Goal: Task Accomplishment & Management: Manage account settings

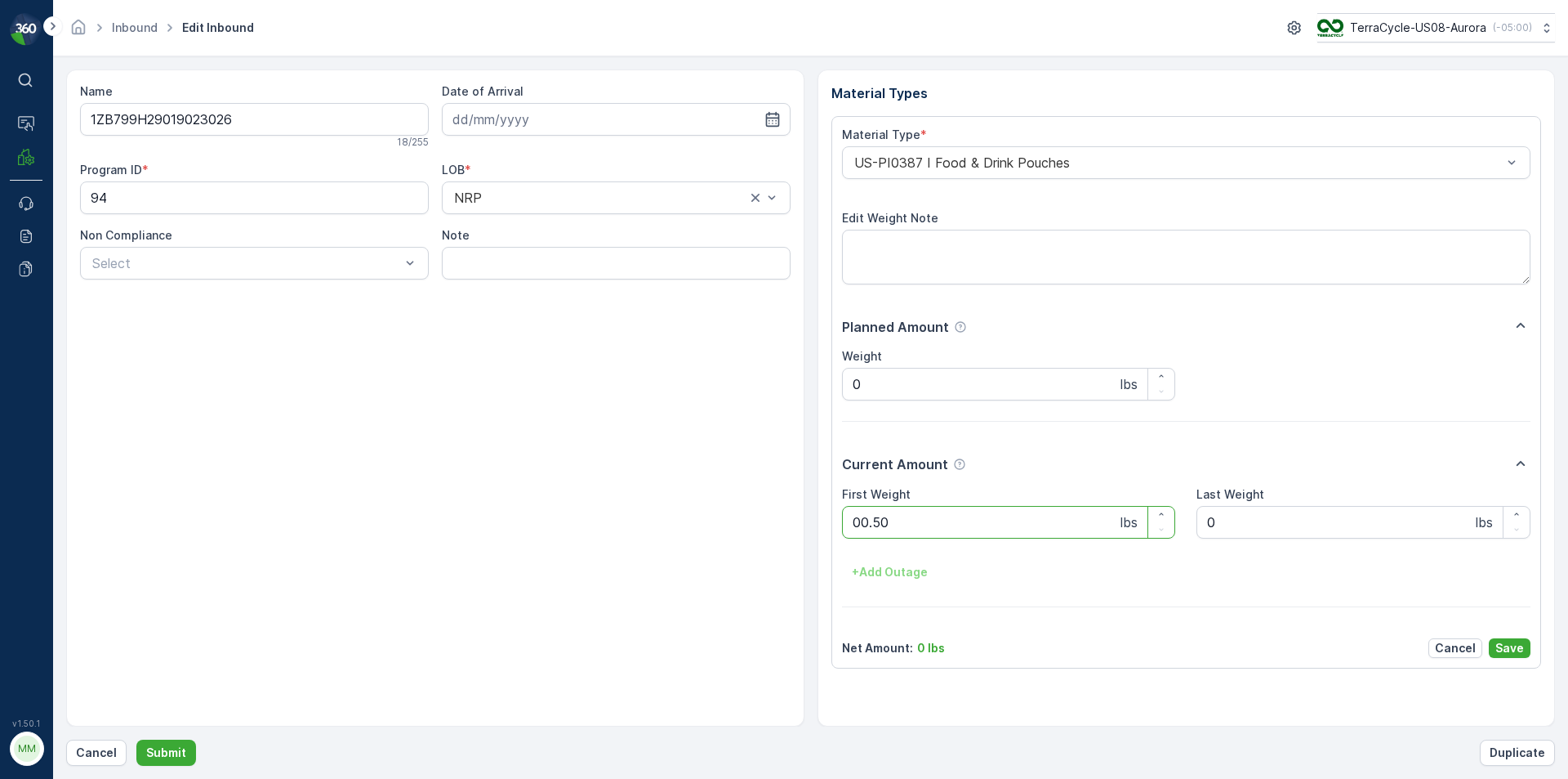
click at [136, 739] on button "Submit" at bounding box center [166, 752] width 60 height 26
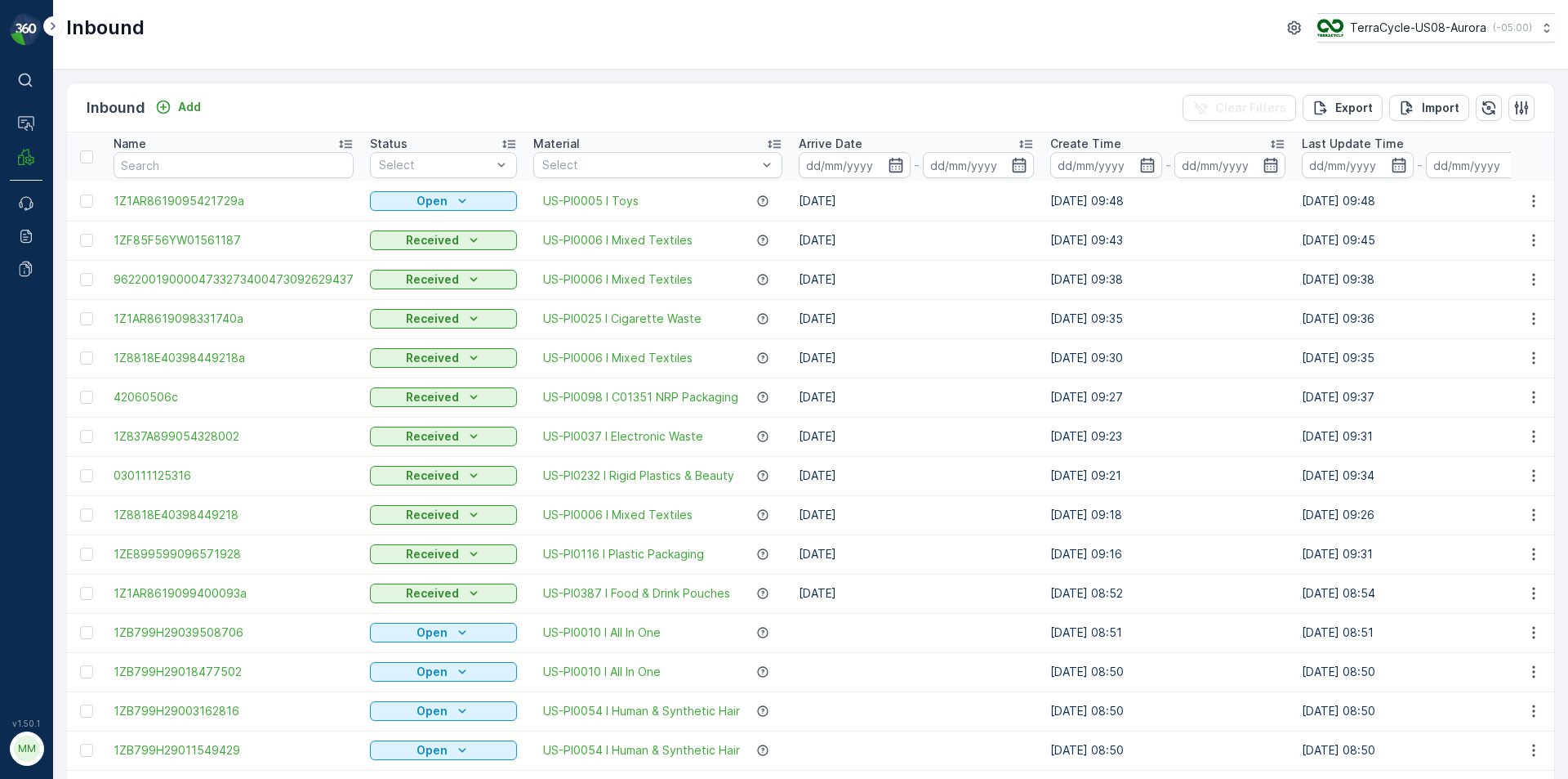
drag, startPoint x: 1357, startPoint y: 296, endPoint x: 1358, endPoint y: 286, distance: 10.0
click at [1358, 284] on td "[DATE] 09:38" at bounding box center [1419, 279] width 252 height 39
click at [1366, 282] on td "[DATE] 09:38" at bounding box center [1419, 279] width 252 height 39
drag, startPoint x: 1369, startPoint y: 278, endPoint x: 1397, endPoint y: 399, distance: 124.2
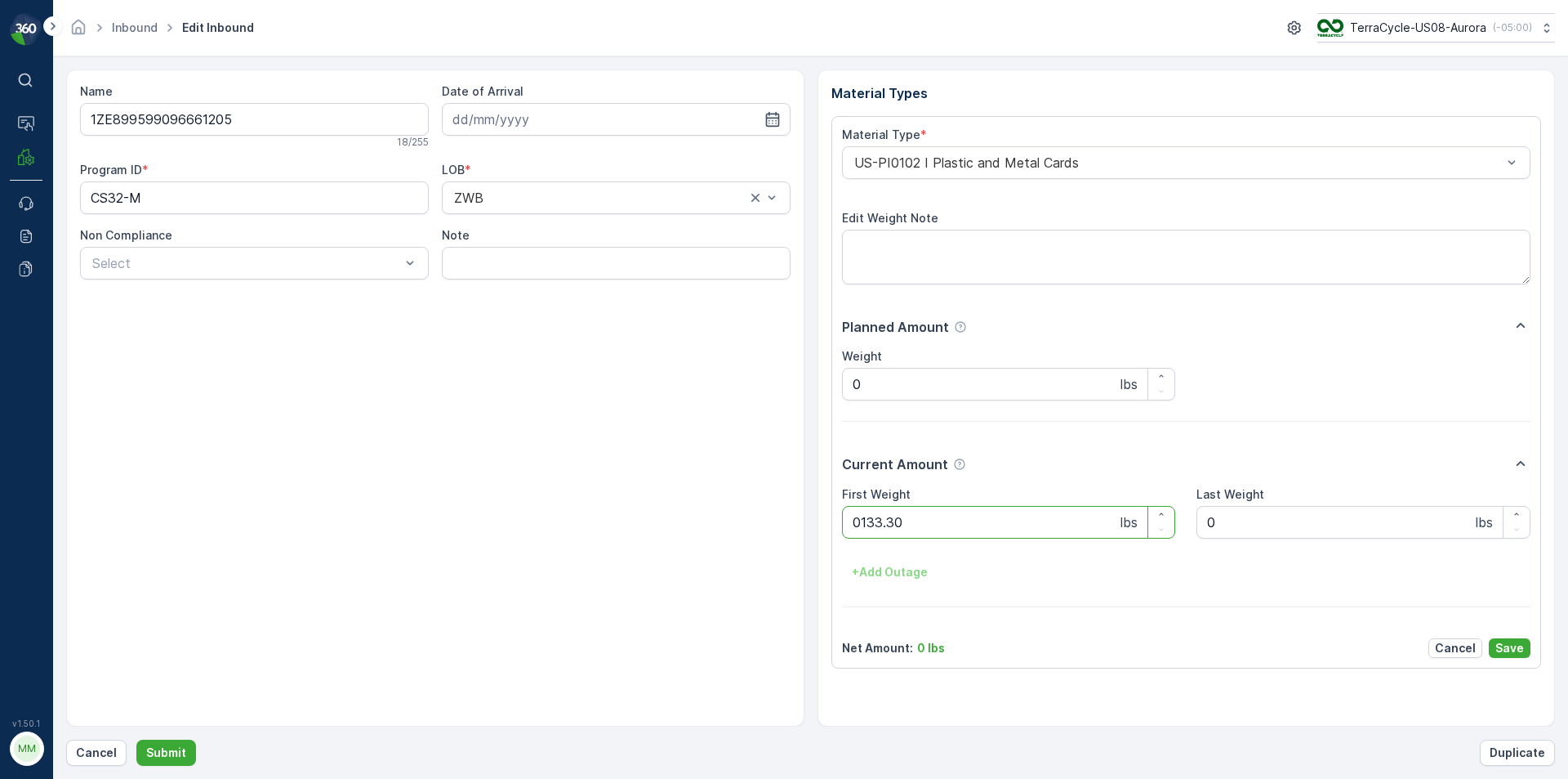
click at [136, 739] on button "Submit" at bounding box center [166, 752] width 60 height 26
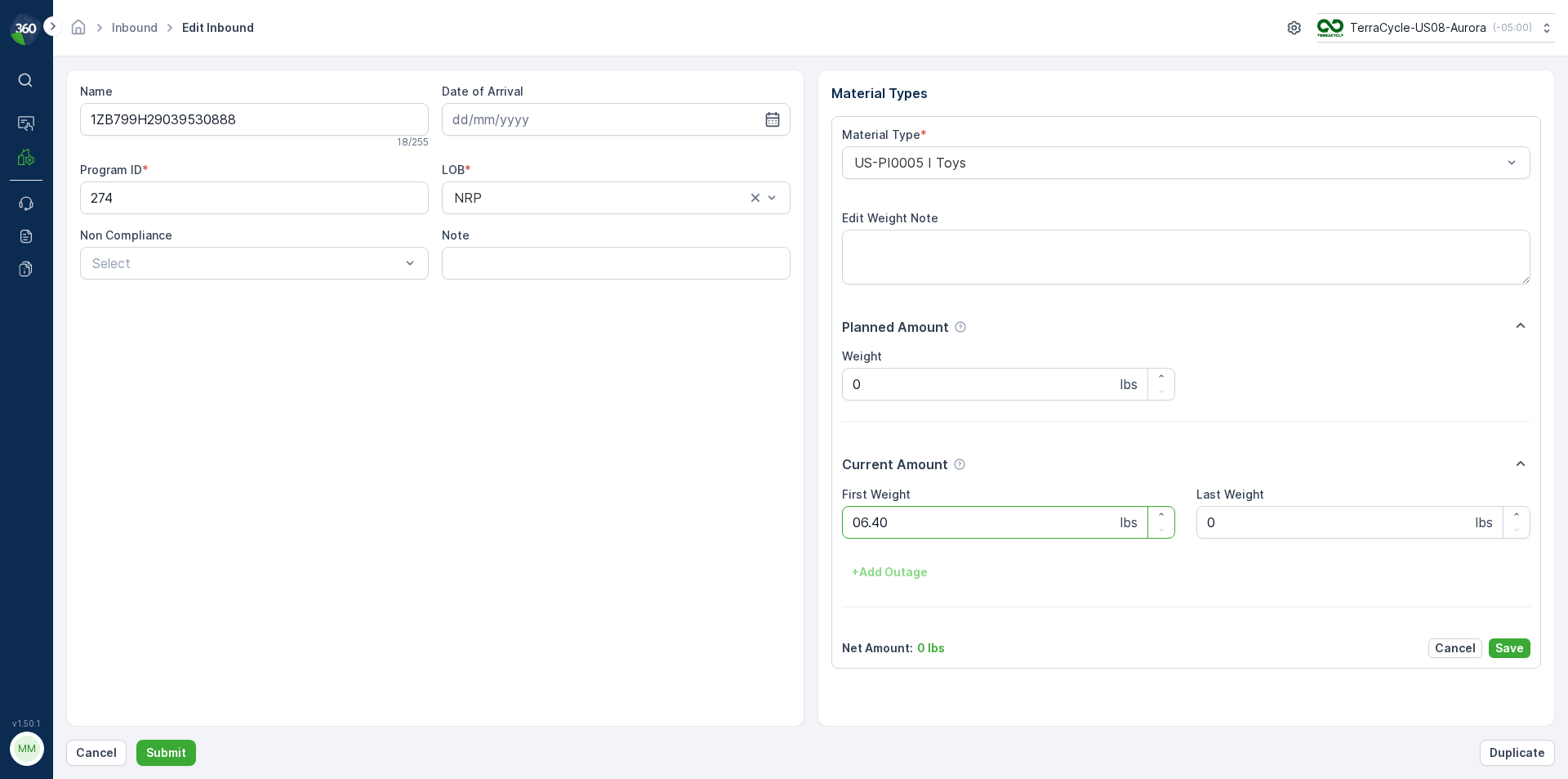
click at [136, 739] on button "Submit" at bounding box center [166, 752] width 60 height 26
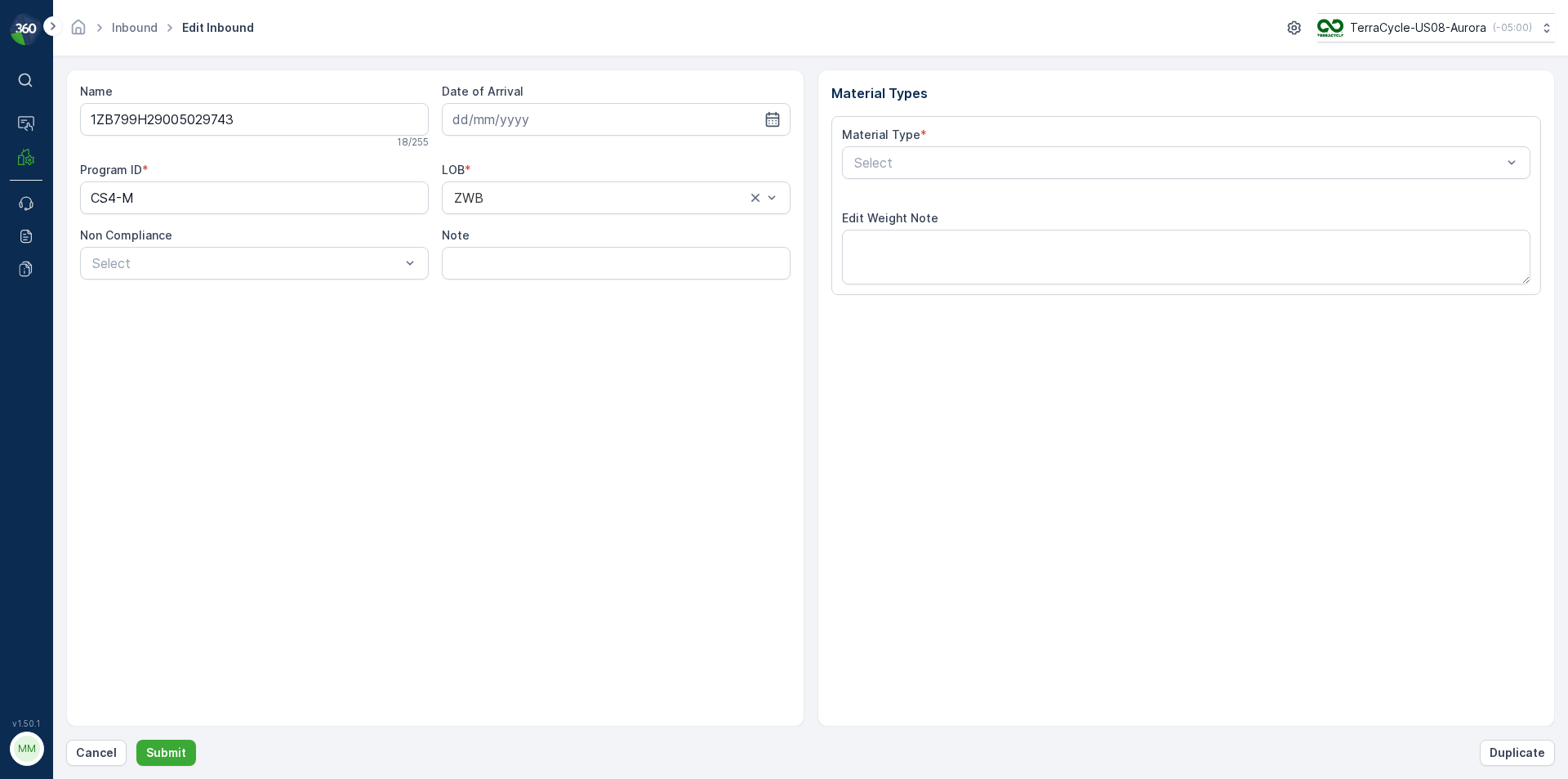
type input "[DATE]"
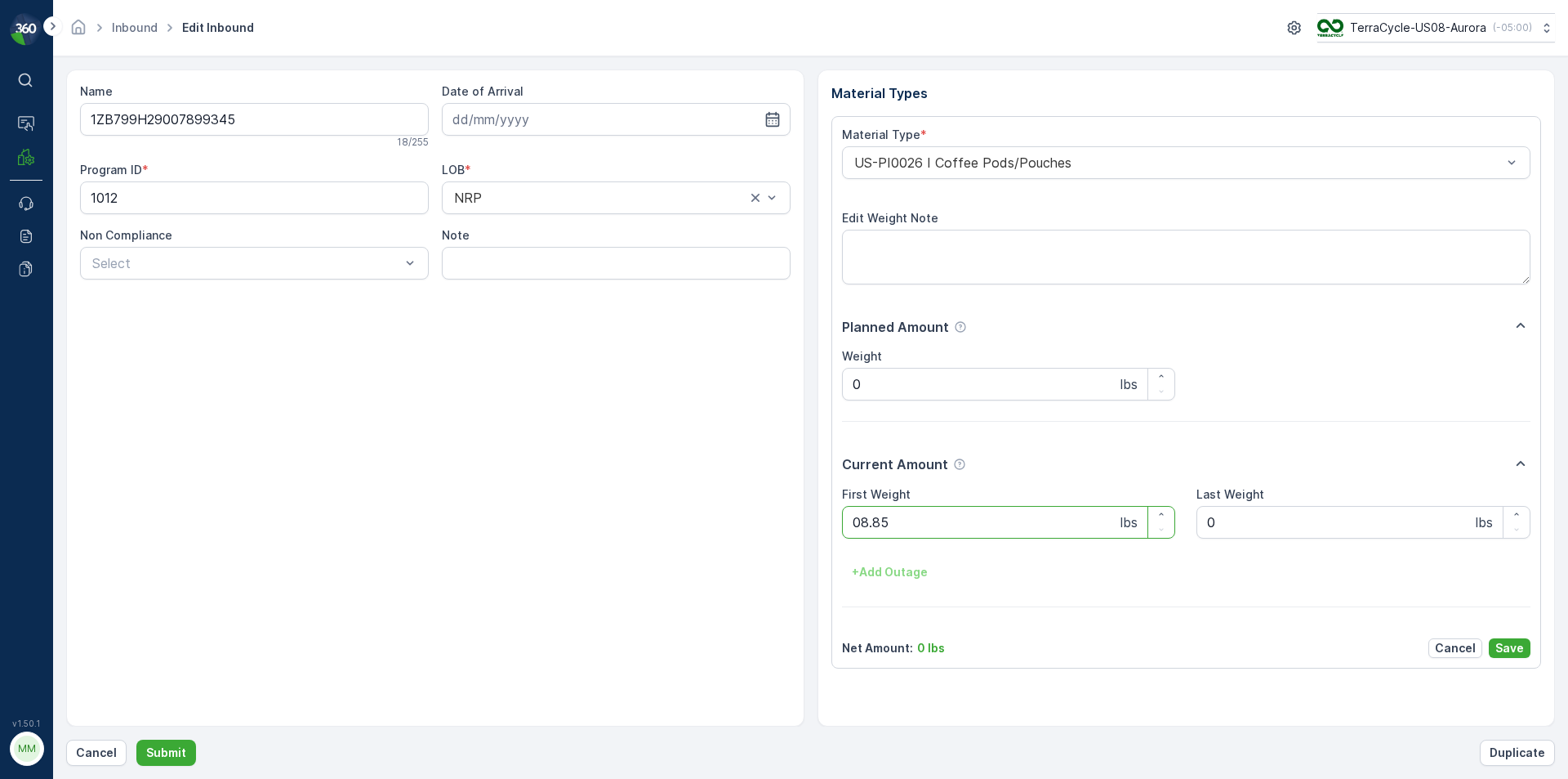
click at [136, 739] on button "Submit" at bounding box center [166, 752] width 60 height 26
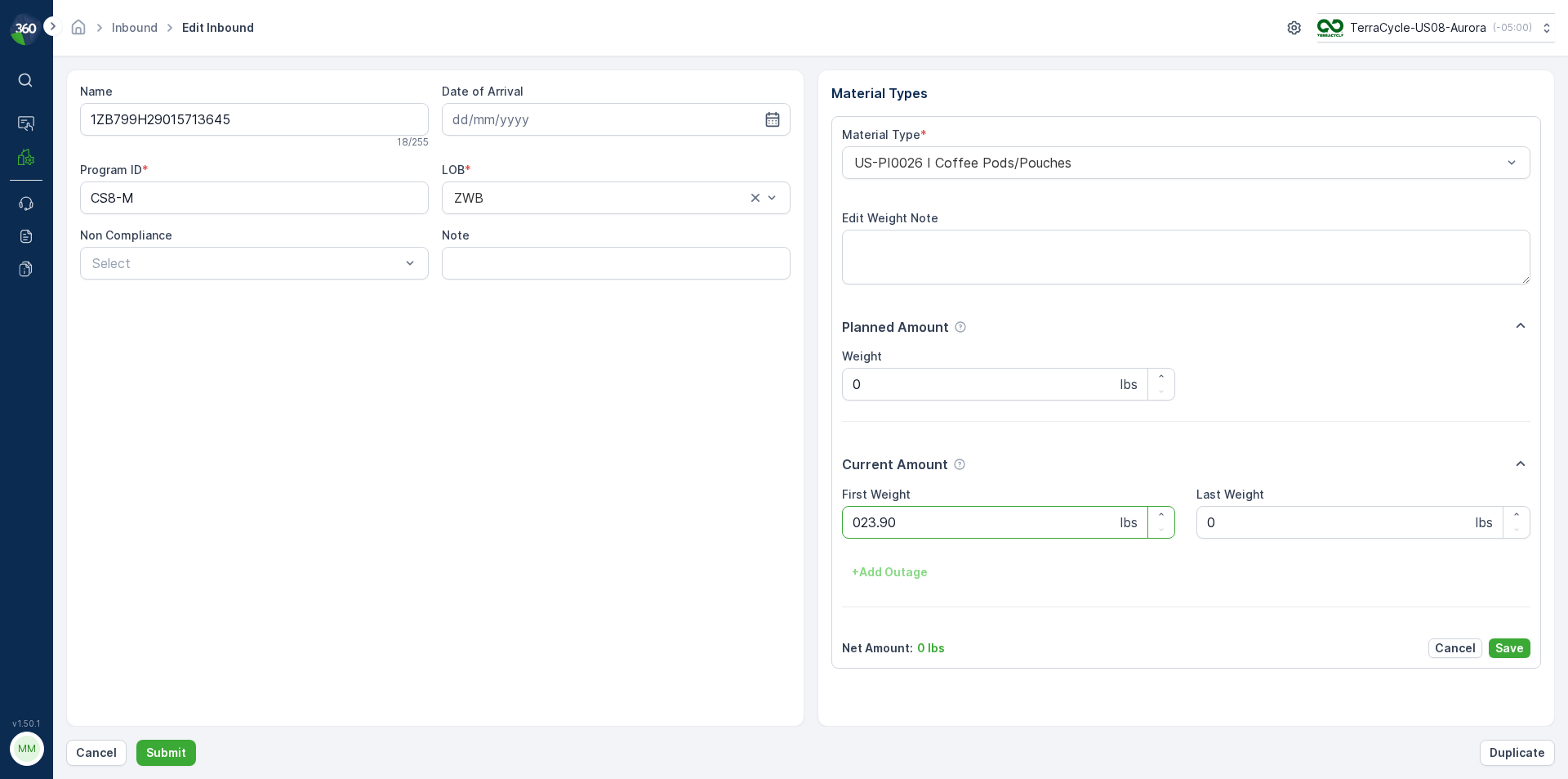
click at [136, 739] on button "Submit" at bounding box center [166, 752] width 60 height 26
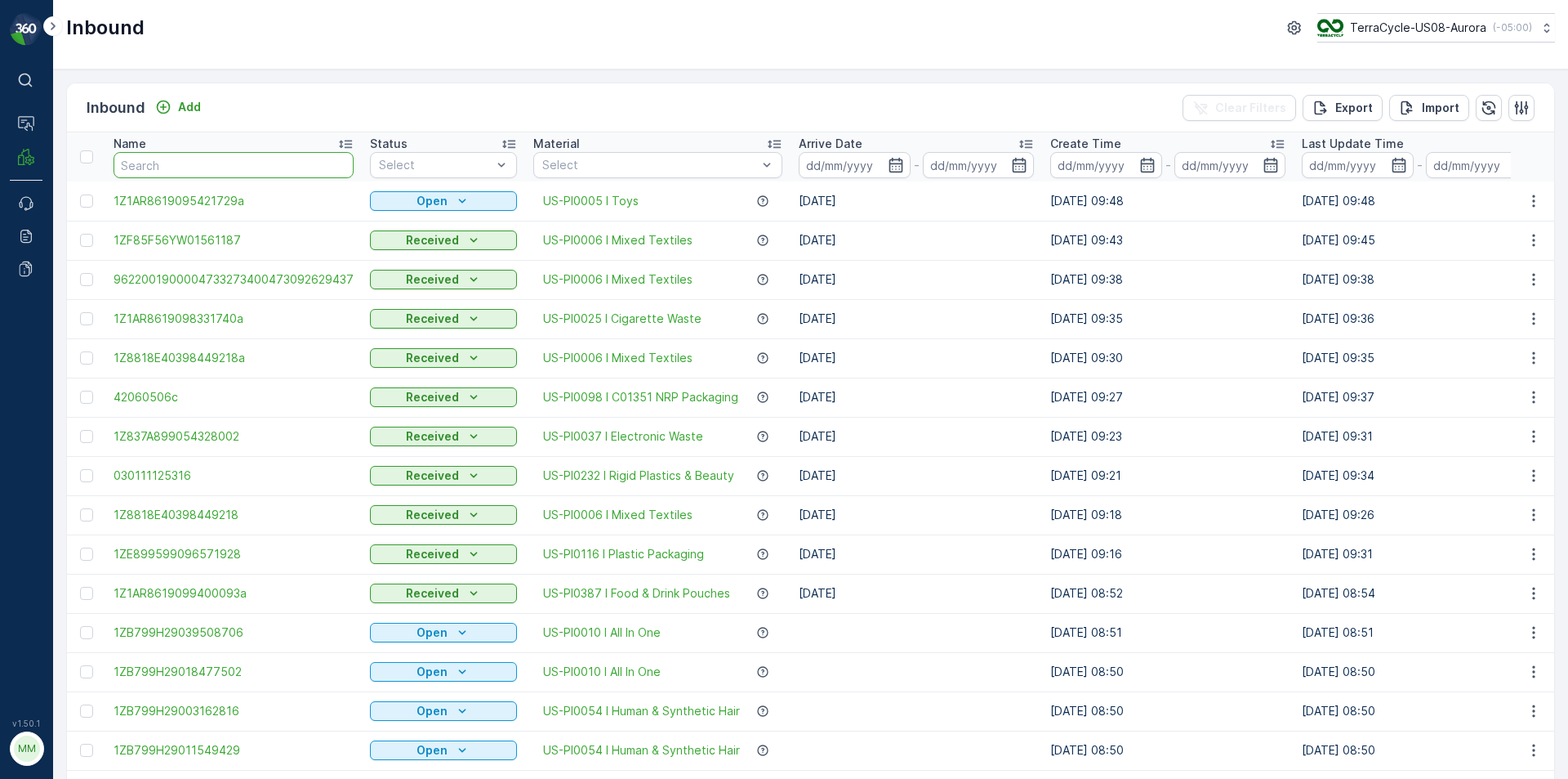
click at [272, 167] on input "text" at bounding box center [234, 164] width 240 height 26
type input "1693"
click at [362, 167] on th "Status Select" at bounding box center [443, 157] width 163 height 49
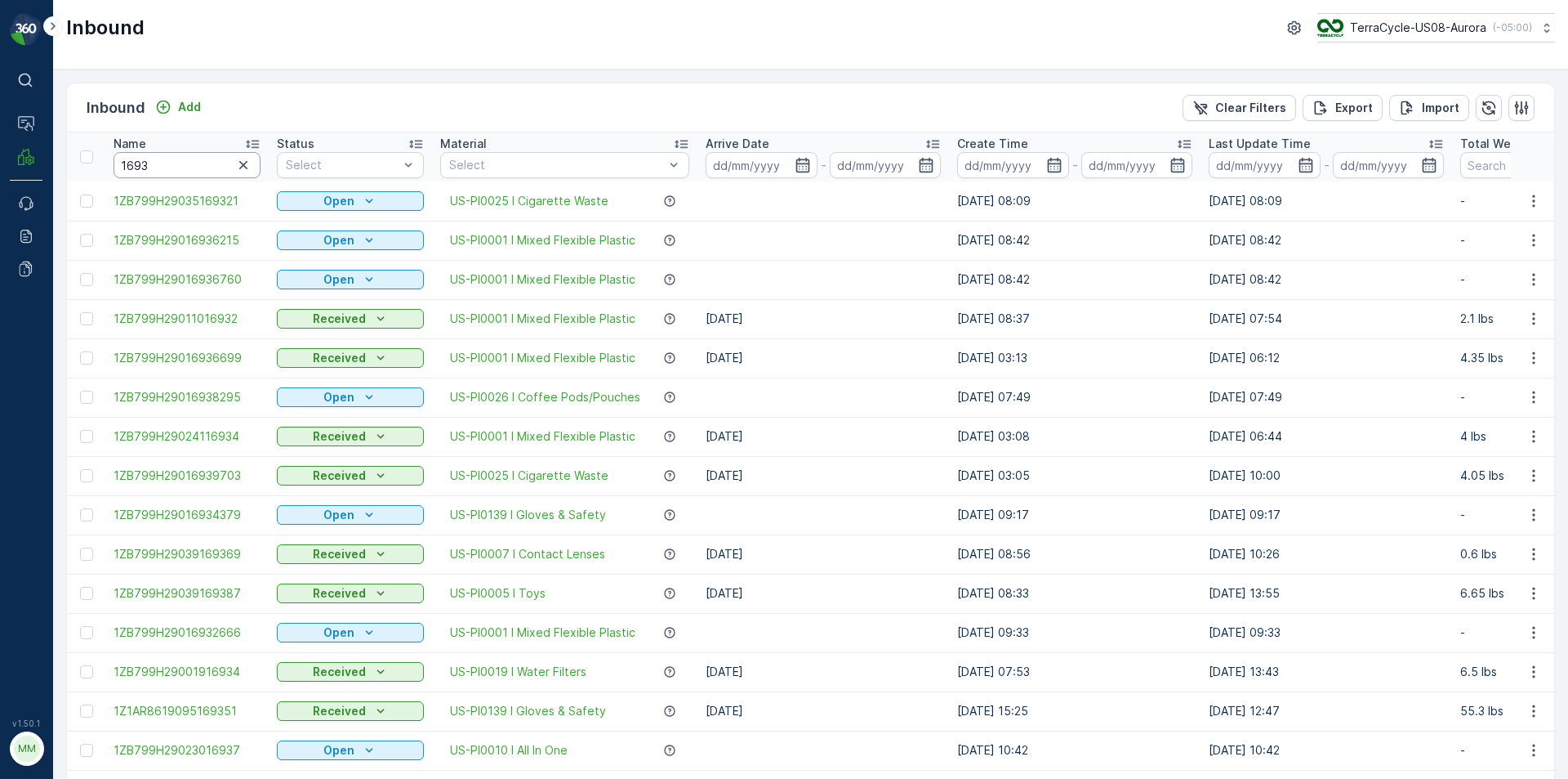
click at [208, 169] on input "1693" at bounding box center [187, 164] width 147 height 26
type input "16936760"
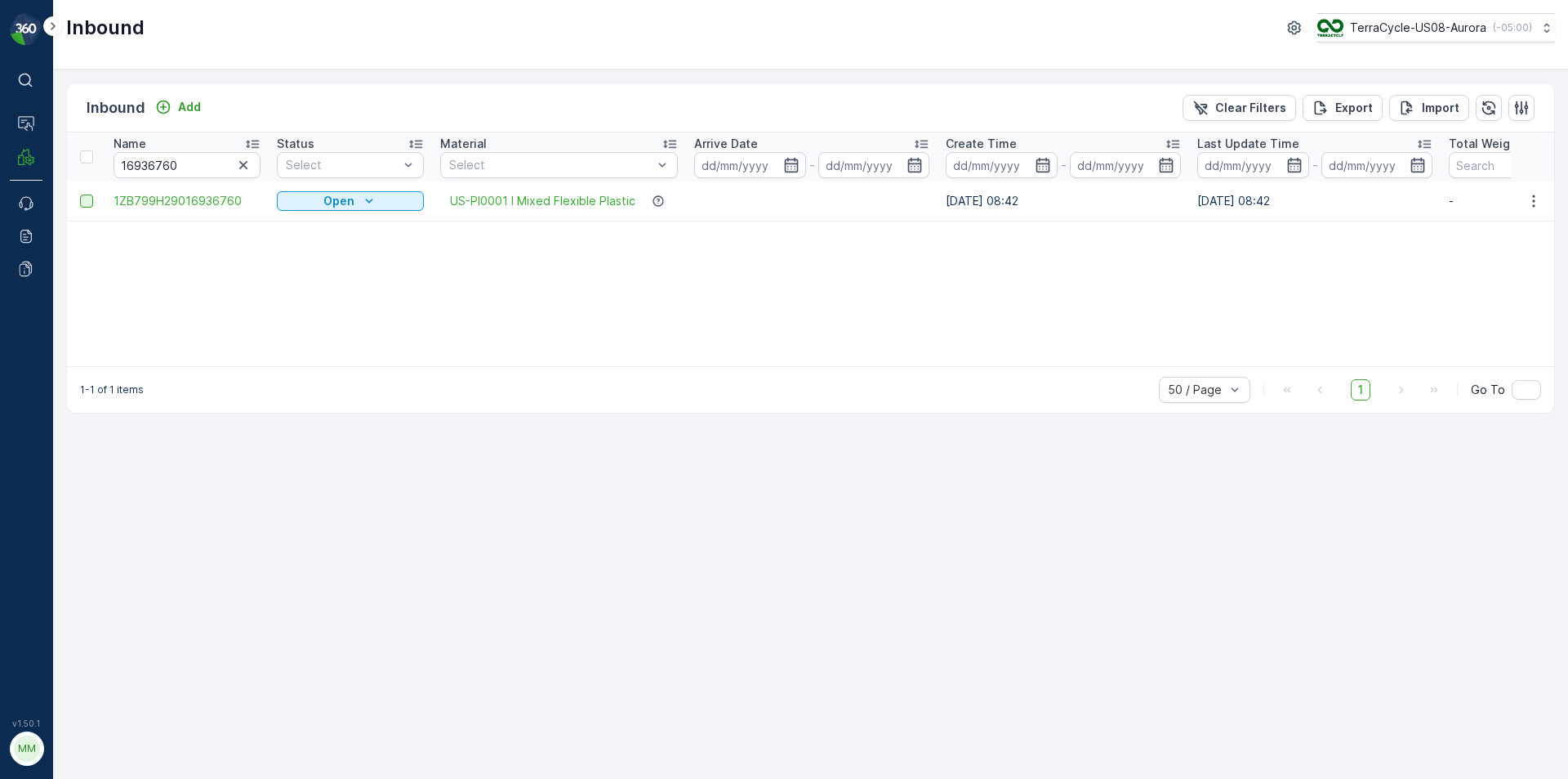
click at [86, 206] on div at bounding box center [87, 200] width 13 height 13
click at [80, 194] on input "checkbox" at bounding box center [80, 194] width 0 height 0
click at [1386, 106] on p "Print QR" at bounding box center [1380, 107] width 49 height 16
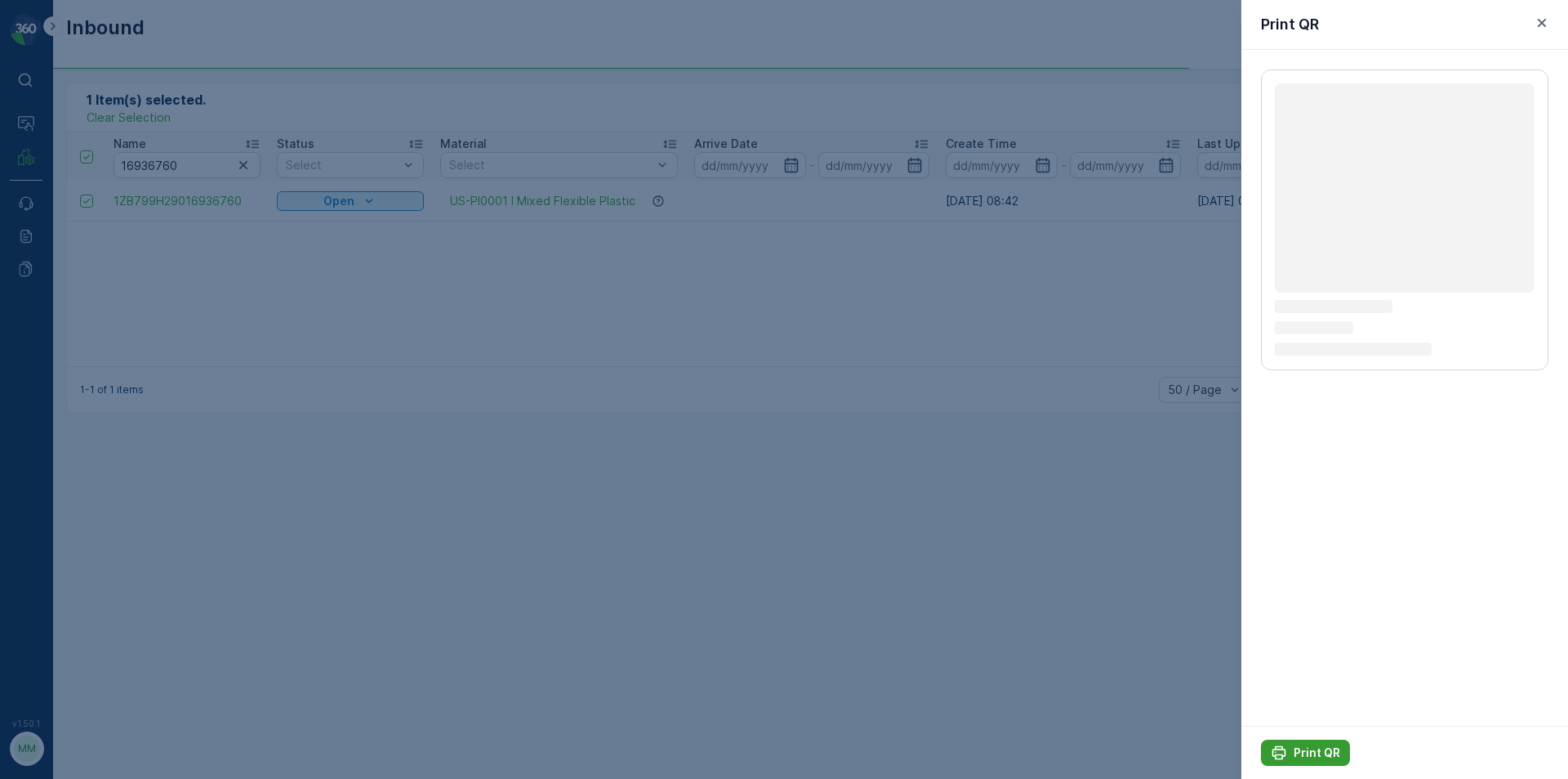
click at [1314, 744] on button "Print QR" at bounding box center [1305, 752] width 89 height 26
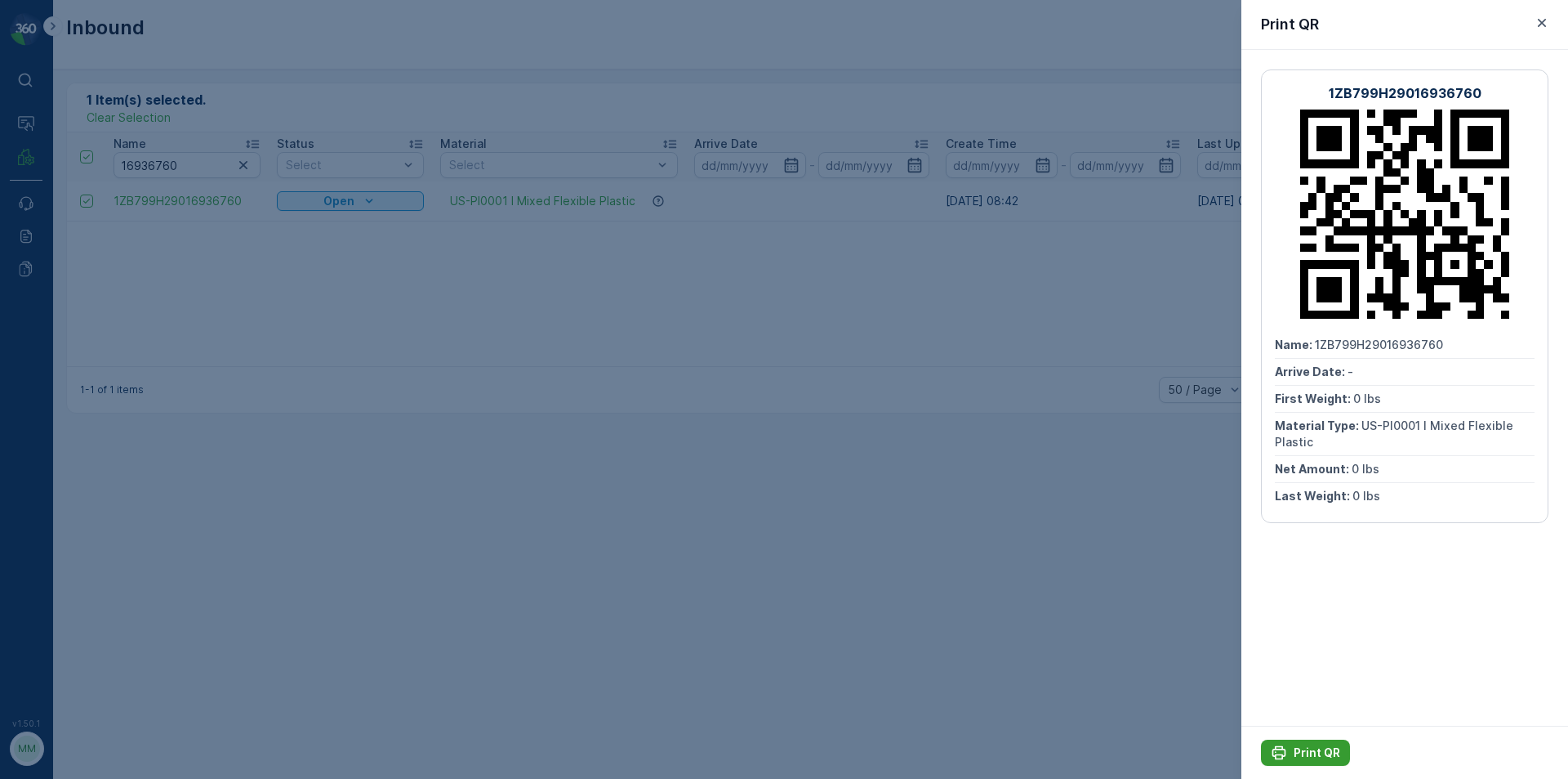
click at [1313, 744] on button "Print QR" at bounding box center [1305, 752] width 89 height 26
drag, startPoint x: 104, startPoint y: 245, endPoint x: 88, endPoint y: 248, distance: 16.3
click at [99, 243] on div at bounding box center [784, 389] width 1568 height 779
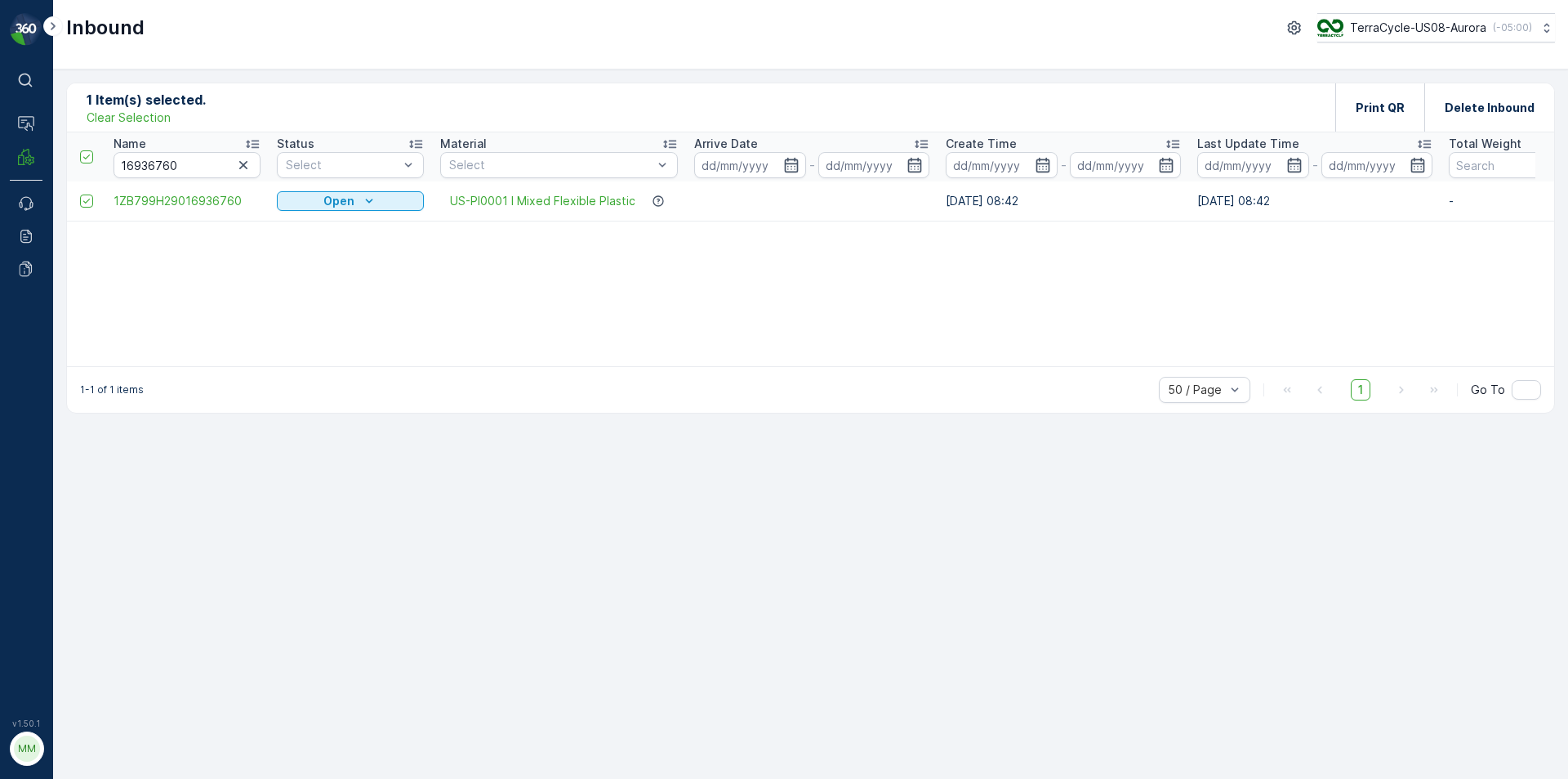
click at [128, 115] on p "Clear Selection" at bounding box center [128, 117] width 84 height 16
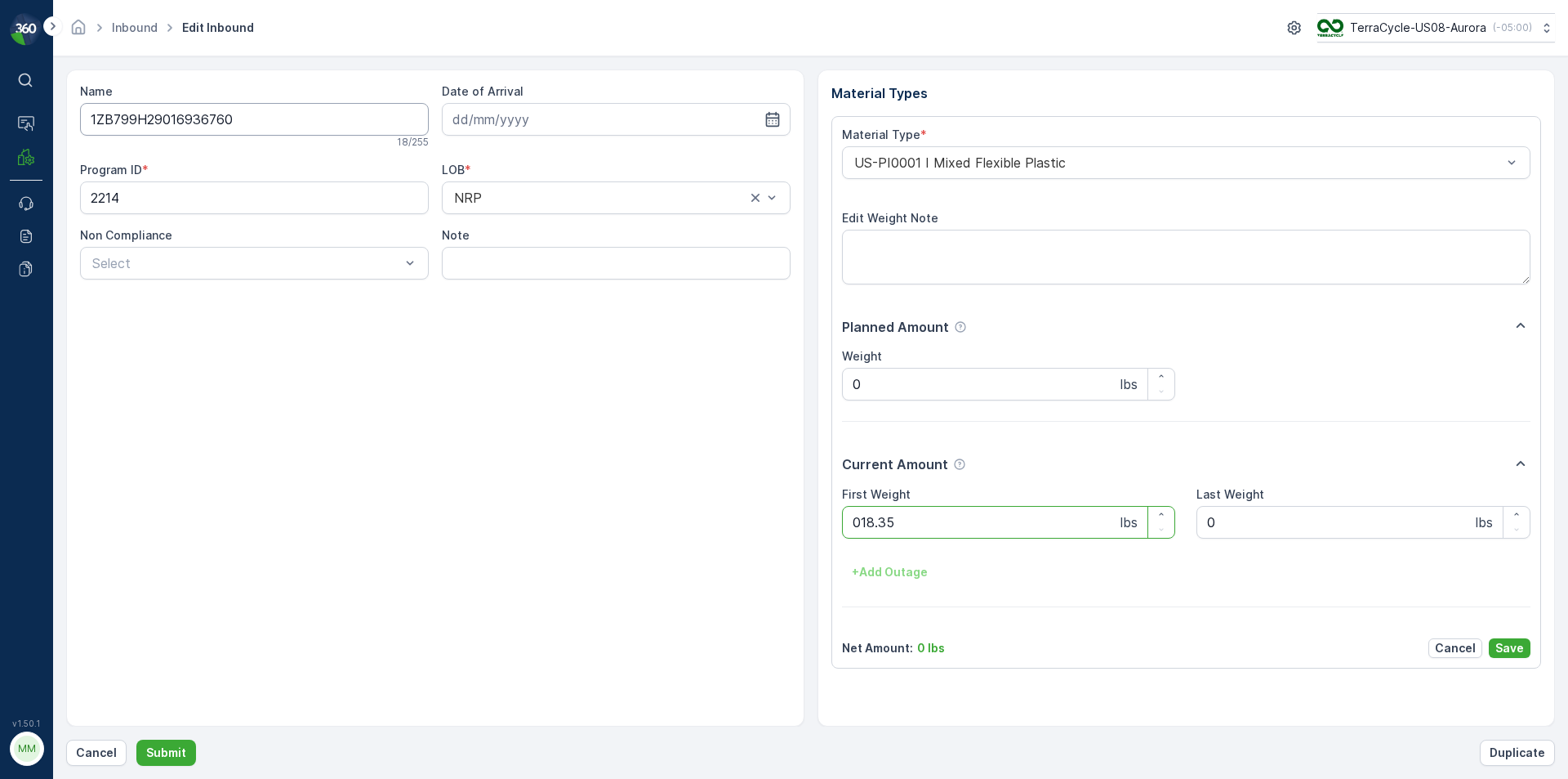
click at [136, 739] on button "Submit" at bounding box center [166, 752] width 60 height 26
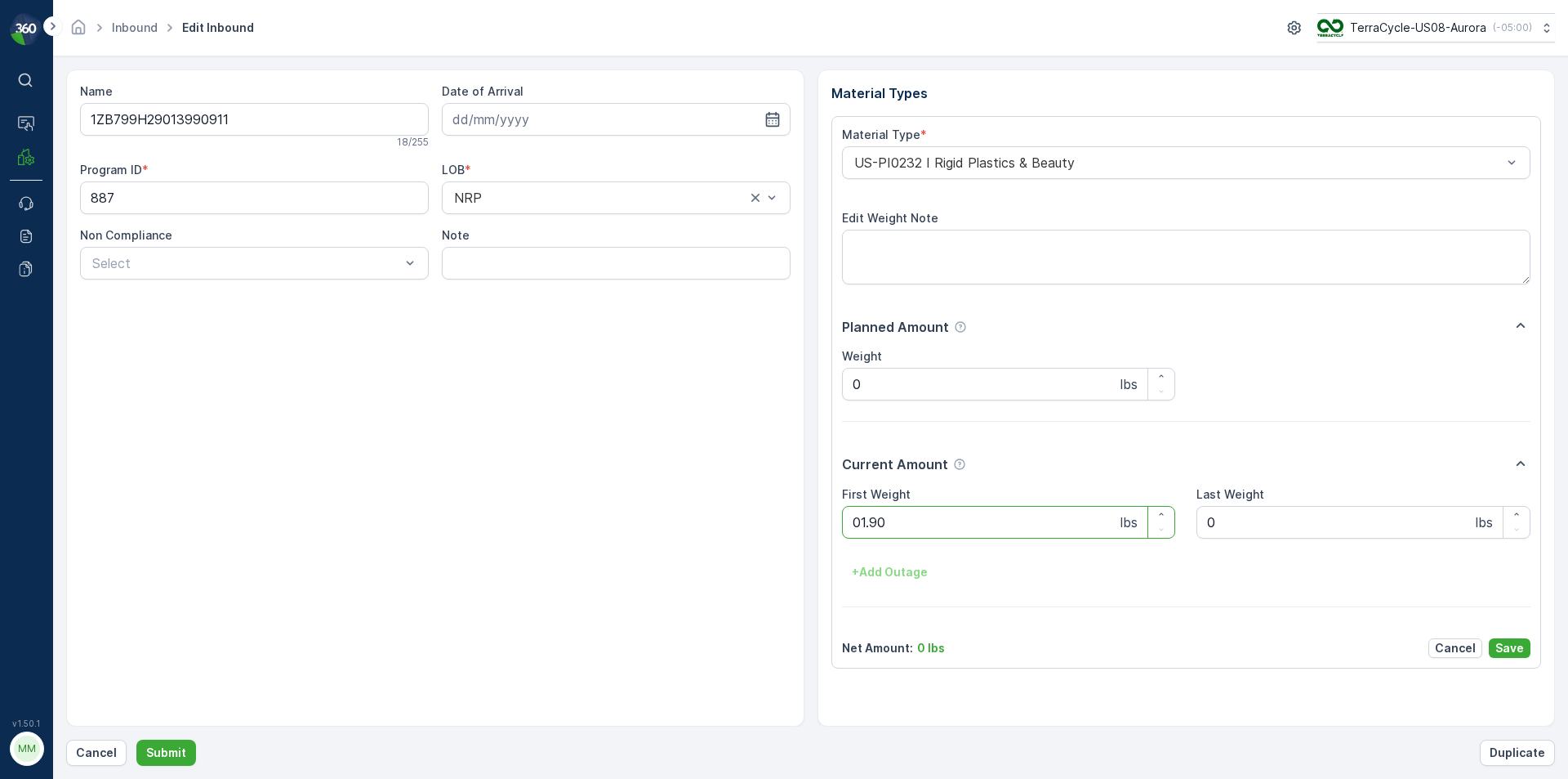
click at [136, 739] on button "Submit" at bounding box center [166, 752] width 60 height 26
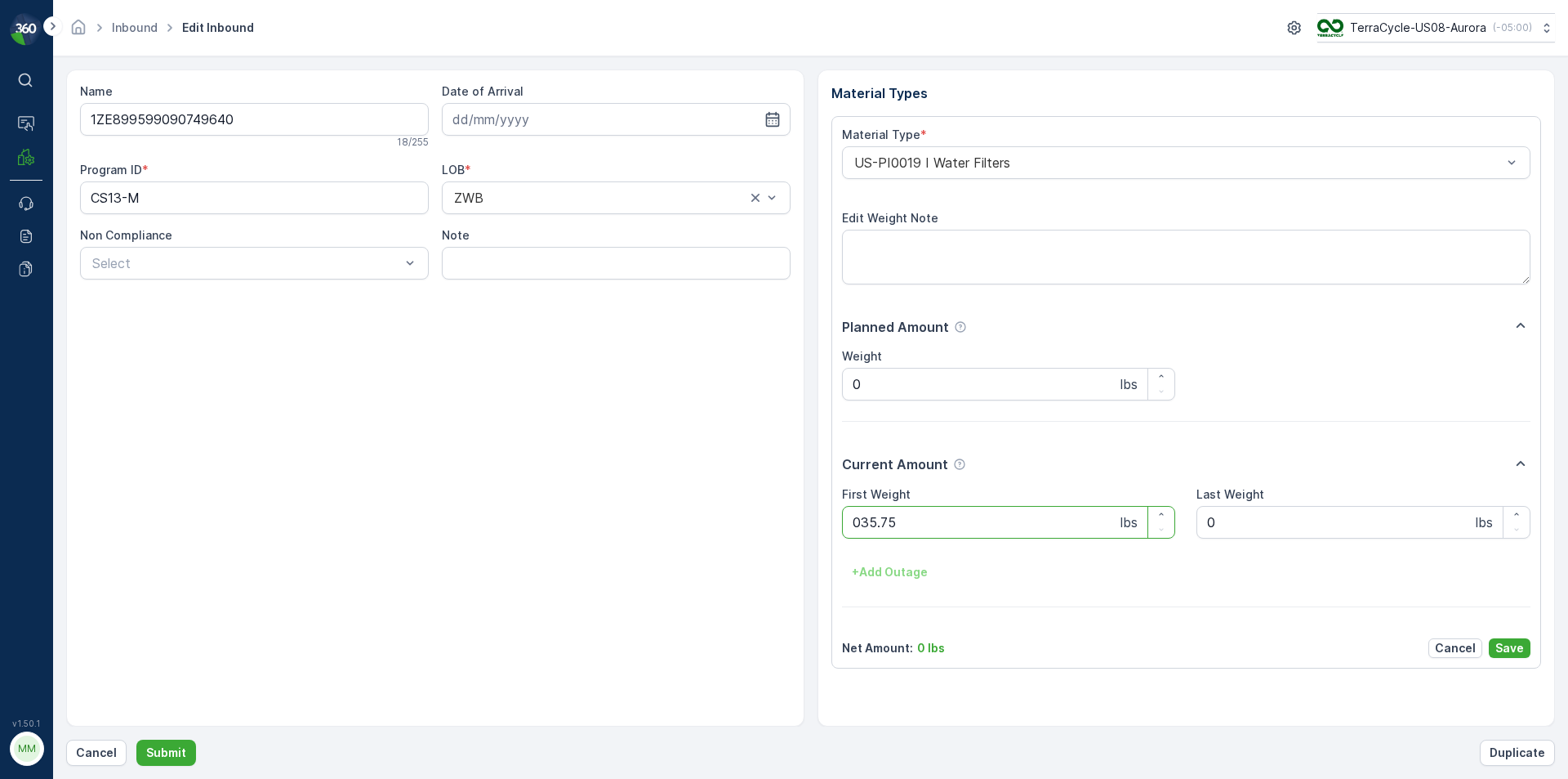
click at [136, 739] on button "Submit" at bounding box center [166, 752] width 60 height 26
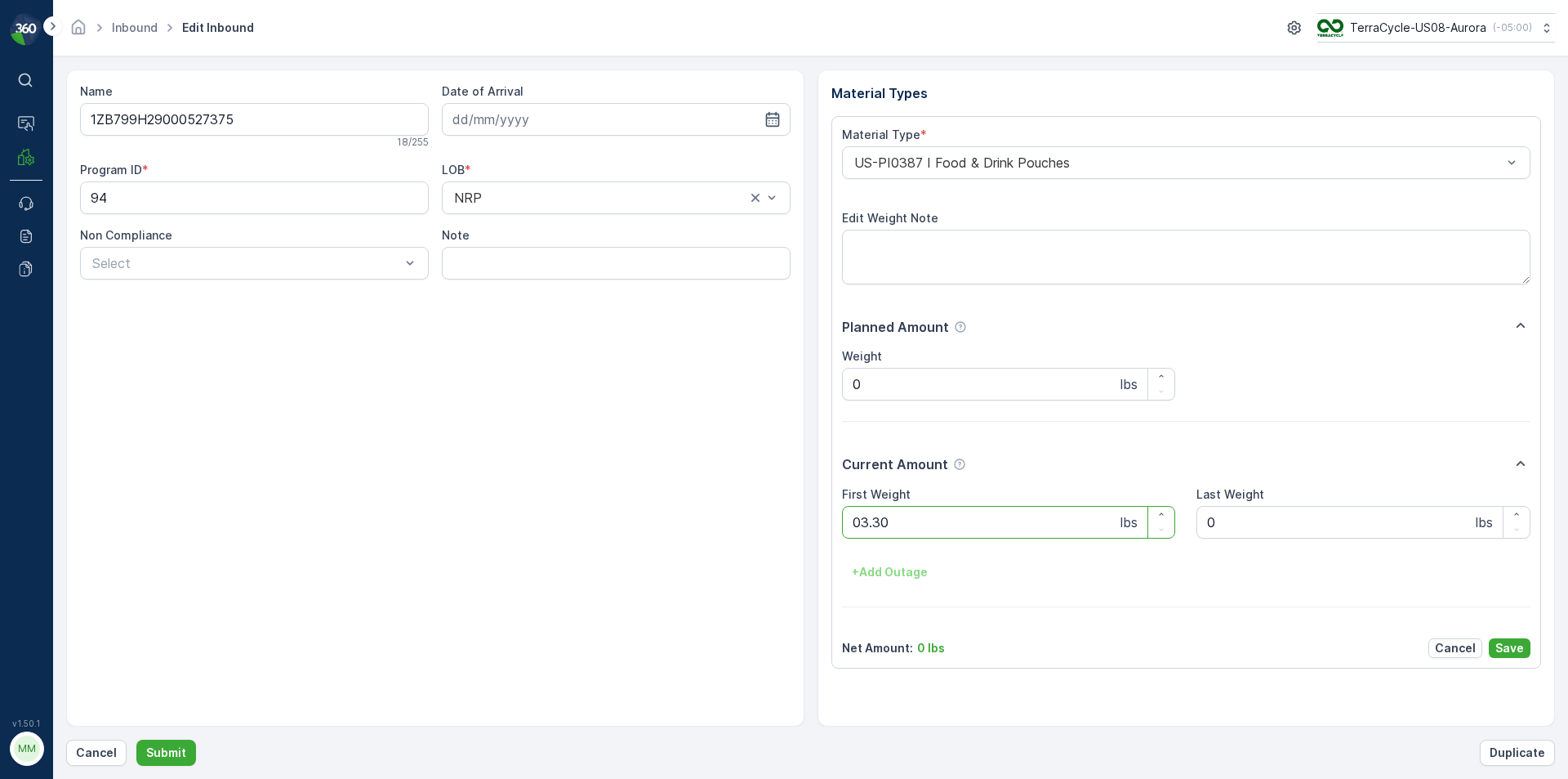
click at [136, 739] on button "Submit" at bounding box center [166, 752] width 60 height 26
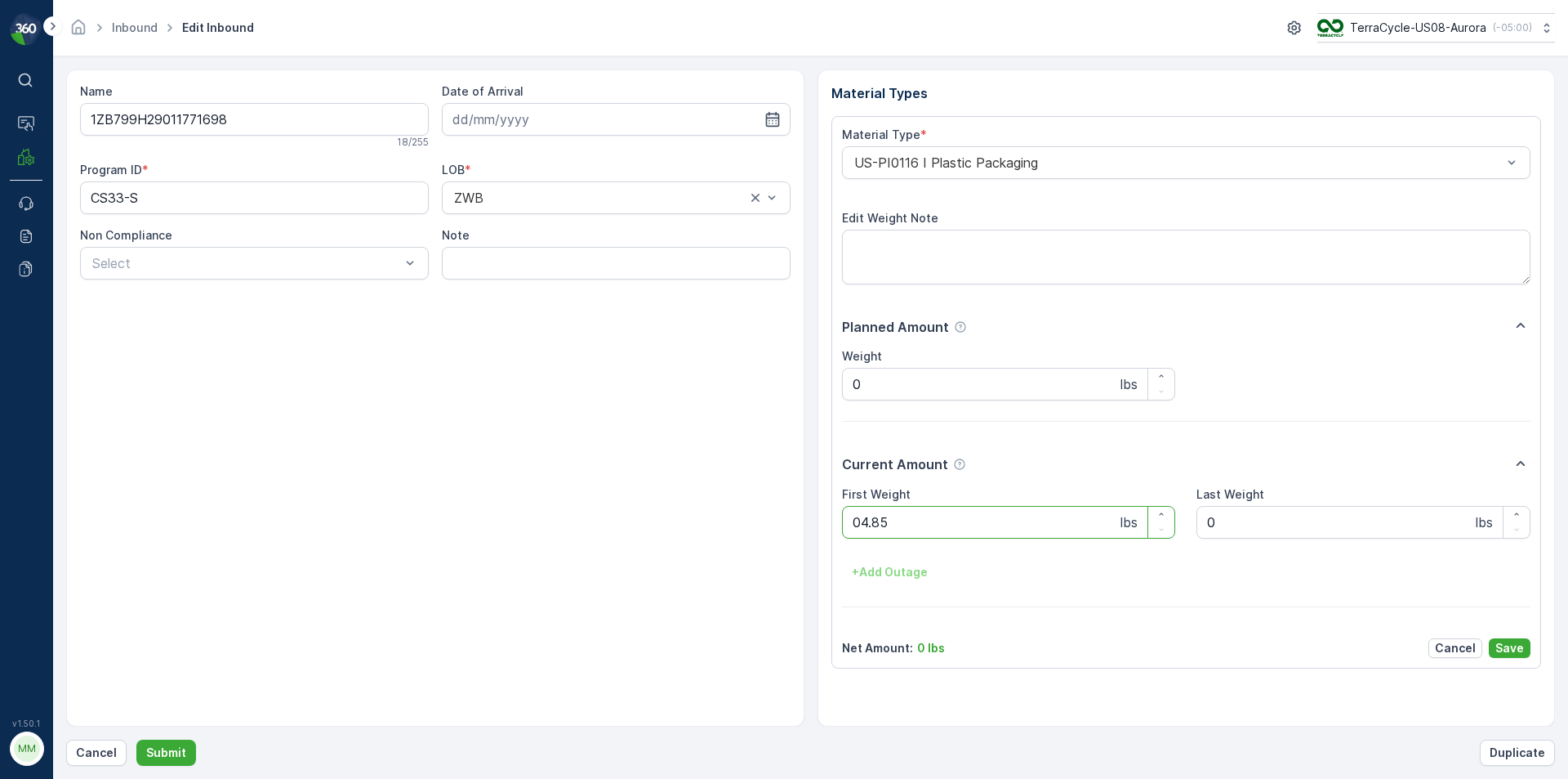
click at [136, 739] on button "Submit" at bounding box center [166, 752] width 60 height 26
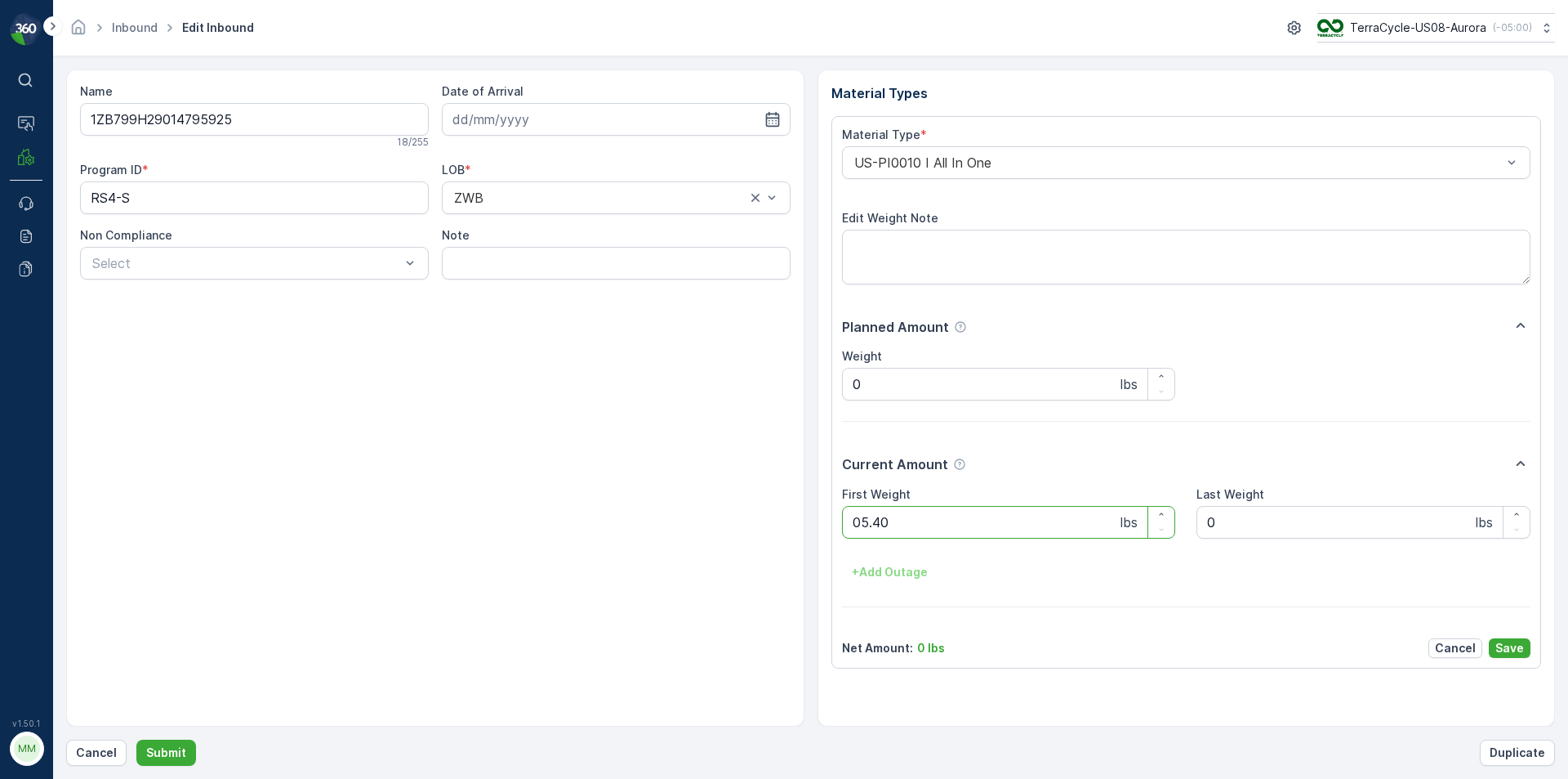
click at [136, 739] on button "Submit" at bounding box center [166, 752] width 60 height 26
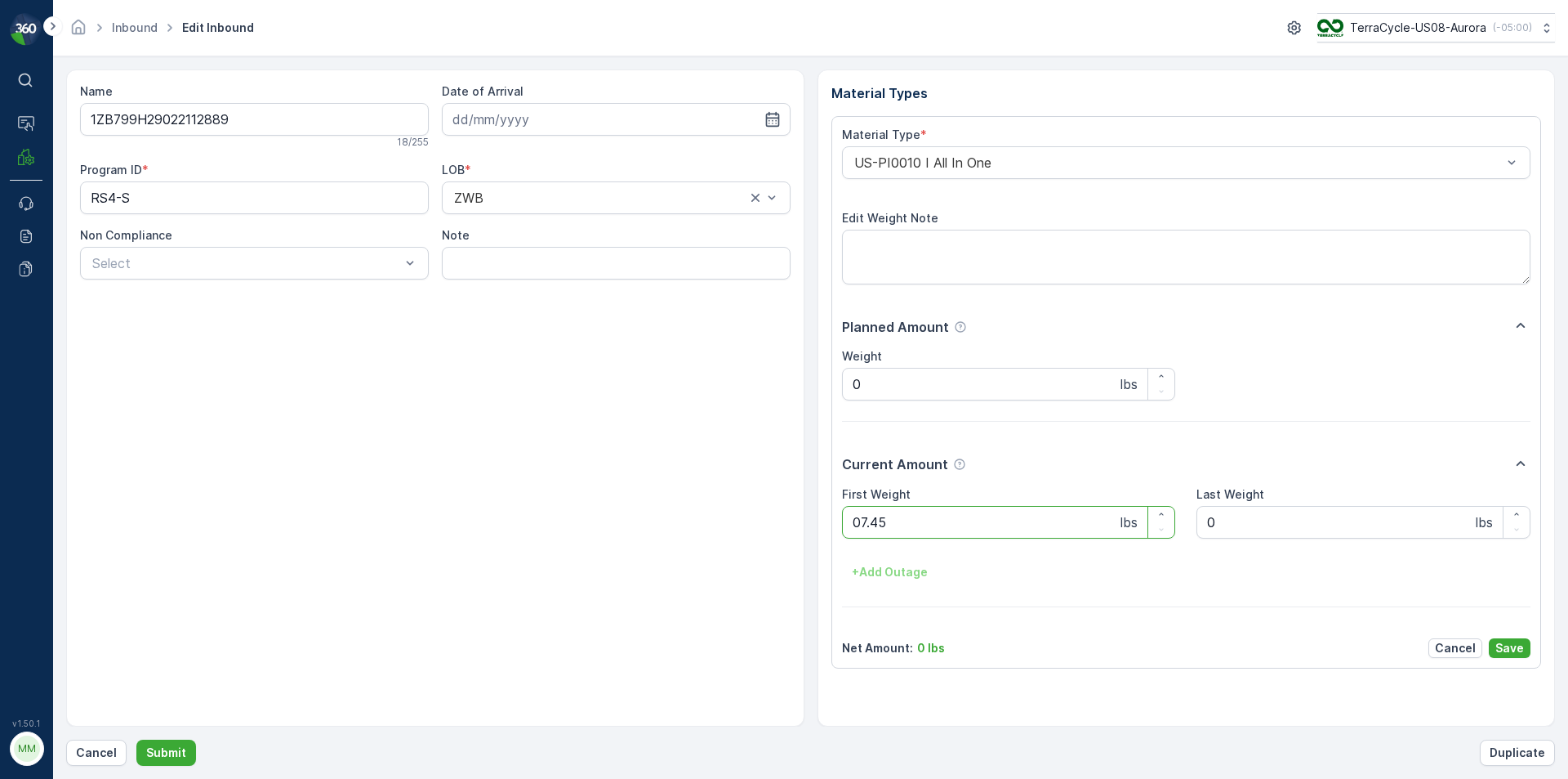
click at [136, 739] on button "Submit" at bounding box center [166, 752] width 60 height 26
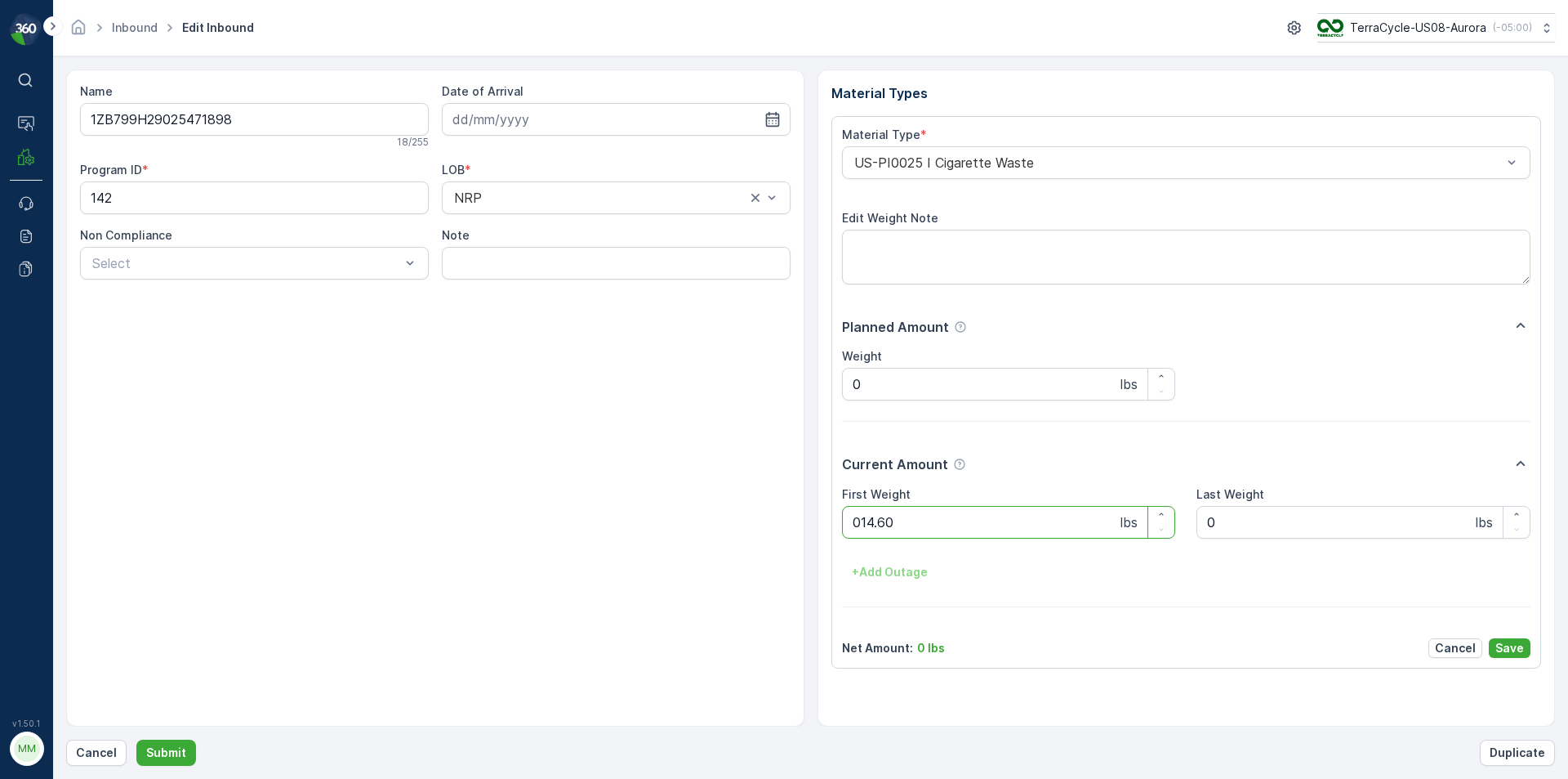
click at [136, 739] on button "Submit" at bounding box center [166, 752] width 60 height 26
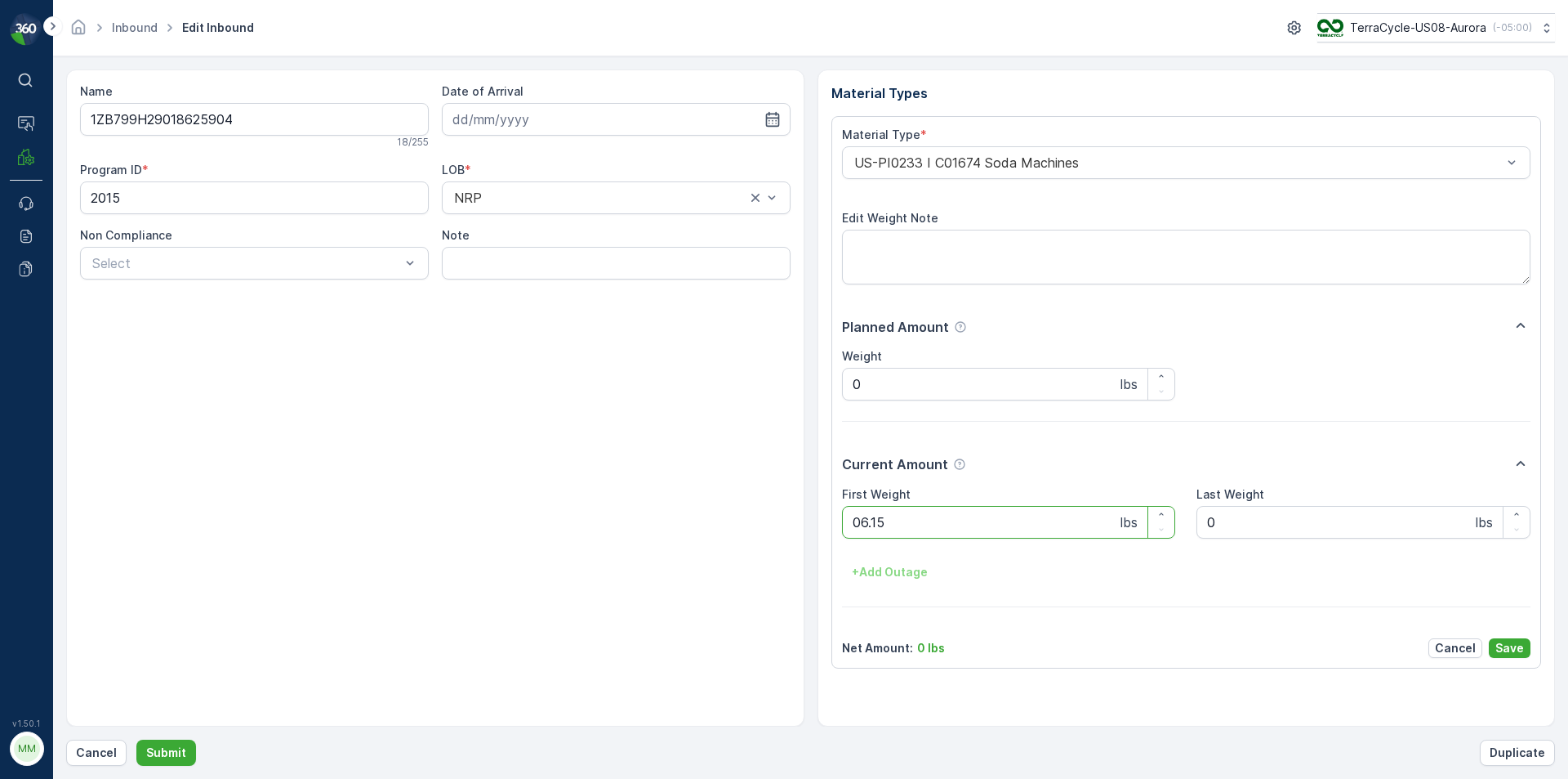
click at [136, 739] on button "Submit" at bounding box center [166, 752] width 60 height 26
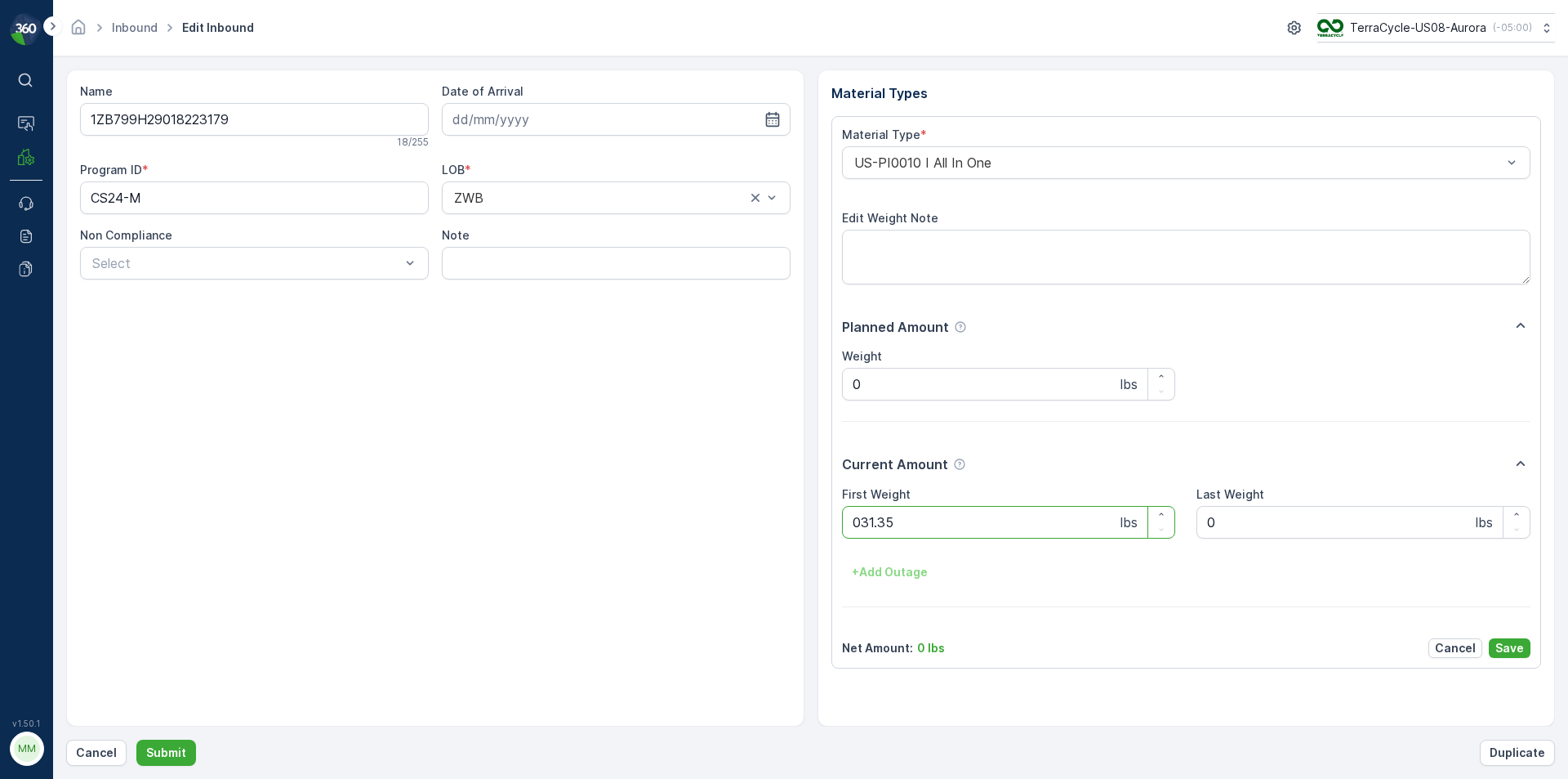
click at [136, 739] on button "Submit" at bounding box center [166, 752] width 60 height 26
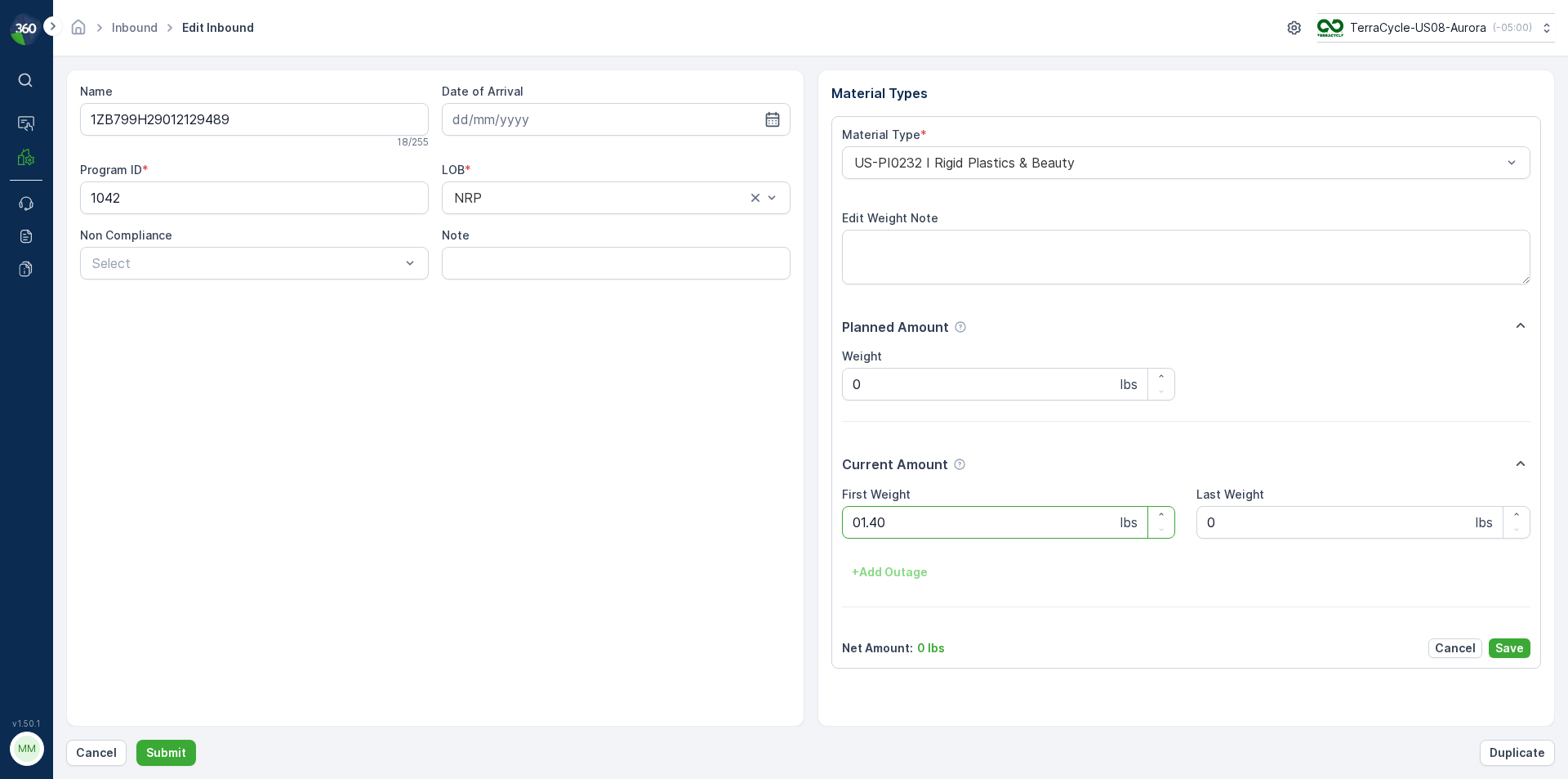
click at [136, 739] on button "Submit" at bounding box center [166, 752] width 60 height 26
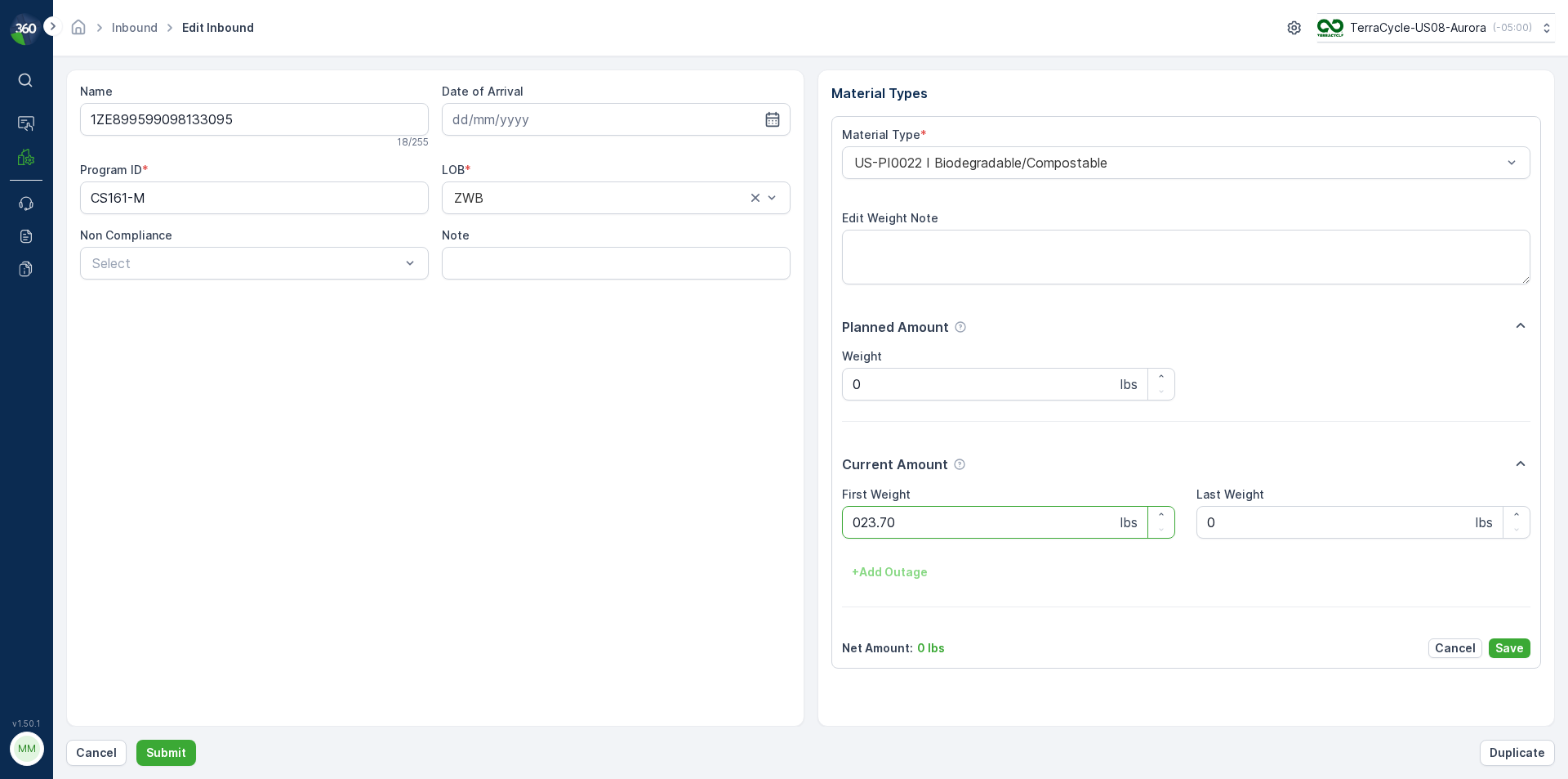
click at [136, 739] on button "Submit" at bounding box center [166, 752] width 60 height 26
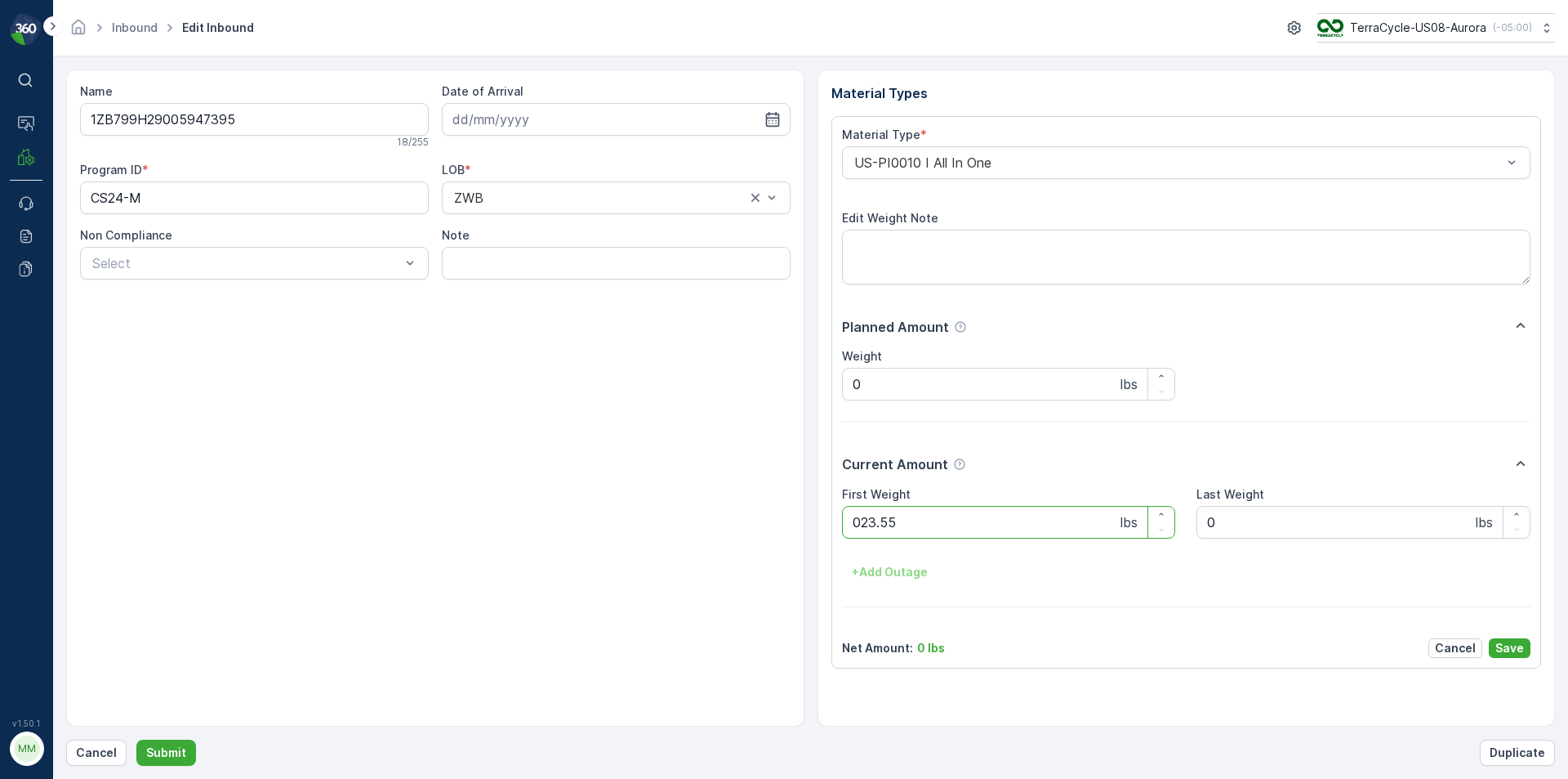
click at [136, 739] on button "Submit" at bounding box center [166, 752] width 60 height 26
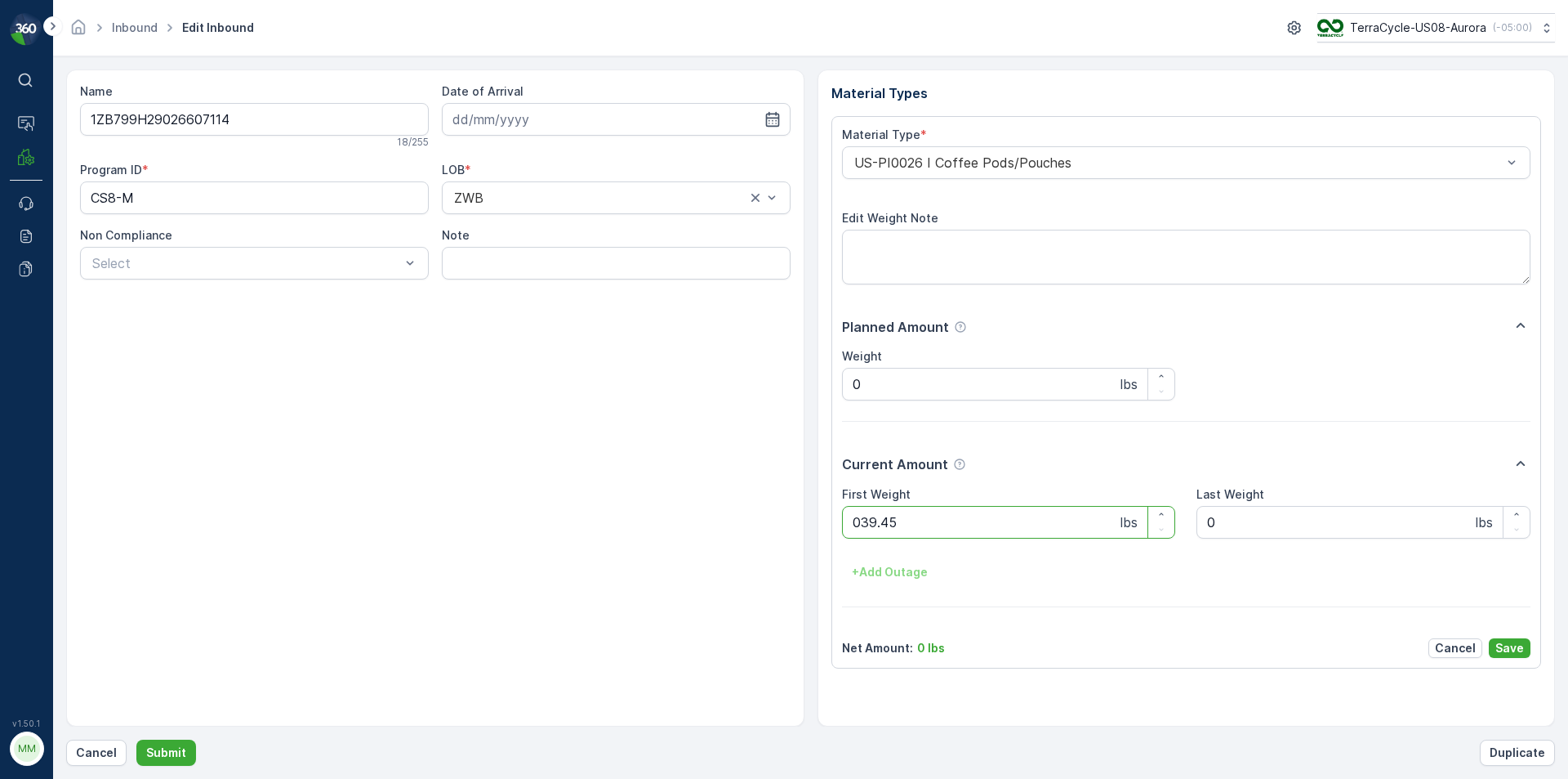
click at [136, 739] on button "Submit" at bounding box center [166, 752] width 60 height 26
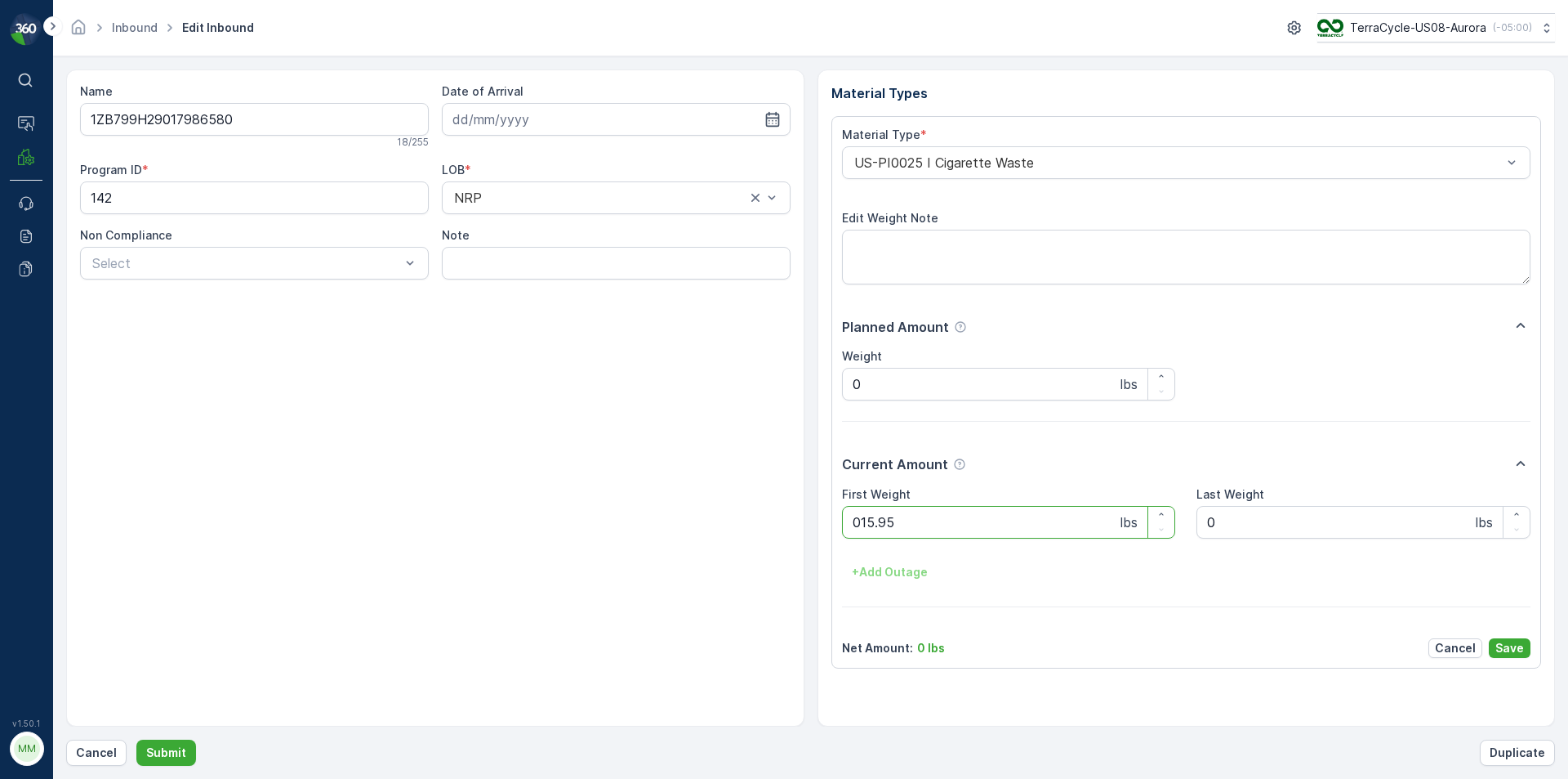
click at [136, 739] on button "Submit" at bounding box center [166, 752] width 60 height 26
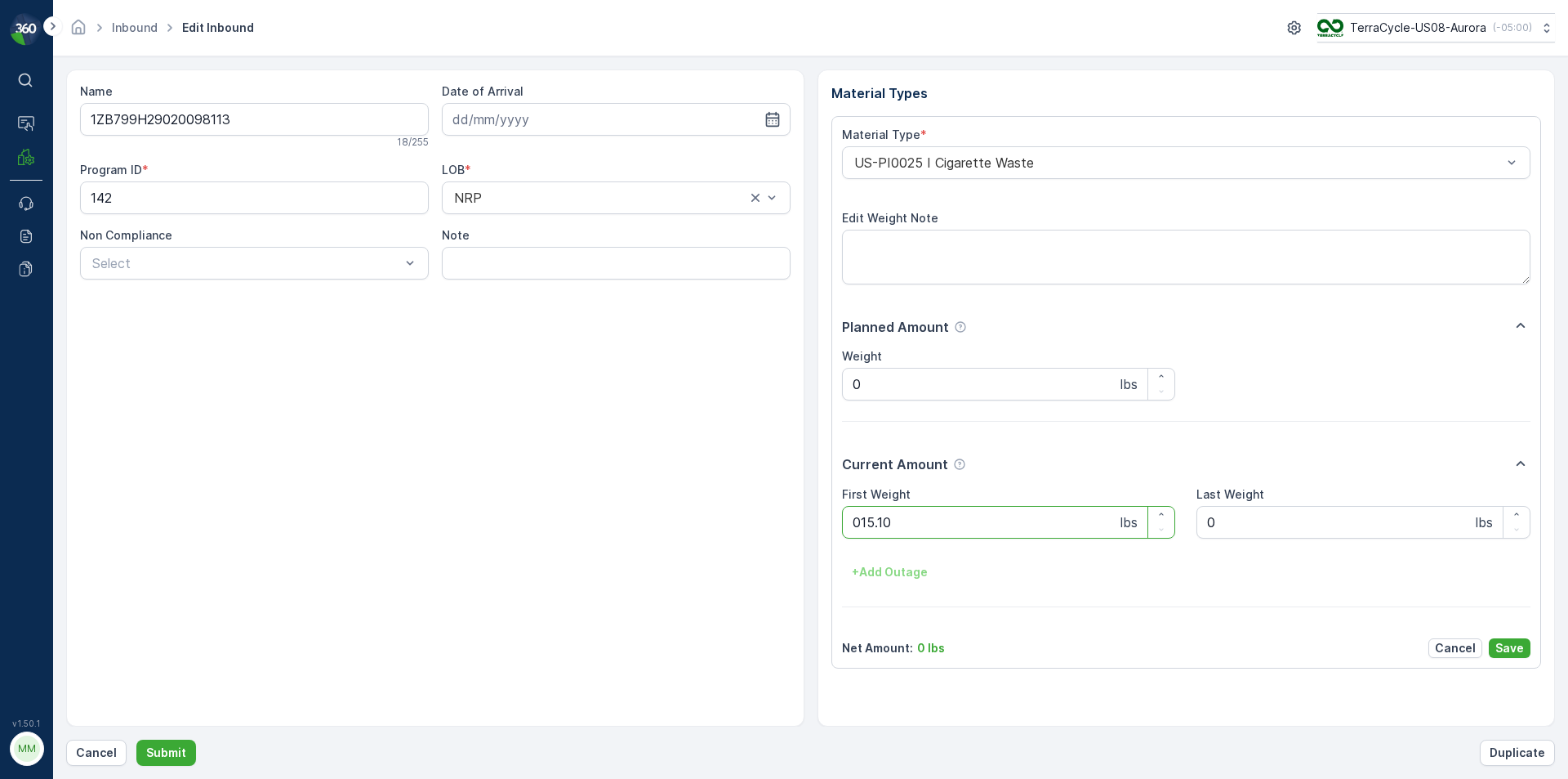
click at [136, 739] on button "Submit" at bounding box center [166, 752] width 60 height 26
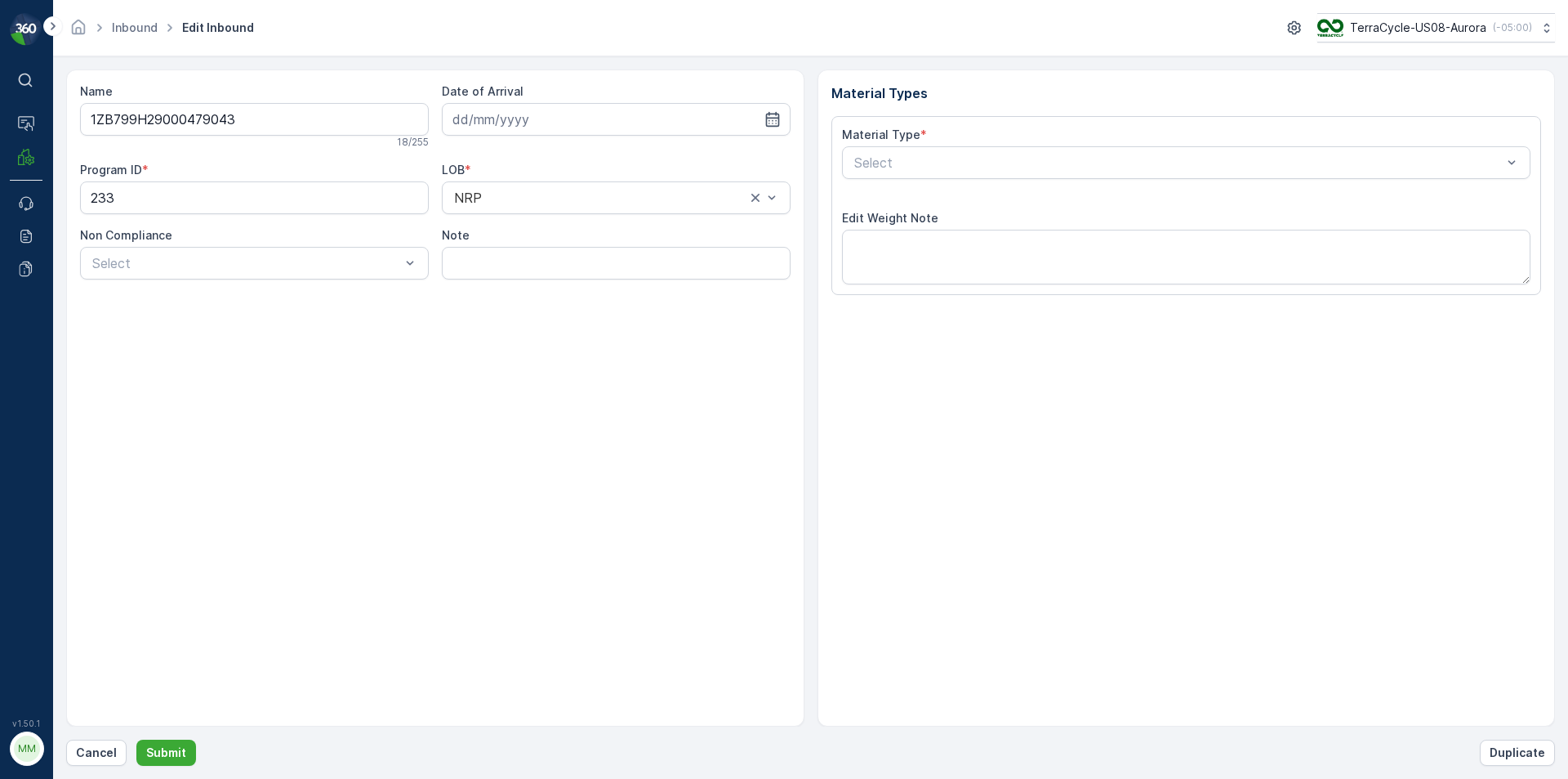
type input "13.02.2025"
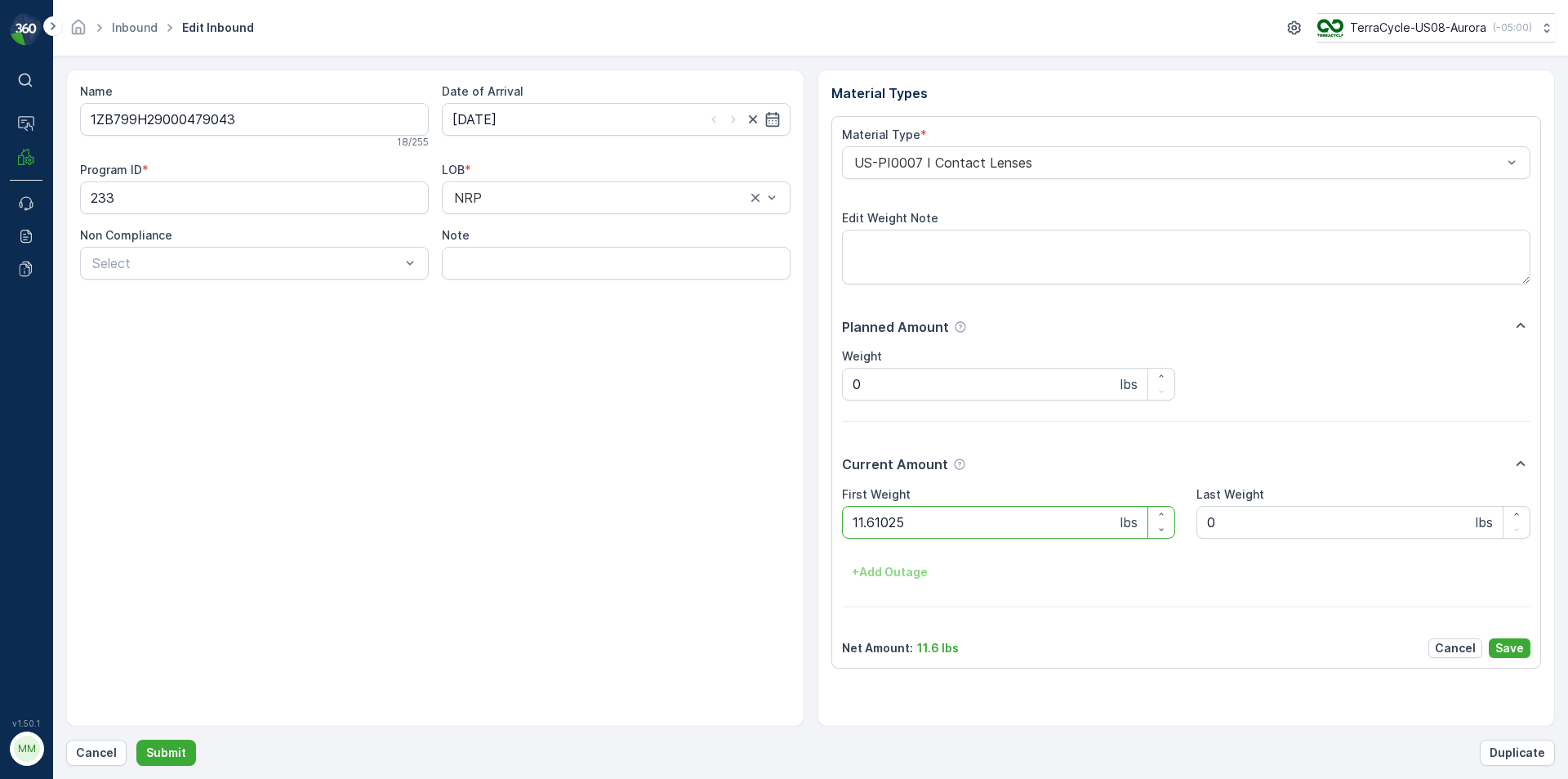
click at [136, 739] on button "Submit" at bounding box center [166, 752] width 60 height 26
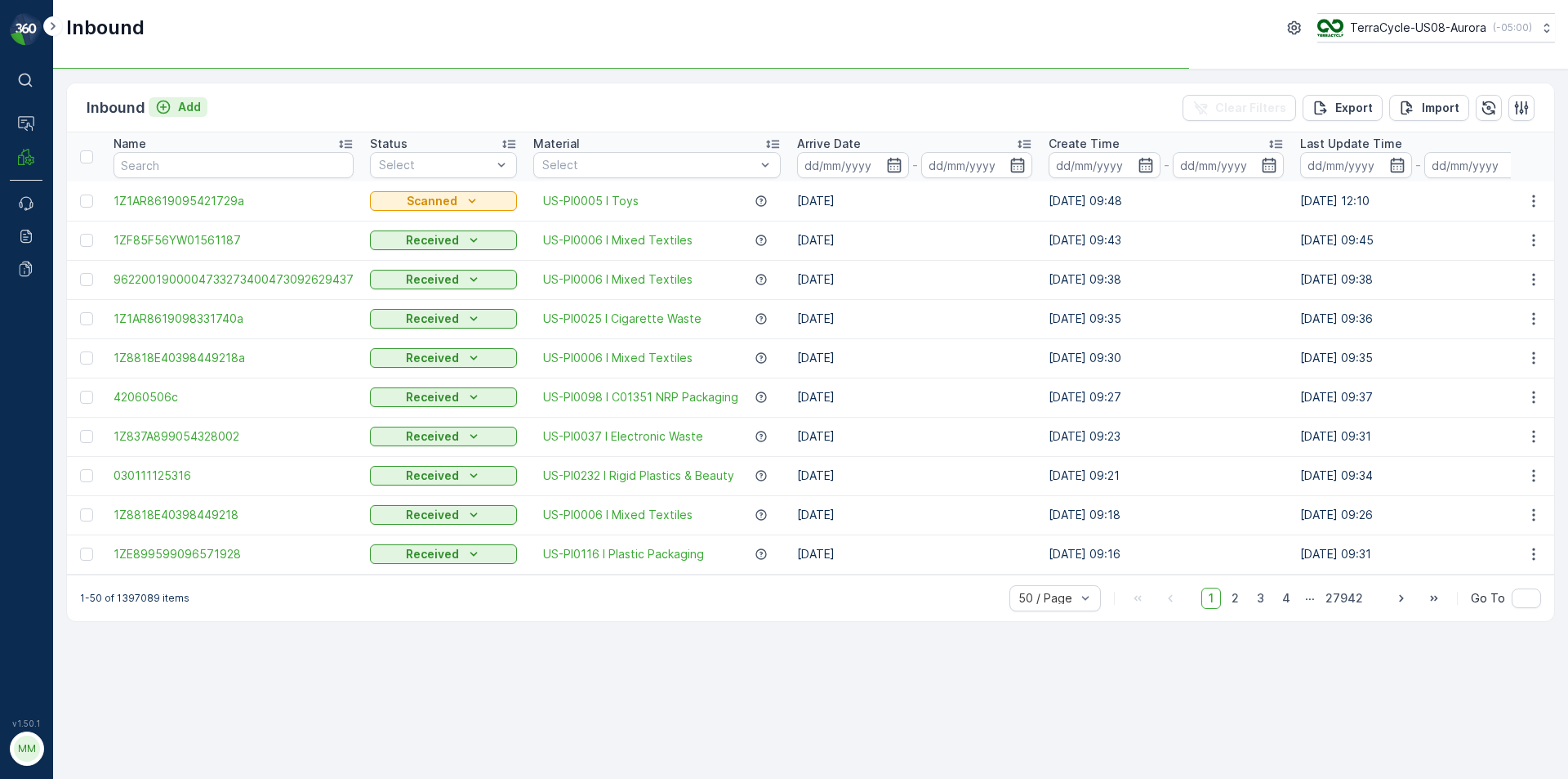
click at [167, 110] on icon "Add" at bounding box center [163, 107] width 16 height 16
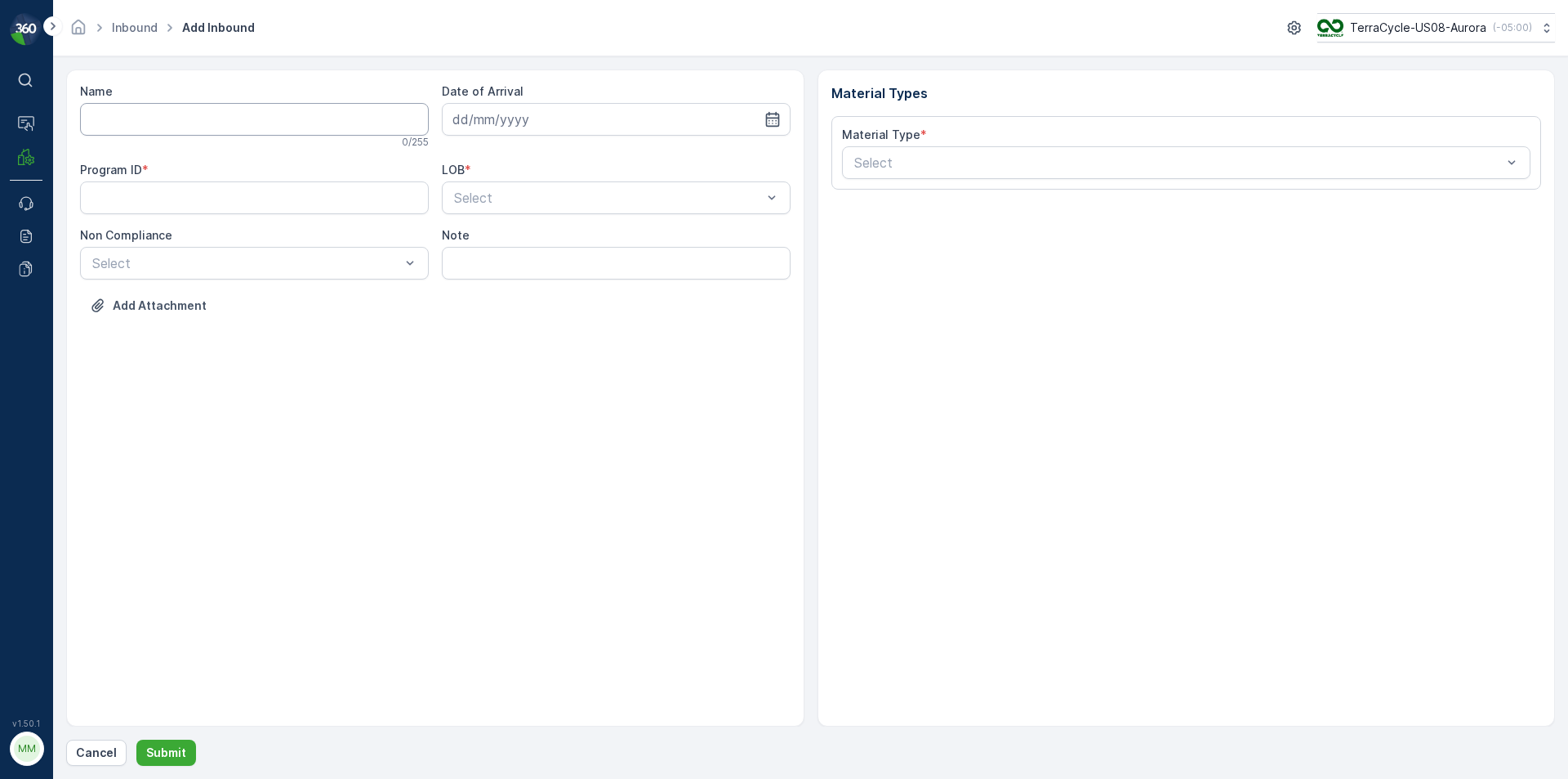
click at [171, 113] on input "Name" at bounding box center [254, 119] width 349 height 32
click at [136, 739] on button "Submit" at bounding box center [166, 752] width 60 height 26
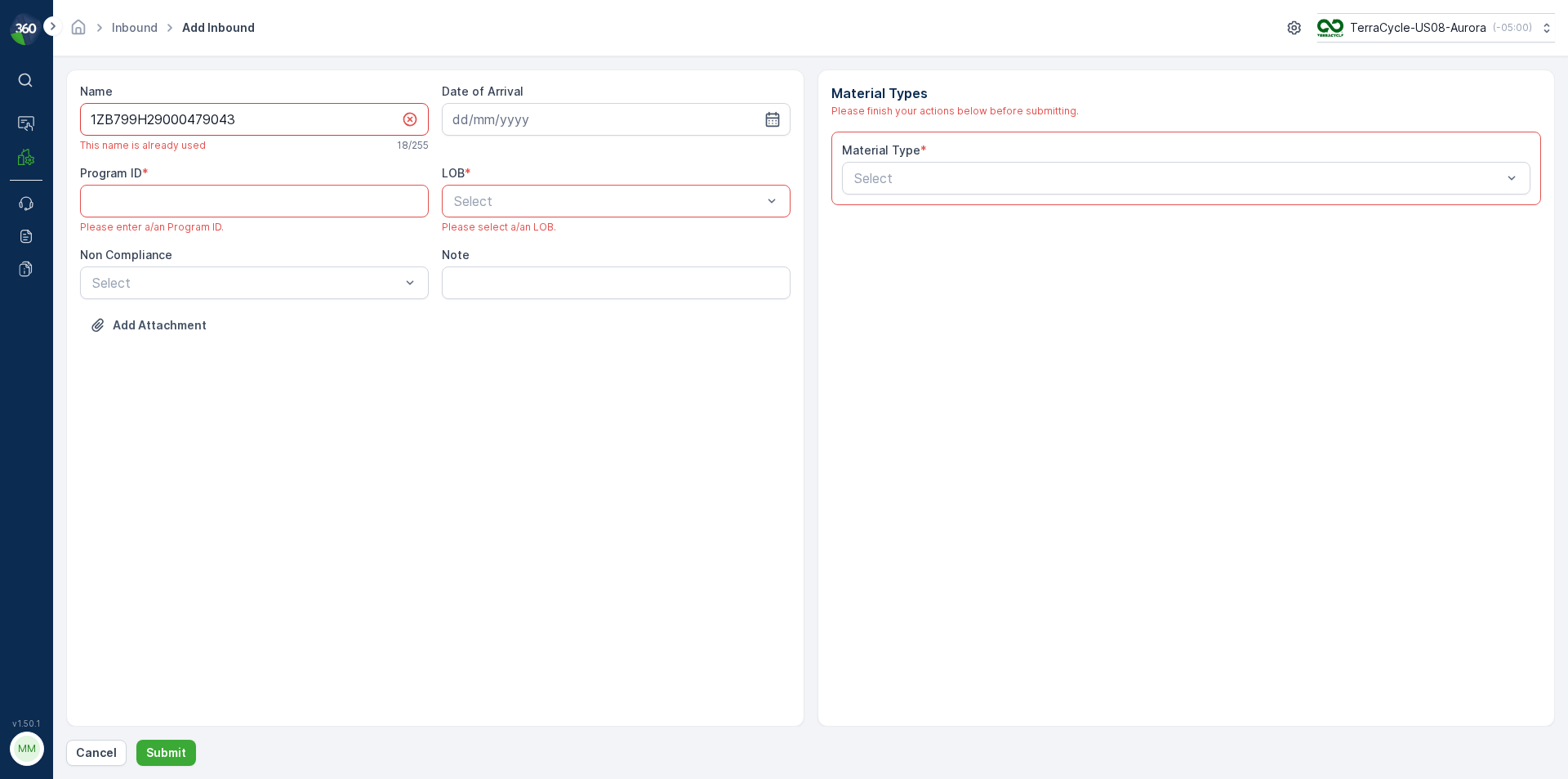
click at [272, 113] on input "1ZB799H29000479043" at bounding box center [254, 119] width 349 height 32
type input "1ZB799H29000479043A"
click at [285, 195] on ID "Program ID" at bounding box center [254, 201] width 349 height 32
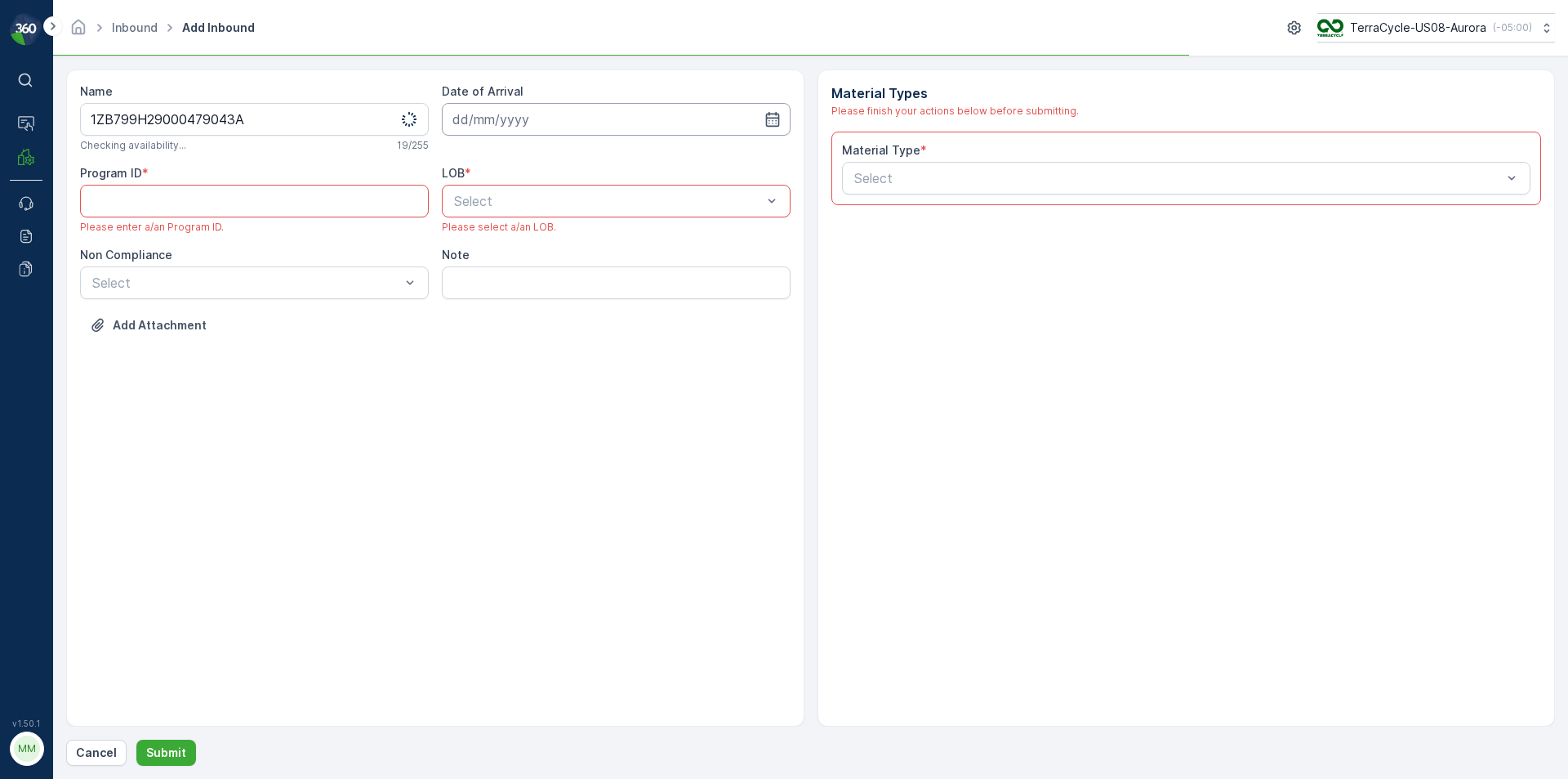
click at [482, 104] on input at bounding box center [616, 119] width 349 height 32
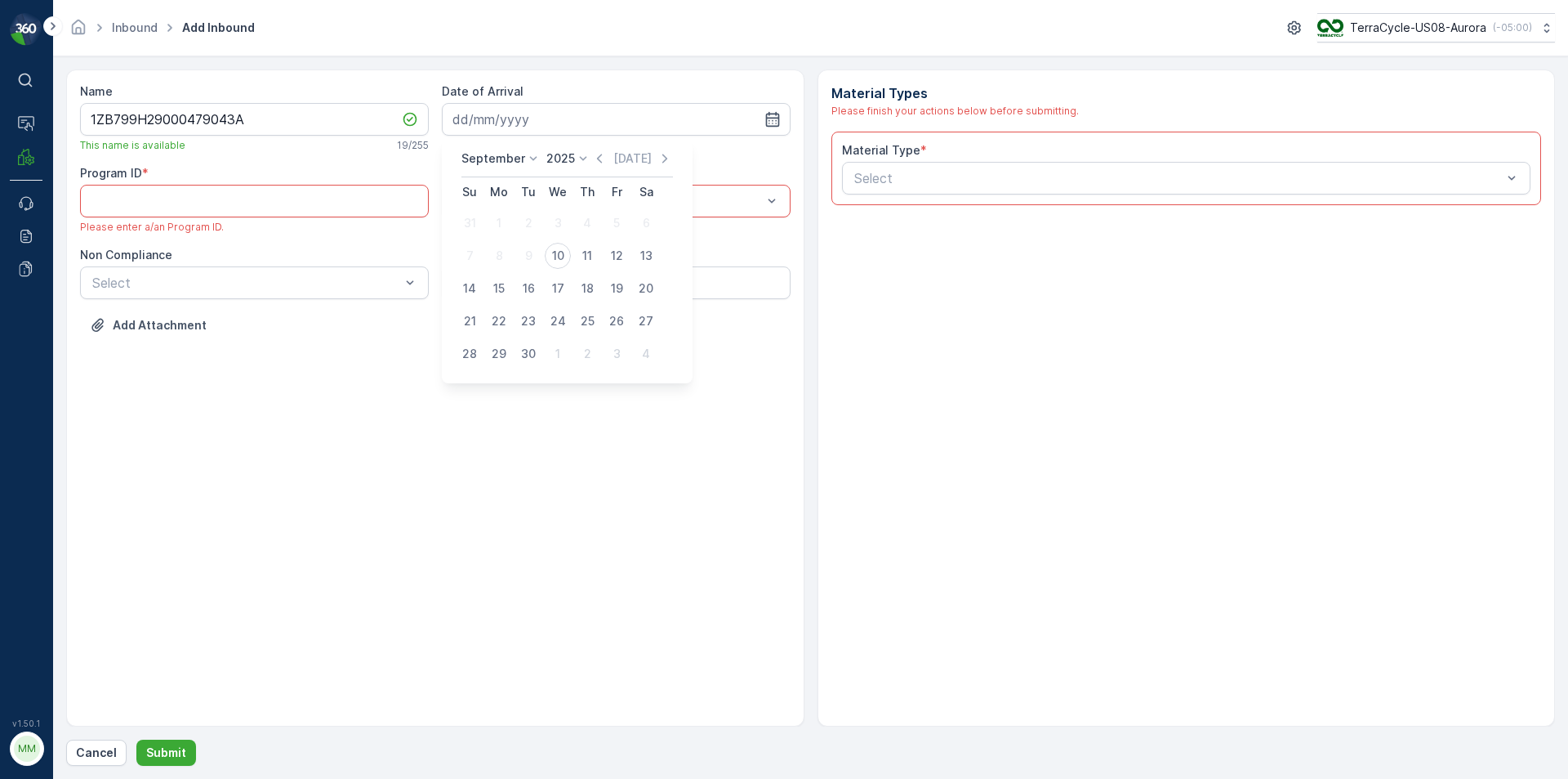
click at [558, 251] on div "10" at bounding box center [558, 255] width 26 height 26
type input "[DATE]"
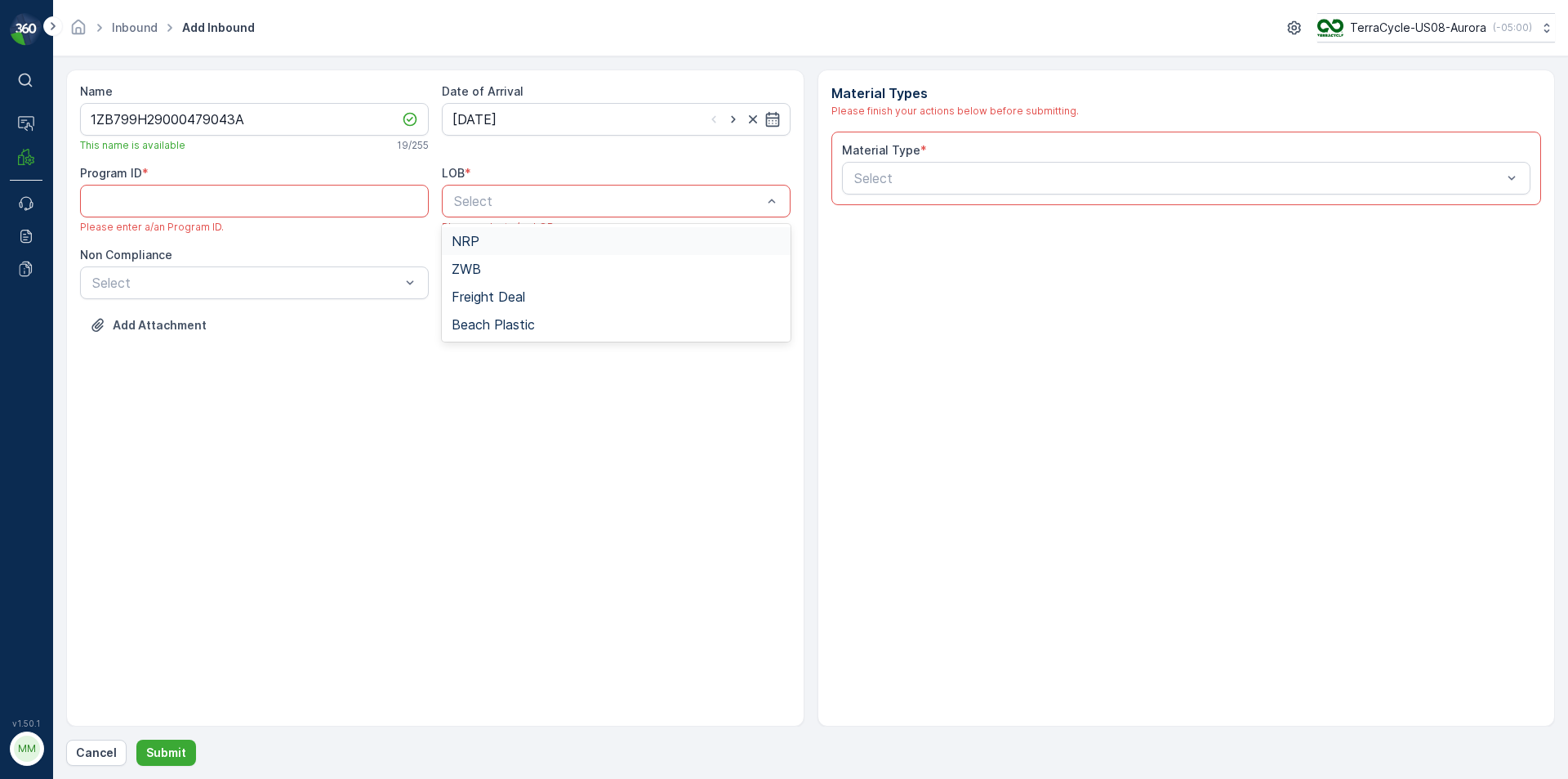
click at [477, 243] on span "NRP" at bounding box center [466, 241] width 28 height 14
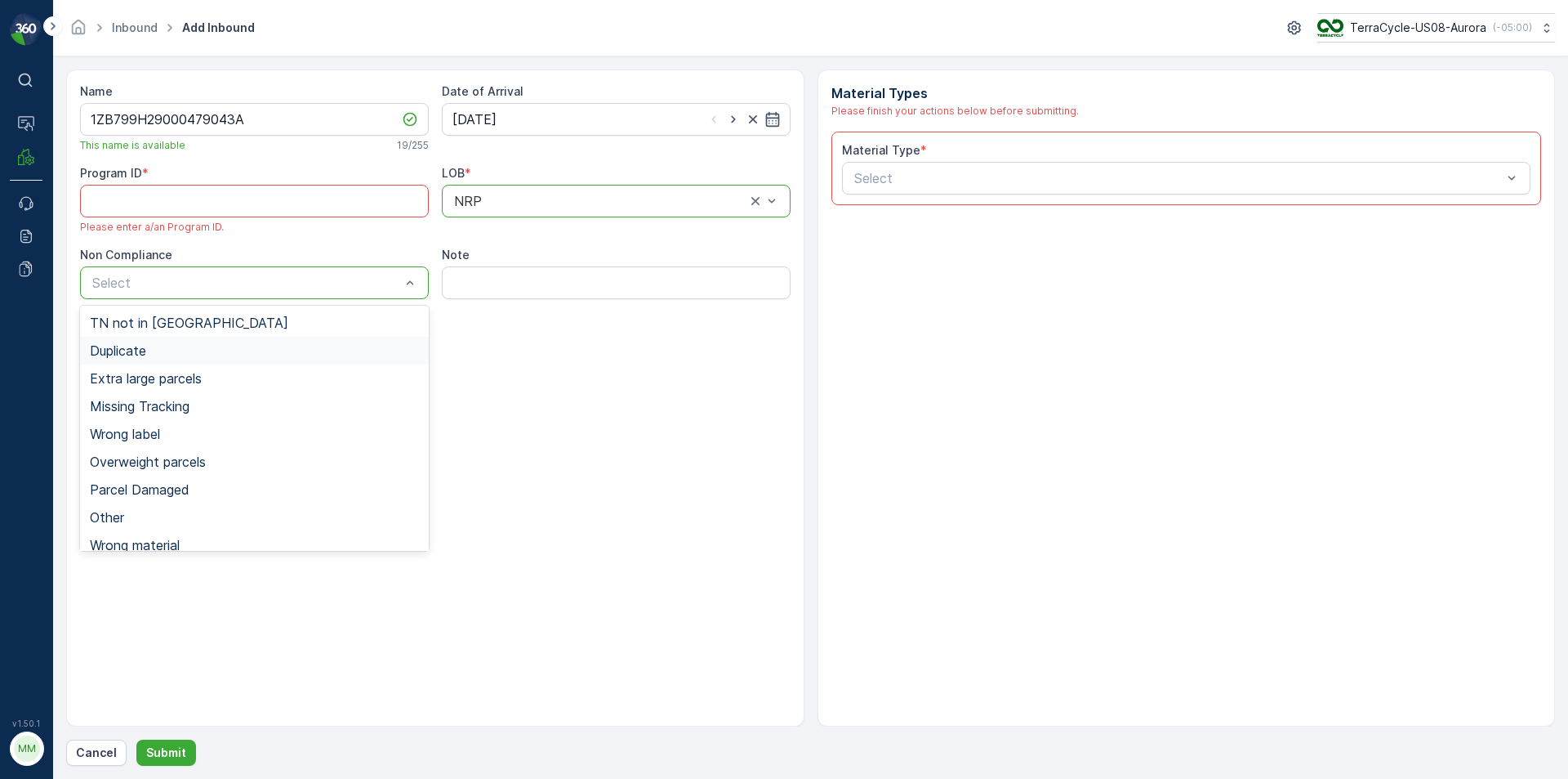
click at [192, 348] on div "Duplicate" at bounding box center [254, 350] width 329 height 14
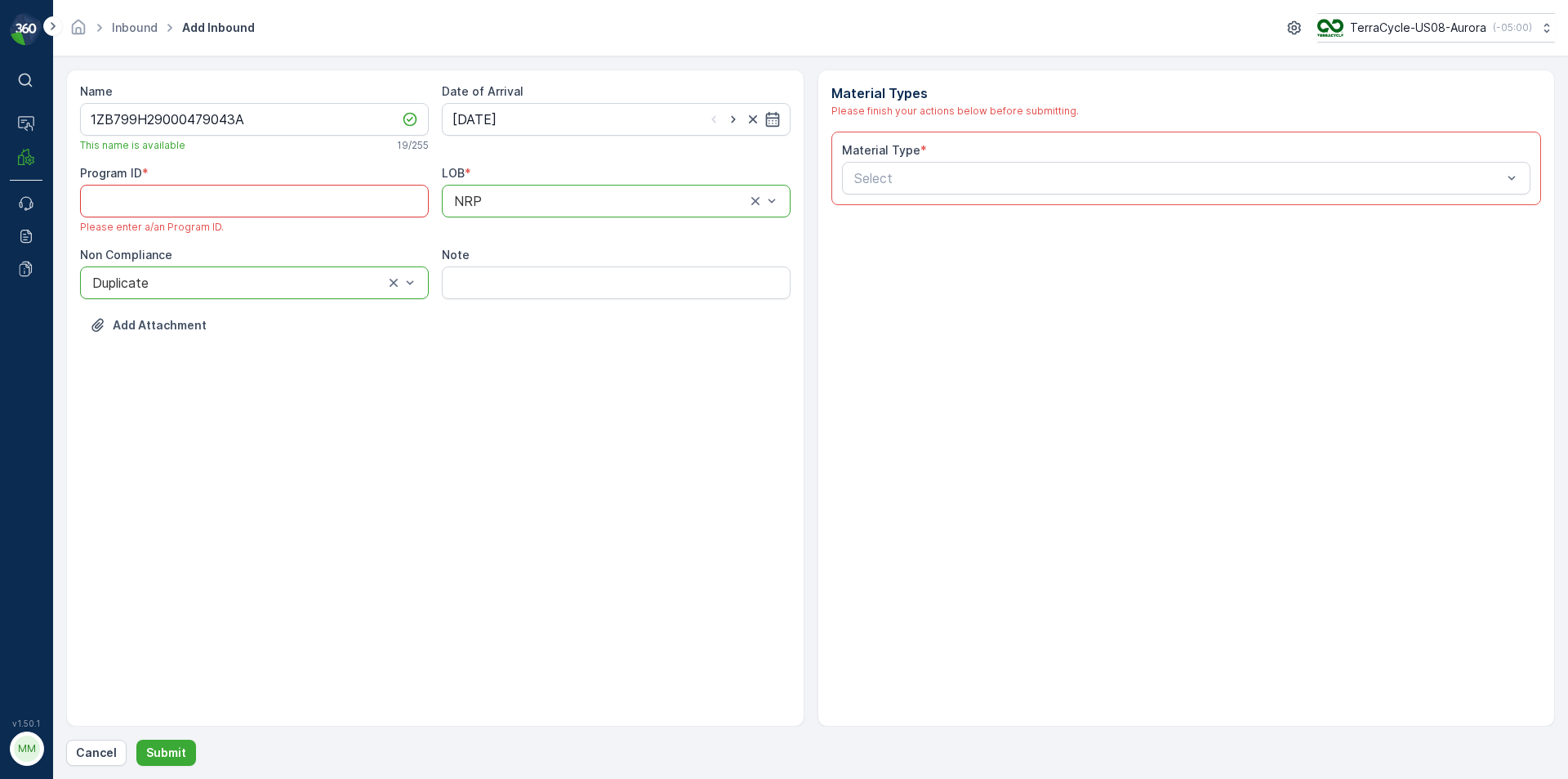
click at [203, 195] on ID "Program ID" at bounding box center [254, 201] width 349 height 32
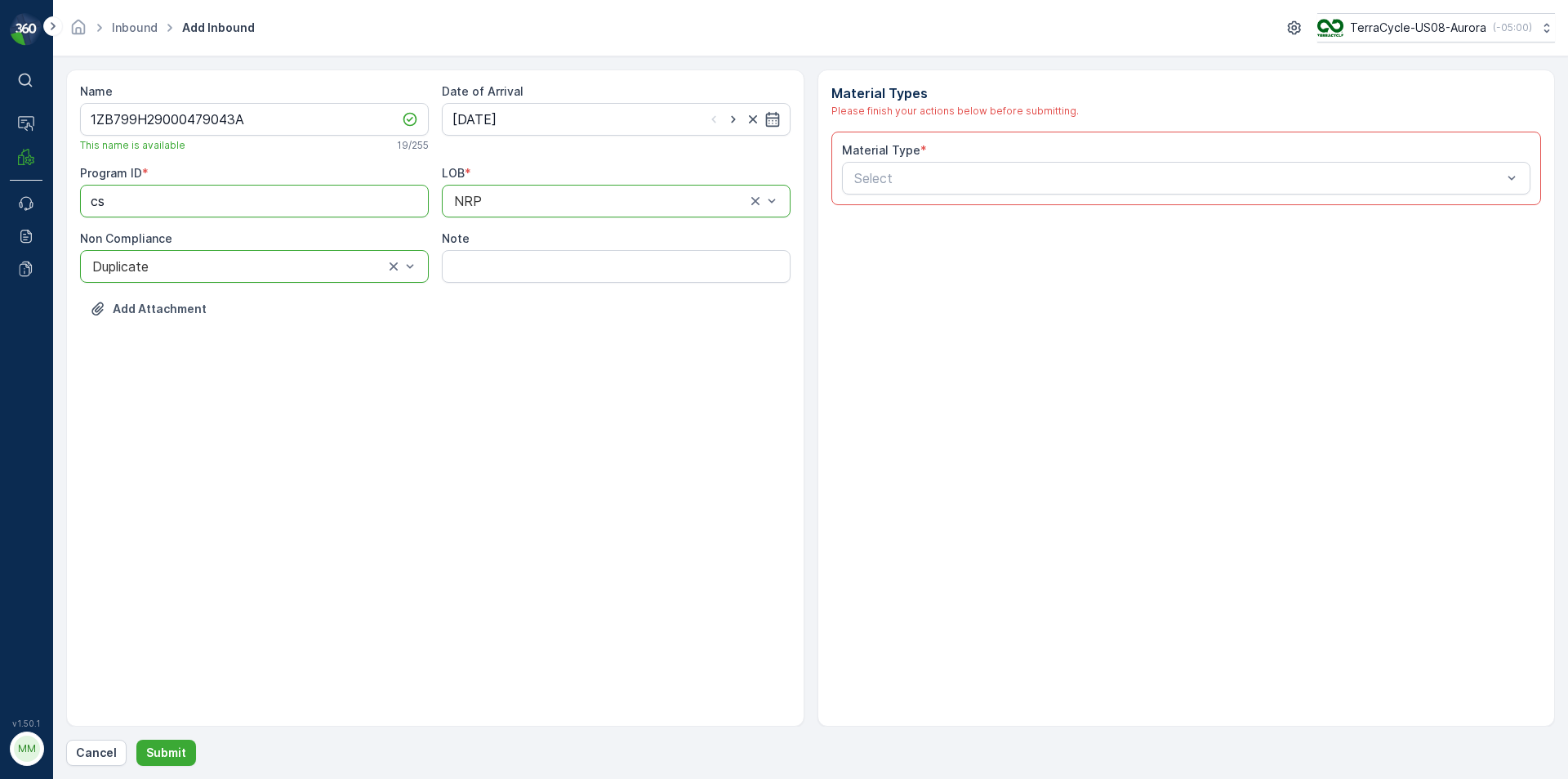
type ID "c"
type ID "CS63"
click at [965, 181] on div at bounding box center [1178, 178] width 651 height 14
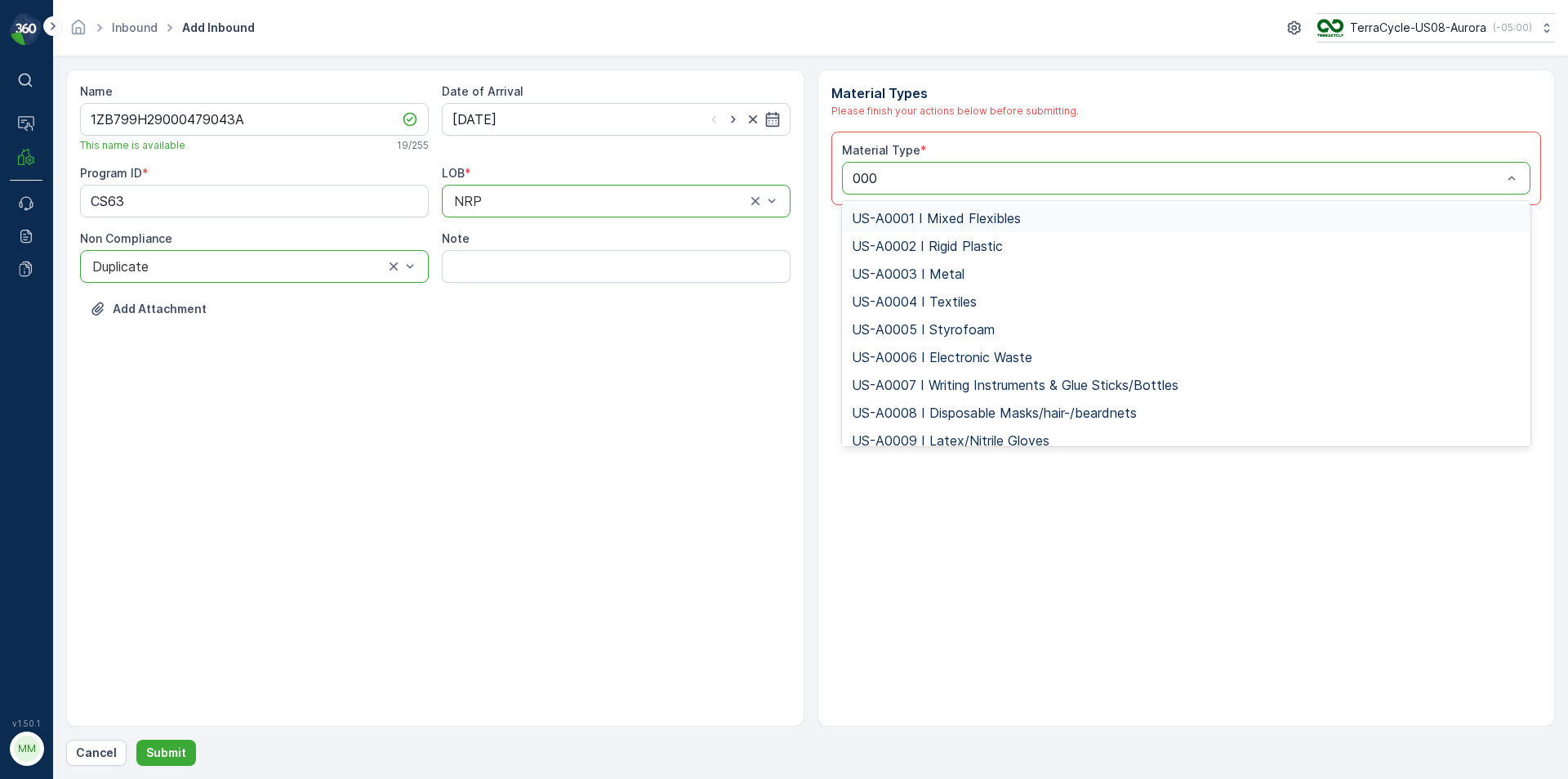
type input "0007"
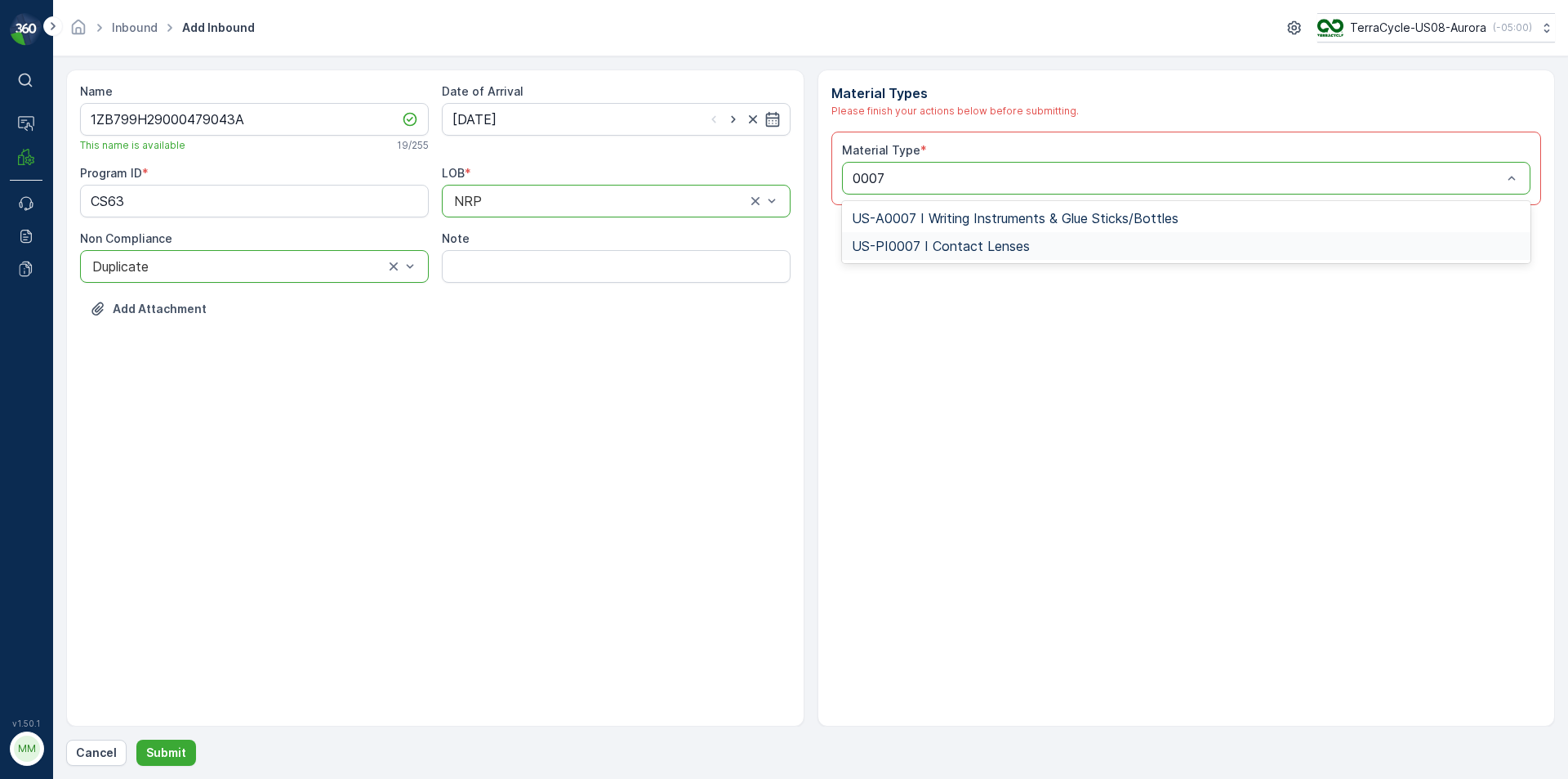
click at [927, 246] on span "US-PI0007 I Contact Lenses" at bounding box center [940, 246] width 178 height 14
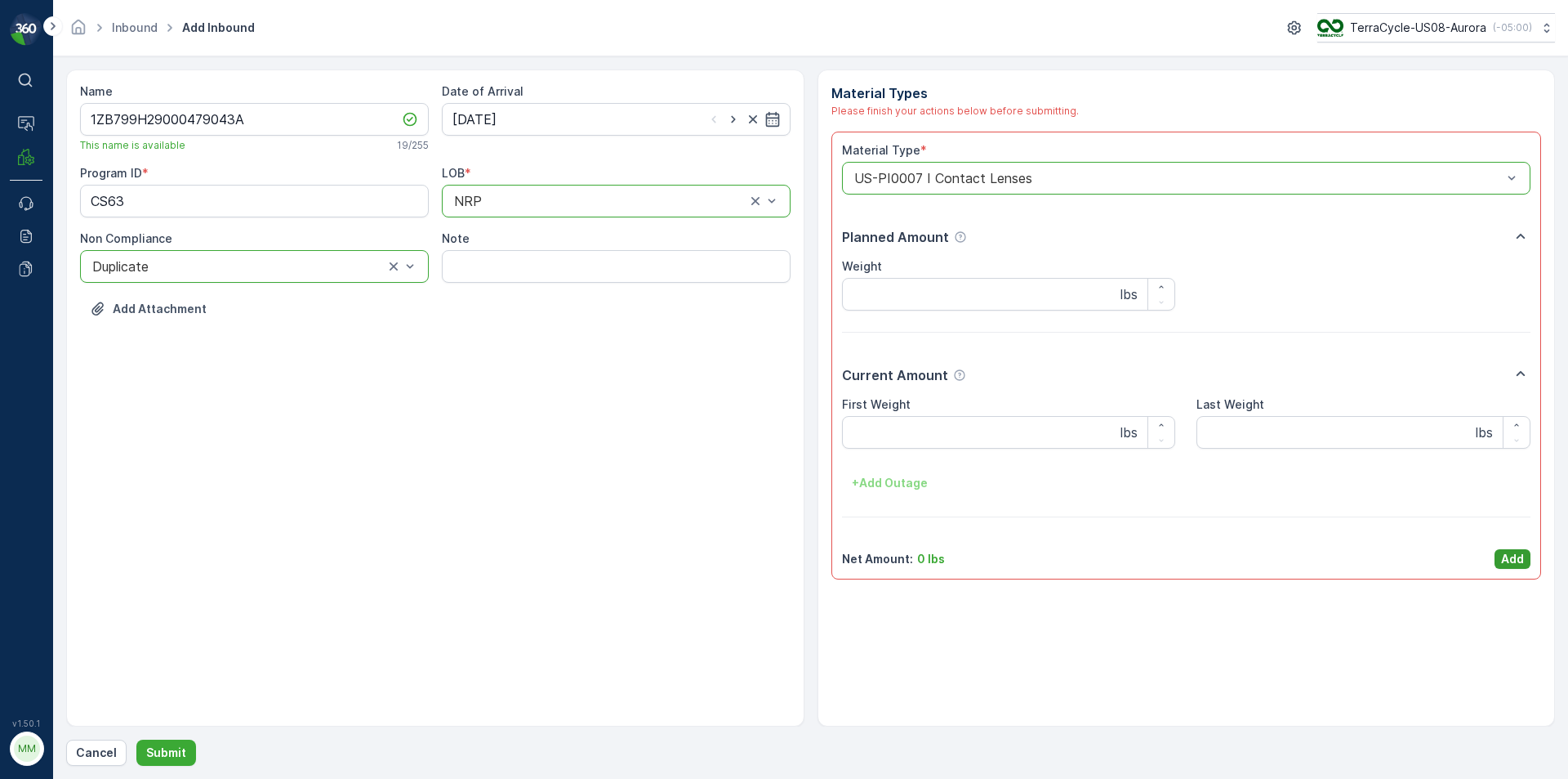
click at [1509, 564] on p "Add" at bounding box center [1512, 559] width 23 height 16
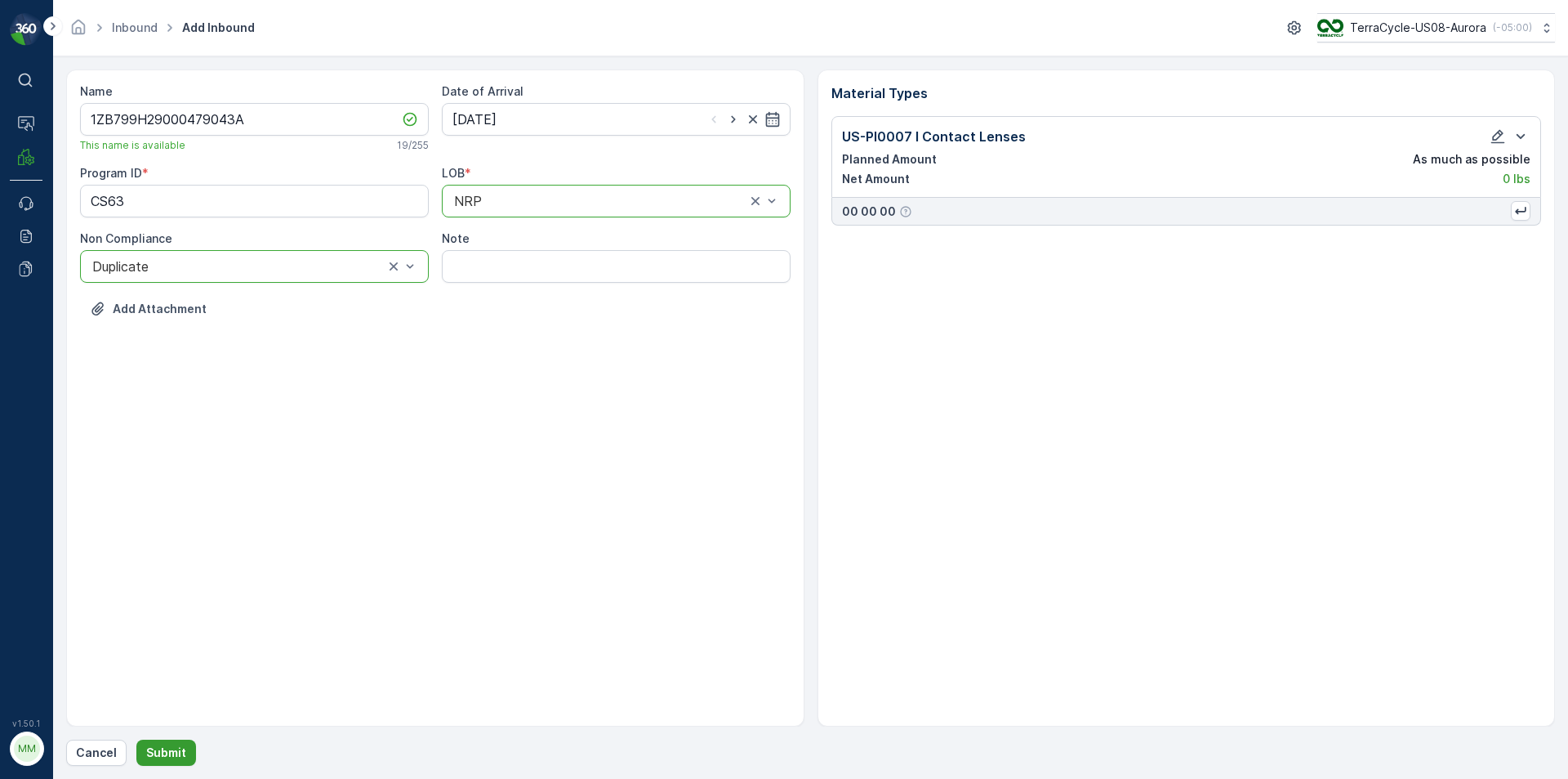
click at [162, 753] on p "Submit" at bounding box center [166, 753] width 40 height 16
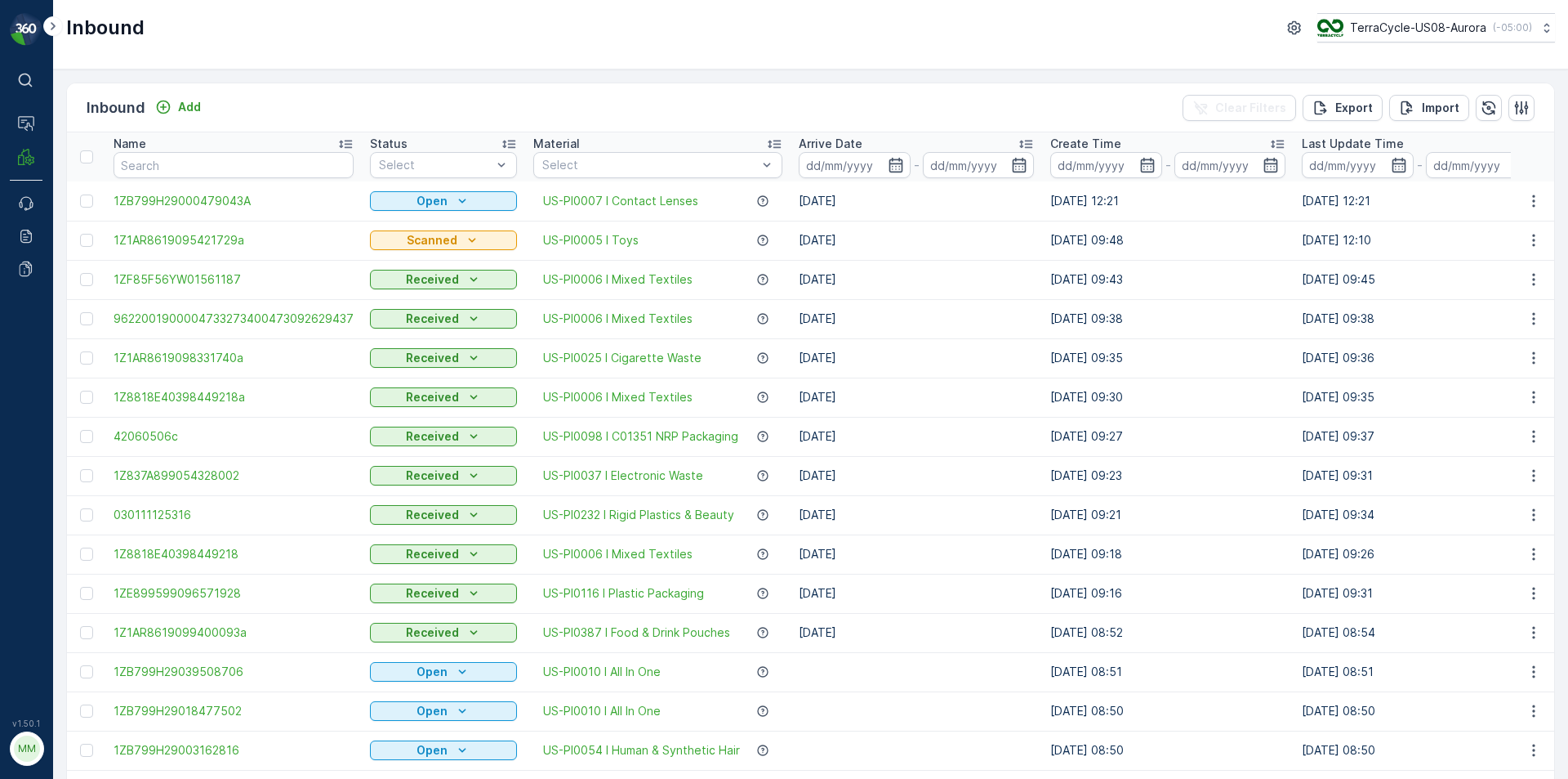
drag, startPoint x: 90, startPoint y: 203, endPoint x: 558, endPoint y: 266, distance: 472.2
click at [90, 203] on div at bounding box center [87, 200] width 13 height 13
click at [80, 194] on input "checkbox" at bounding box center [80, 194] width 0 height 0
click at [1351, 112] on div "Print QR" at bounding box center [1379, 107] width 89 height 48
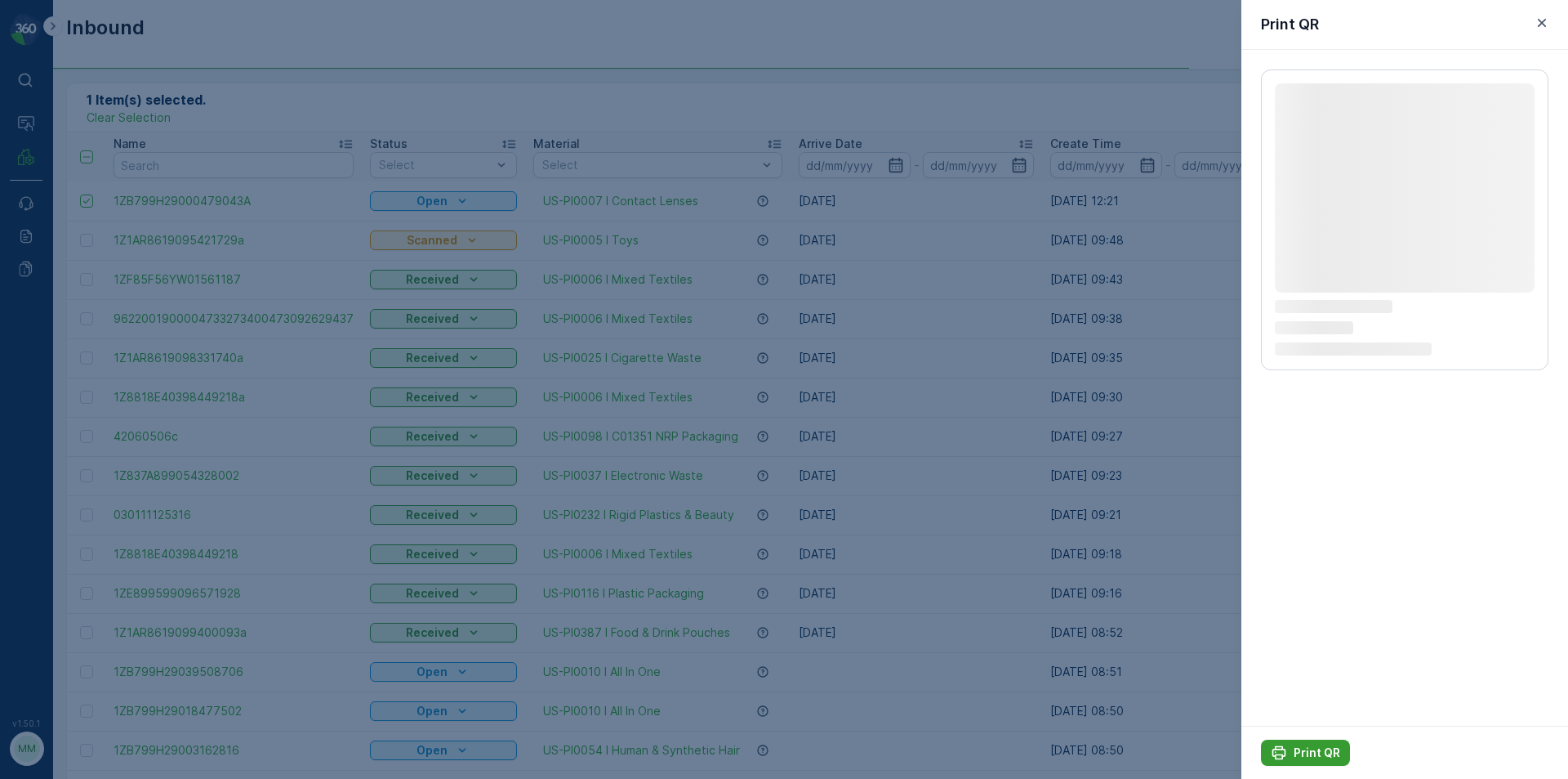
click at [1315, 751] on p "Print QR" at bounding box center [1317, 753] width 47 height 16
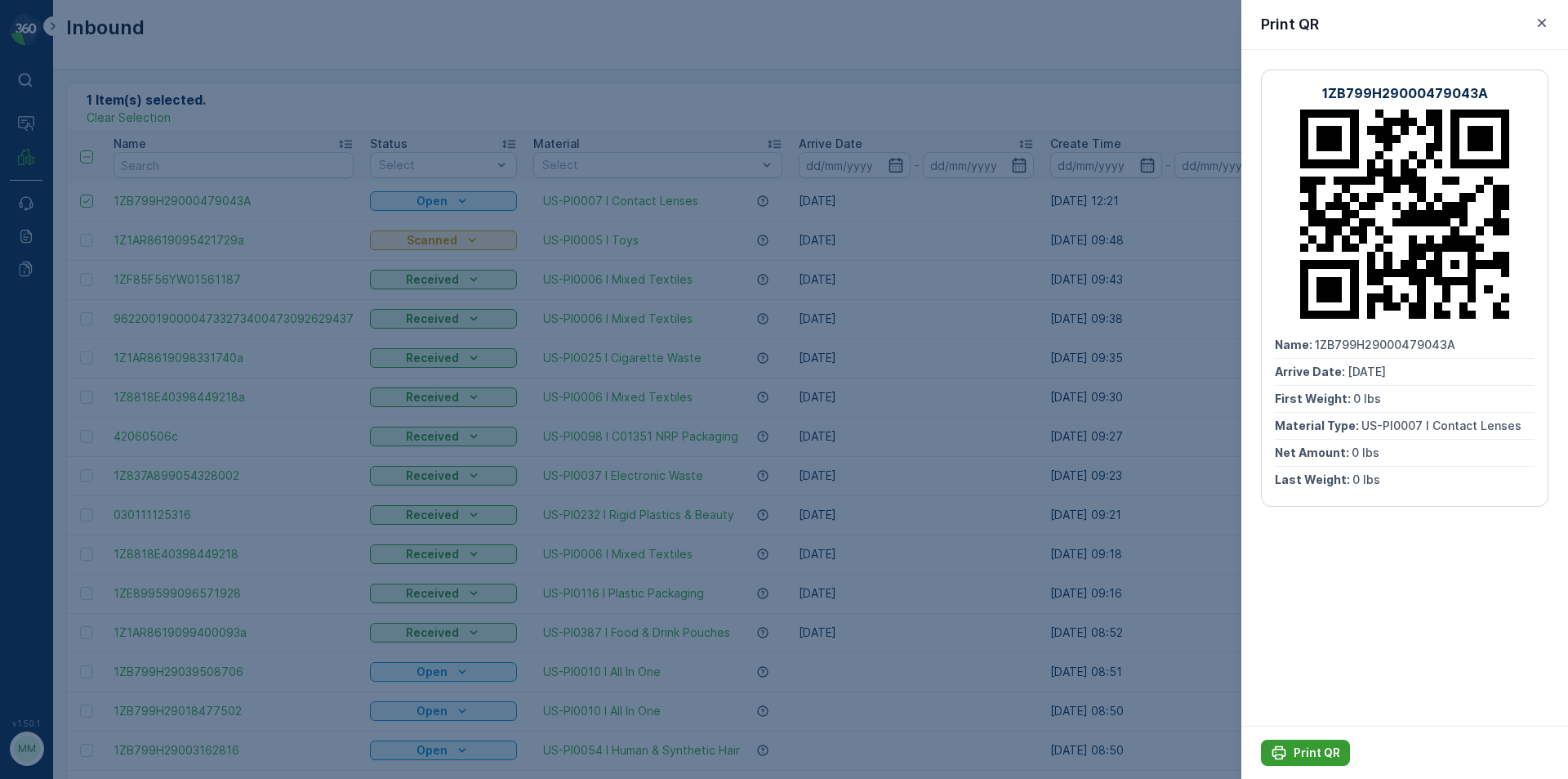
click at [1313, 749] on p "Print QR" at bounding box center [1317, 753] width 47 height 16
click at [1139, 251] on div at bounding box center [784, 389] width 1568 height 779
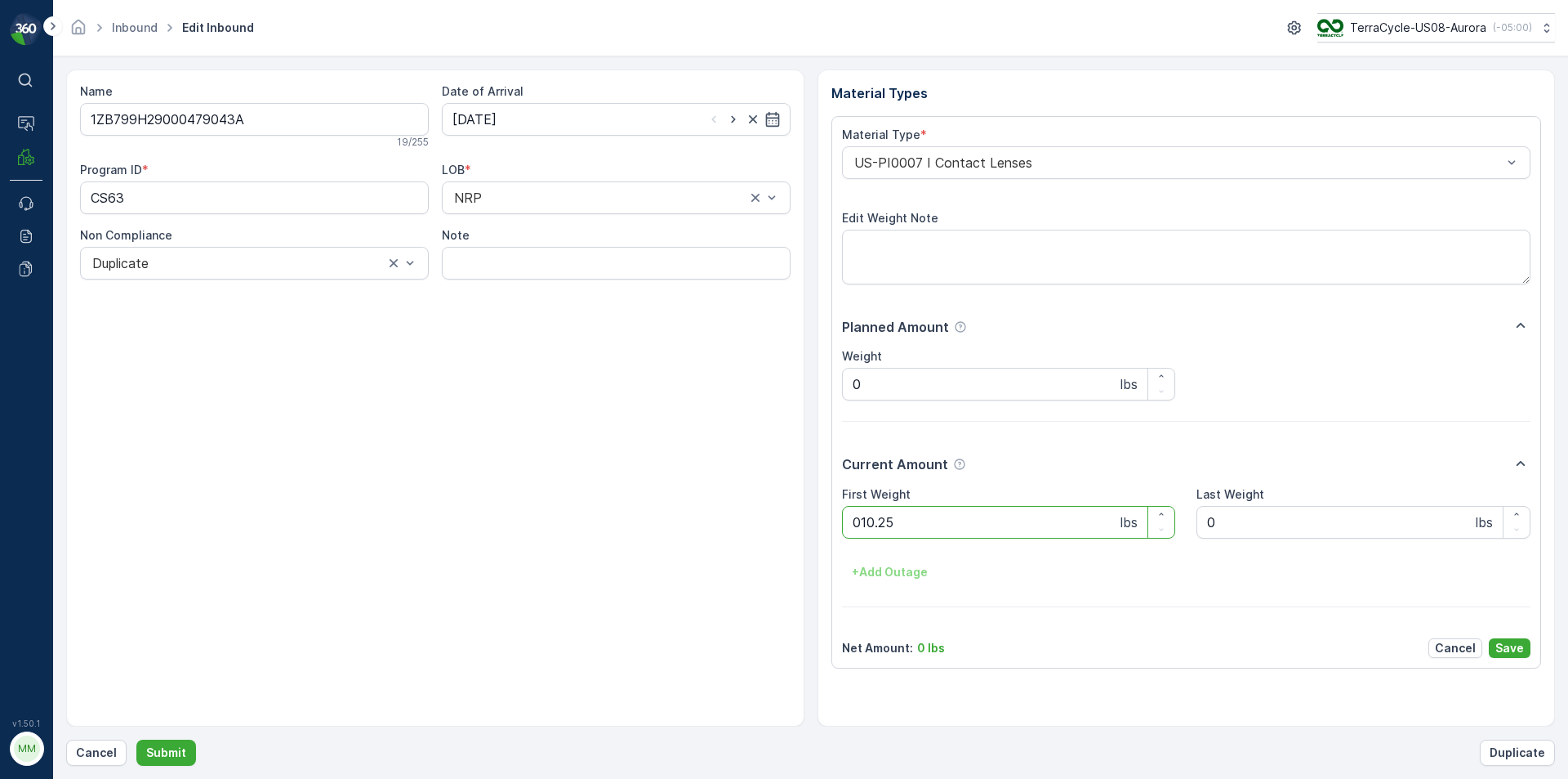
click at [136, 739] on button "Submit" at bounding box center [166, 752] width 60 height 26
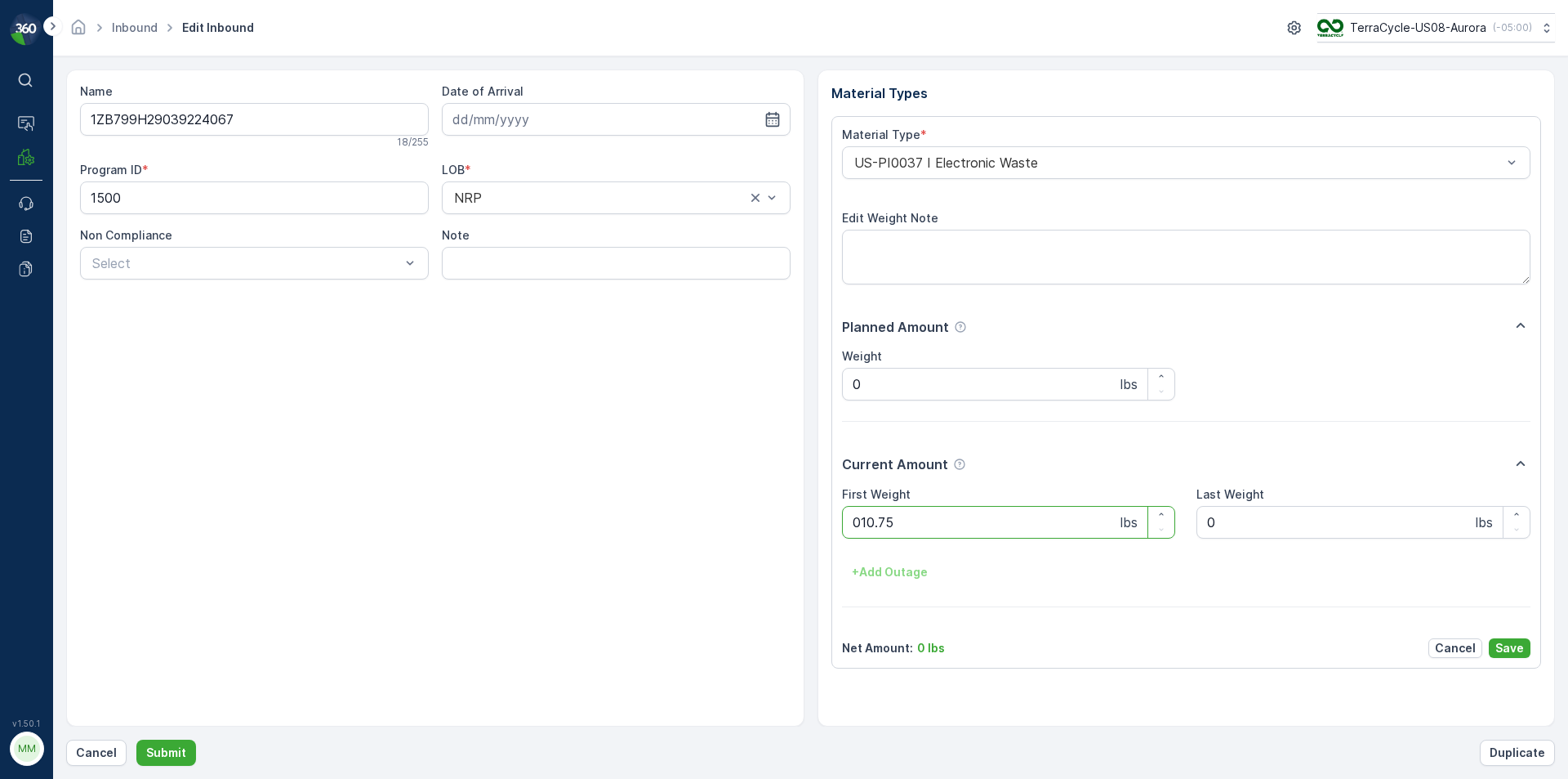
click at [136, 739] on button "Submit" at bounding box center [166, 752] width 60 height 26
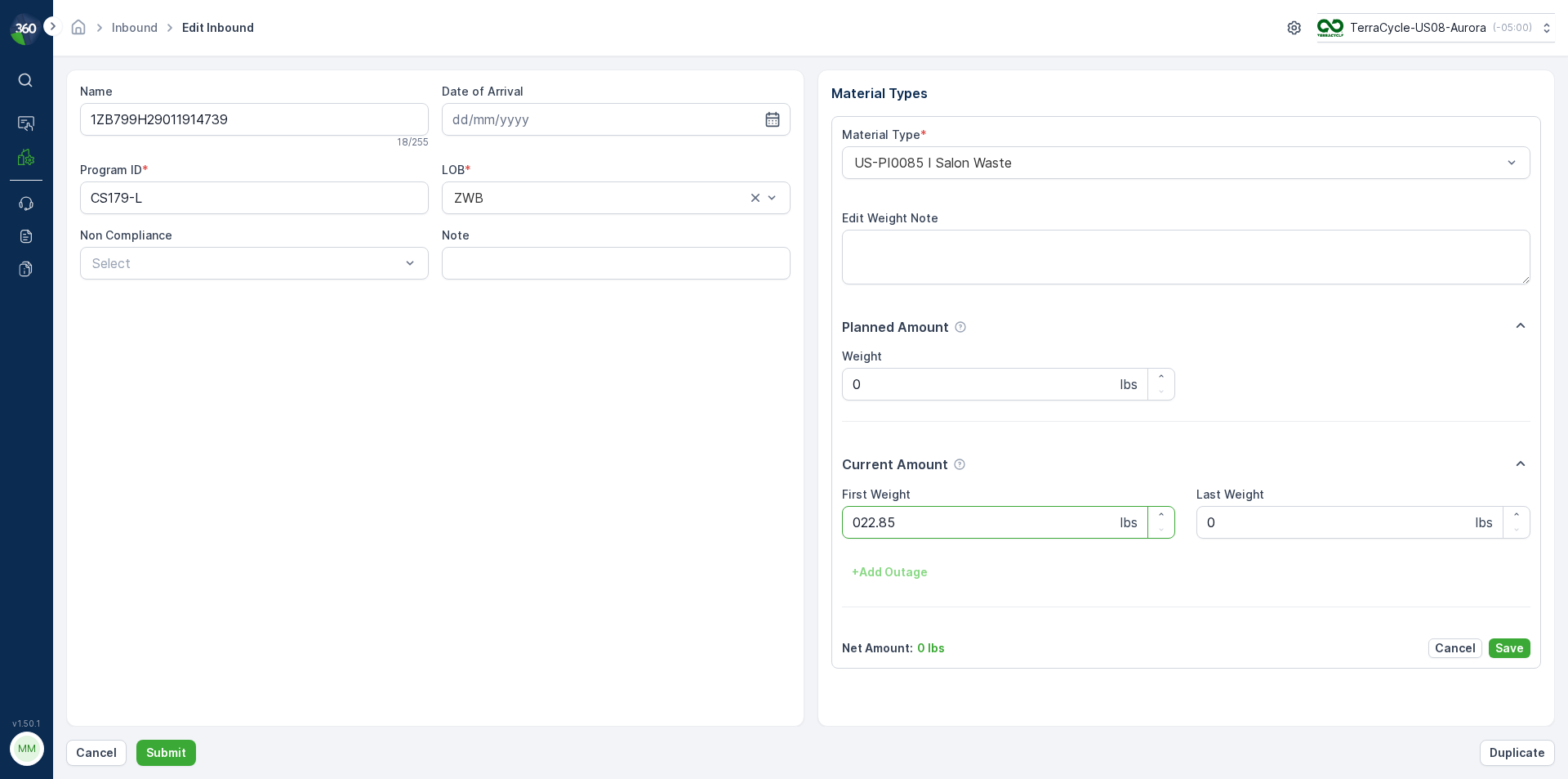
click at [136, 739] on button "Submit" at bounding box center [166, 752] width 60 height 26
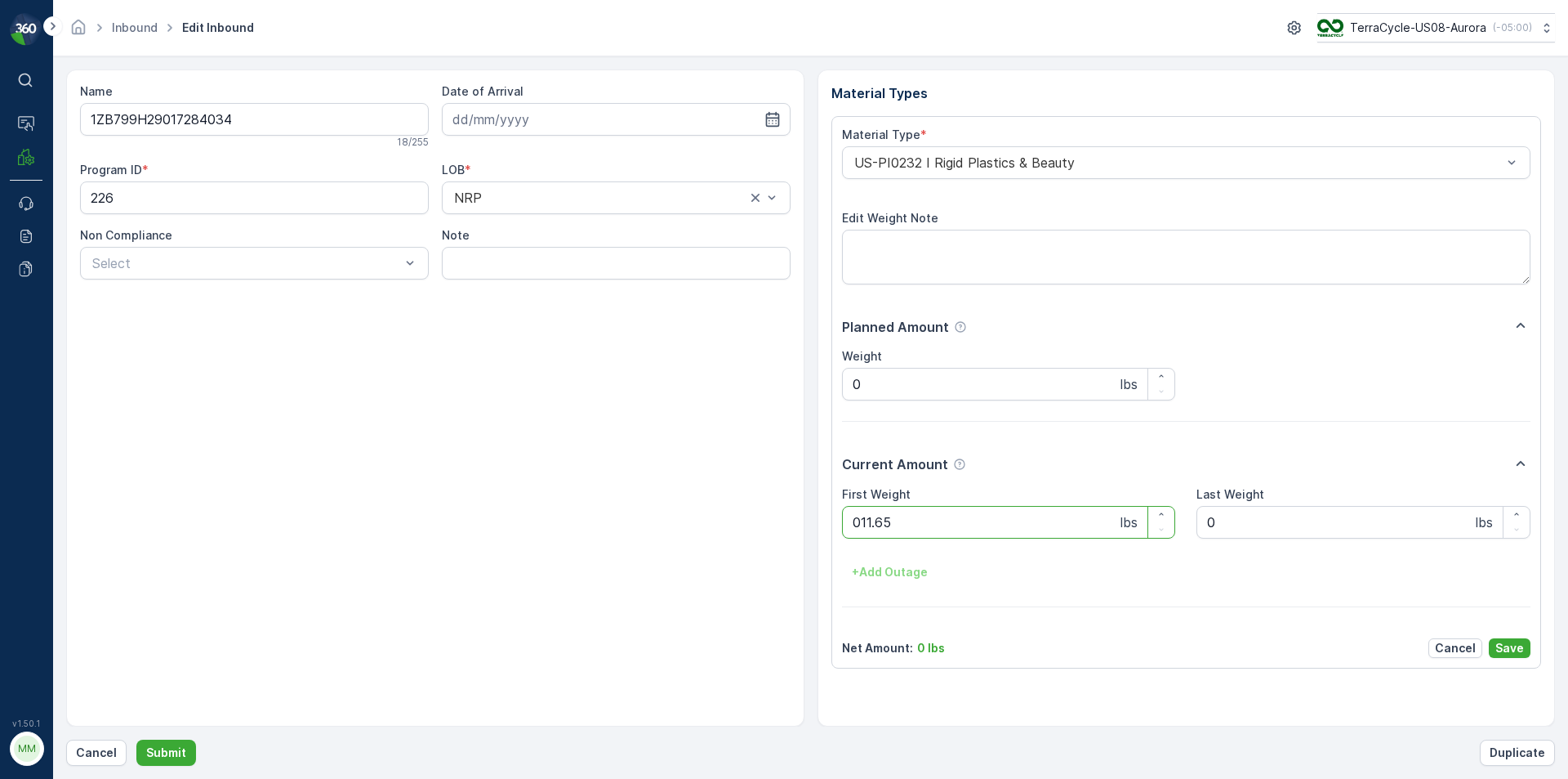
click at [136, 739] on button "Submit" at bounding box center [166, 752] width 60 height 26
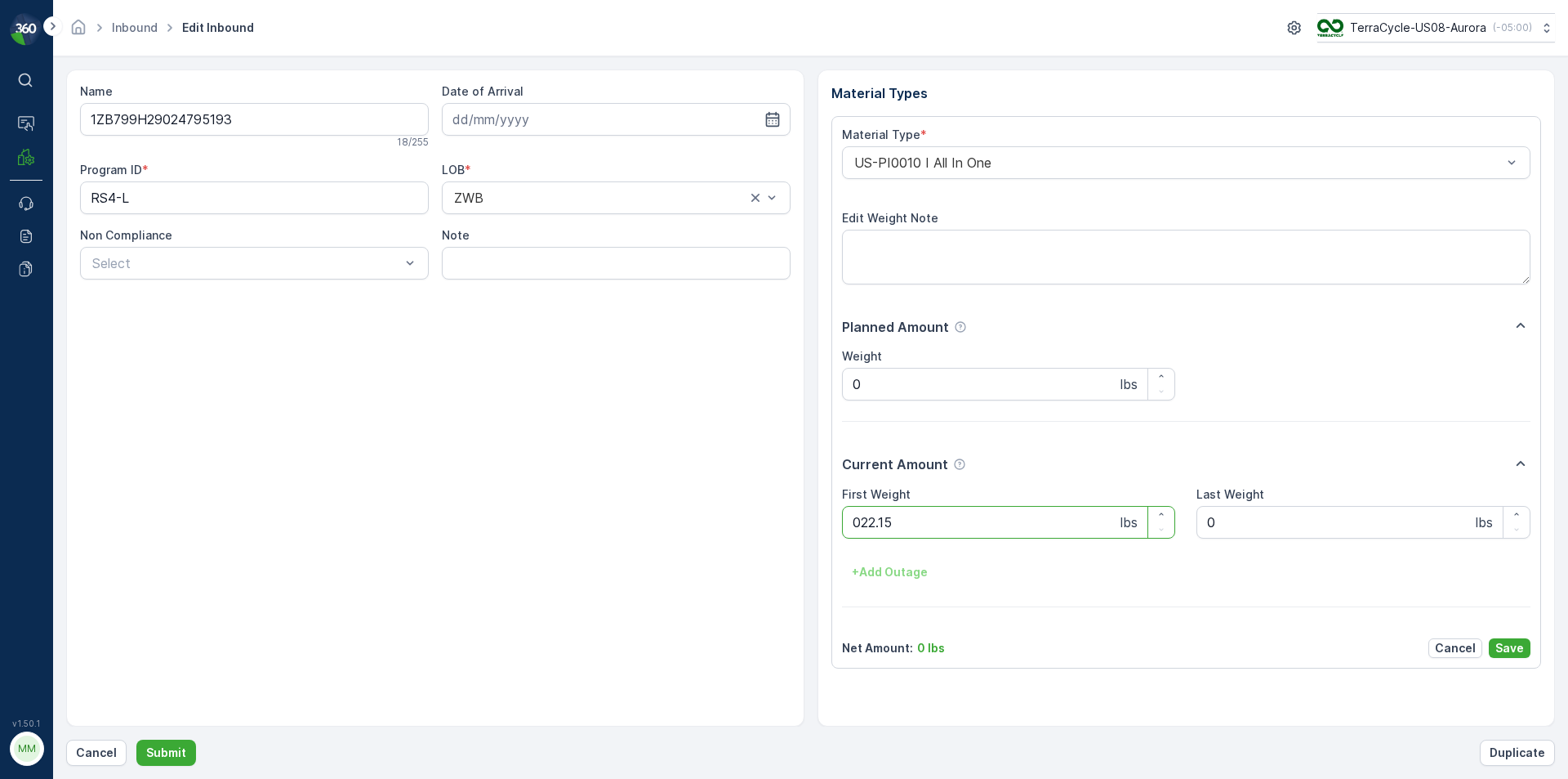
click at [136, 739] on button "Submit" at bounding box center [166, 752] width 60 height 26
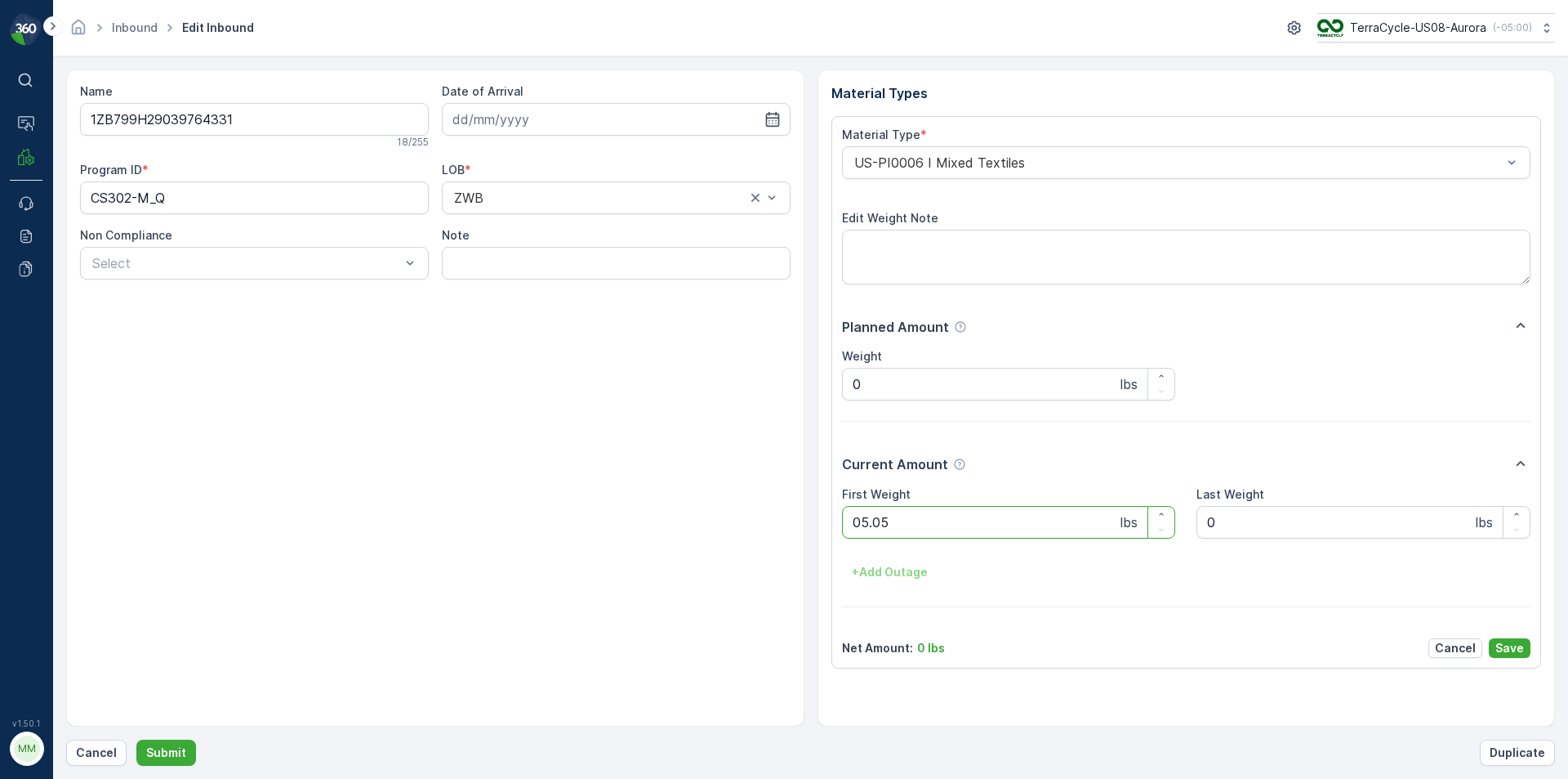
click at [136, 739] on button "Submit" at bounding box center [166, 752] width 60 height 26
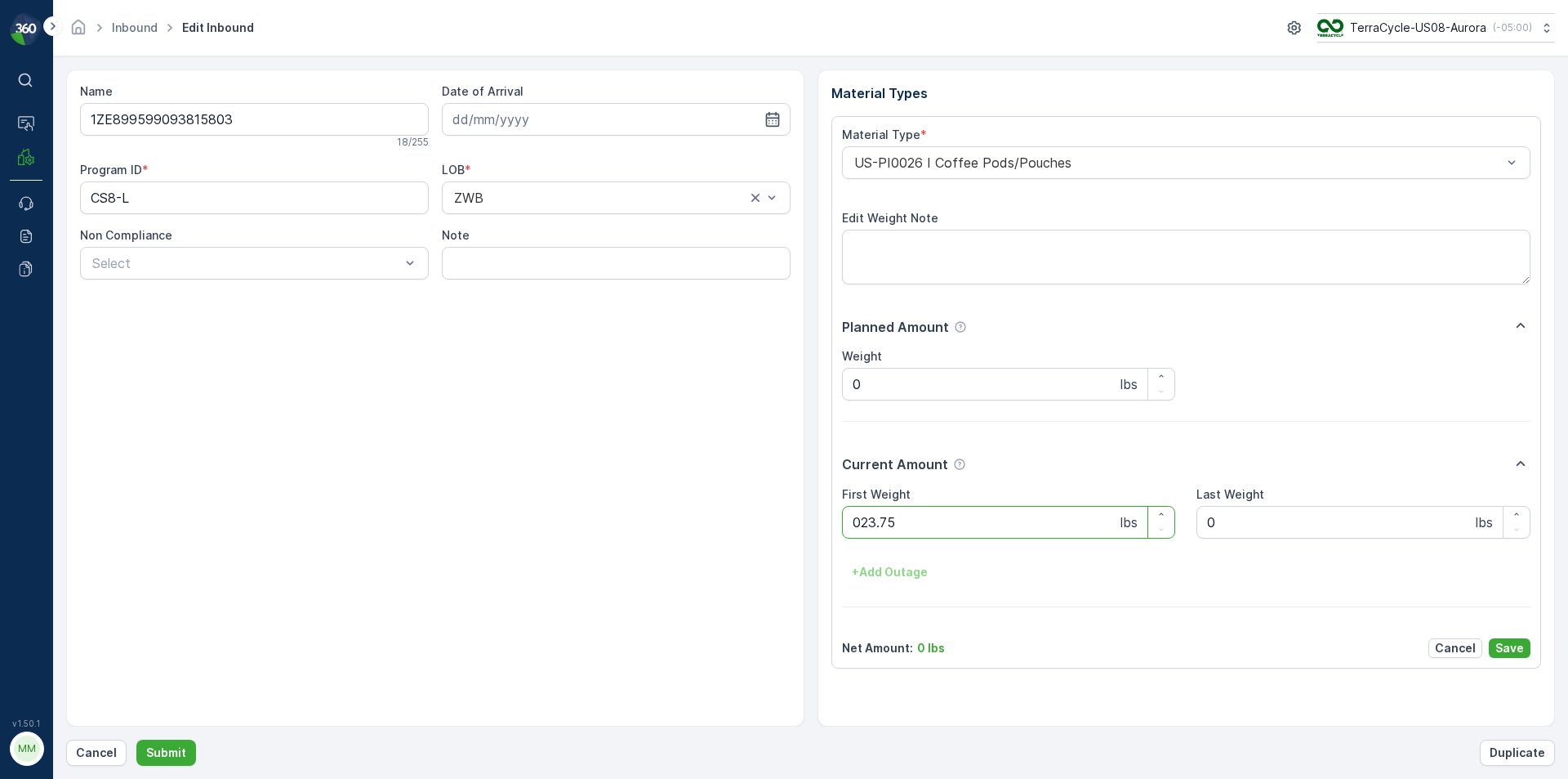
click at [136, 739] on button "Submit" at bounding box center [166, 752] width 60 height 26
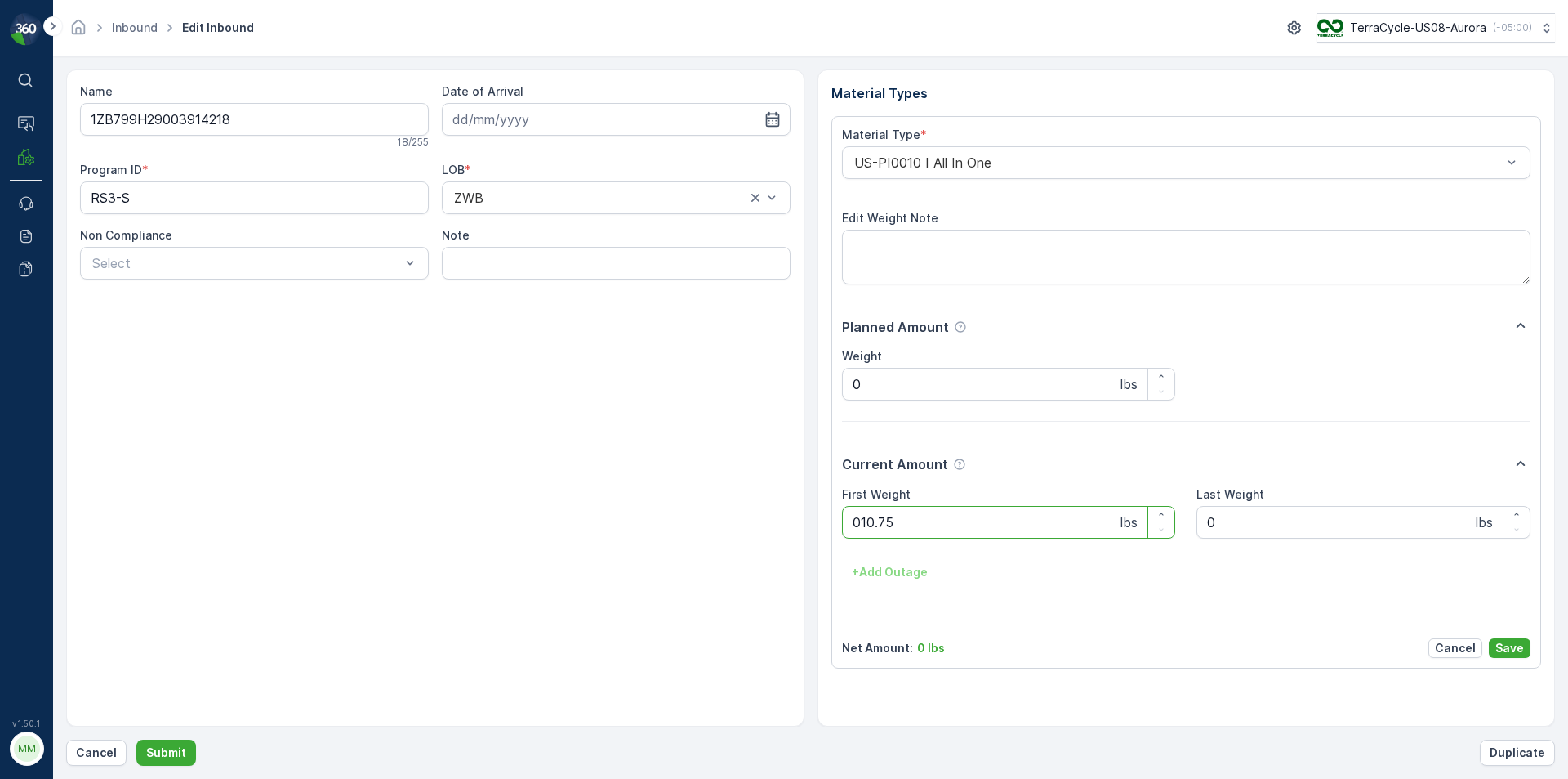
click at [136, 739] on button "Submit" at bounding box center [166, 752] width 60 height 26
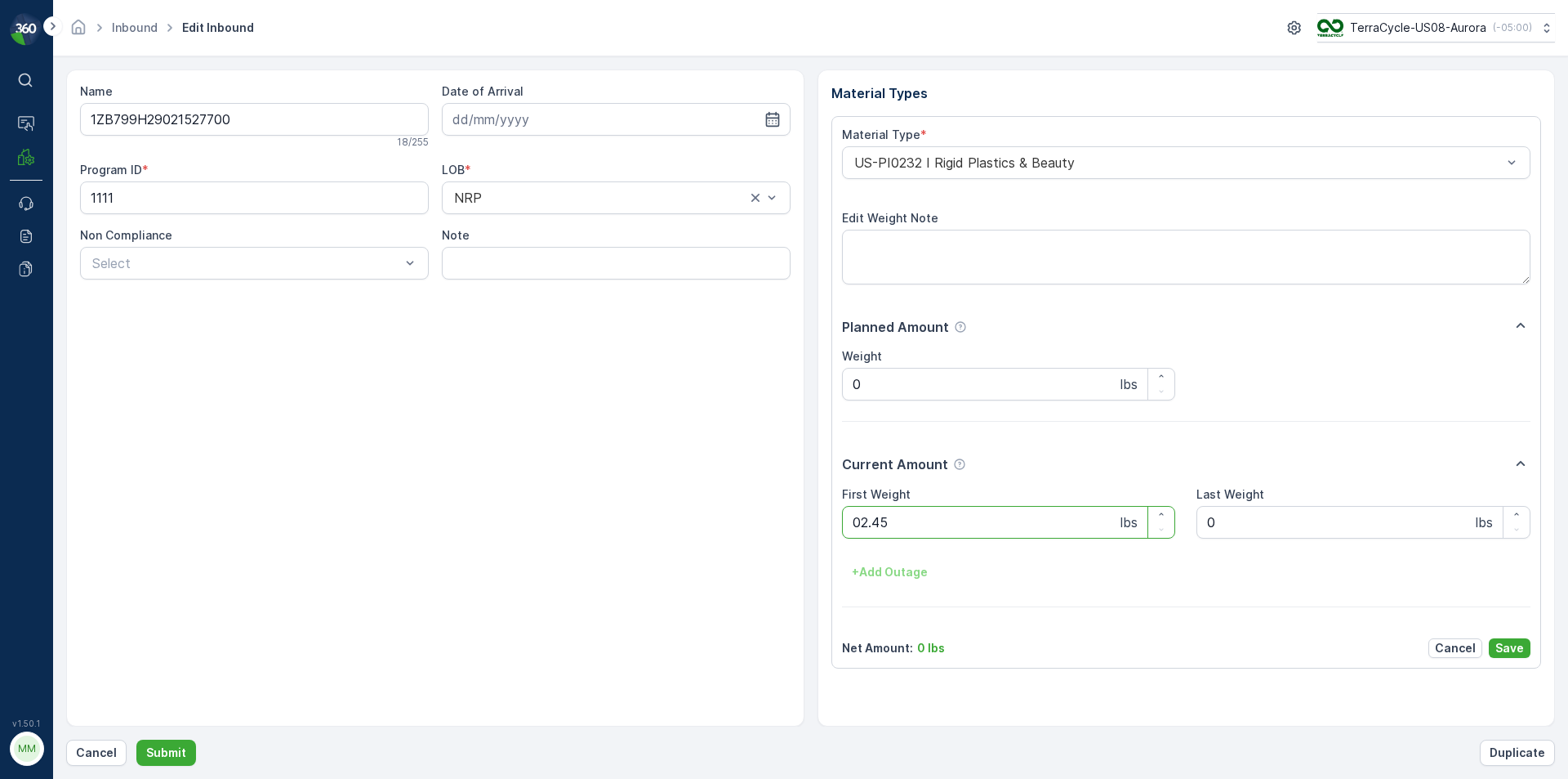
click at [136, 739] on button "Submit" at bounding box center [166, 752] width 60 height 26
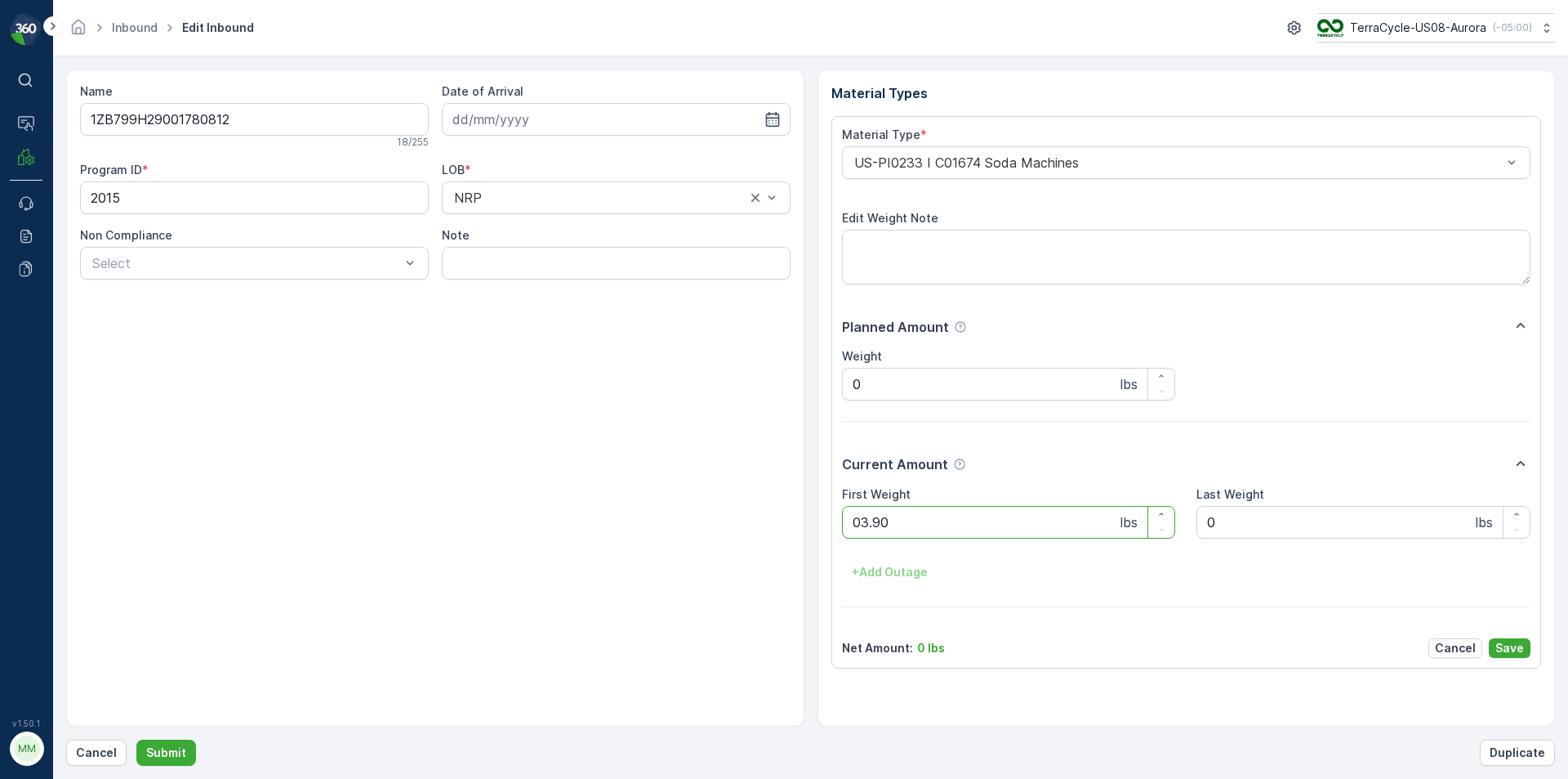
click at [136, 739] on button "Submit" at bounding box center [166, 752] width 60 height 26
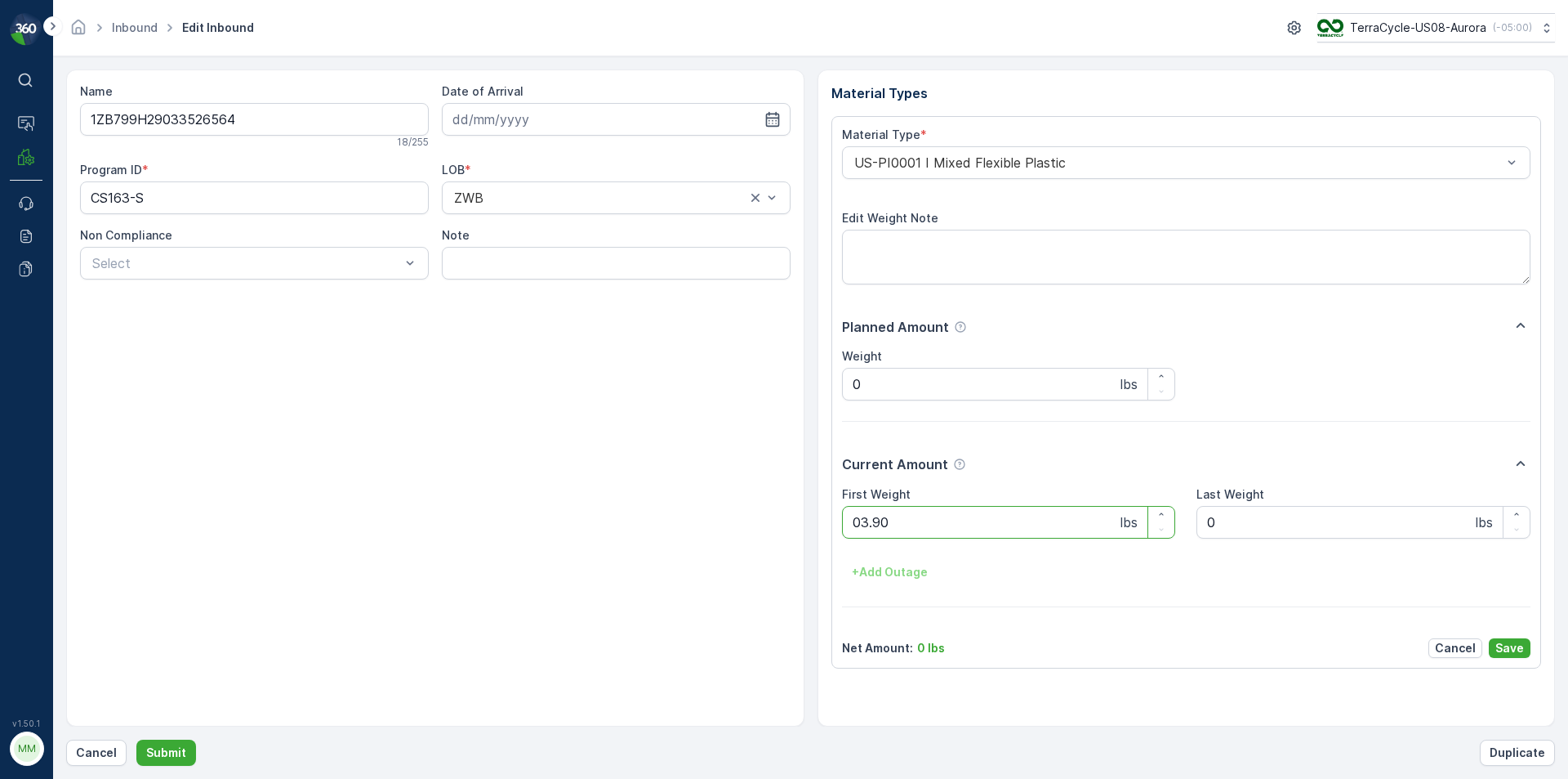
click at [136, 739] on button "Submit" at bounding box center [166, 752] width 60 height 26
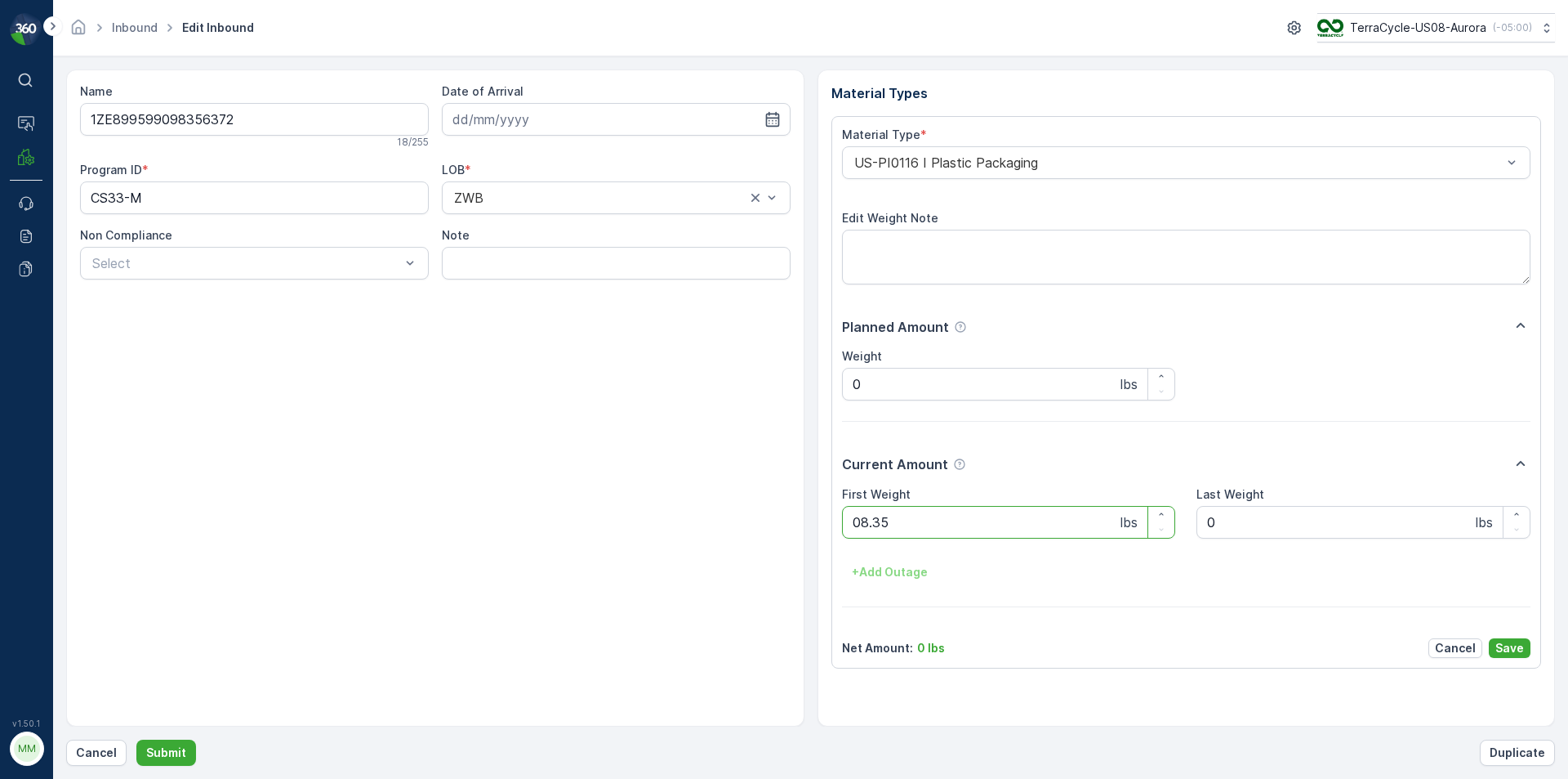
click at [136, 739] on button "Submit" at bounding box center [166, 752] width 60 height 26
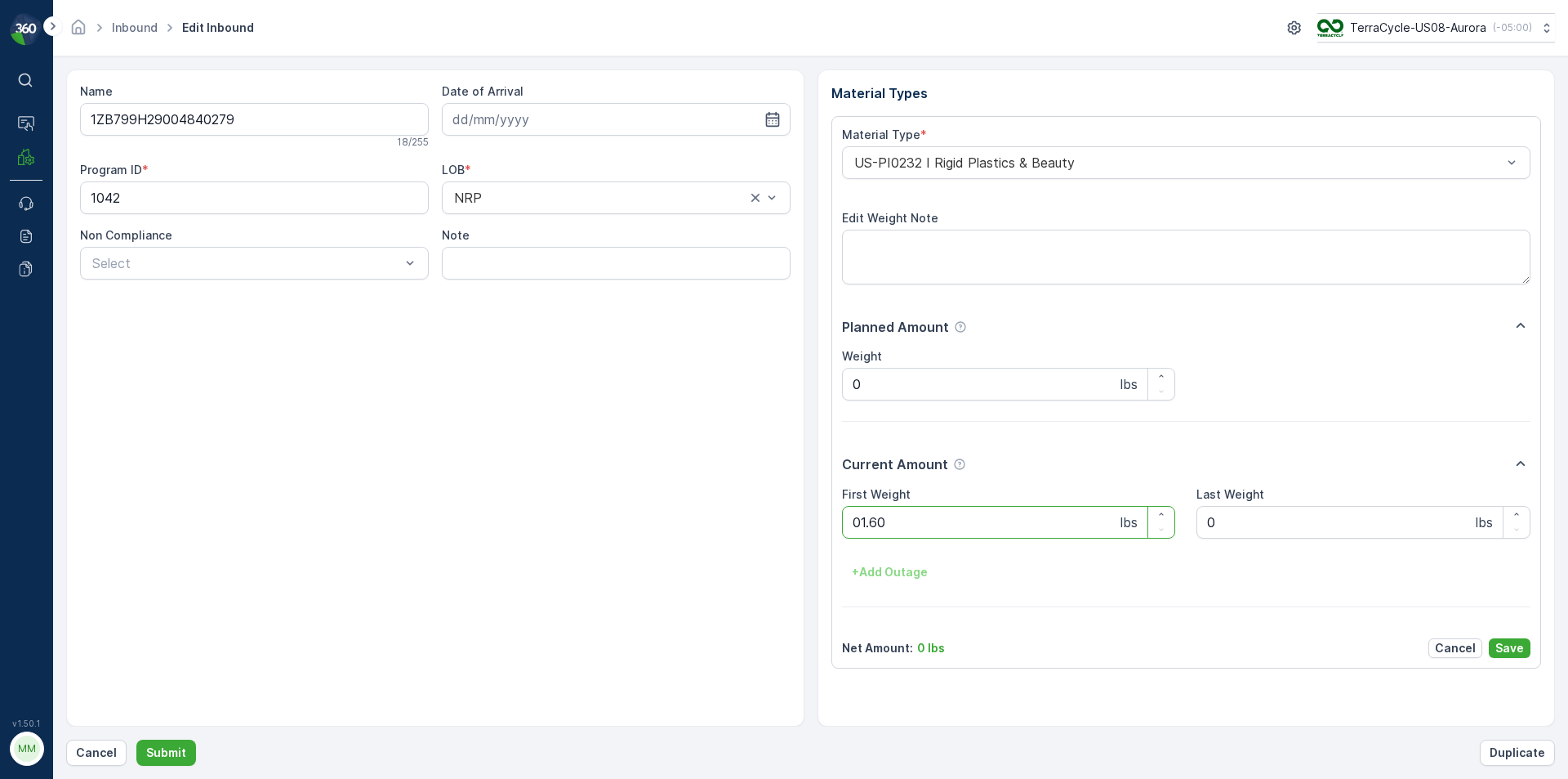
click at [136, 739] on button "Submit" at bounding box center [166, 752] width 60 height 26
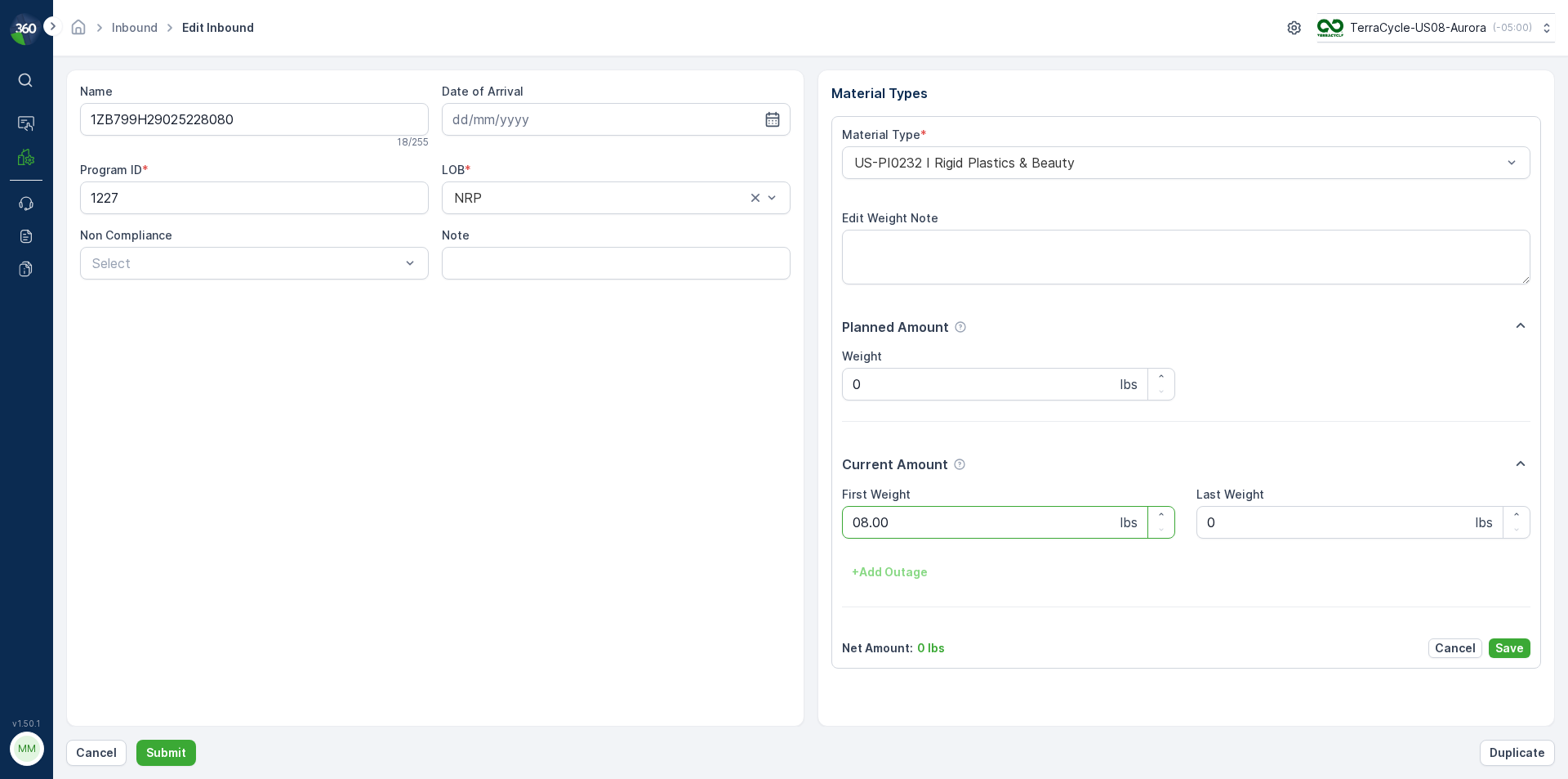
click at [136, 739] on button "Submit" at bounding box center [166, 752] width 60 height 26
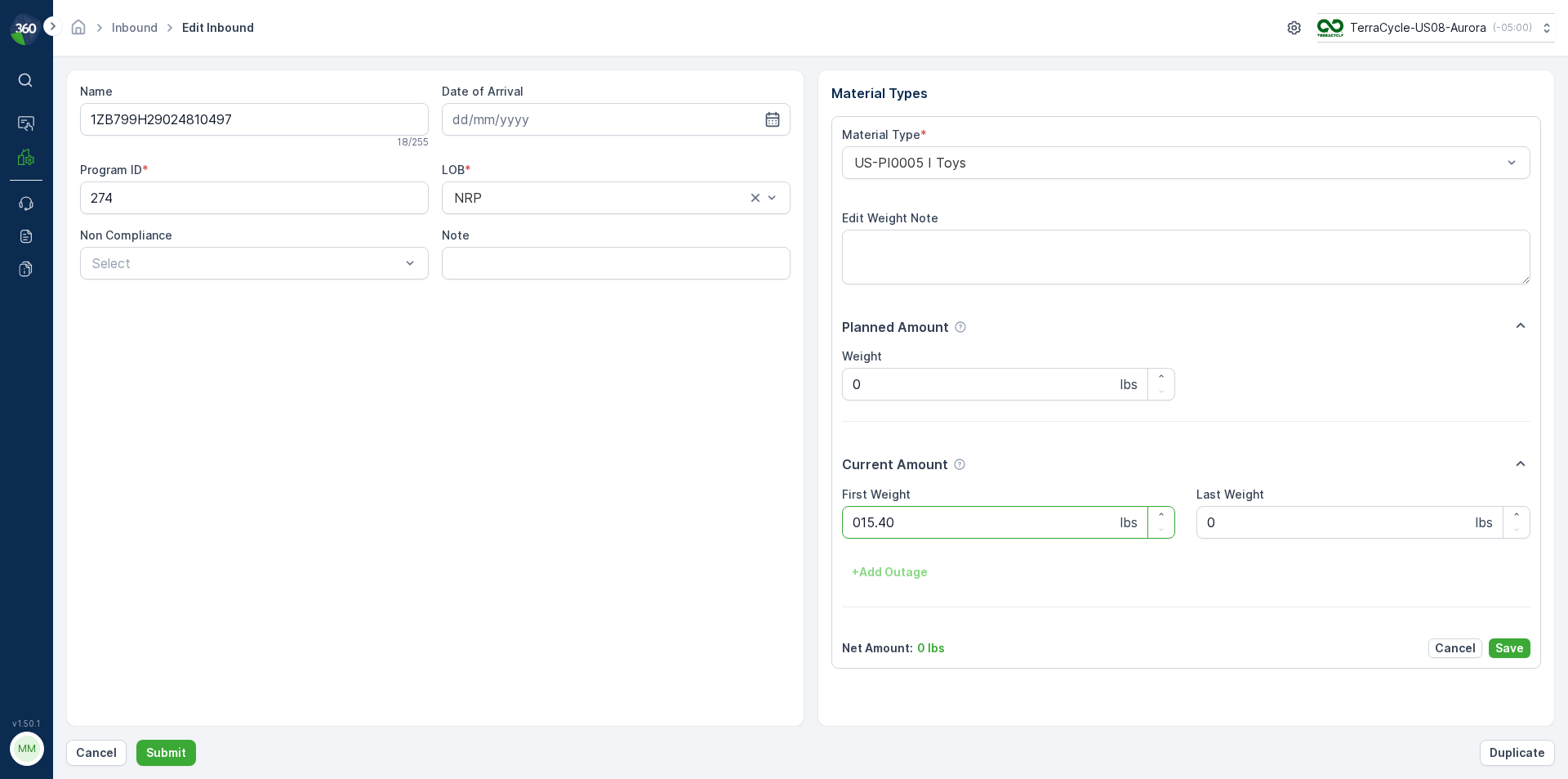
click at [136, 739] on button "Submit" at bounding box center [166, 752] width 60 height 26
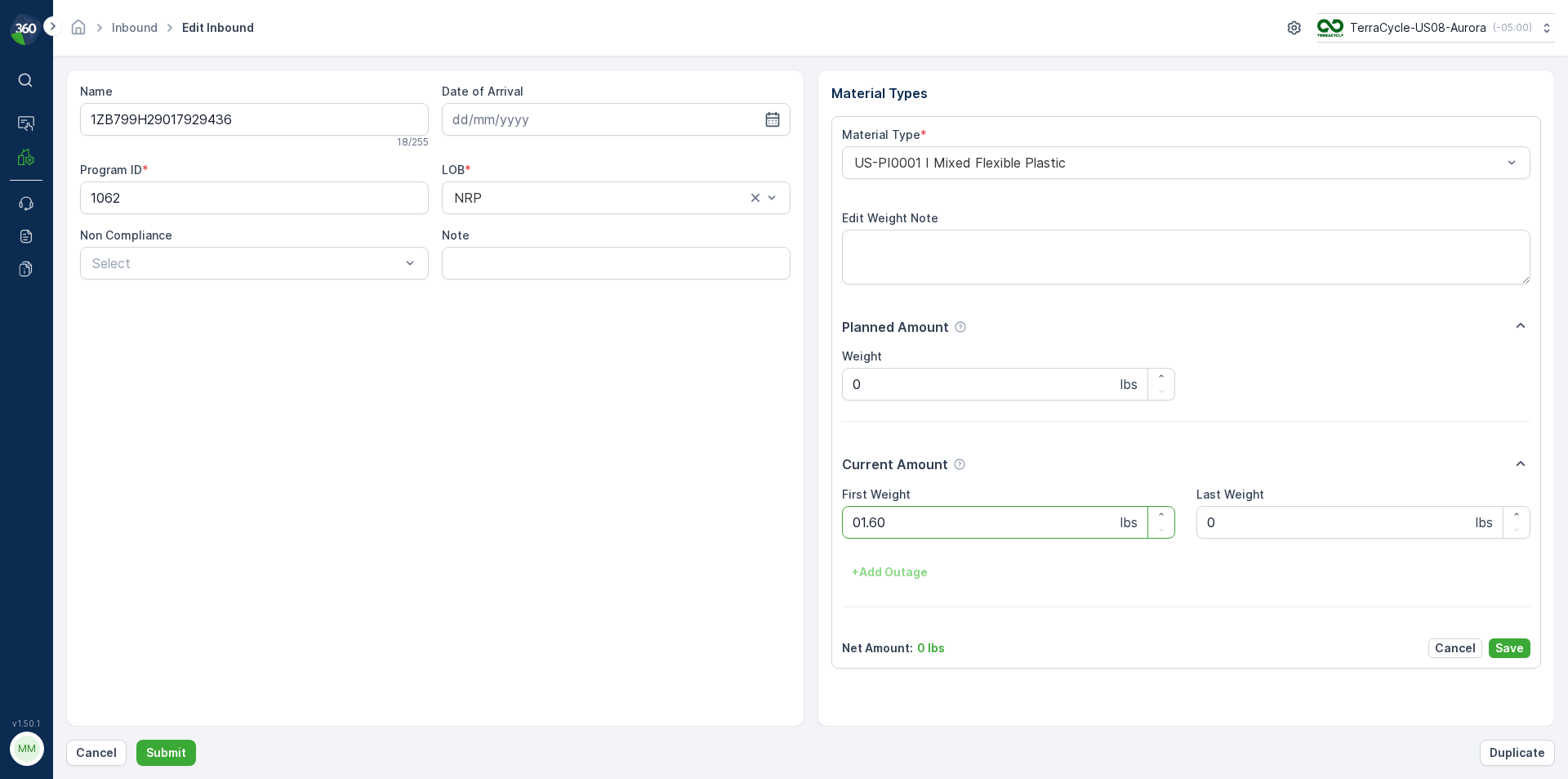
click at [136, 739] on button "Submit" at bounding box center [166, 752] width 60 height 26
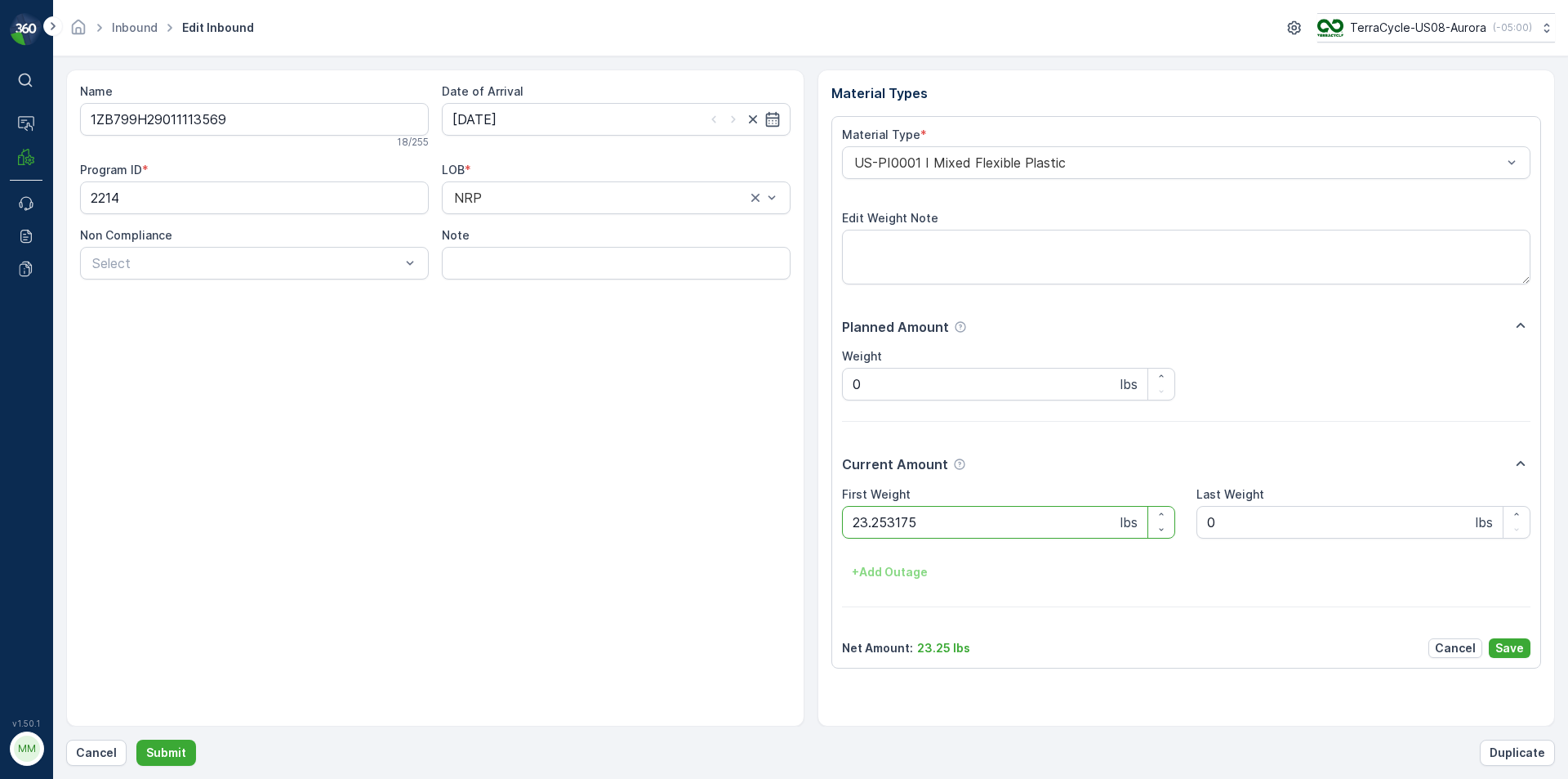
click at [136, 739] on button "Submit" at bounding box center [166, 752] width 60 height 26
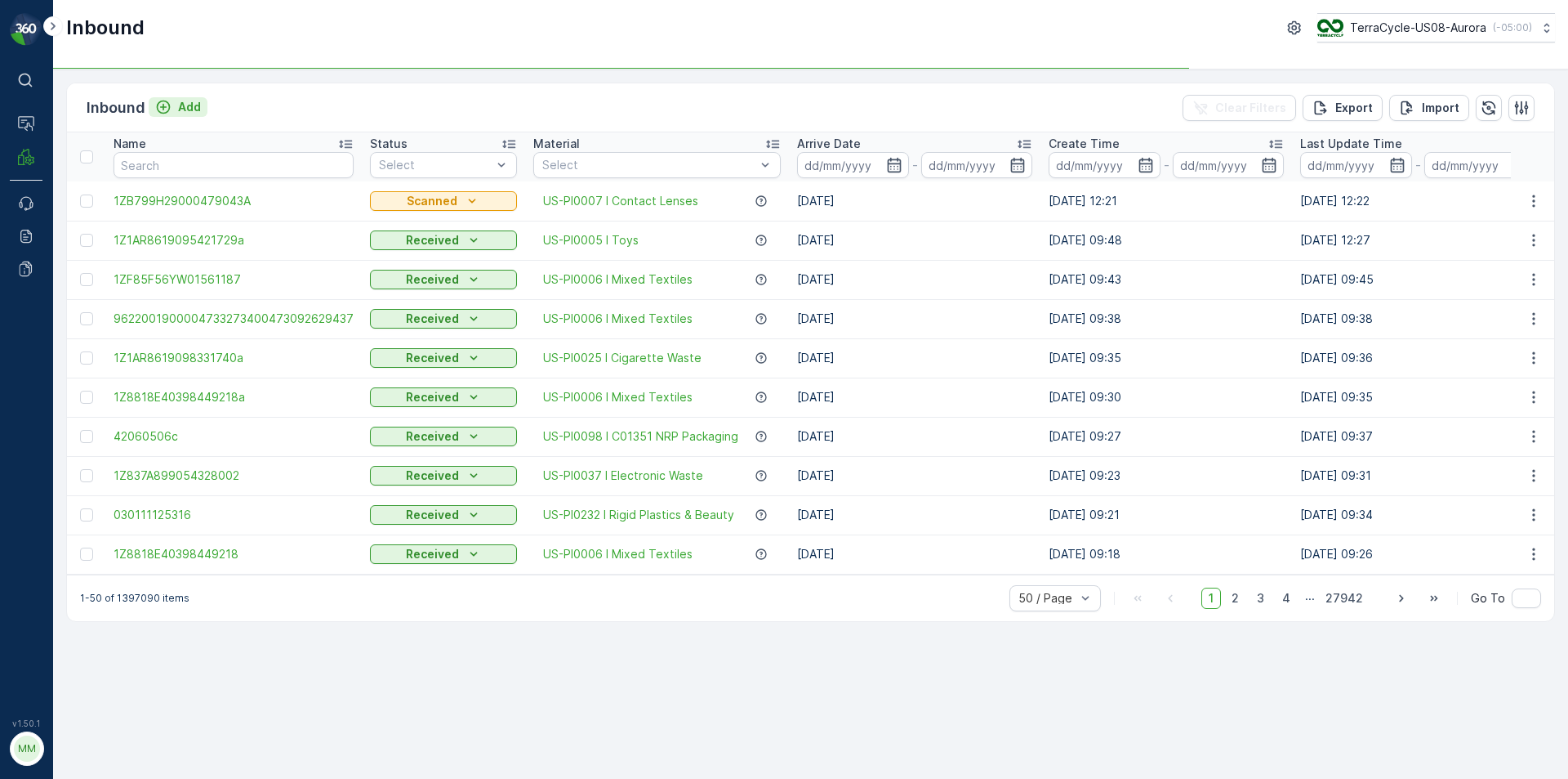
click at [180, 105] on p "Add" at bounding box center [189, 107] width 23 height 16
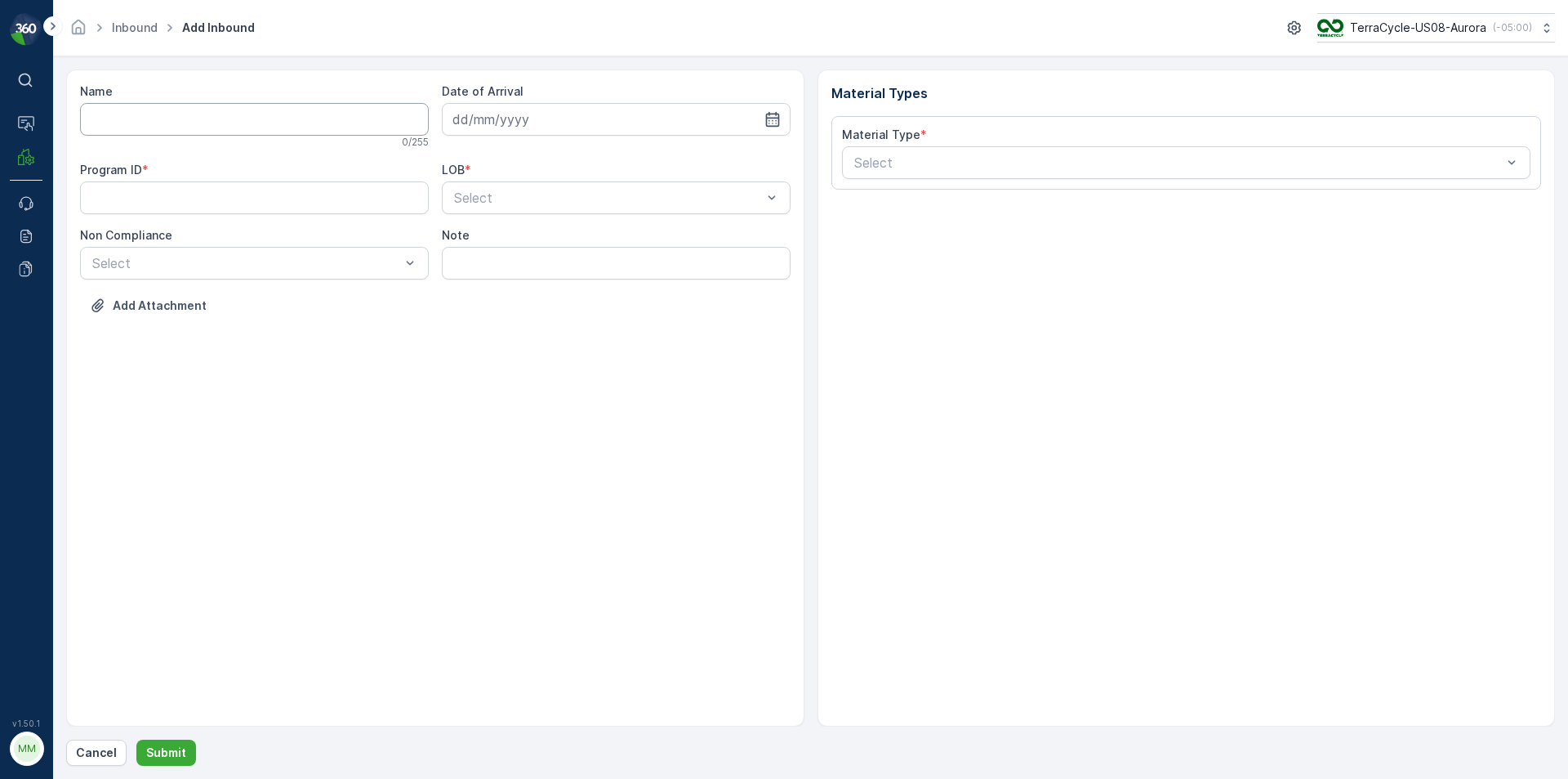
click at [281, 124] on input "Name" at bounding box center [254, 119] width 349 height 32
type input "1ZB799H29011113569"
click at [136, 739] on button "Submit" at bounding box center [166, 752] width 60 height 26
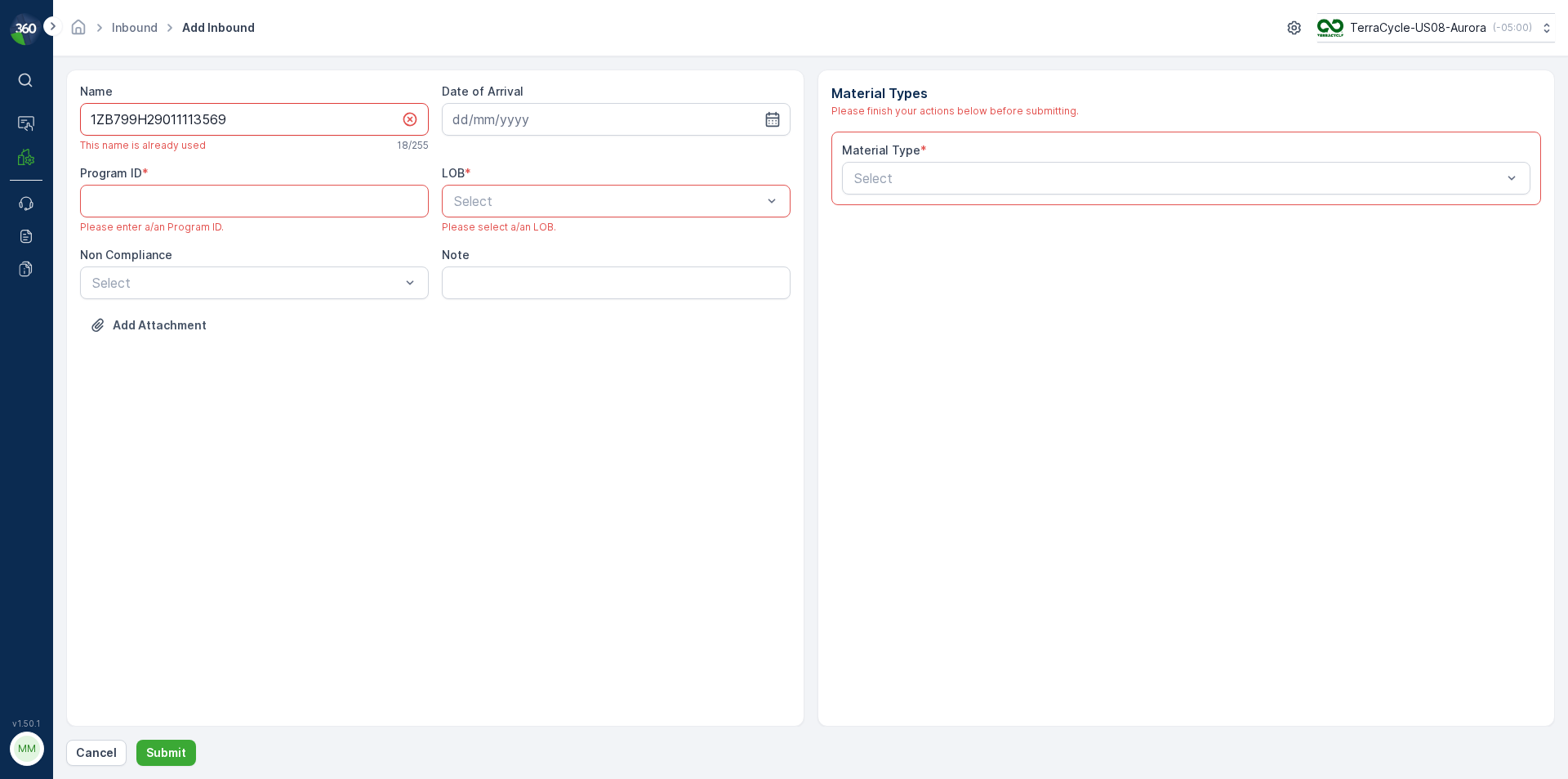
type ID "A"
click at [281, 123] on input "1ZB799H29011113569" at bounding box center [254, 119] width 349 height 32
type input "1ZB799H29011113569B"
click at [148, 211] on ID "Program ID" at bounding box center [254, 201] width 349 height 32
click at [498, 402] on div "Name 1ZB799H29011113569B This name is available 19 / 255 Date of Arrival Progra…" at bounding box center [435, 398] width 738 height 657
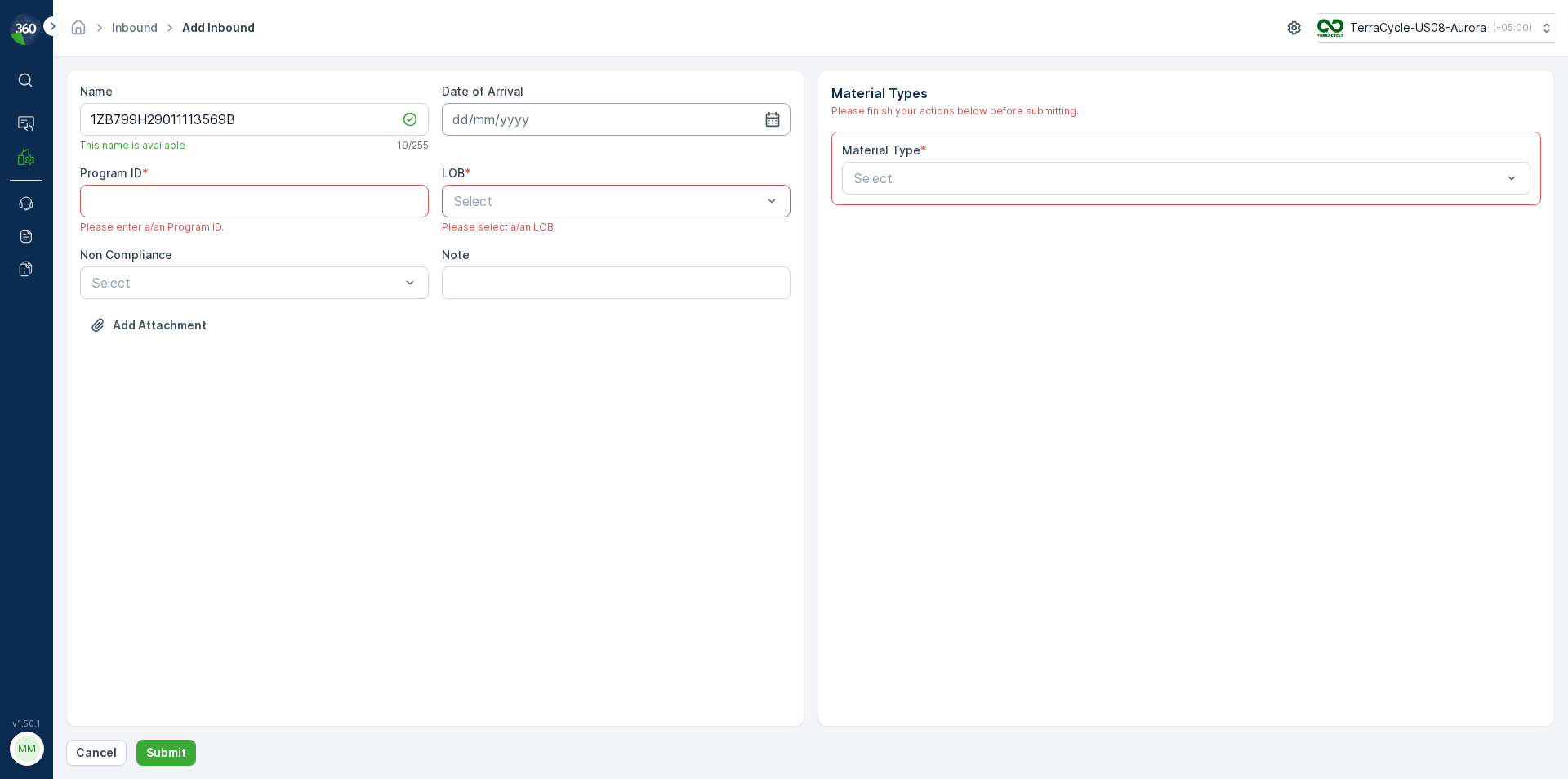
click at [493, 108] on input at bounding box center [616, 119] width 349 height 32
click at [553, 257] on div "10" at bounding box center [558, 255] width 26 height 26
type input "[DATE]"
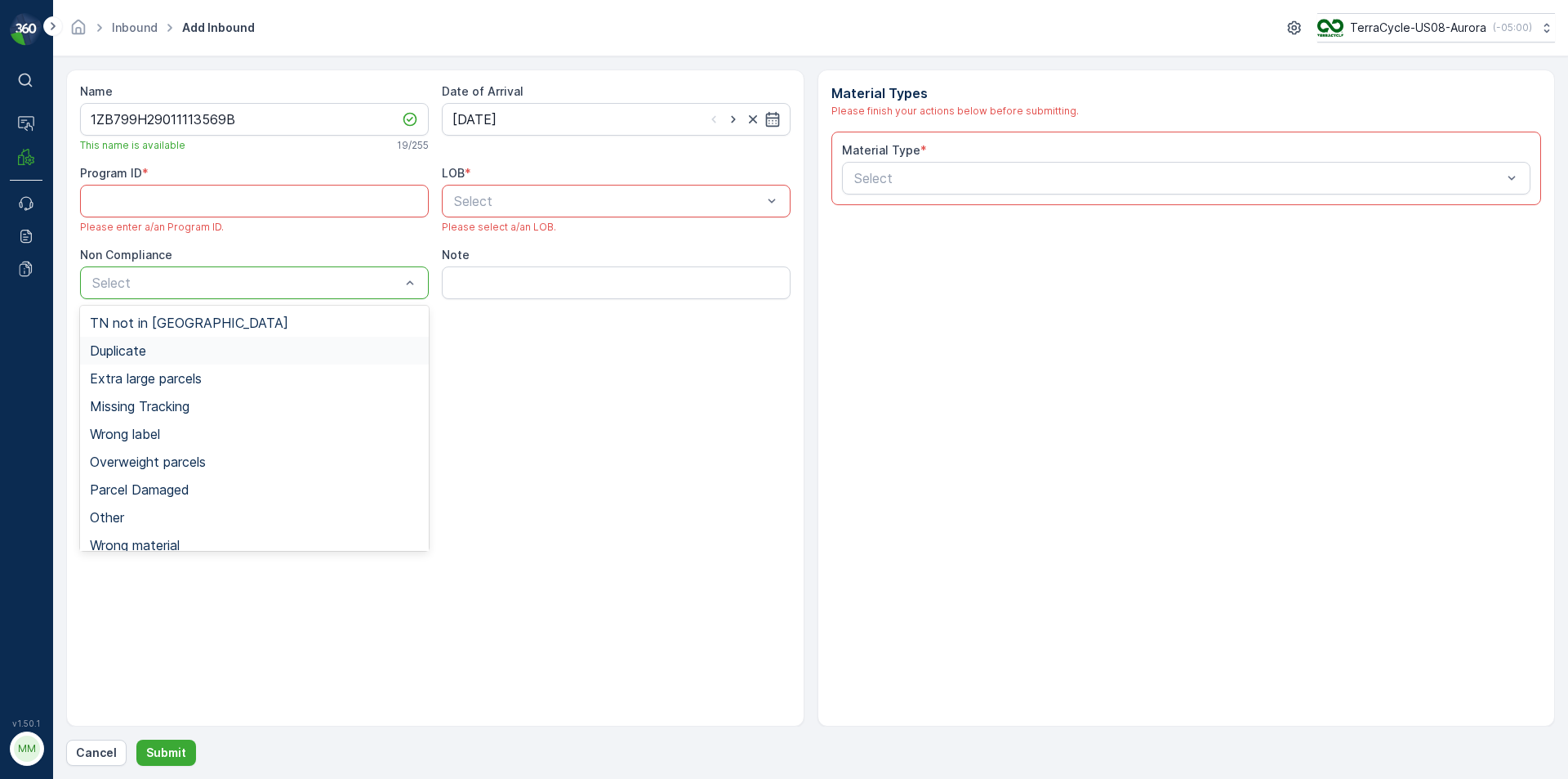
click at [128, 355] on span "Duplicate" at bounding box center [118, 350] width 56 height 14
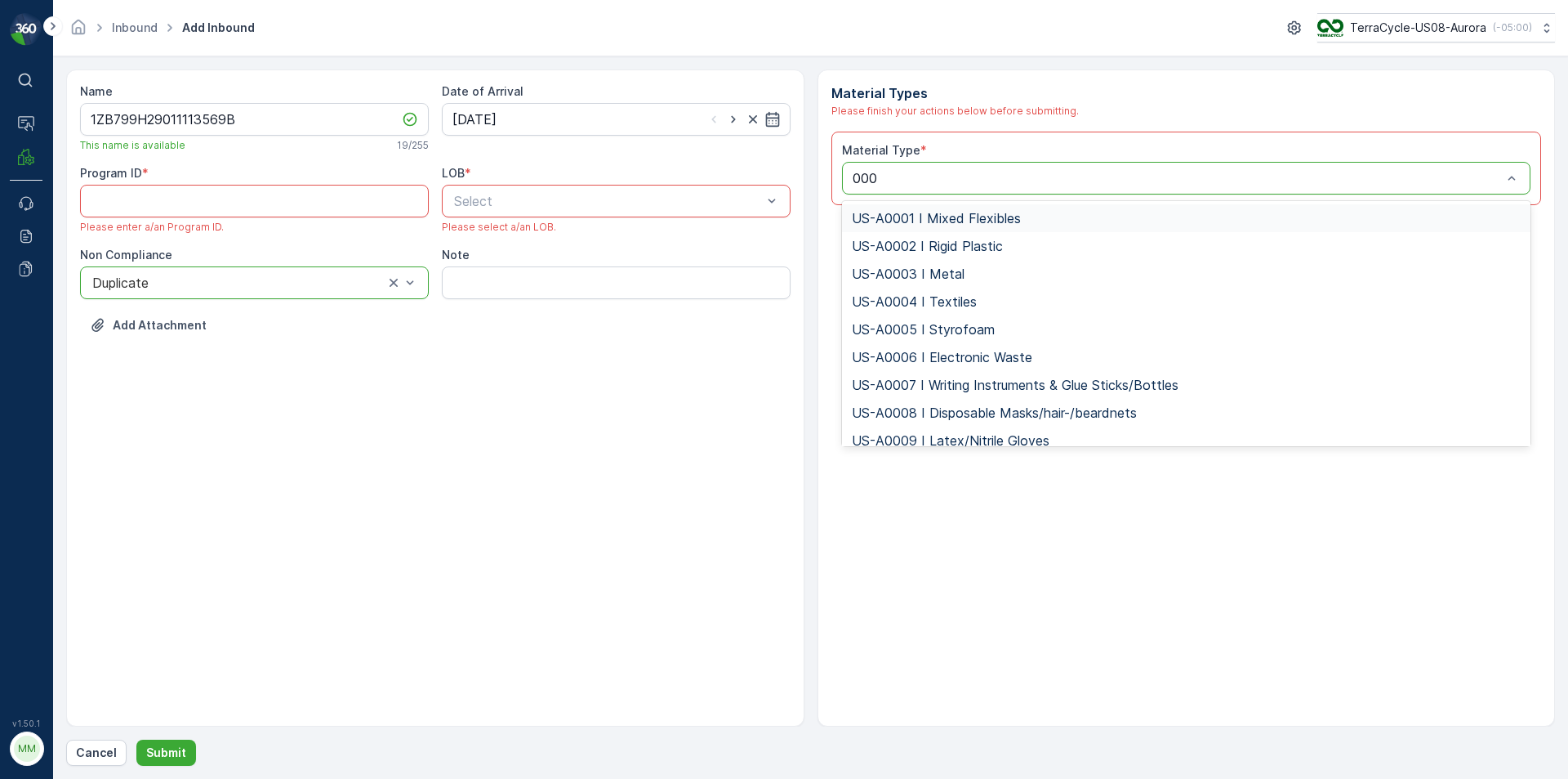
type input "0001"
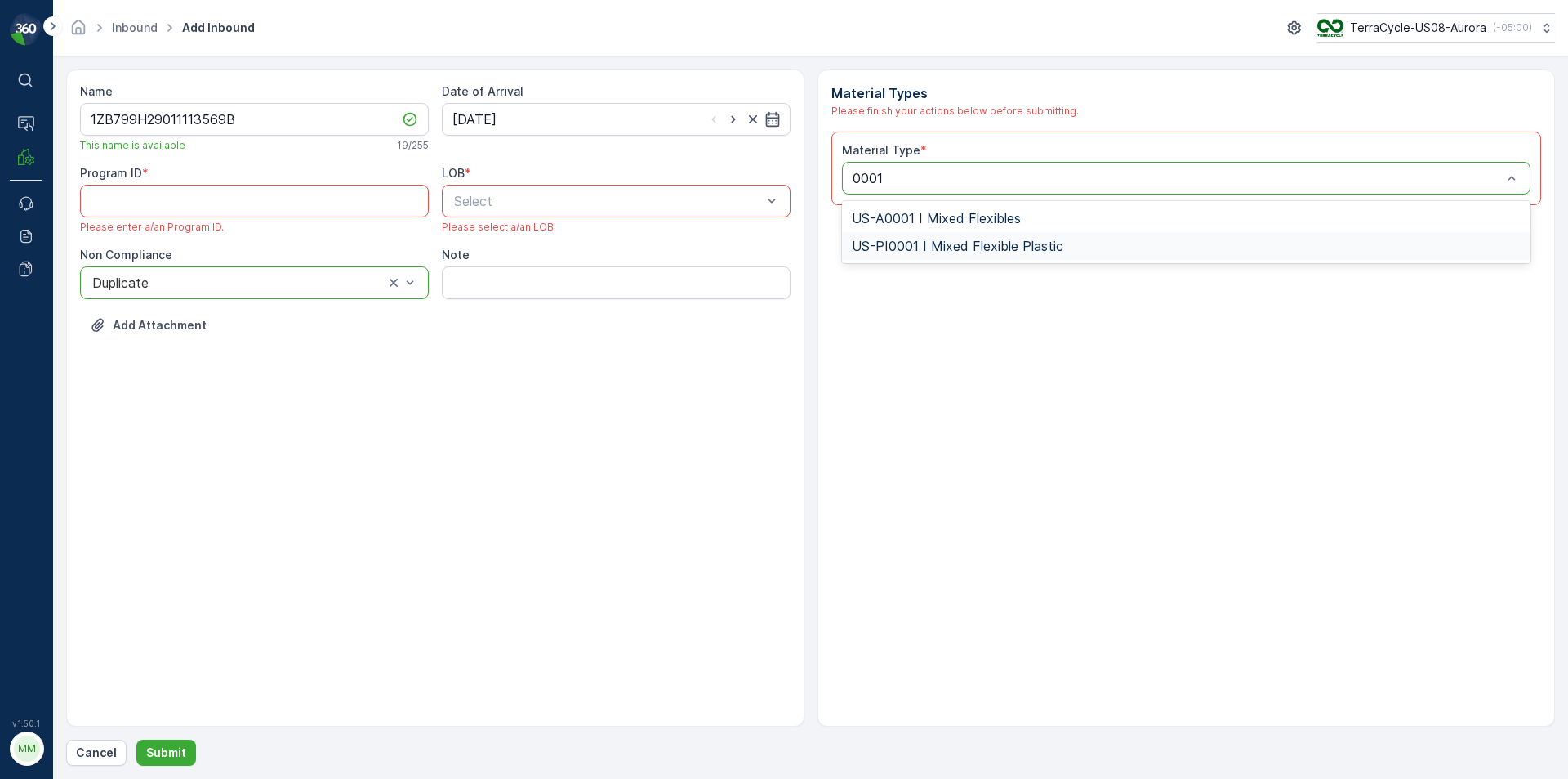
click at [936, 244] on span "US-PI0001 I Mixed Flexible Plastic" at bounding box center [957, 246] width 211 height 14
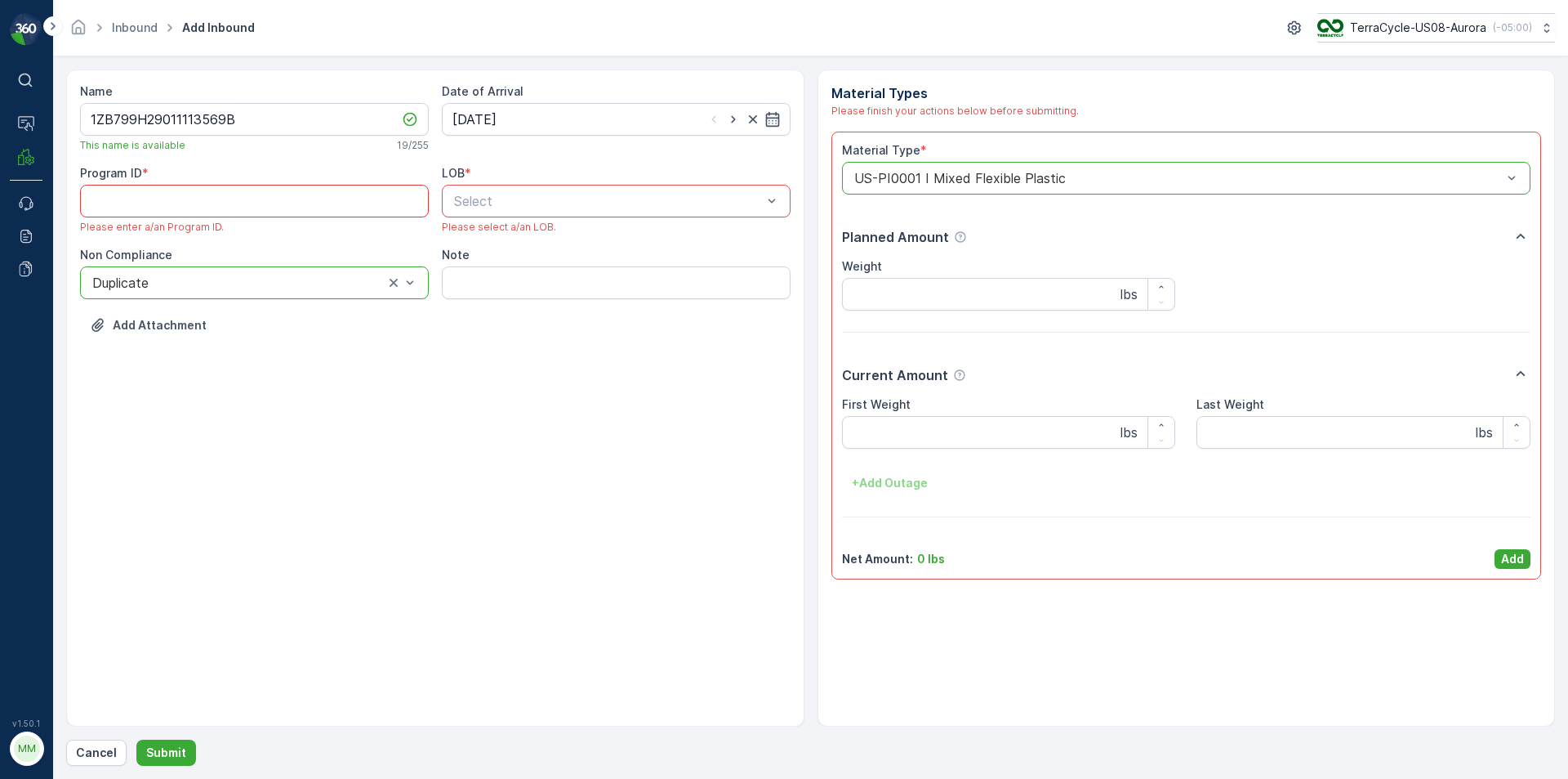
click at [240, 200] on ID "Program ID" at bounding box center [254, 201] width 349 height 32
paste ID "CS269"
type ID "CS269"
click at [501, 393] on div "Name 1ZB799H29011113569B This name is available 19 / 255 Date of Arrival 10.09.…" at bounding box center [435, 398] width 738 height 657
click at [472, 242] on span "NRP" at bounding box center [466, 241] width 28 height 14
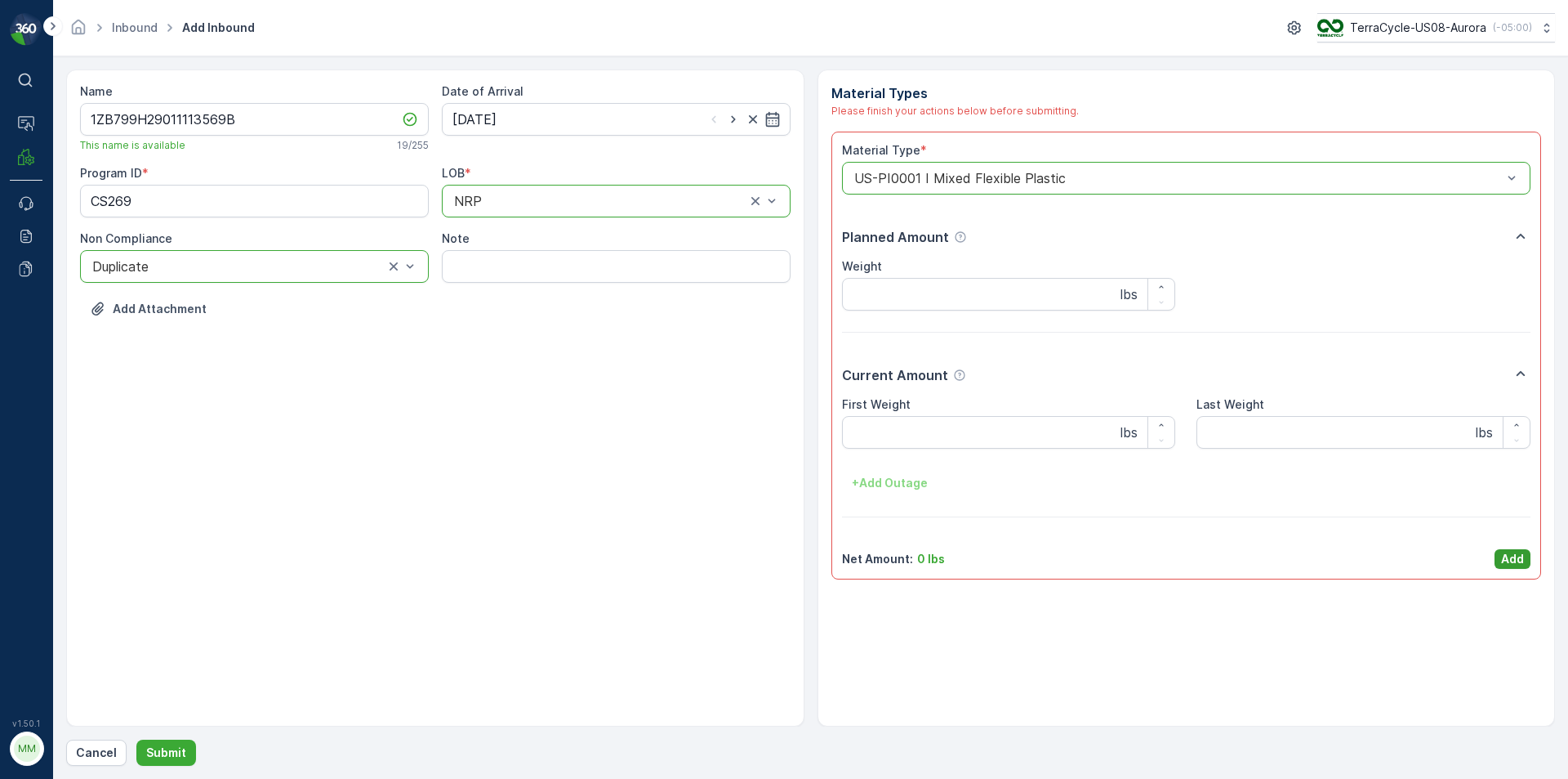
click at [1509, 559] on p "Add" at bounding box center [1512, 559] width 23 height 16
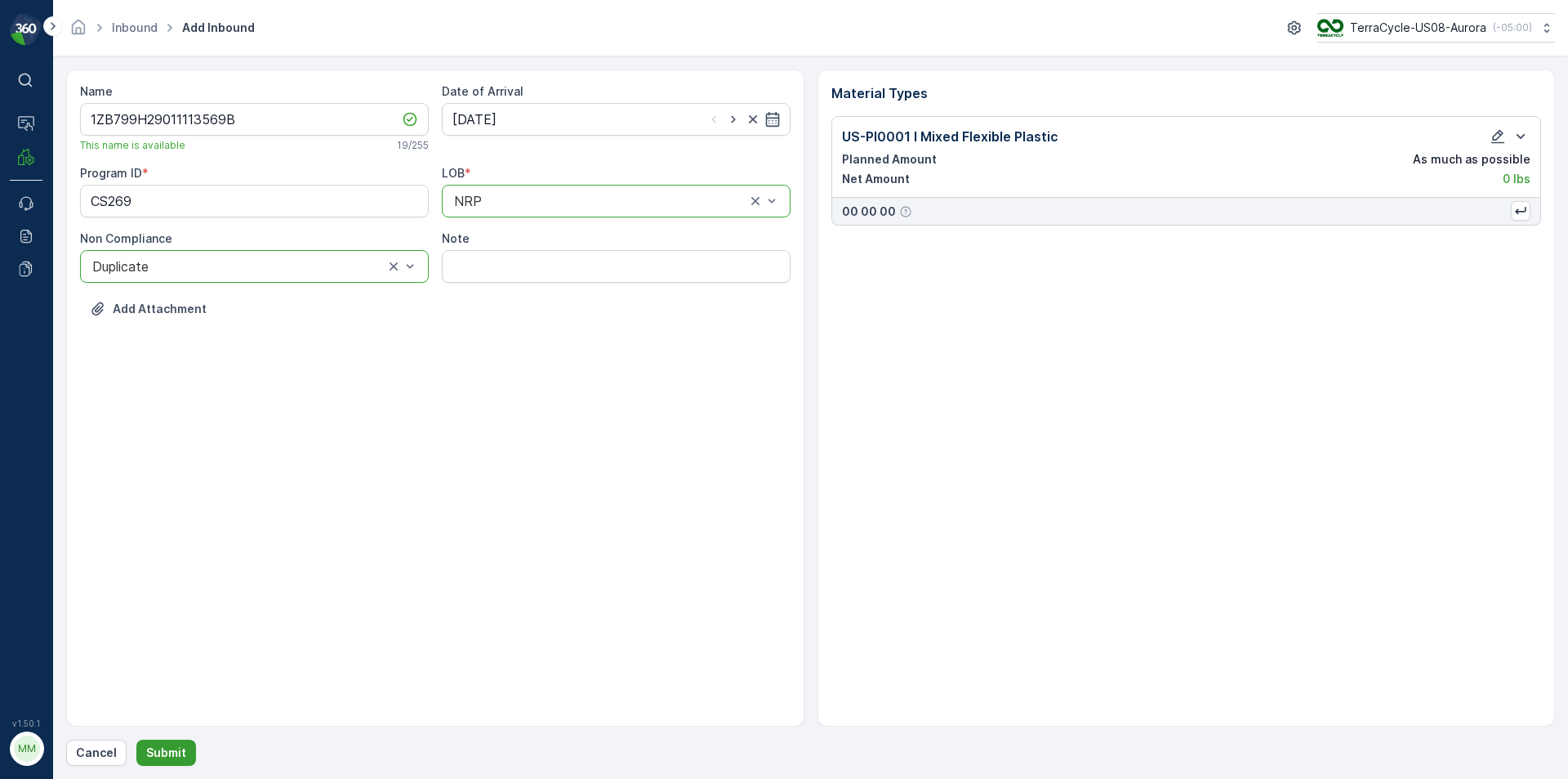
click at [170, 756] on p "Submit" at bounding box center [166, 753] width 40 height 16
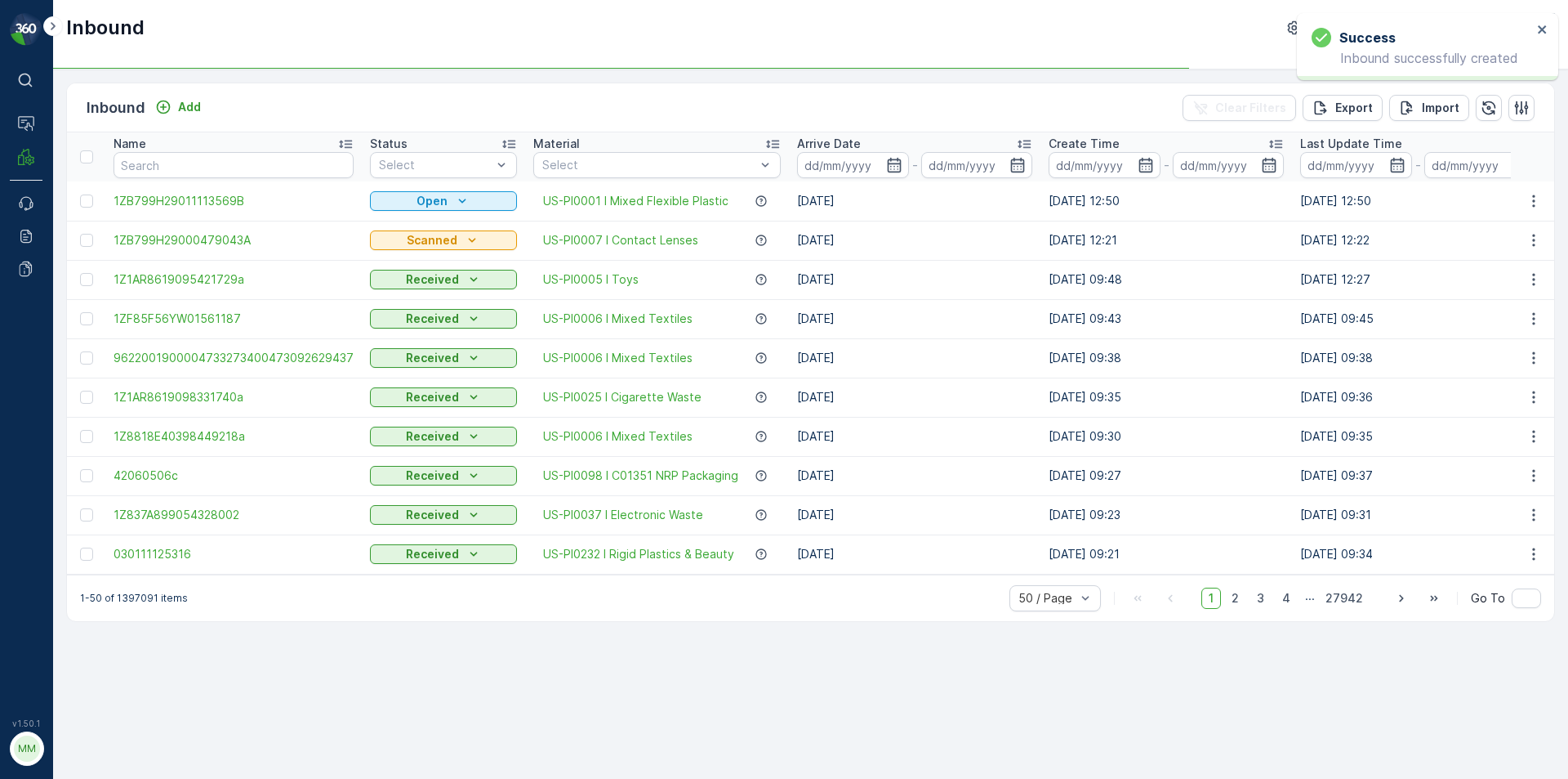
click at [83, 200] on div at bounding box center [87, 200] width 13 height 13
click at [80, 194] on input "checkbox" at bounding box center [80, 194] width 0 height 0
click at [1363, 123] on div "Print QR" at bounding box center [1380, 107] width 49 height 48
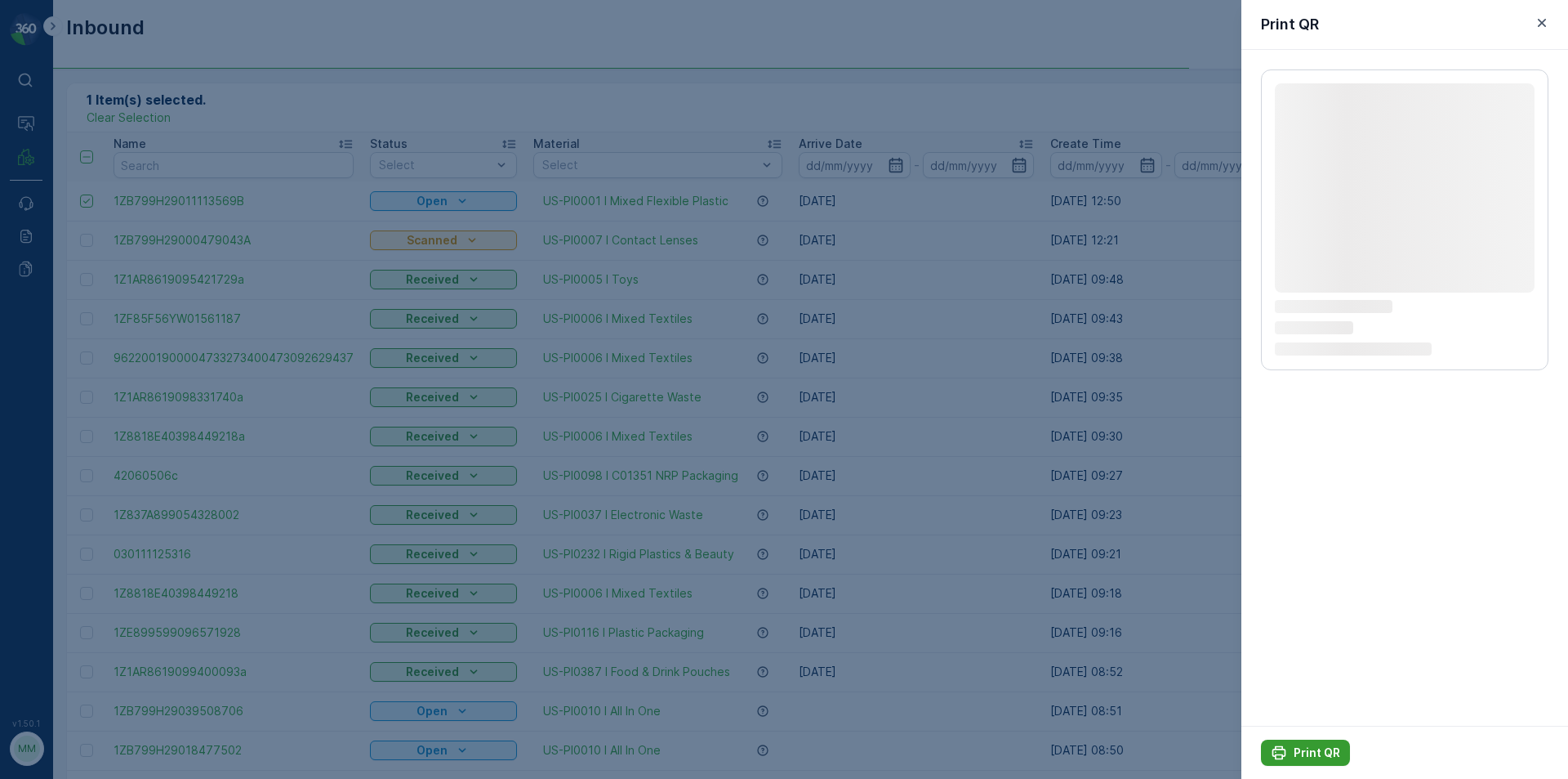
click at [1296, 751] on p "Print QR" at bounding box center [1317, 753] width 47 height 16
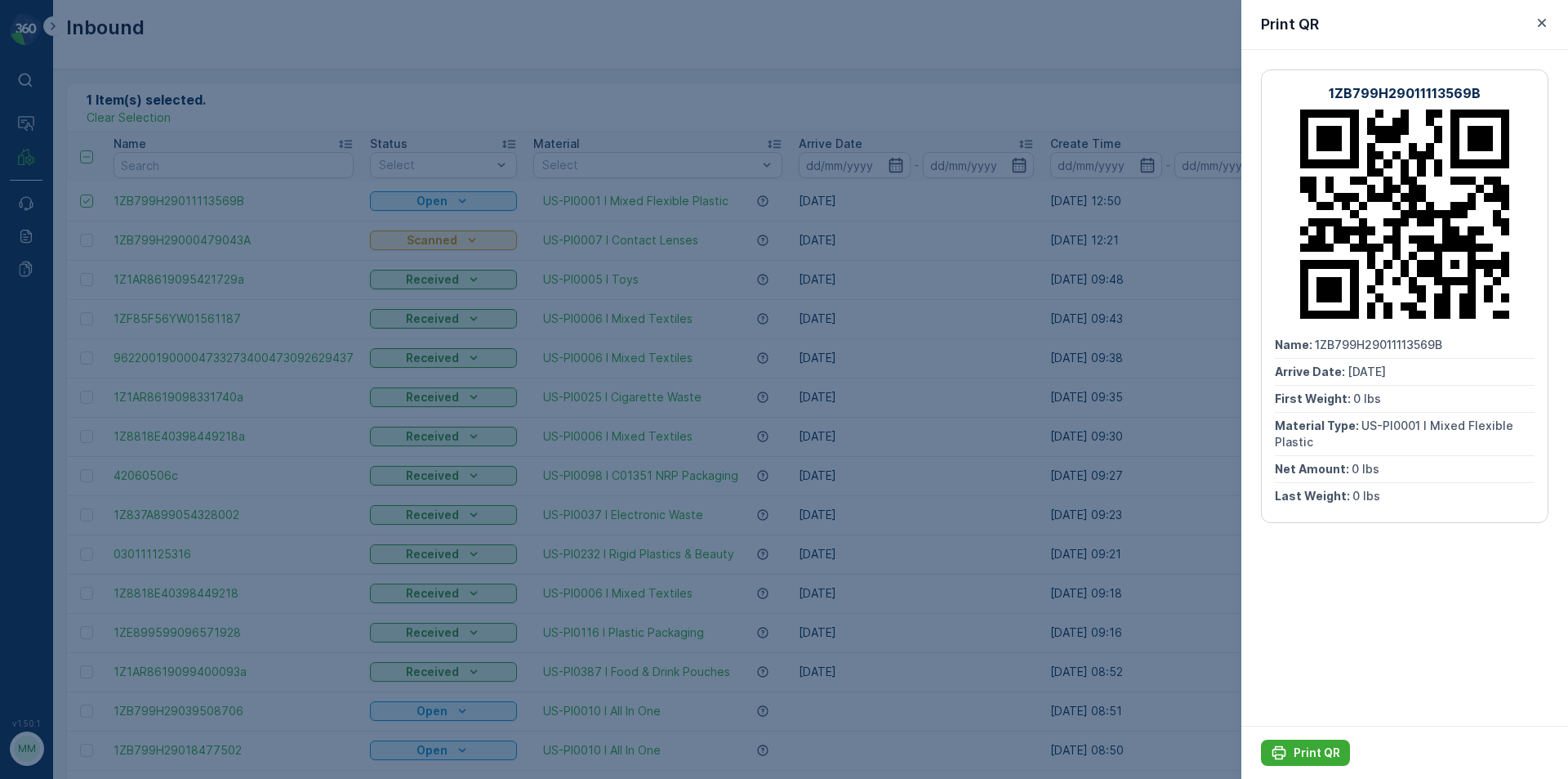
click at [1139, 486] on div at bounding box center [784, 389] width 1568 height 779
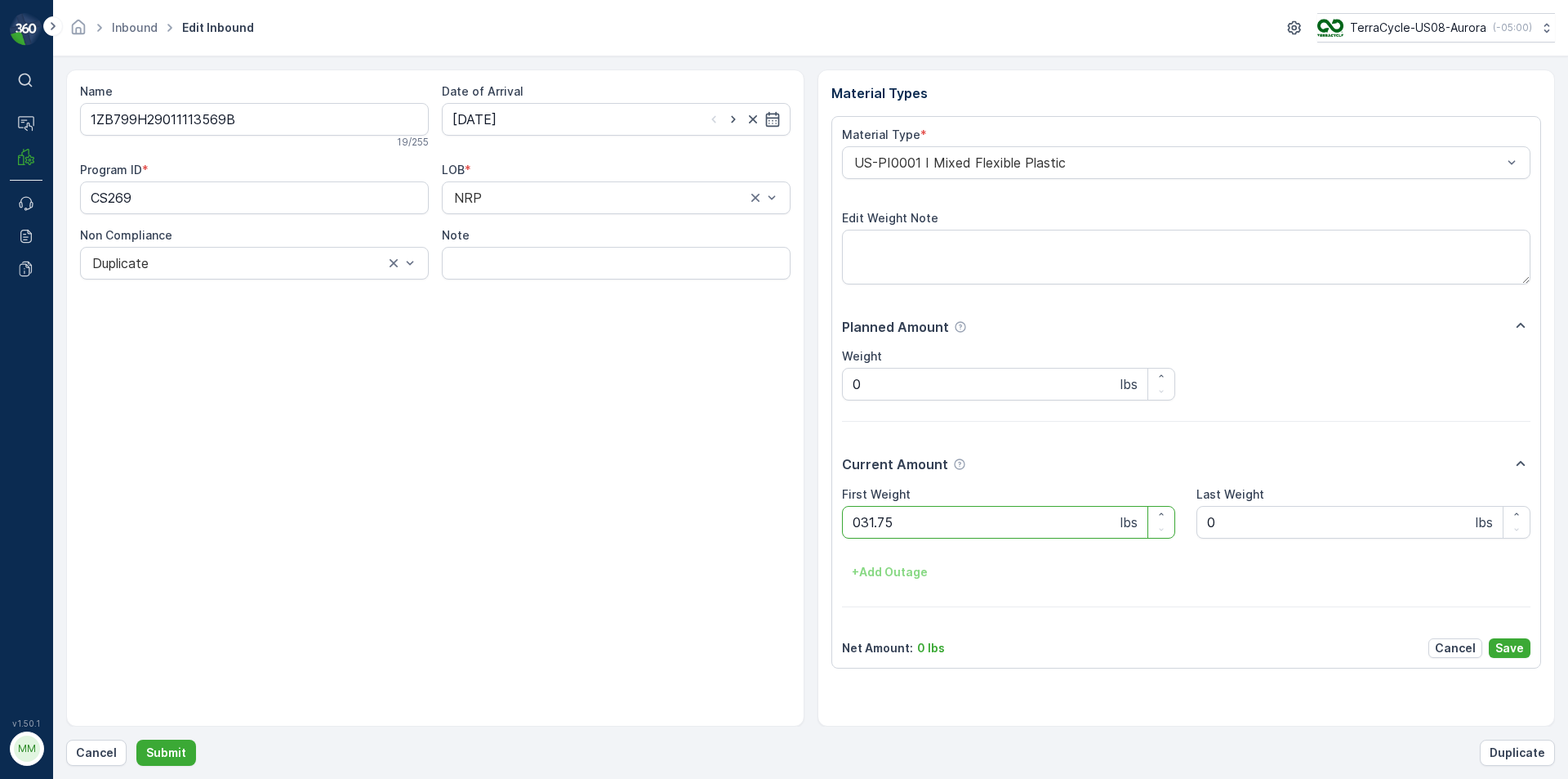
click at [136, 739] on button "Submit" at bounding box center [166, 752] width 60 height 26
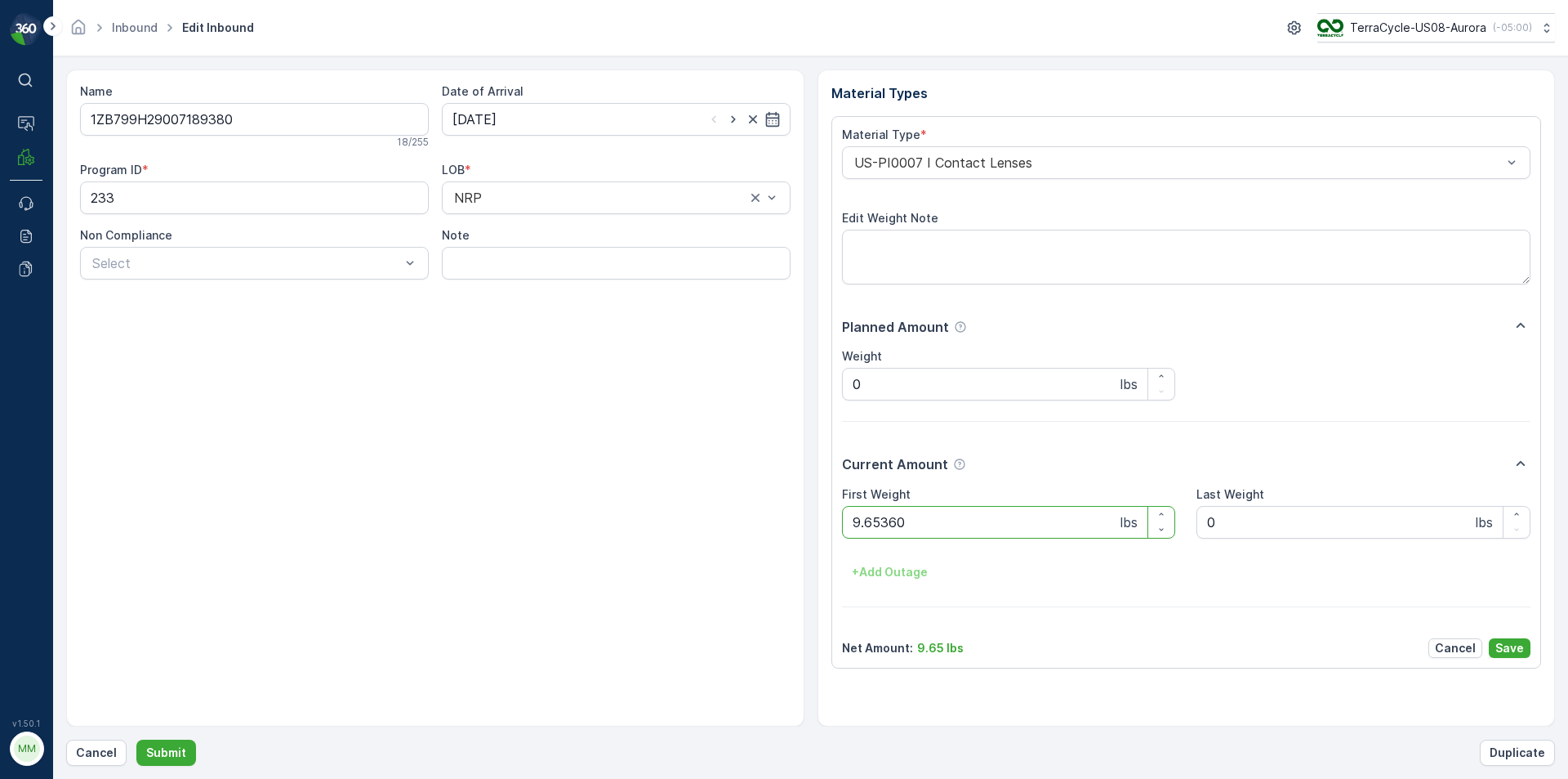
click at [136, 739] on button "Submit" at bounding box center [166, 752] width 60 height 26
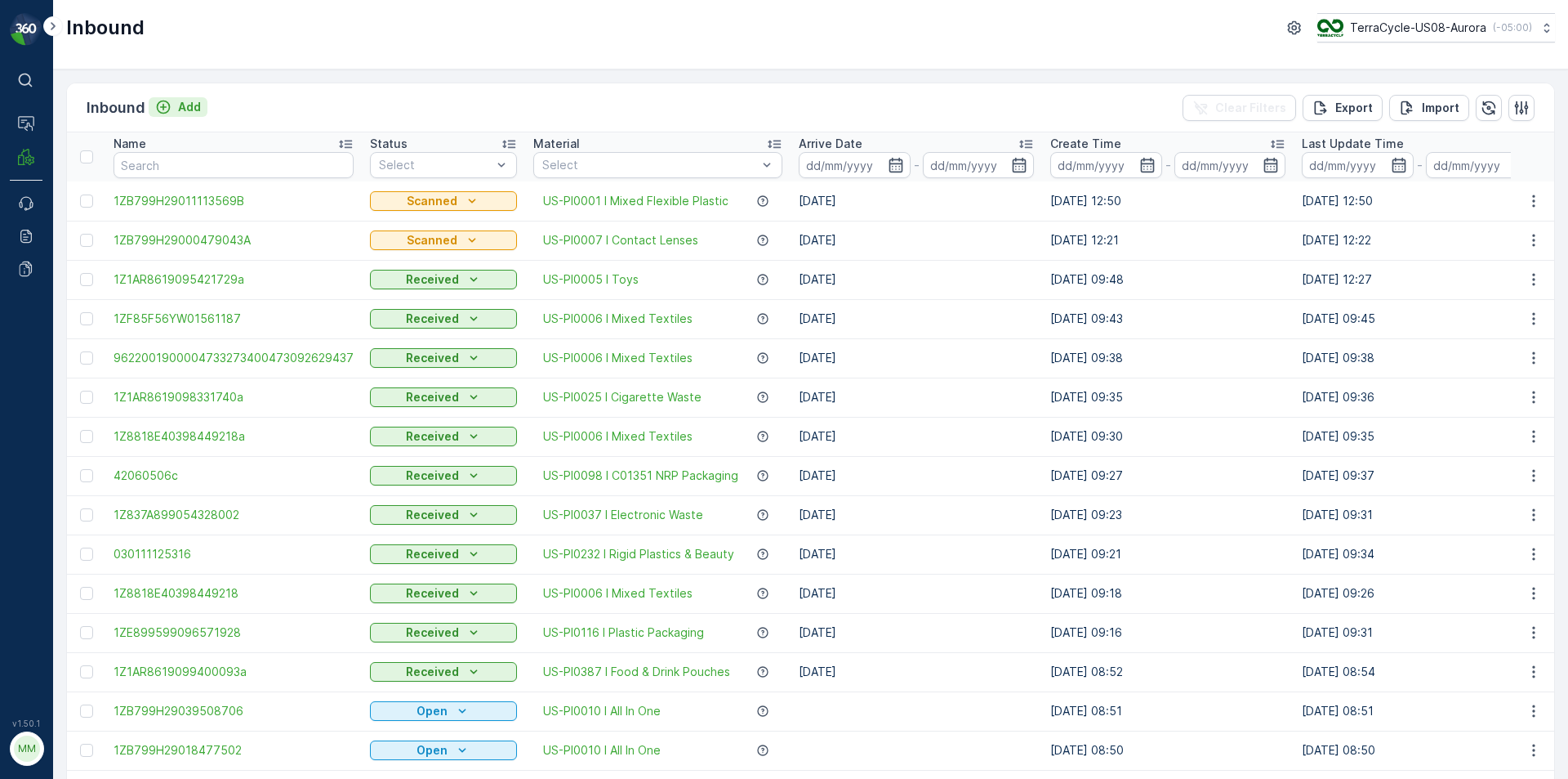
click at [178, 103] on p "Add" at bounding box center [189, 107] width 23 height 16
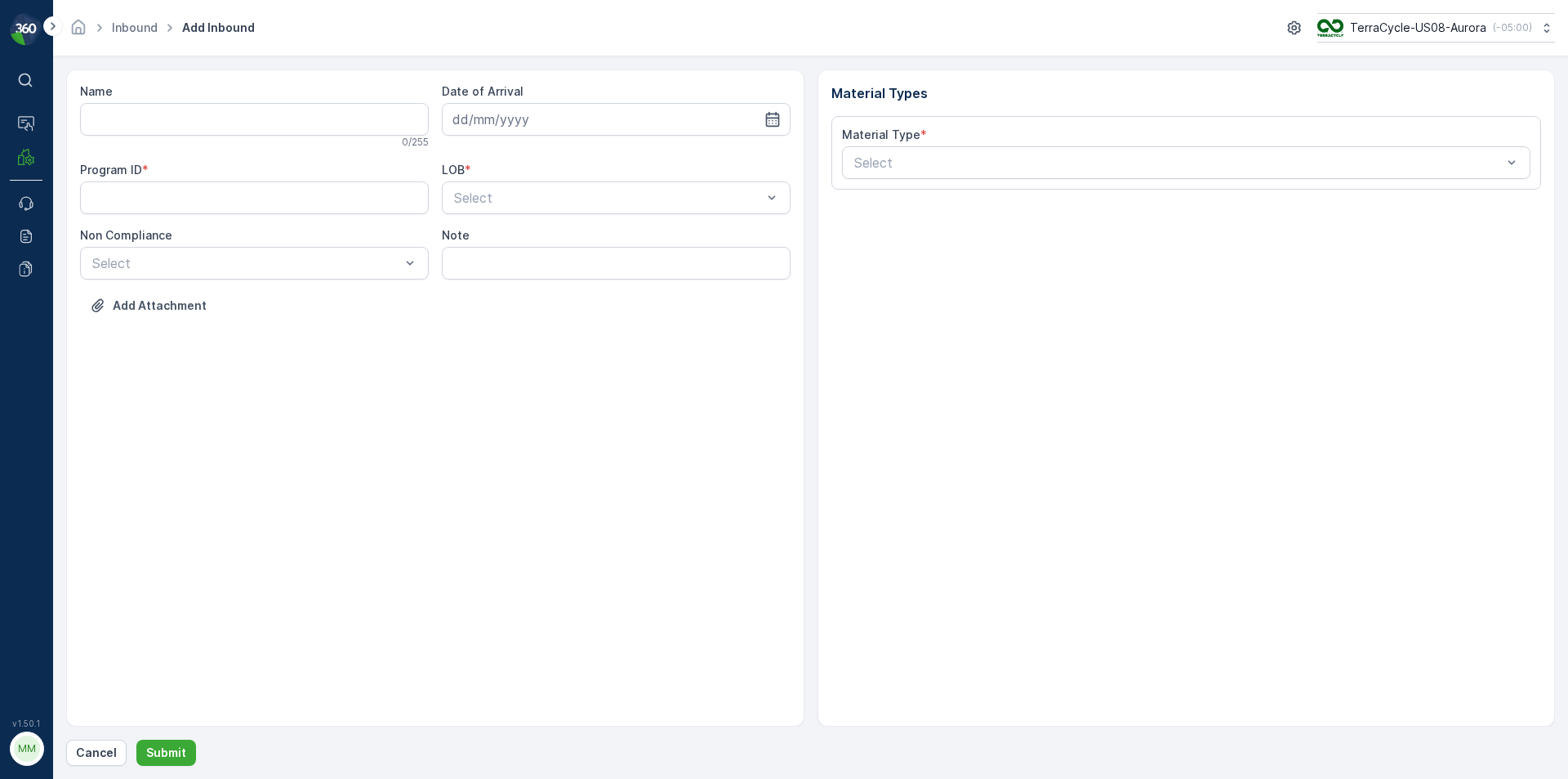
click at [228, 86] on div "Name" at bounding box center [254, 91] width 349 height 16
click at [244, 108] on input "Name" at bounding box center [254, 119] width 349 height 32
click at [136, 739] on button "Submit" at bounding box center [166, 752] width 60 height 26
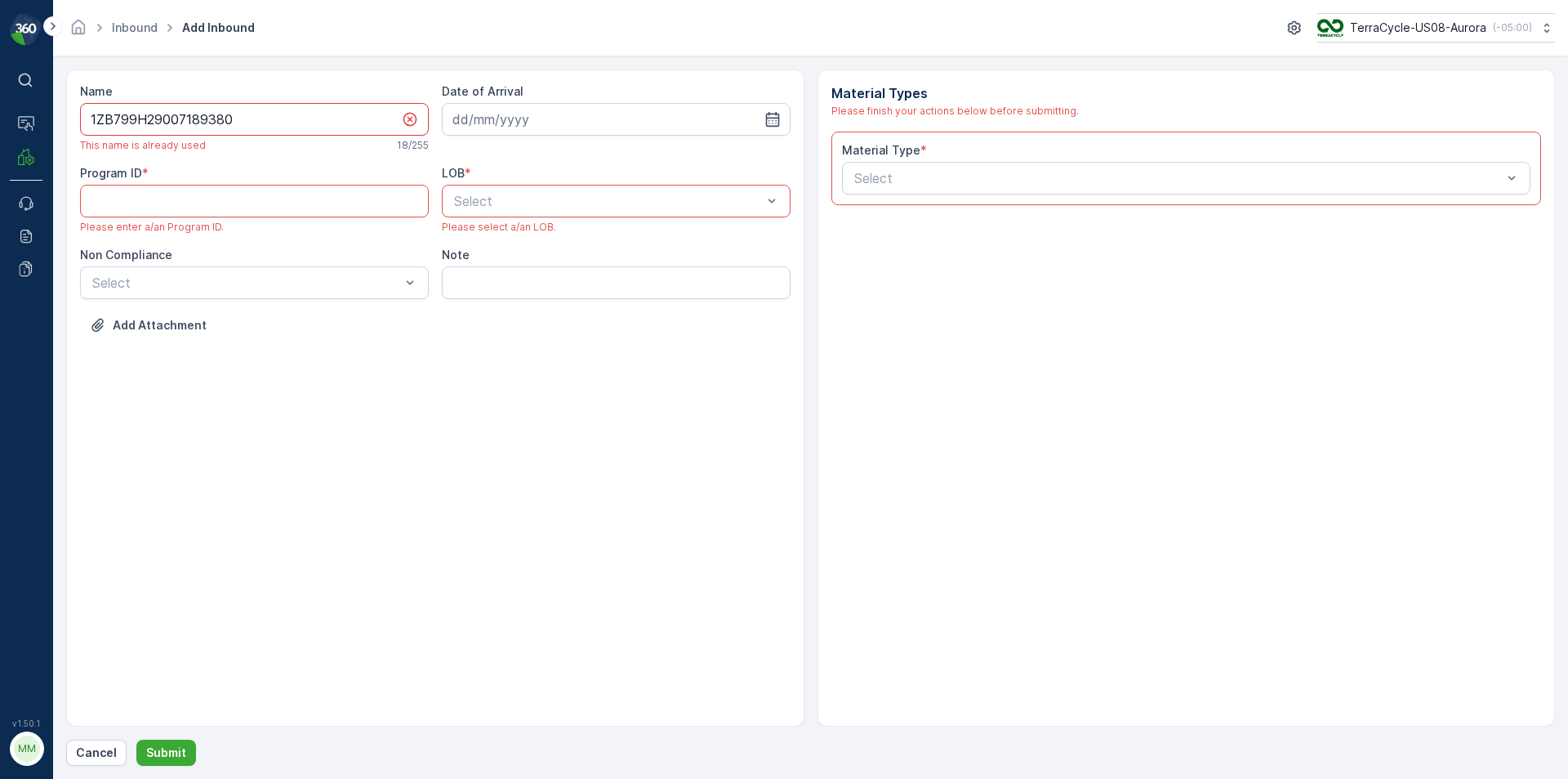
click at [244, 108] on input "1ZB799H29007189380" at bounding box center [254, 119] width 349 height 32
type input "1ZB799H29007189380A"
click at [254, 203] on ID "Program ID" at bounding box center [254, 201] width 349 height 32
click at [522, 116] on input at bounding box center [616, 119] width 349 height 32
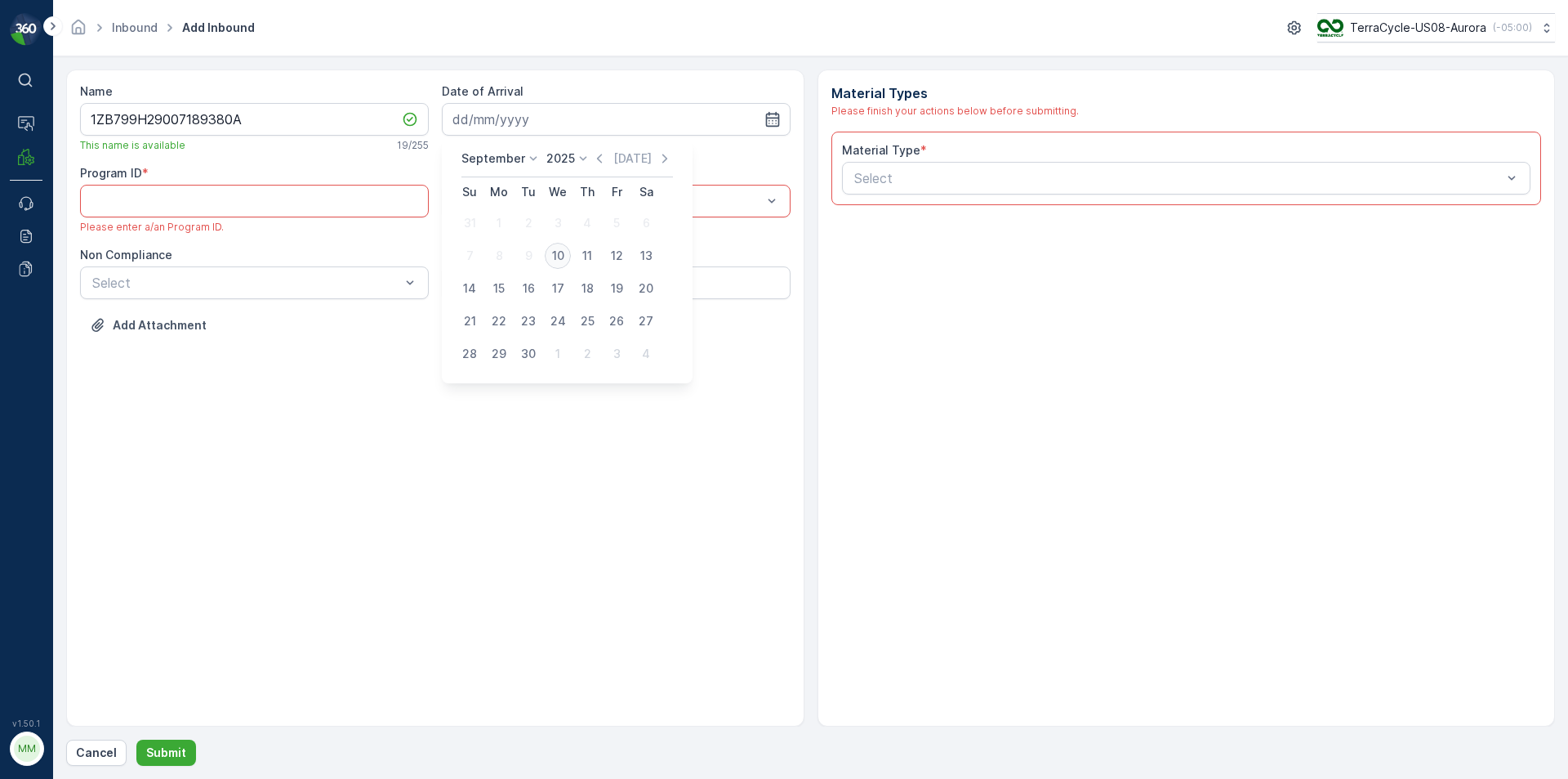
click at [554, 254] on div "10" at bounding box center [558, 255] width 26 height 26
type input "[DATE]"
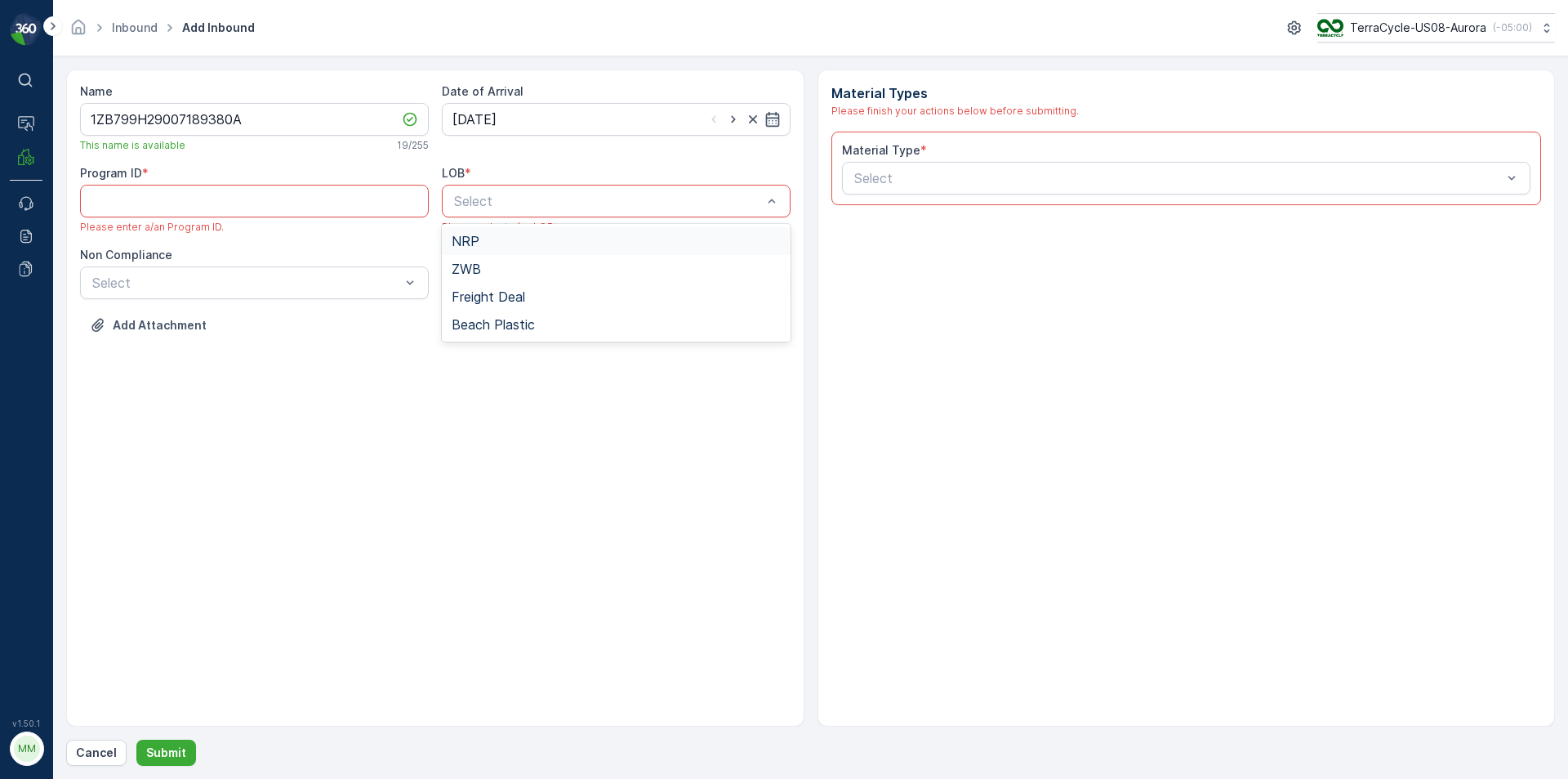
click at [456, 241] on span "NRP" at bounding box center [466, 241] width 28 height 14
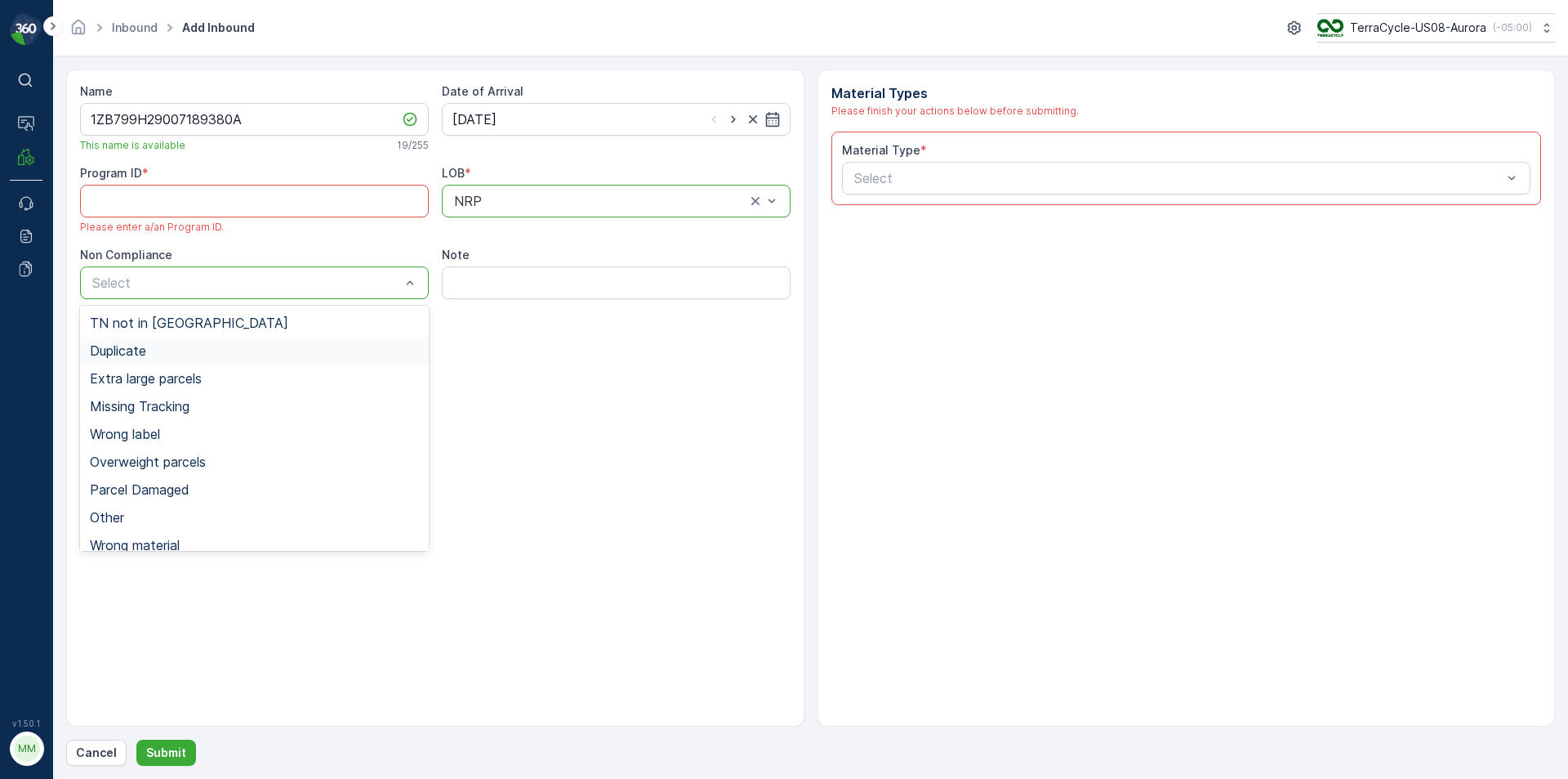
click at [140, 346] on span "Duplicate" at bounding box center [118, 350] width 56 height 14
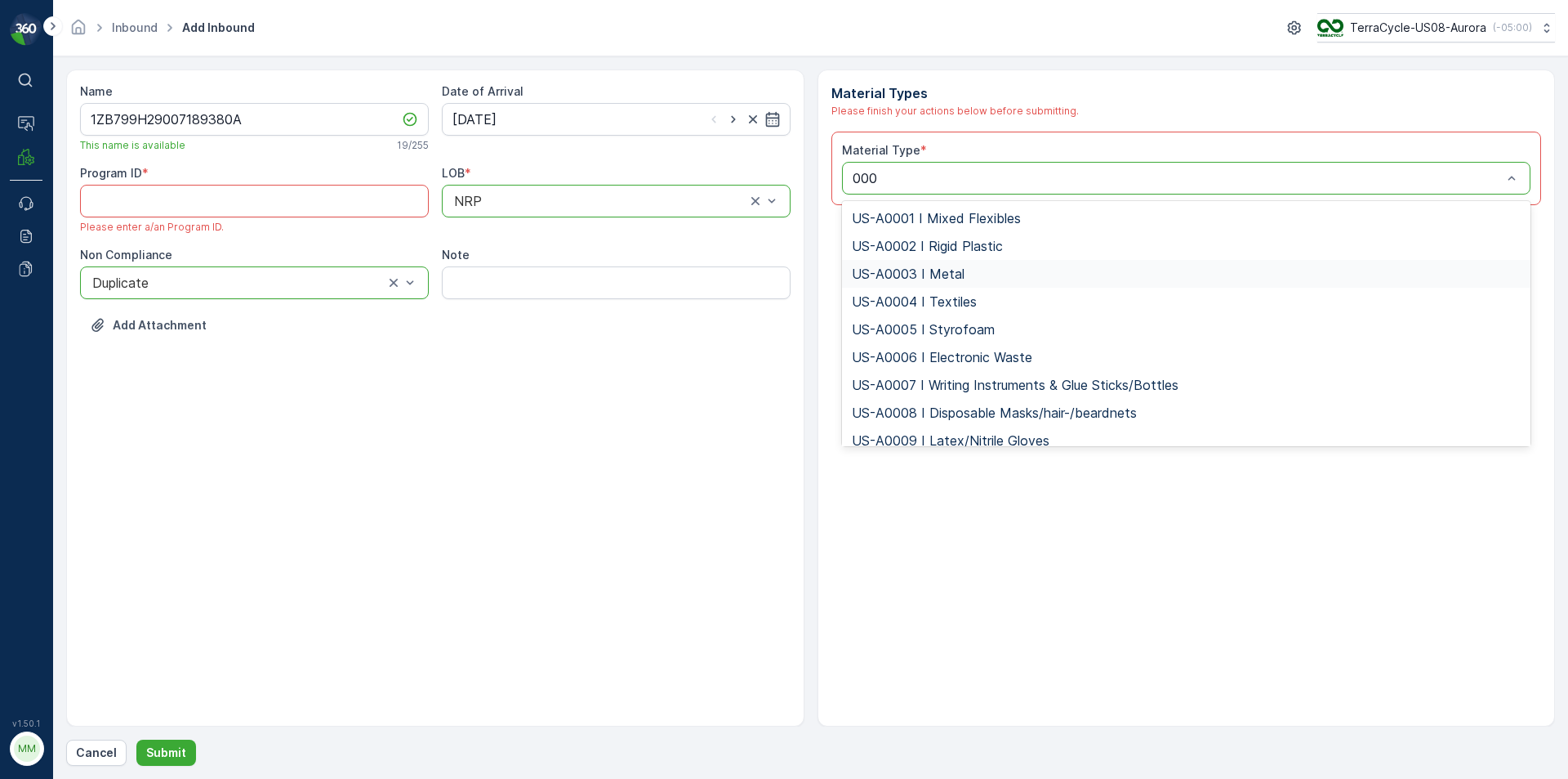
type input "0007"
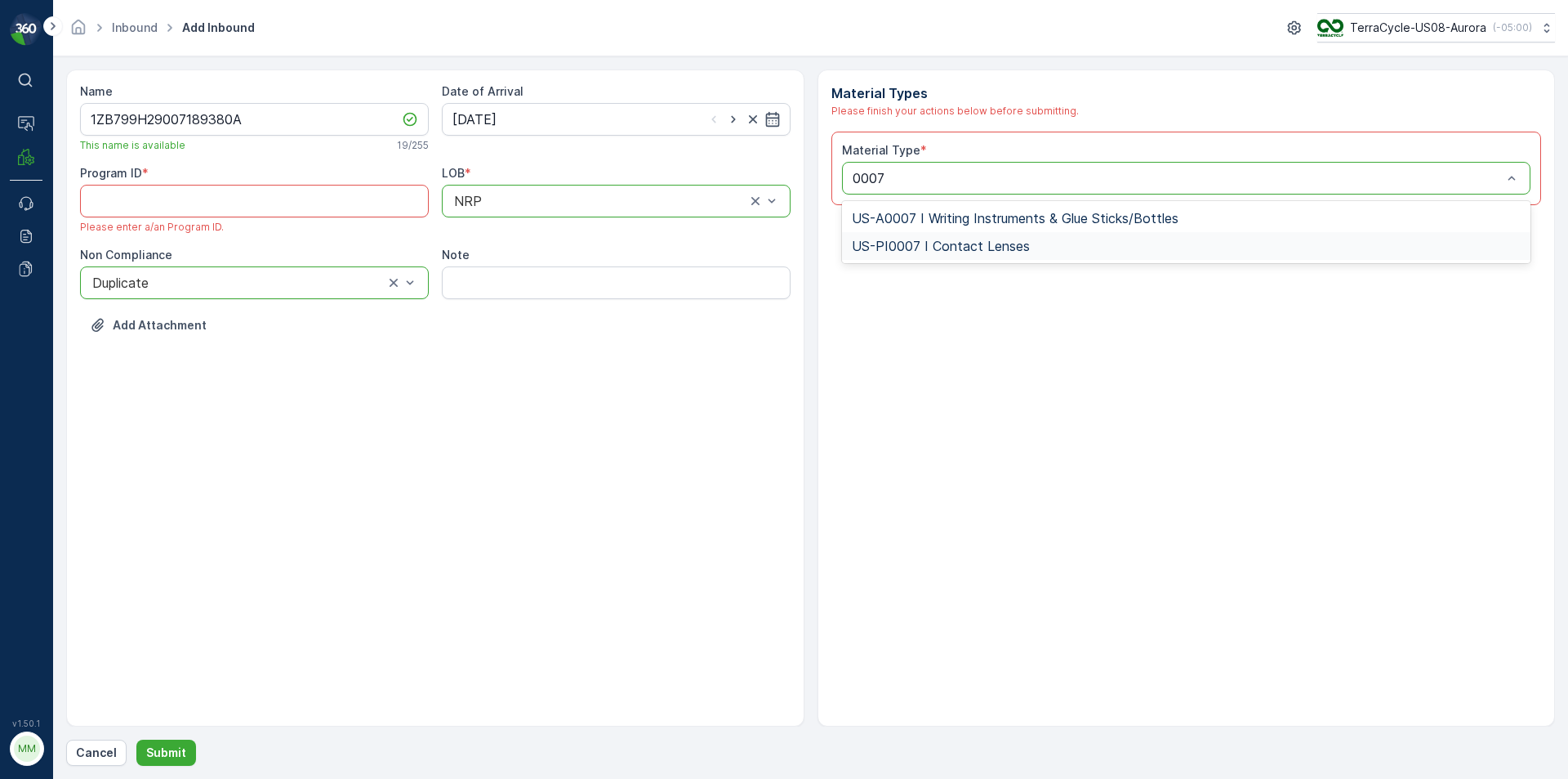
click at [924, 246] on span "US-PI0007 I Contact Lenses" at bounding box center [940, 246] width 178 height 14
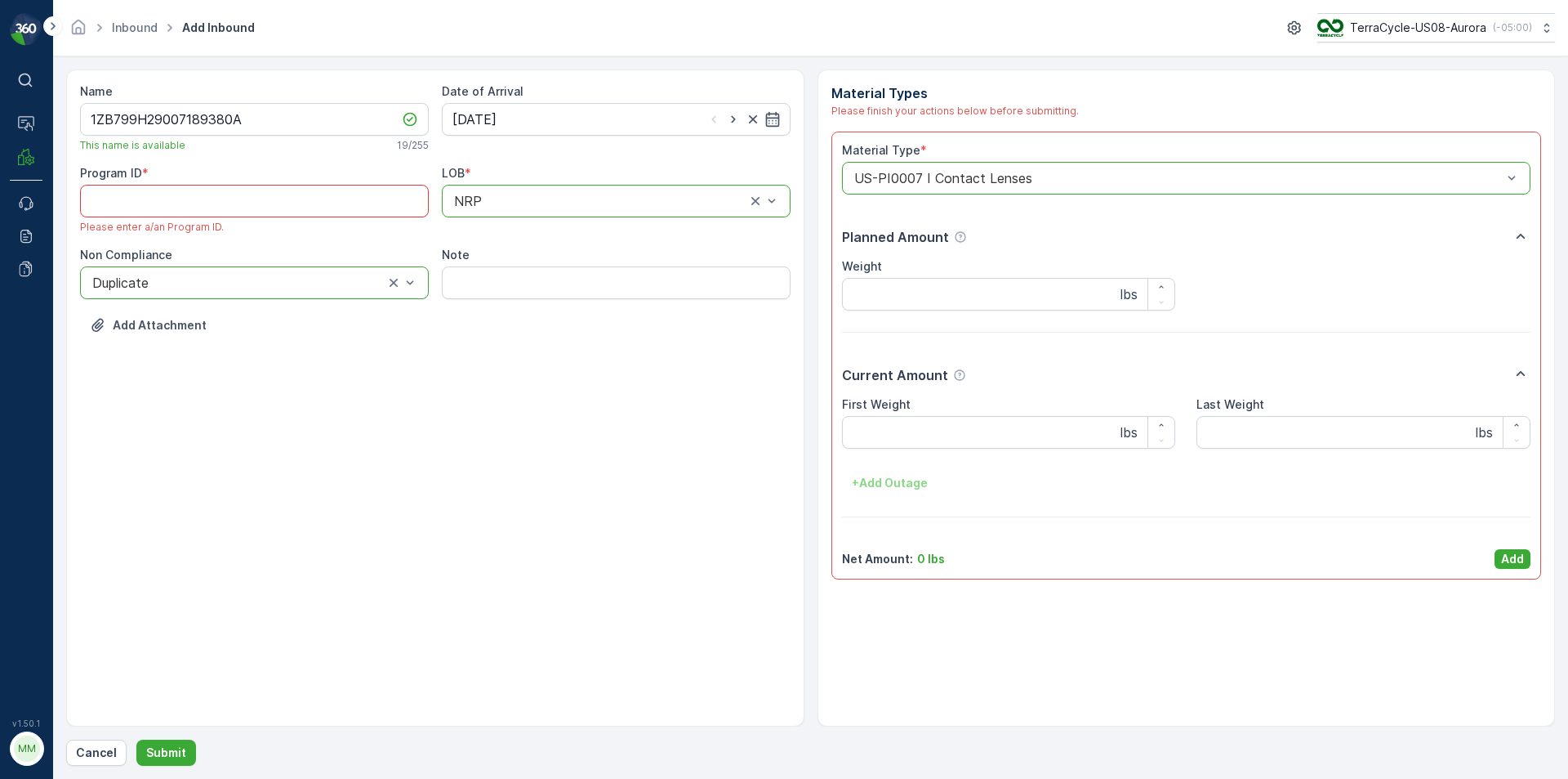
click at [220, 212] on ID "Program ID" at bounding box center [254, 201] width 349 height 32
paste ID "CS63"
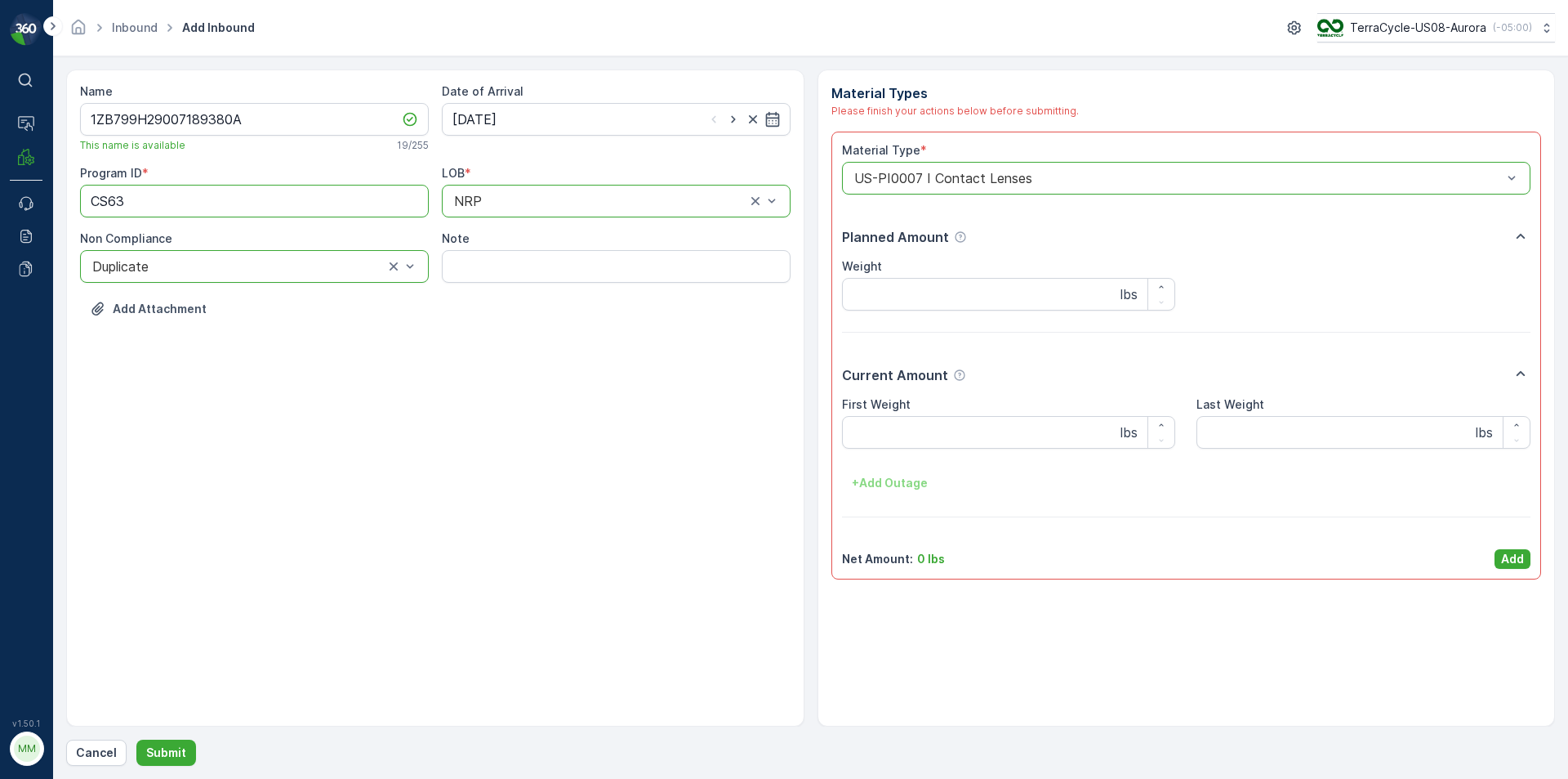
type ID "CS63"
click at [679, 614] on div "Name 1ZB799H29007189380A This name is available 19 / 255 Date of Arrival 10.09.…" at bounding box center [435, 398] width 738 height 657
click at [1517, 560] on p "Add" at bounding box center [1512, 559] width 23 height 16
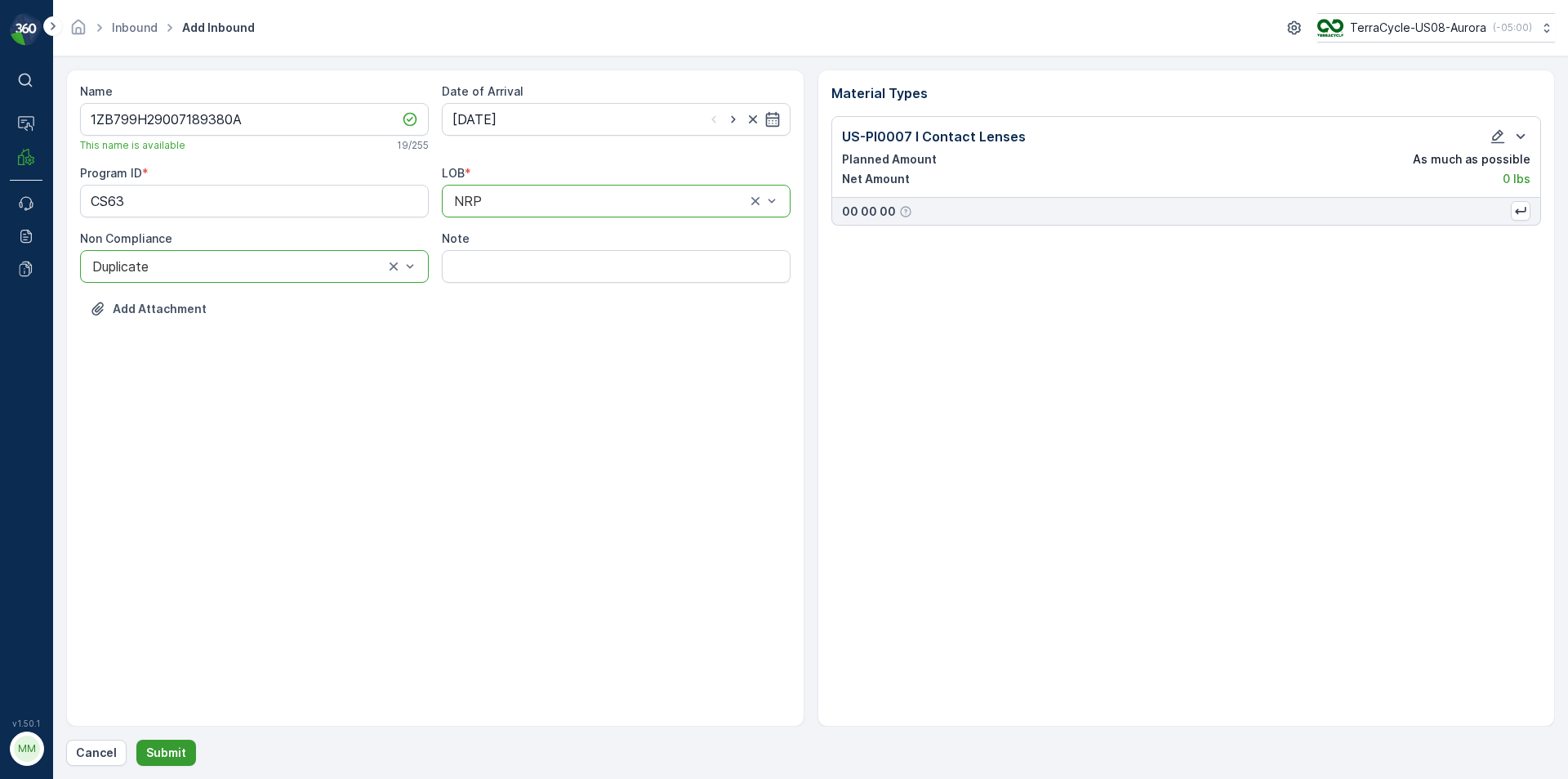
click at [171, 743] on button "Submit" at bounding box center [166, 752] width 60 height 26
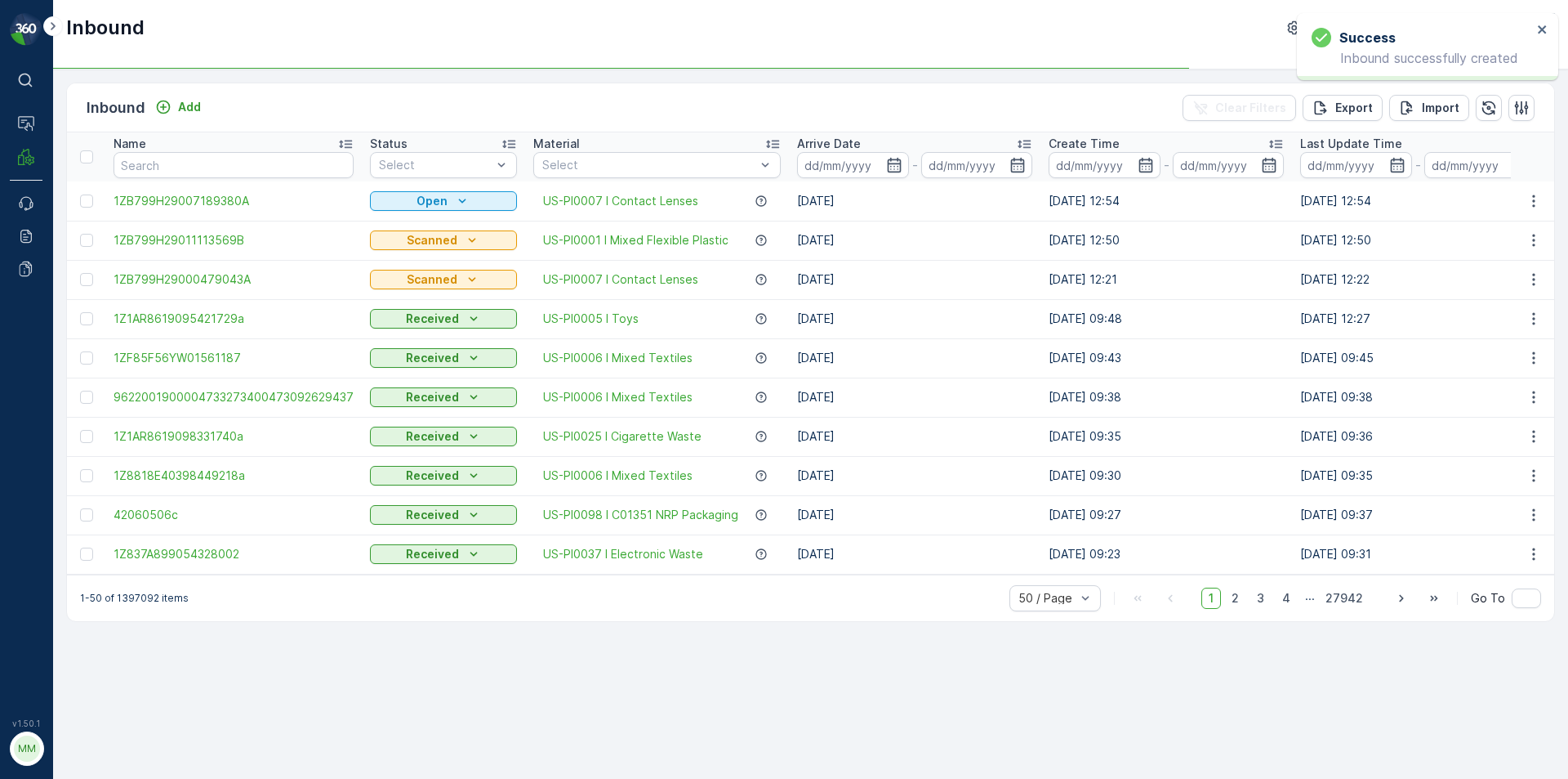
click at [91, 208] on td at bounding box center [86, 200] width 39 height 39
click at [78, 198] on td at bounding box center [86, 200] width 39 height 39
click at [85, 206] on div at bounding box center [87, 200] width 13 height 13
click at [80, 194] on input "checkbox" at bounding box center [80, 194] width 0 height 0
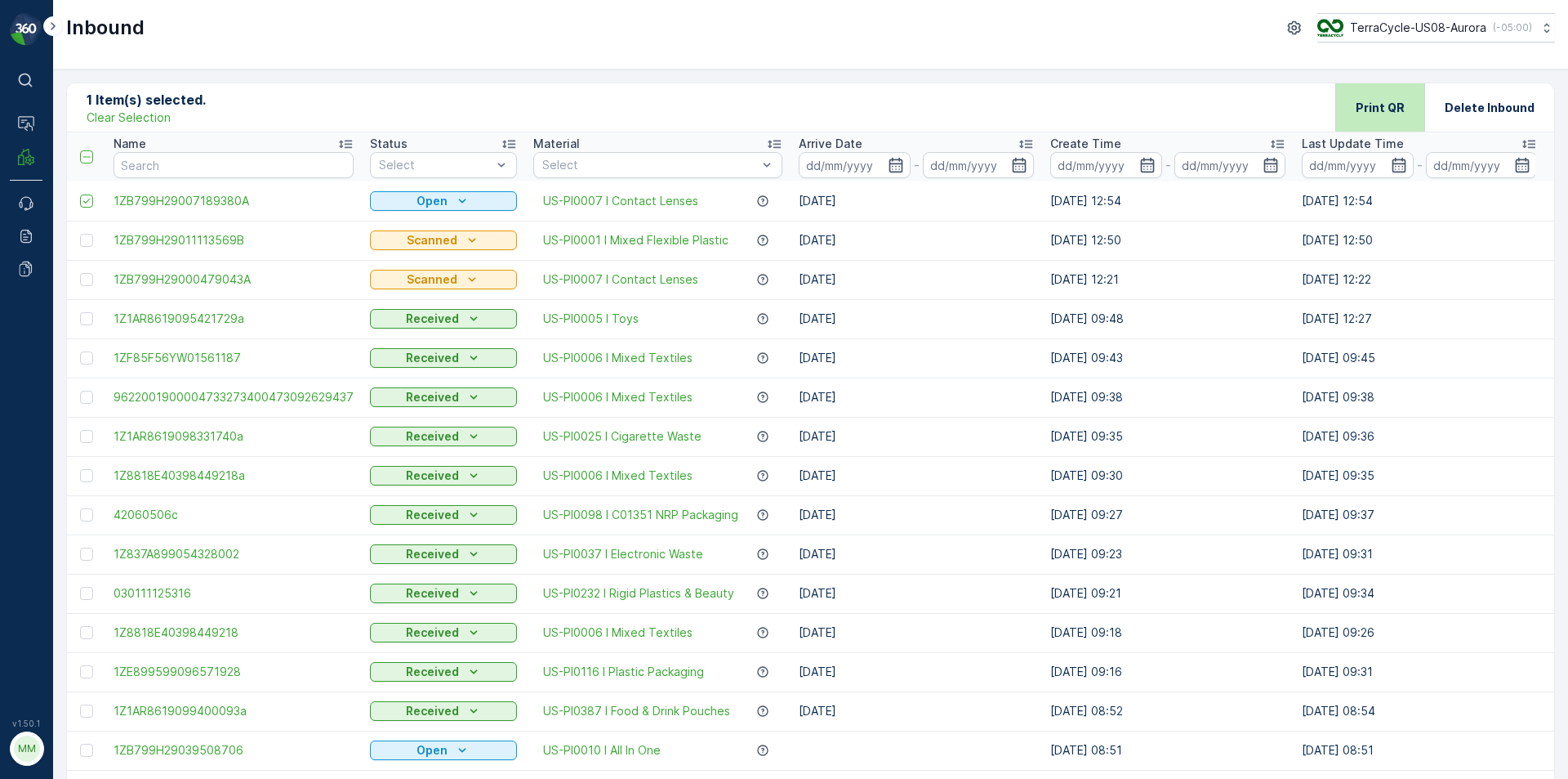
click at [1400, 118] on div "Print QR" at bounding box center [1380, 107] width 49 height 48
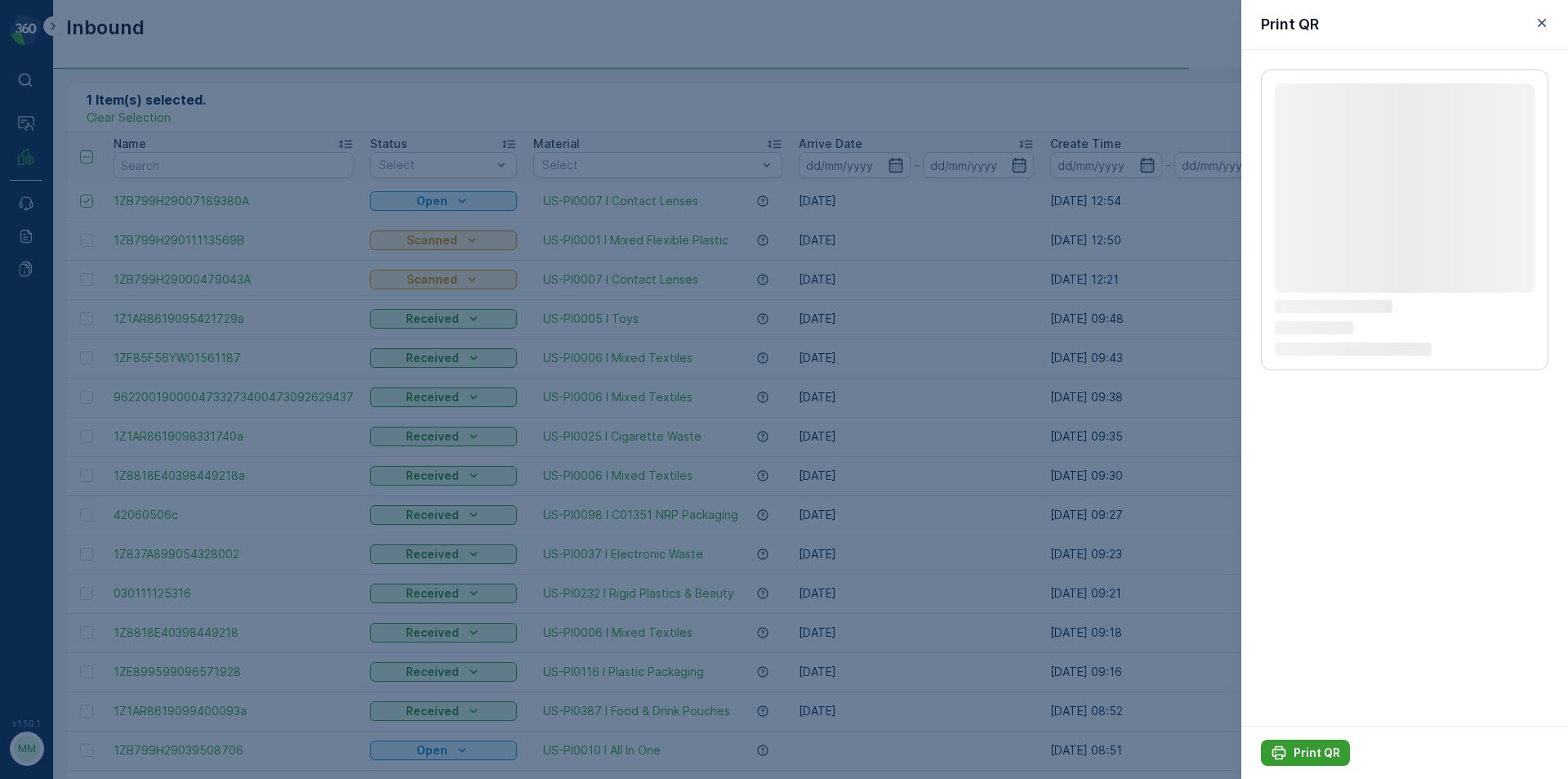
click at [1280, 753] on icon "Print QR" at bounding box center [1279, 753] width 16 height 16
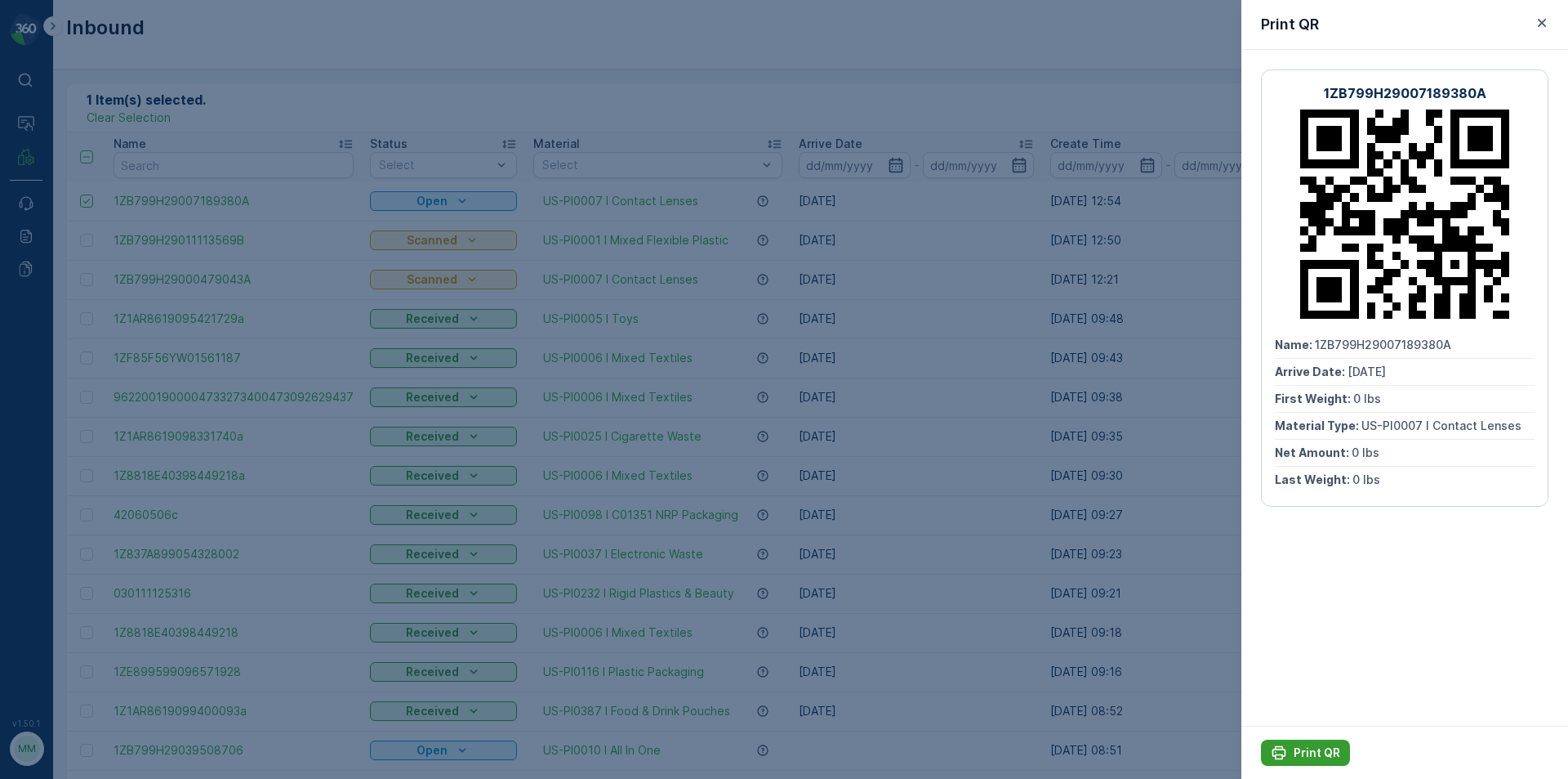
click at [1280, 753] on icon "Print QR" at bounding box center [1279, 753] width 16 height 16
drag, startPoint x: 933, startPoint y: 291, endPoint x: 1100, endPoint y: 129, distance: 232.7
click at [948, 265] on div at bounding box center [784, 389] width 1568 height 779
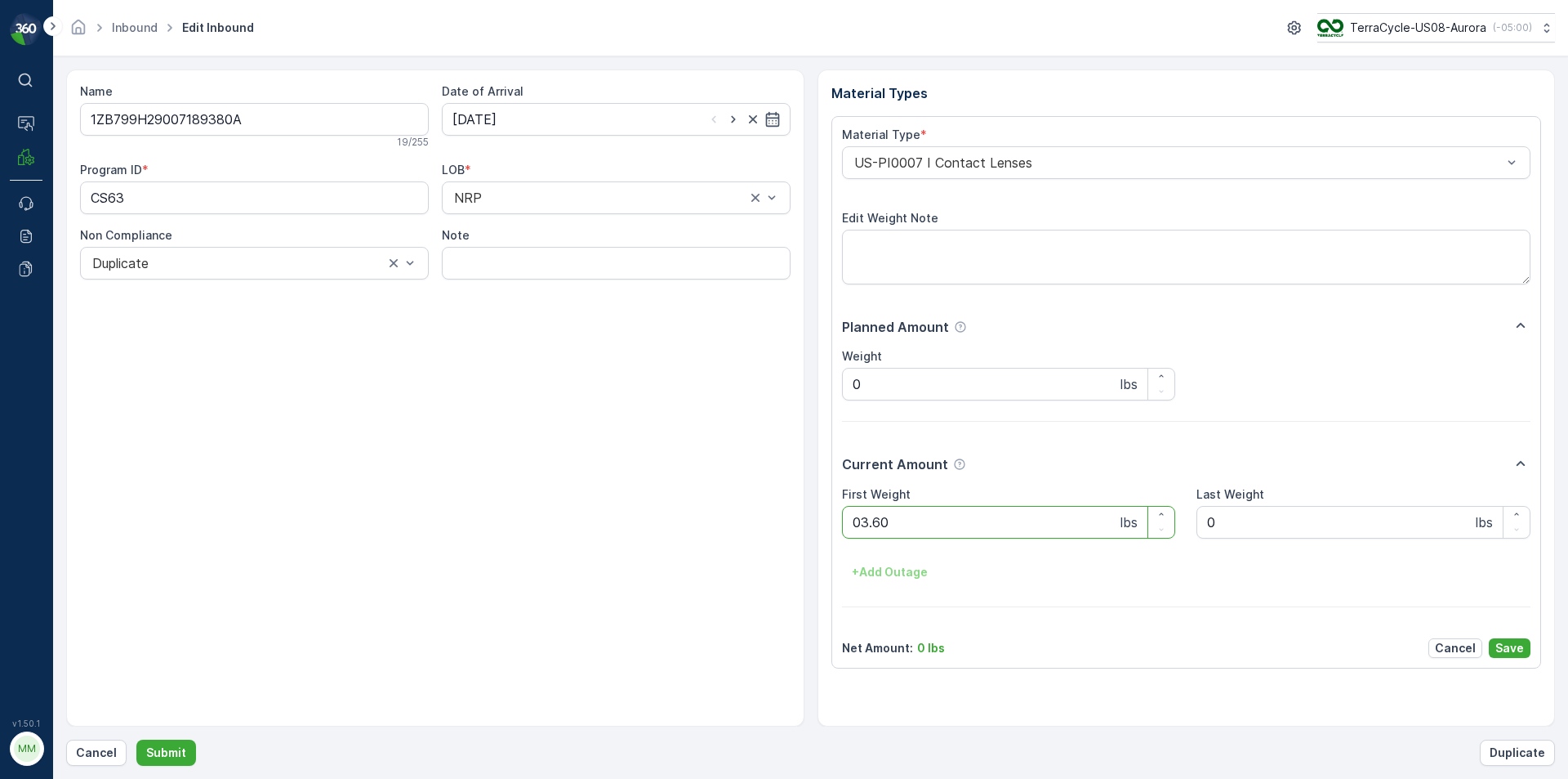
click at [136, 739] on button "Submit" at bounding box center [166, 752] width 60 height 26
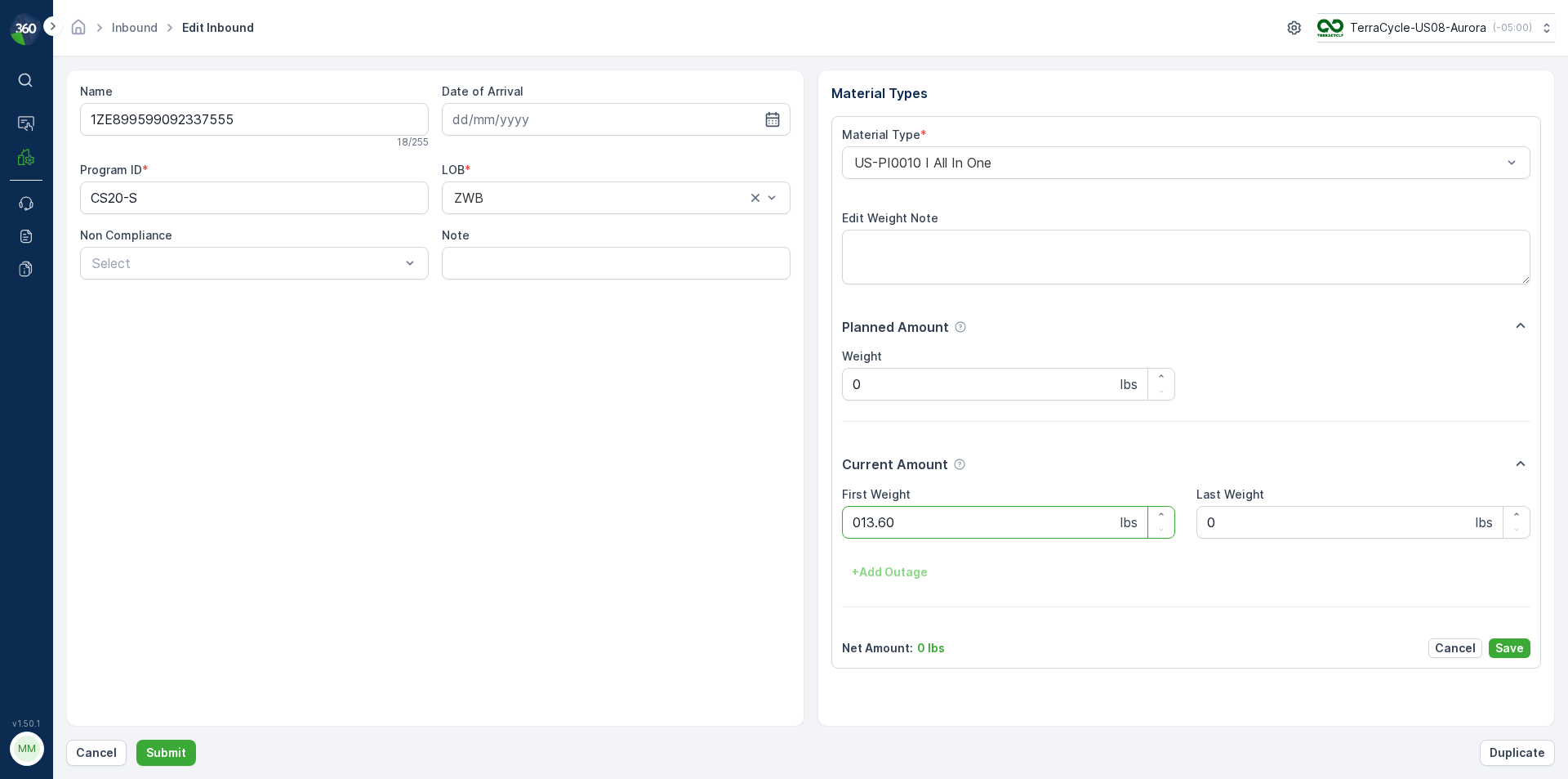
click at [136, 739] on button "Submit" at bounding box center [166, 752] width 60 height 26
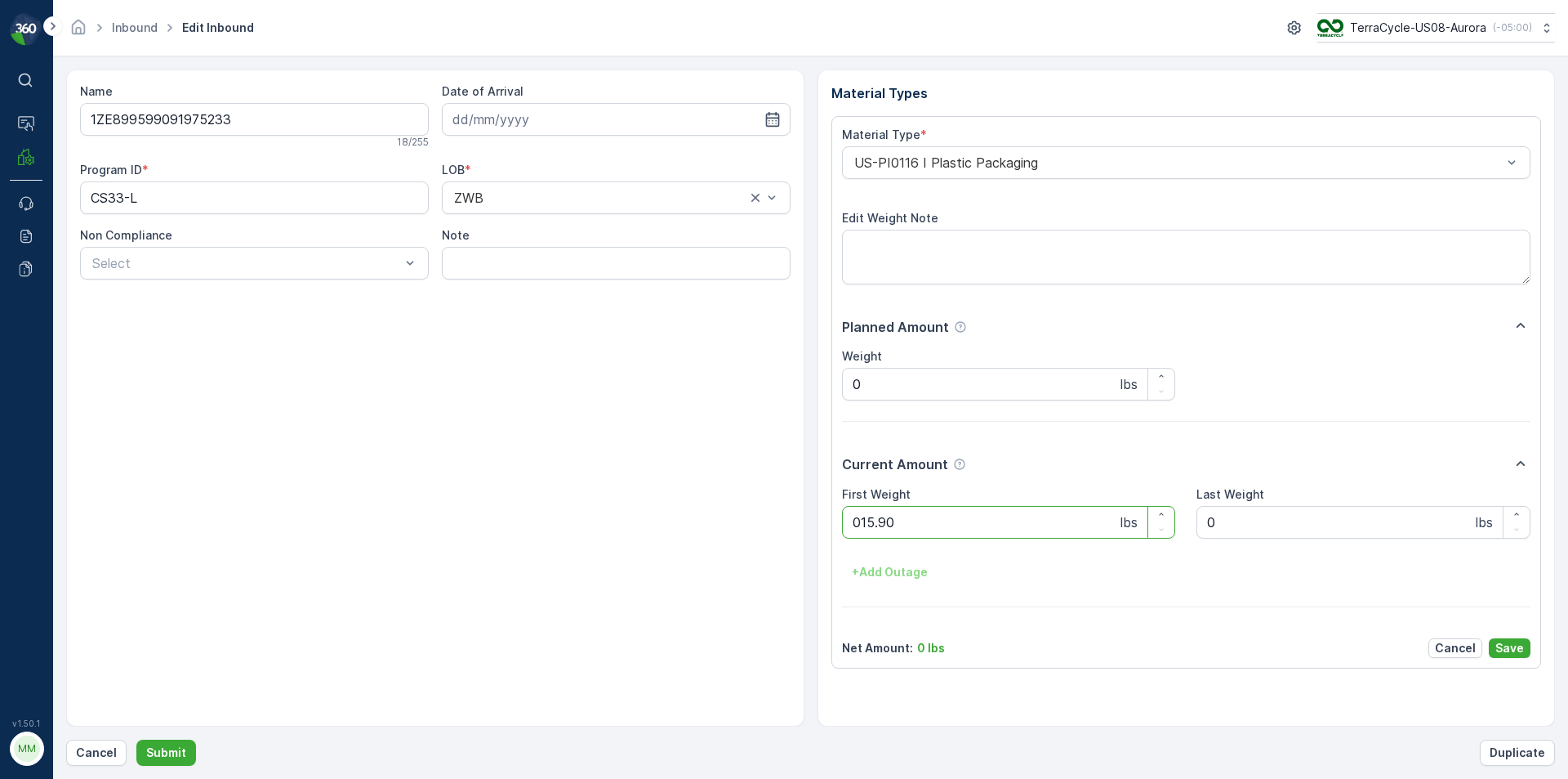
click at [136, 739] on button "Submit" at bounding box center [166, 752] width 60 height 26
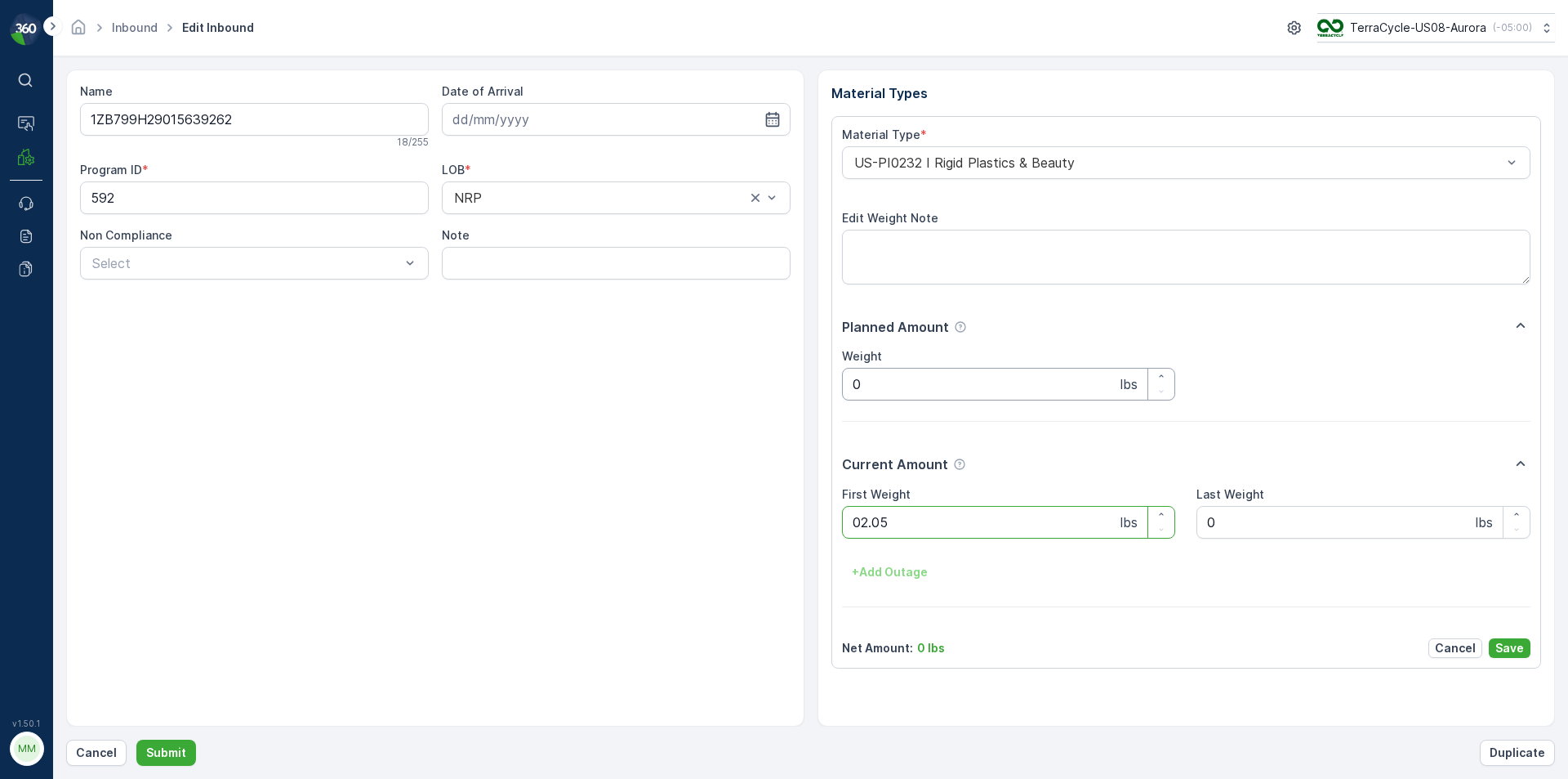
click at [136, 739] on button "Submit" at bounding box center [166, 752] width 60 height 26
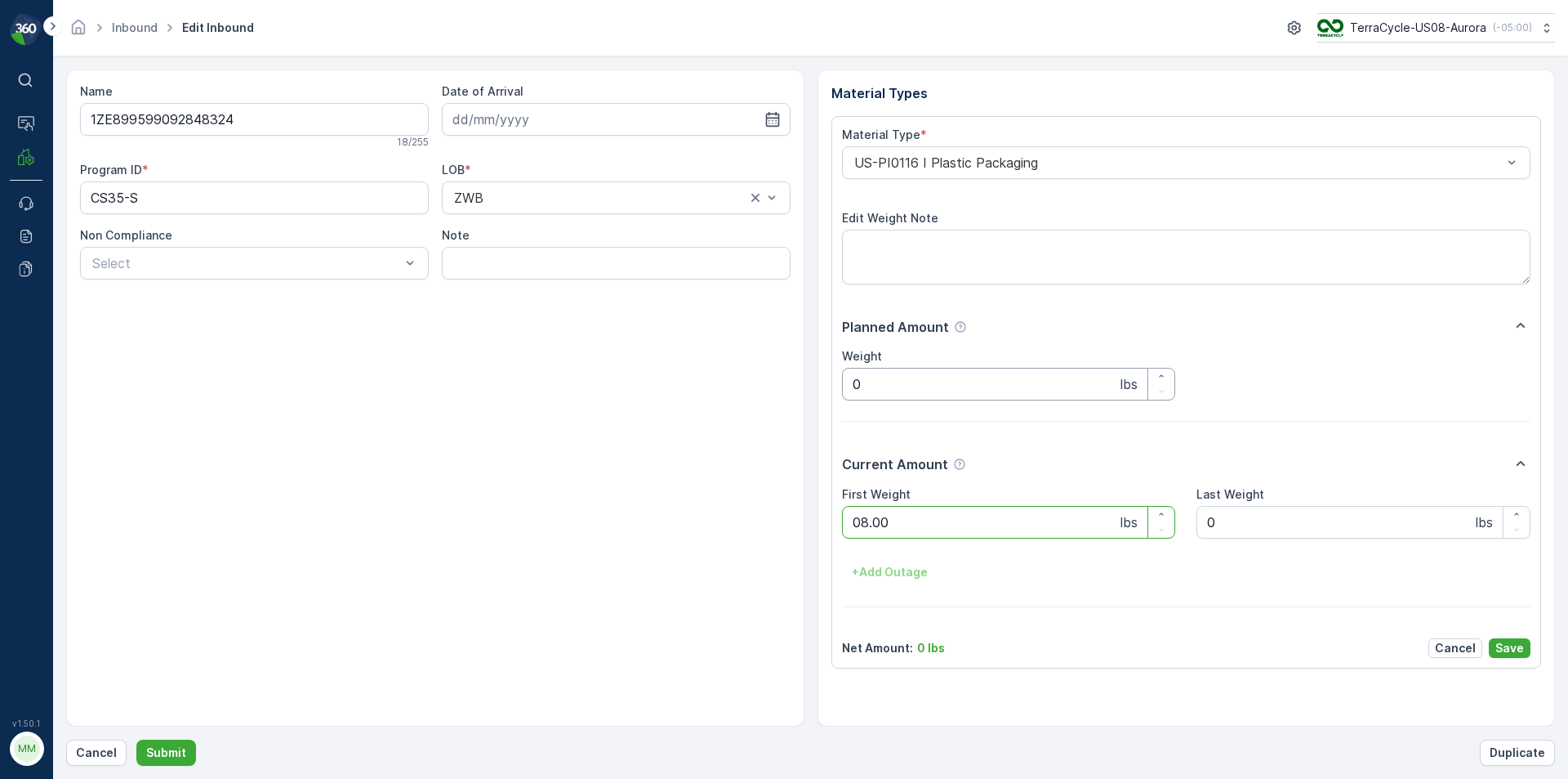
click at [136, 739] on button "Submit" at bounding box center [166, 752] width 60 height 26
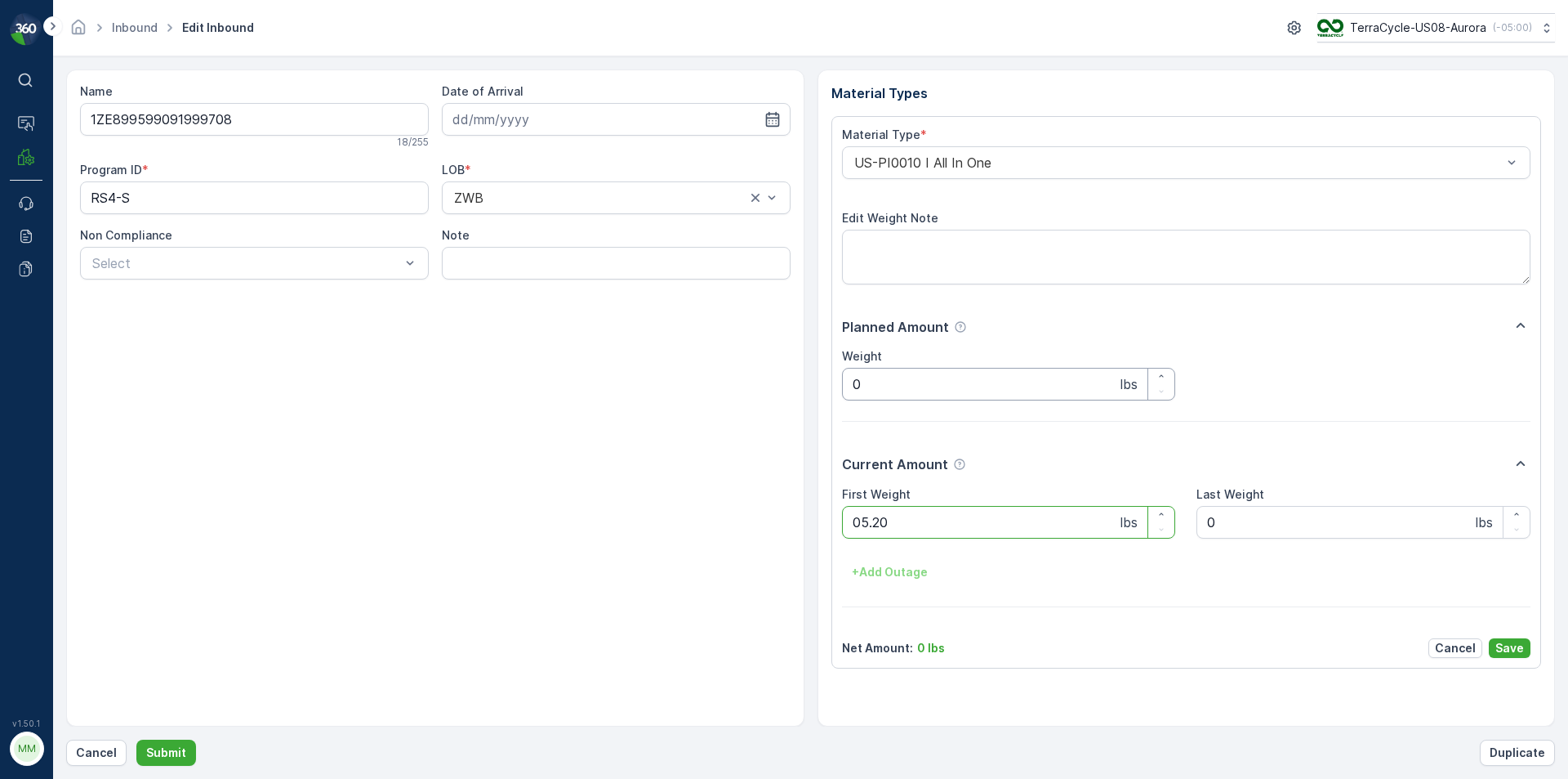
click at [136, 739] on button "Submit" at bounding box center [166, 752] width 60 height 26
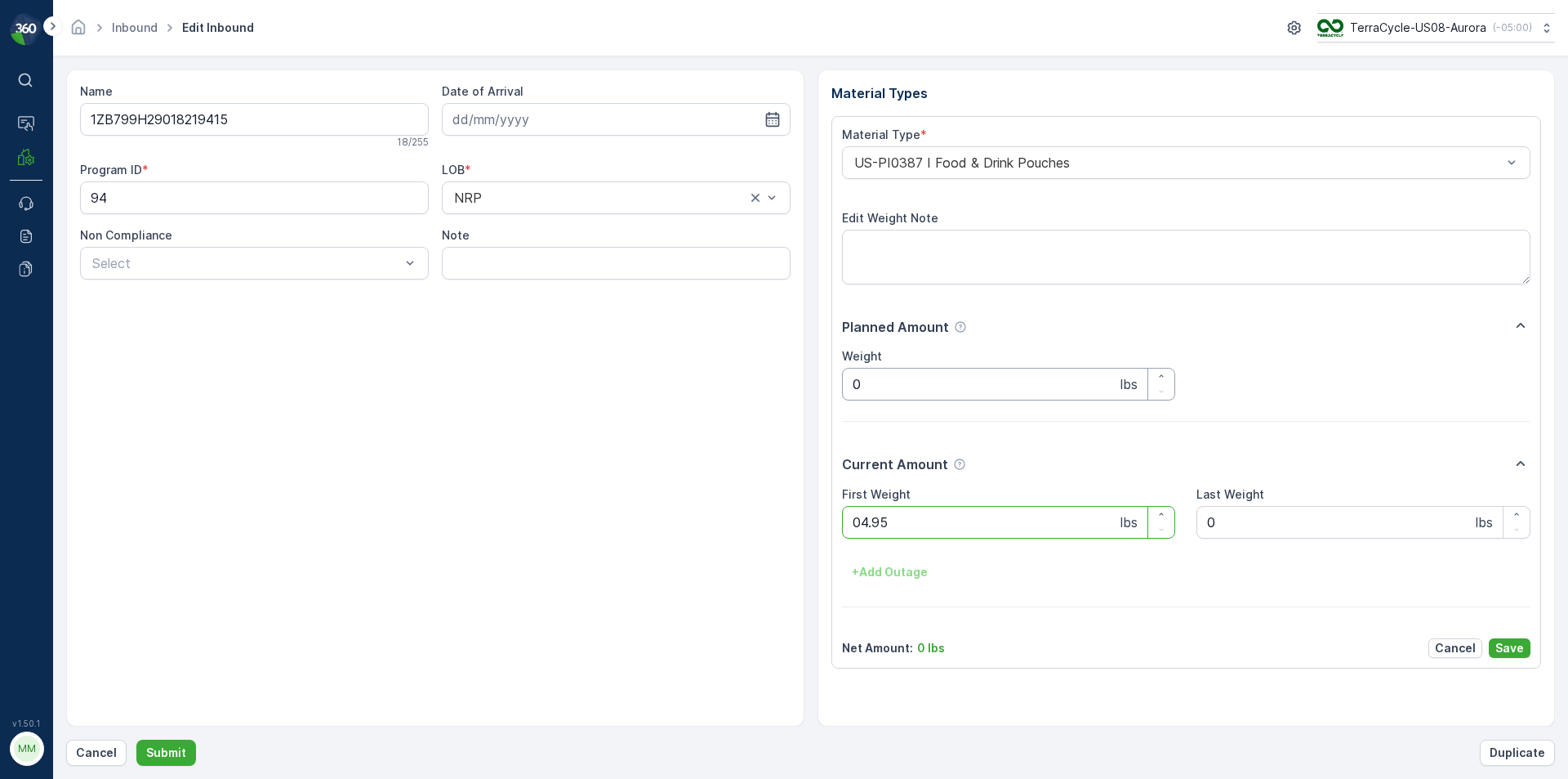
click at [136, 739] on button "Submit" at bounding box center [166, 752] width 60 height 26
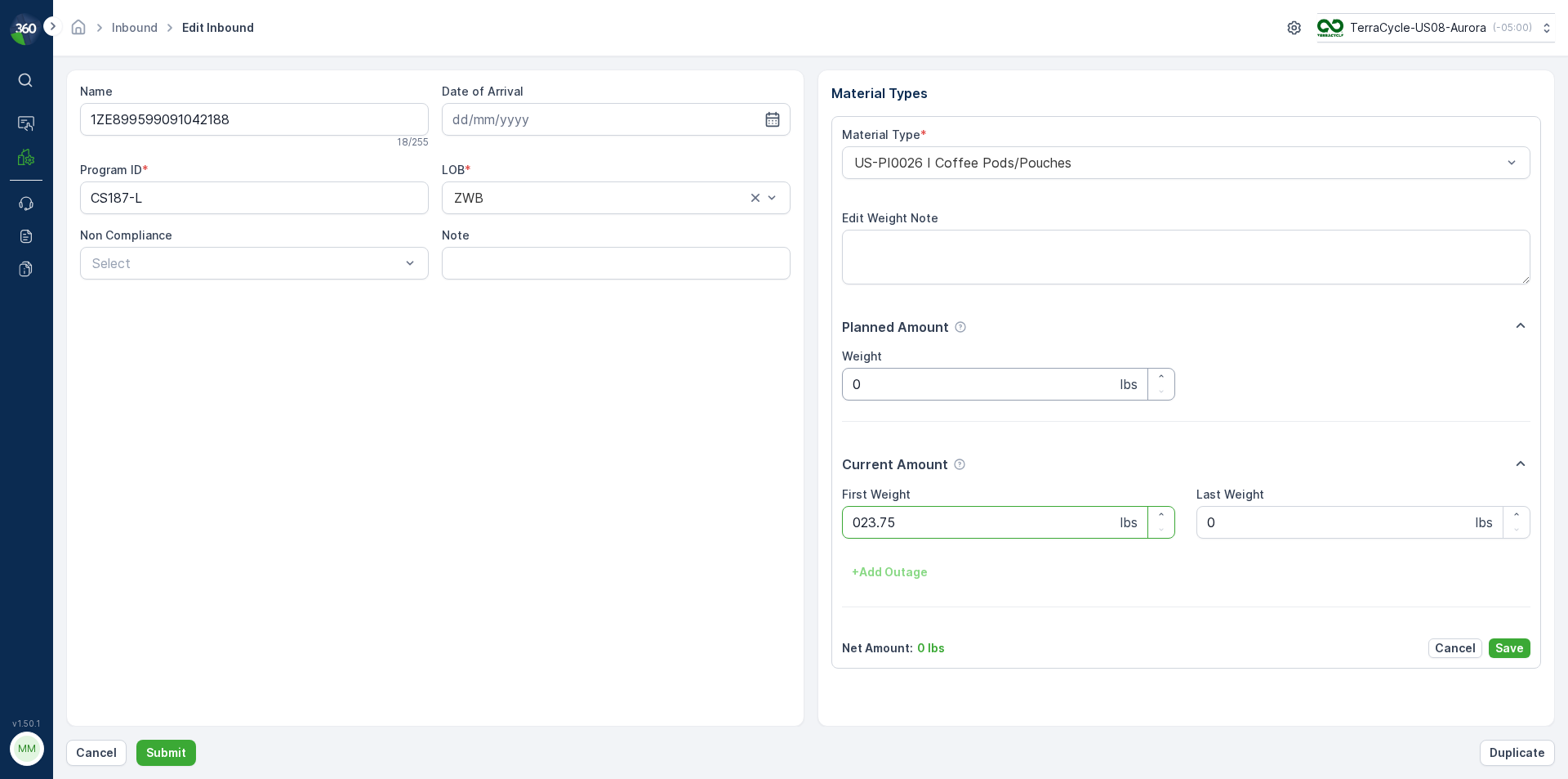
click at [136, 739] on button "Submit" at bounding box center [166, 752] width 60 height 26
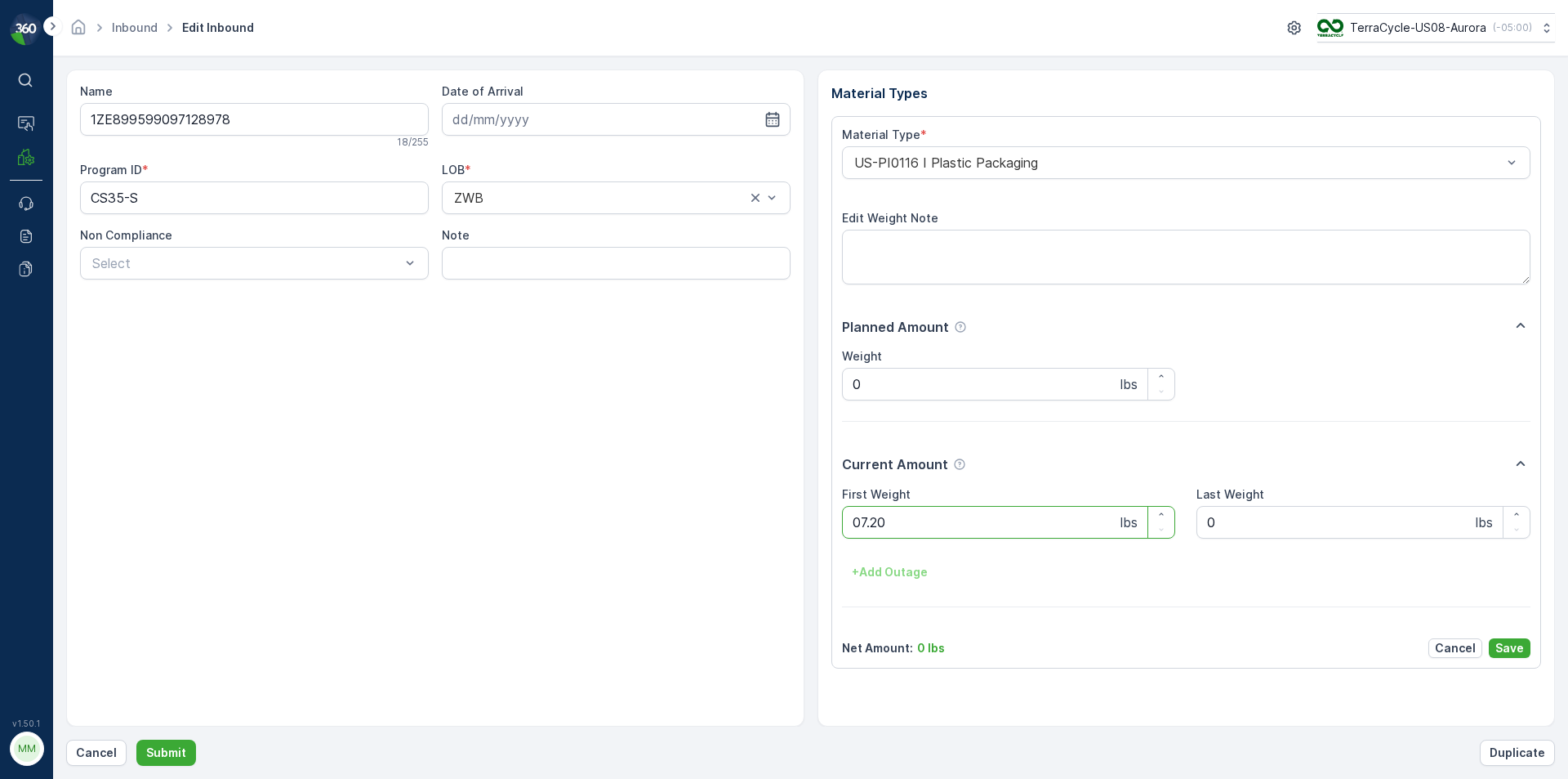
click at [136, 739] on button "Submit" at bounding box center [166, 752] width 60 height 26
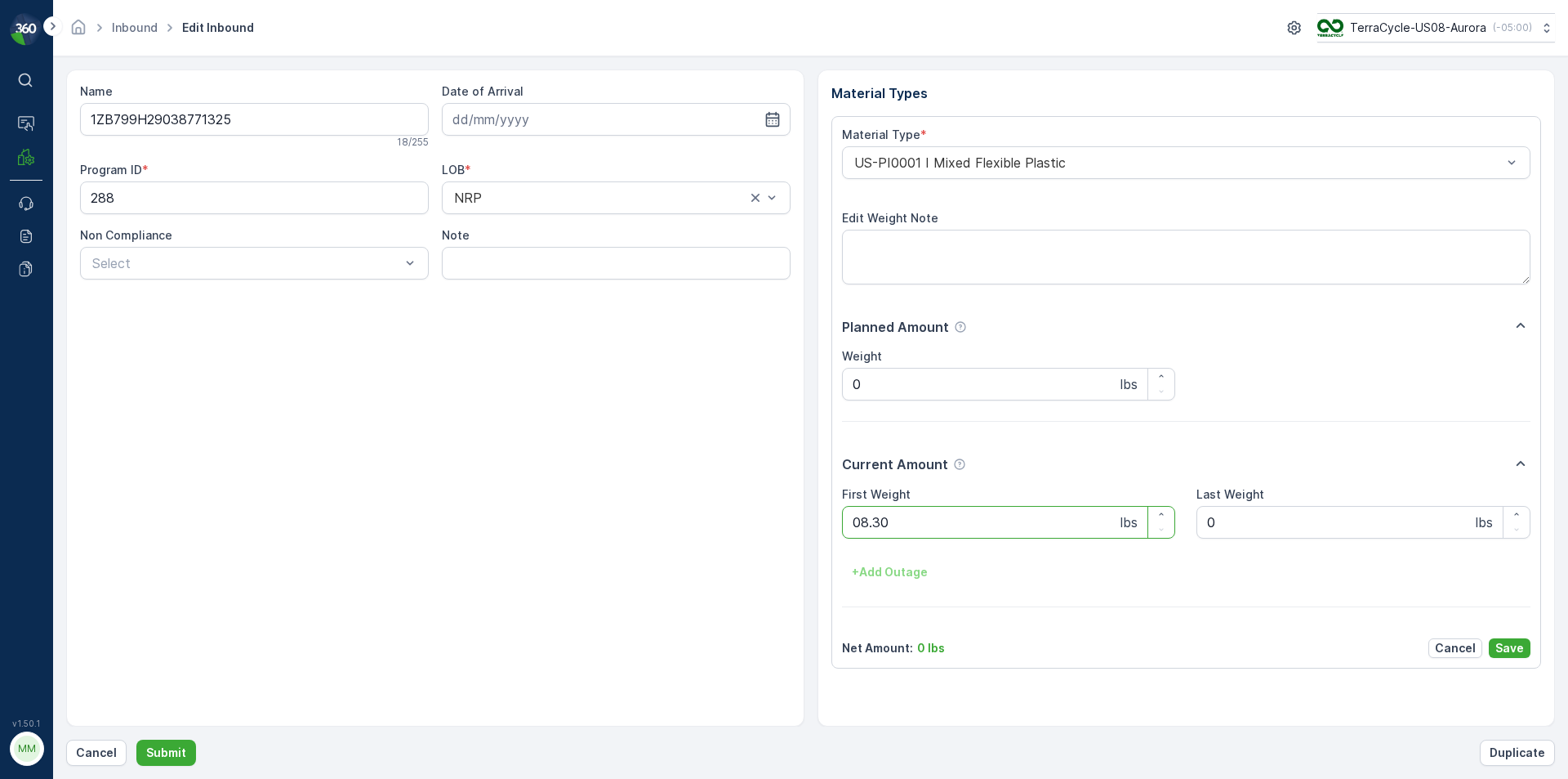
click at [136, 739] on button "Submit" at bounding box center [166, 752] width 60 height 26
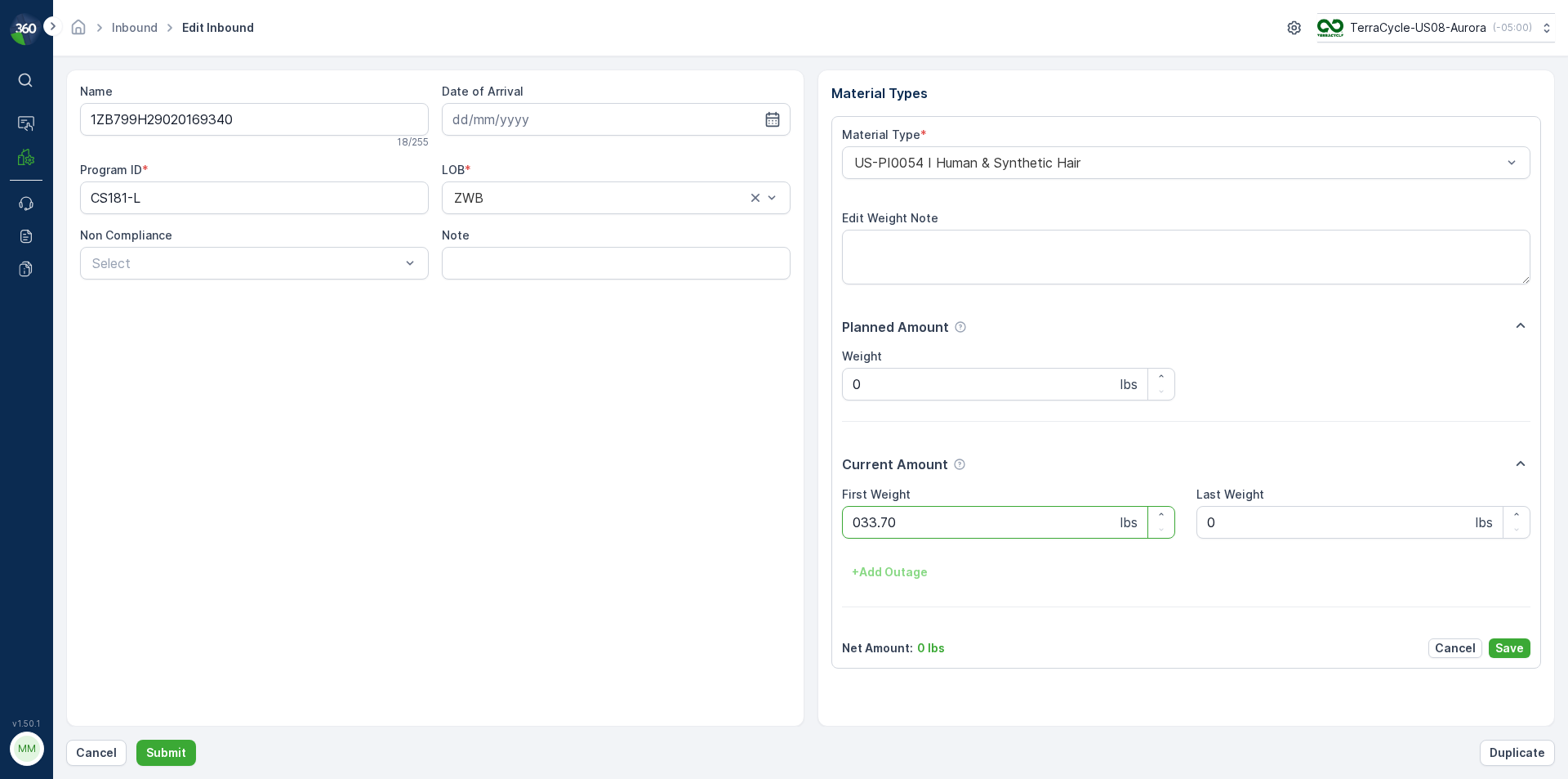
click at [136, 739] on button "Submit" at bounding box center [166, 752] width 60 height 26
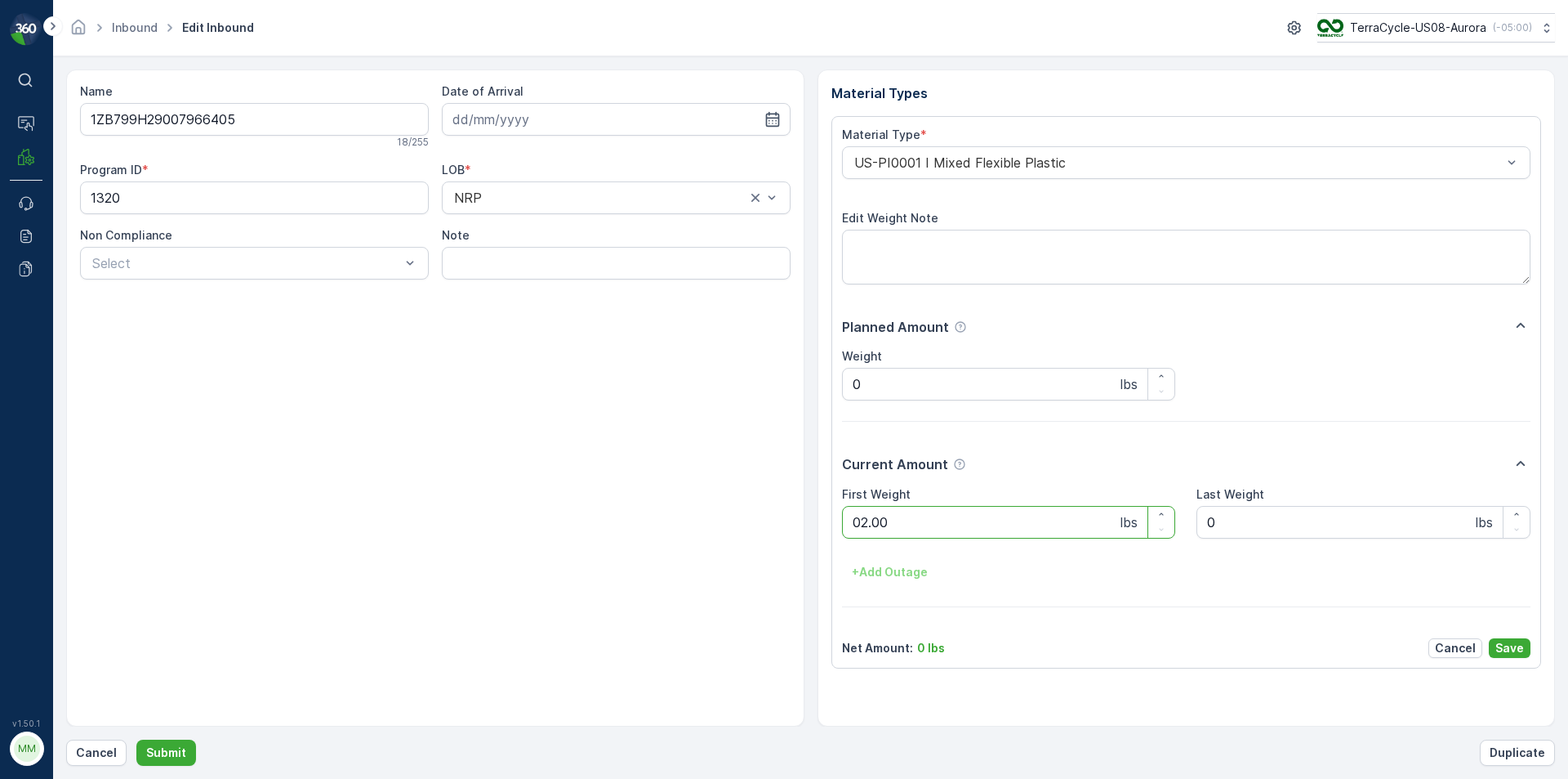
click at [136, 739] on button "Submit" at bounding box center [166, 752] width 60 height 26
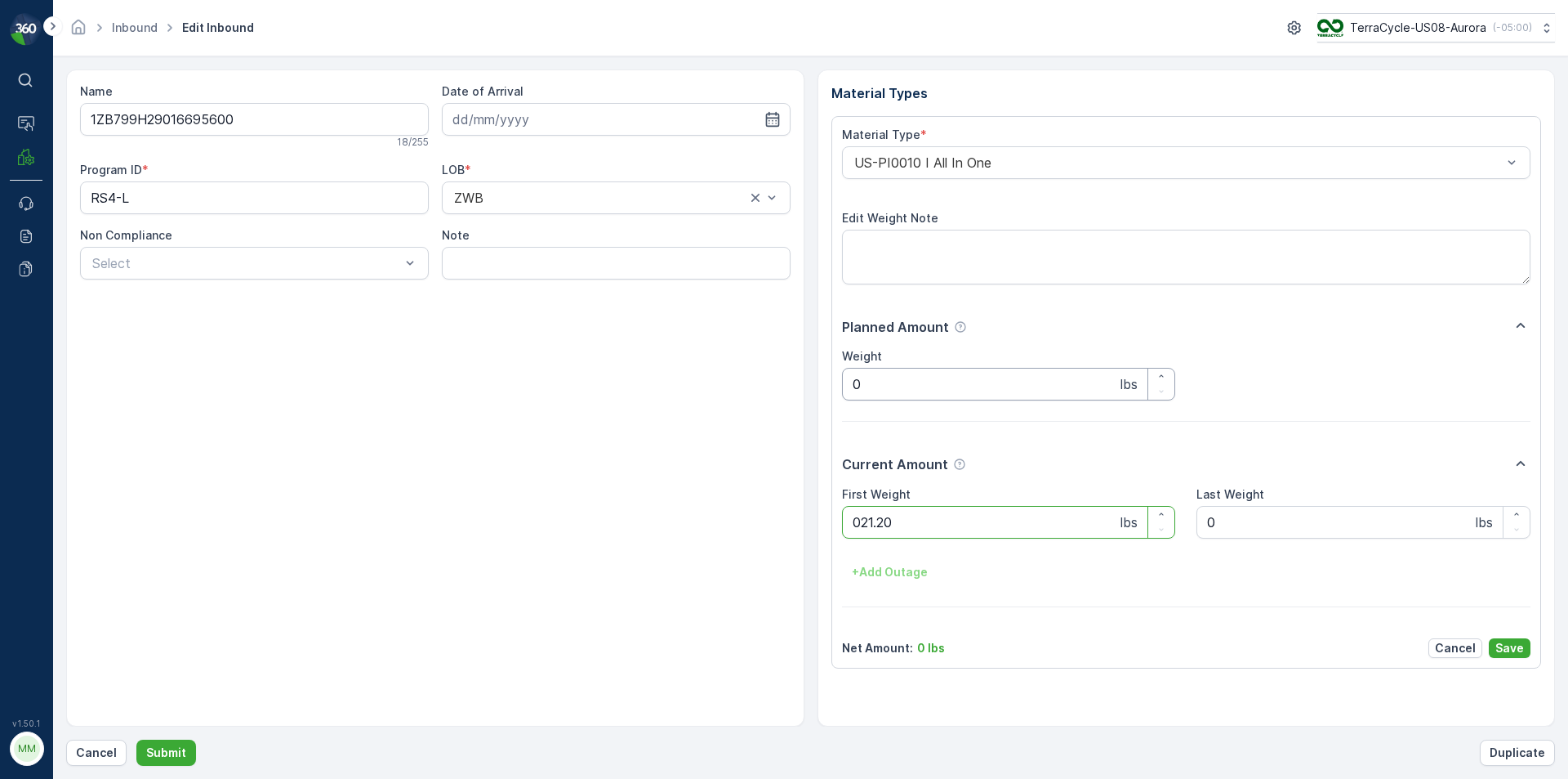
click at [136, 739] on button "Submit" at bounding box center [166, 752] width 60 height 26
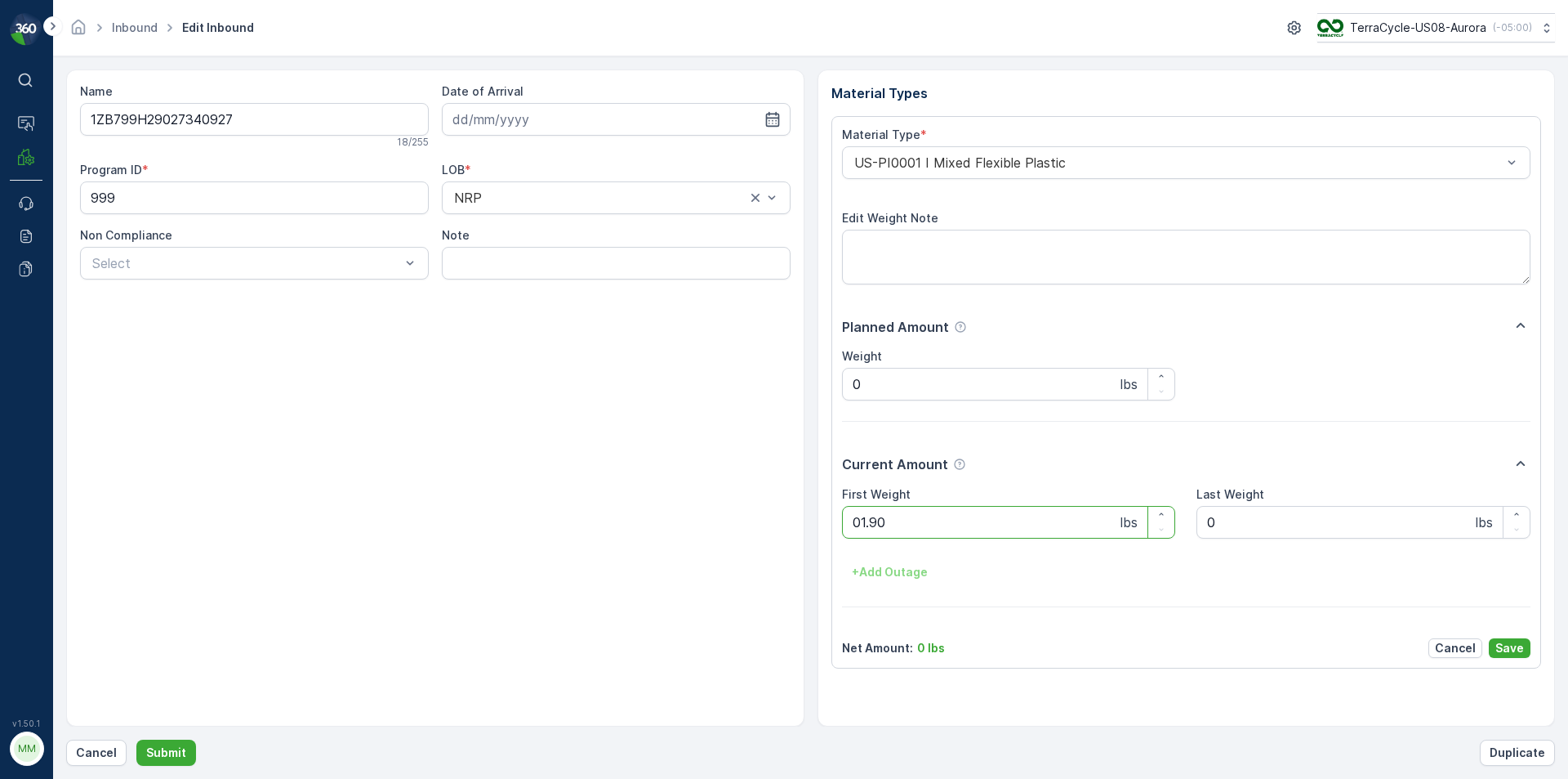
click at [136, 739] on button "Submit" at bounding box center [166, 752] width 60 height 26
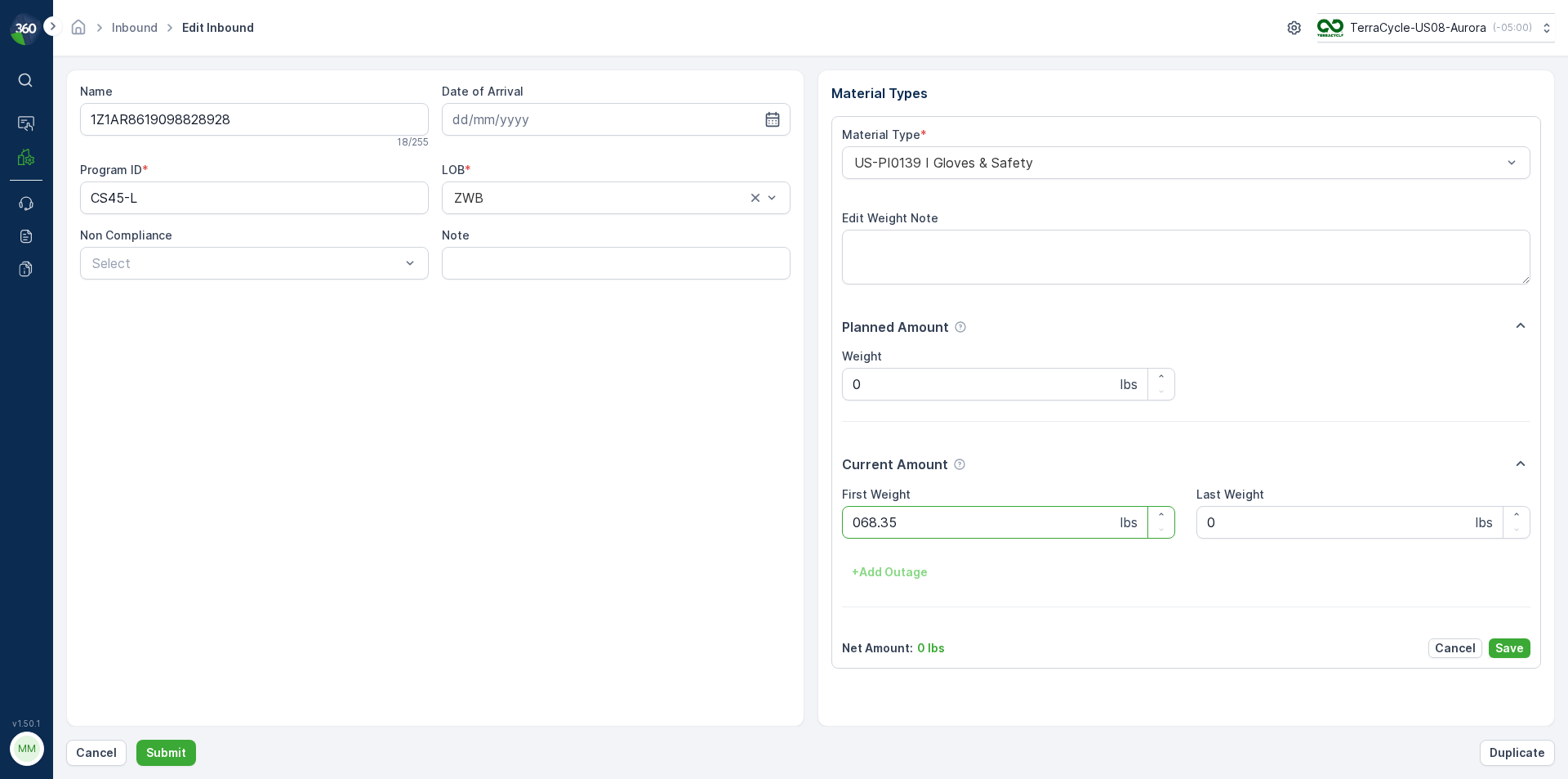
click at [136, 739] on button "Submit" at bounding box center [166, 752] width 60 height 26
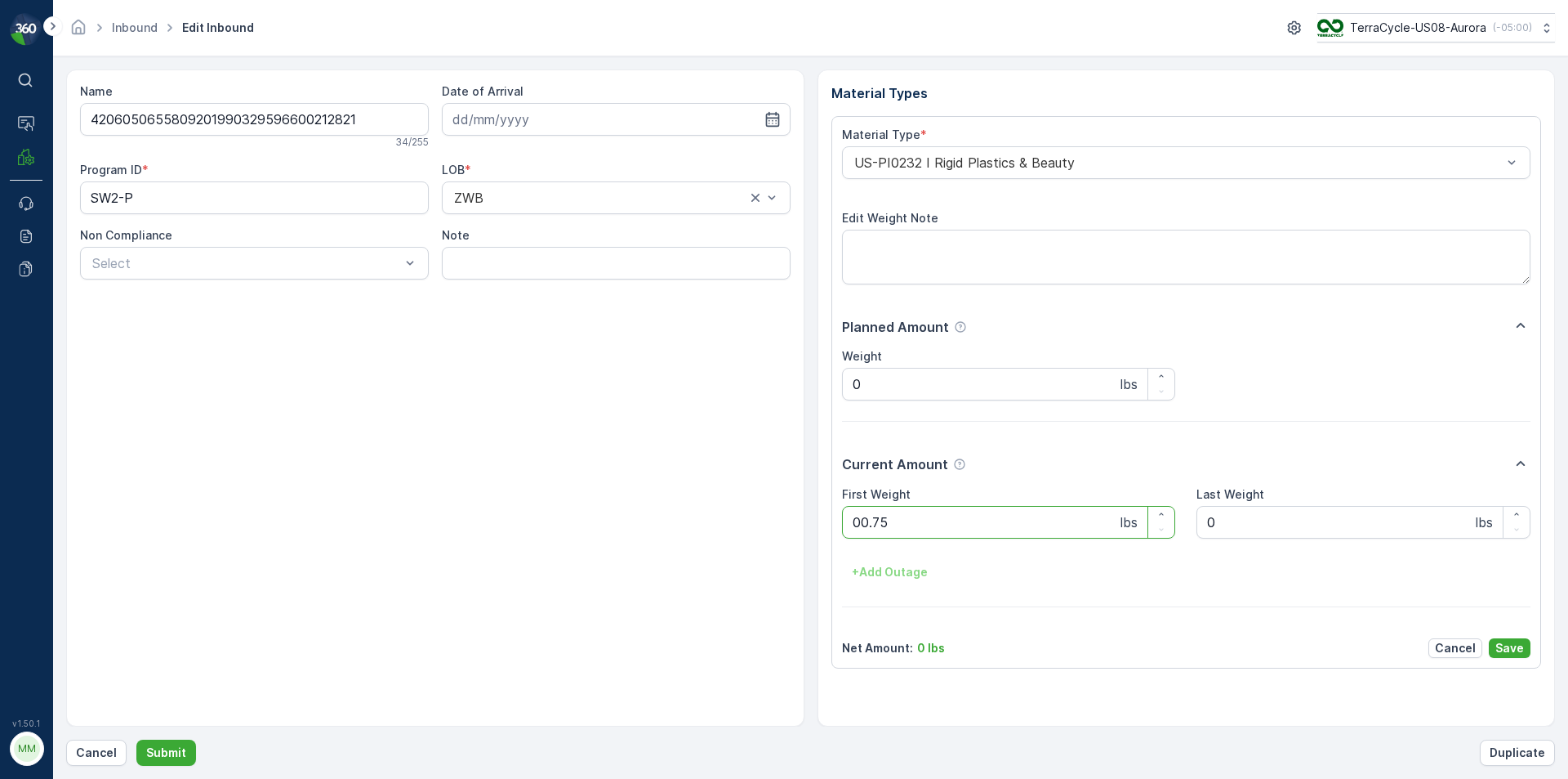
click at [136, 739] on button "Submit" at bounding box center [166, 752] width 60 height 26
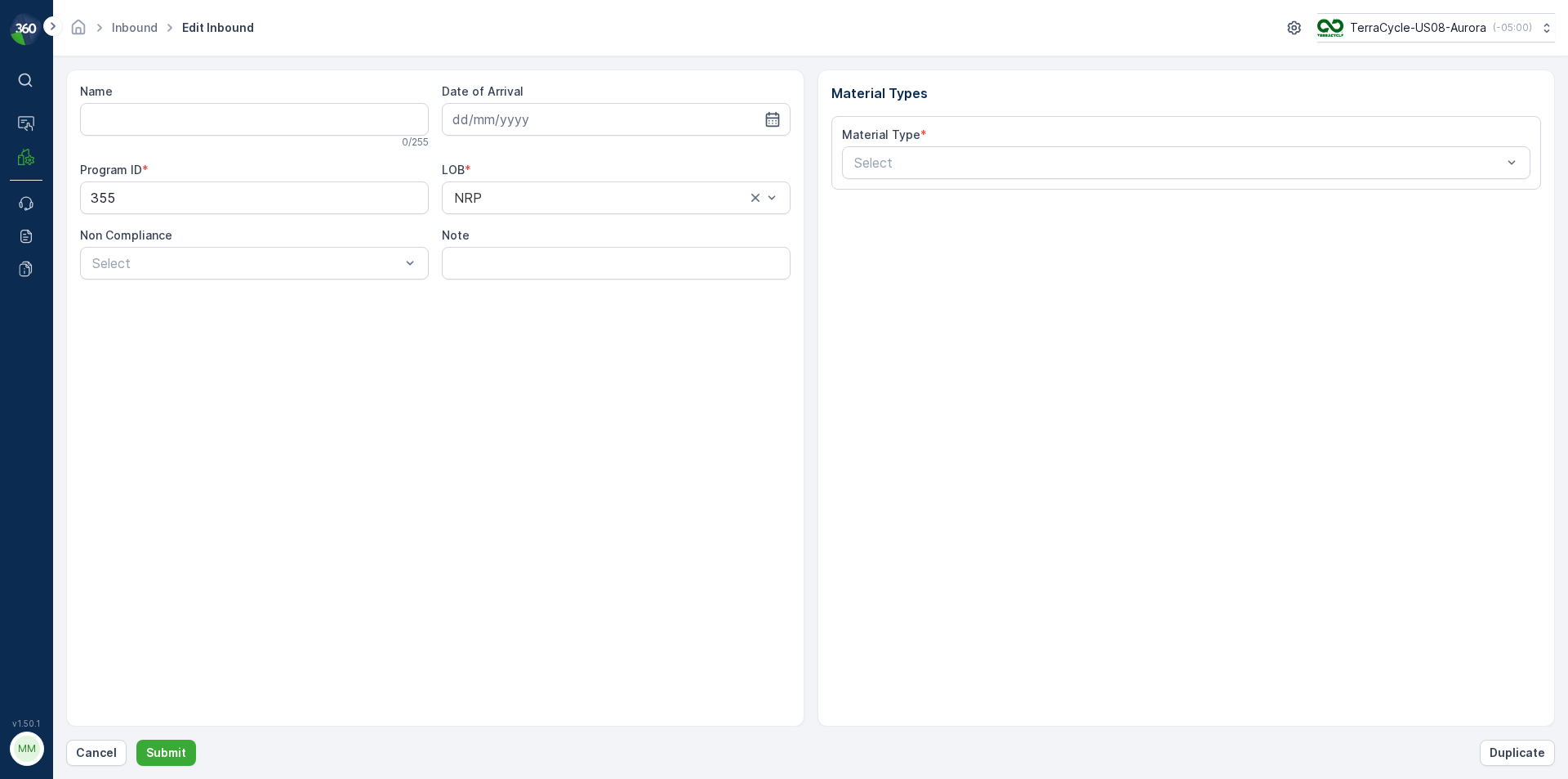
type input "1741452537900419"
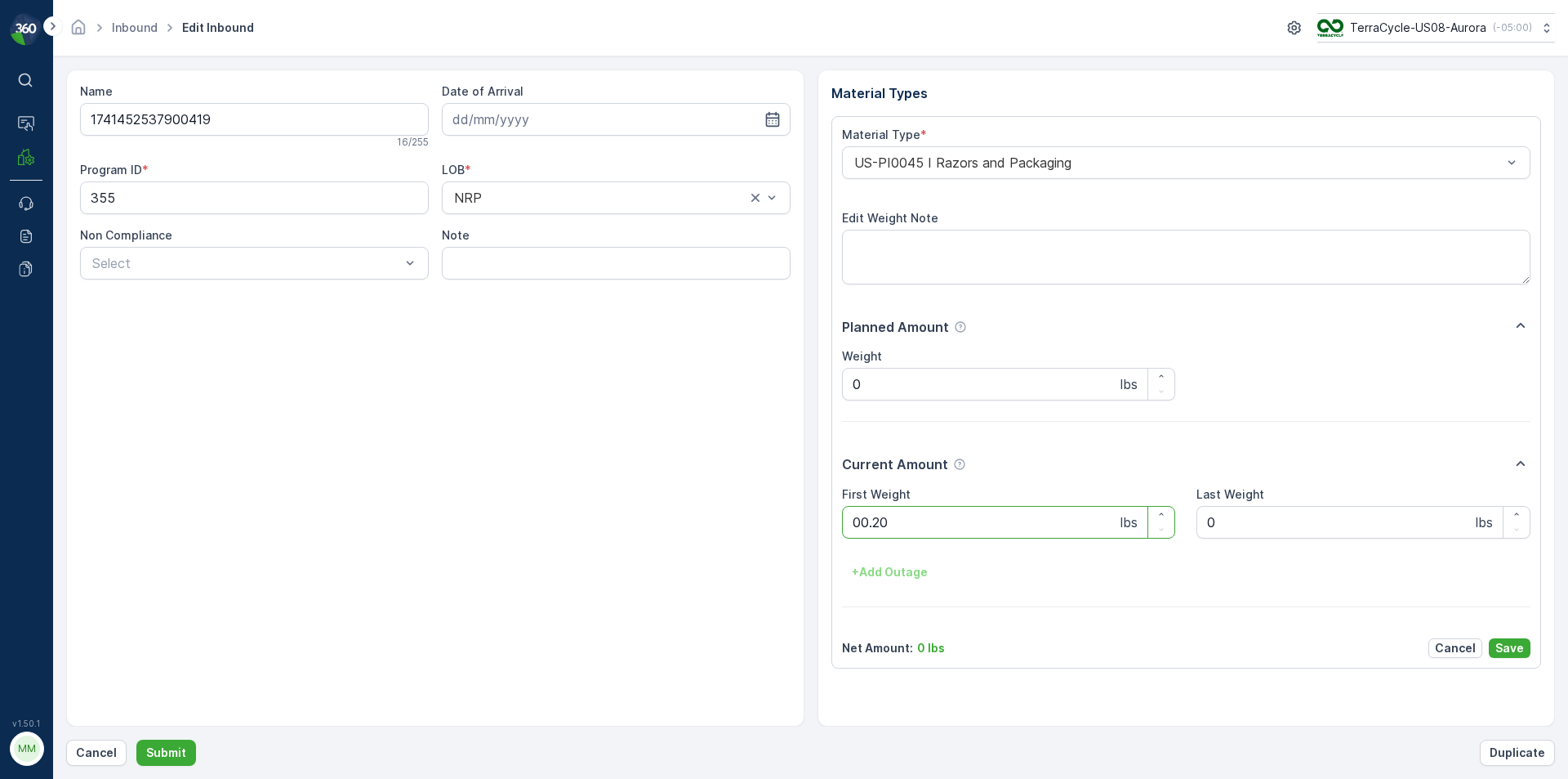
click at [136, 739] on button "Submit" at bounding box center [166, 752] width 60 height 26
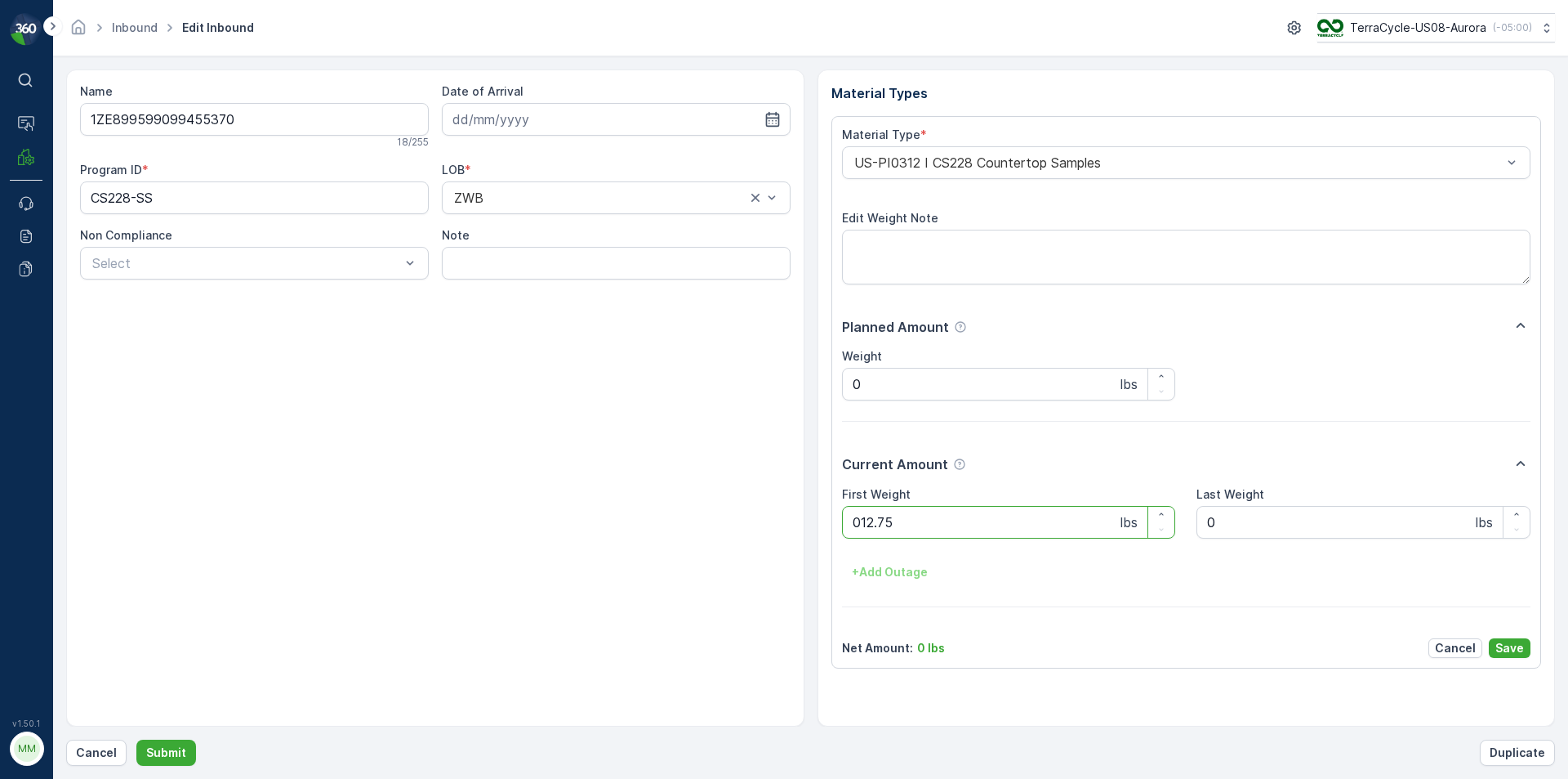
click at [136, 739] on button "Submit" at bounding box center [166, 752] width 60 height 26
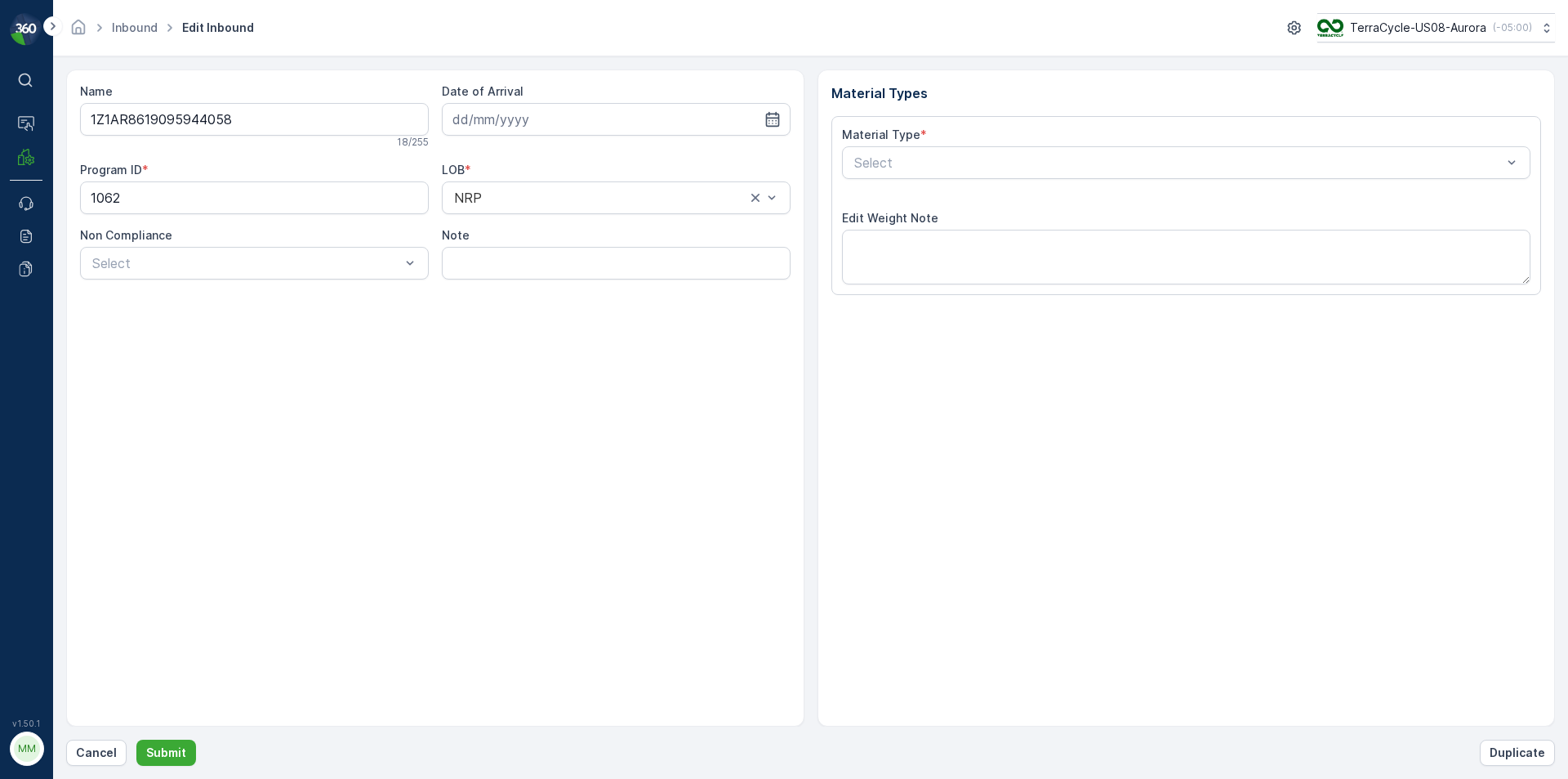
type input "[DATE]"
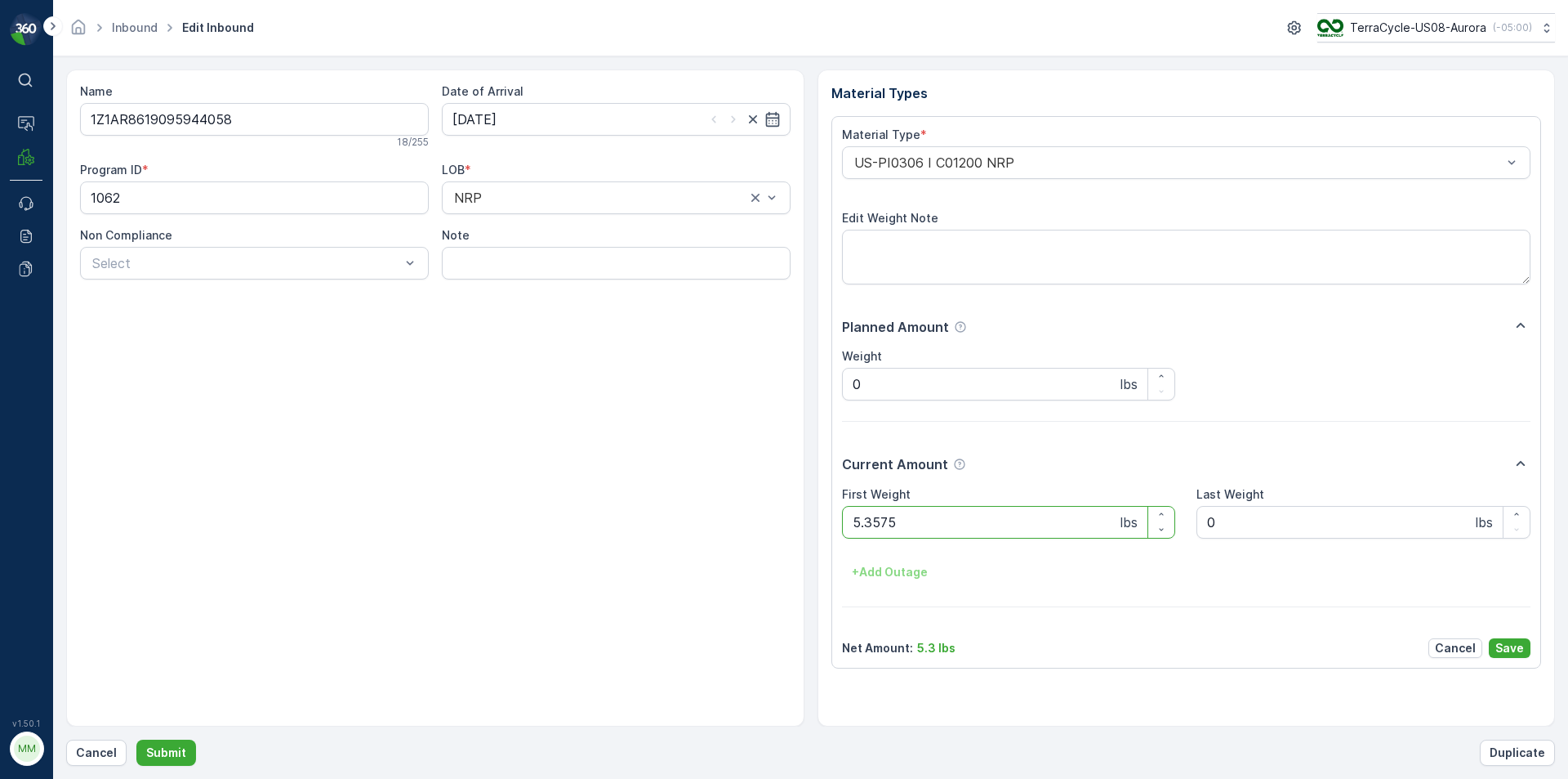
click at [136, 739] on button "Submit" at bounding box center [166, 752] width 60 height 26
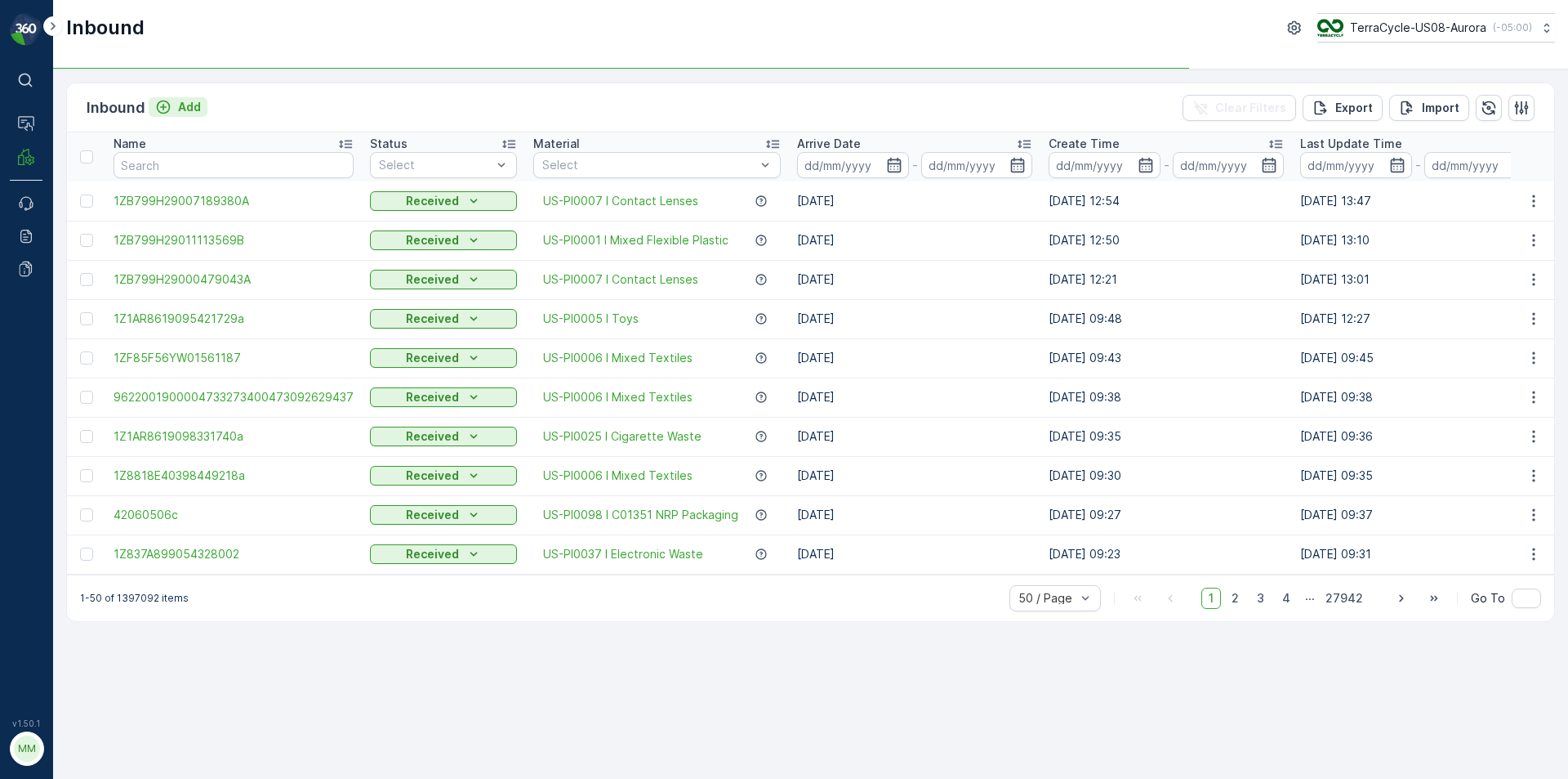
click at [183, 106] on p "Add" at bounding box center [189, 107] width 23 height 16
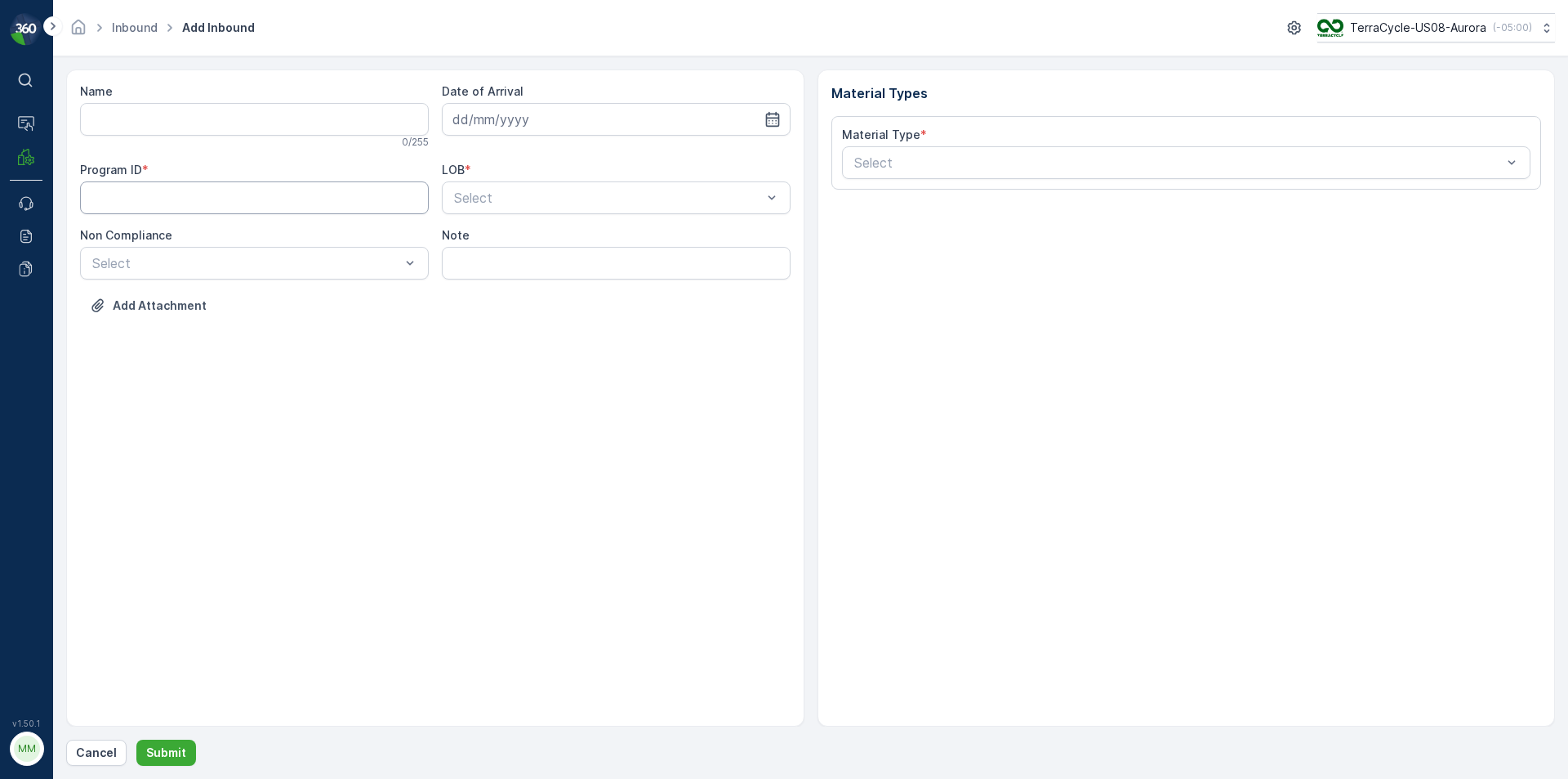
click at [148, 195] on ID "Program ID" at bounding box center [254, 198] width 349 height 32
drag, startPoint x: 577, startPoint y: 119, endPoint x: 561, endPoint y: 118, distance: 16.0
click at [577, 118] on input at bounding box center [616, 119] width 349 height 32
click at [555, 248] on div "10" at bounding box center [558, 255] width 26 height 26
type input "[DATE]"
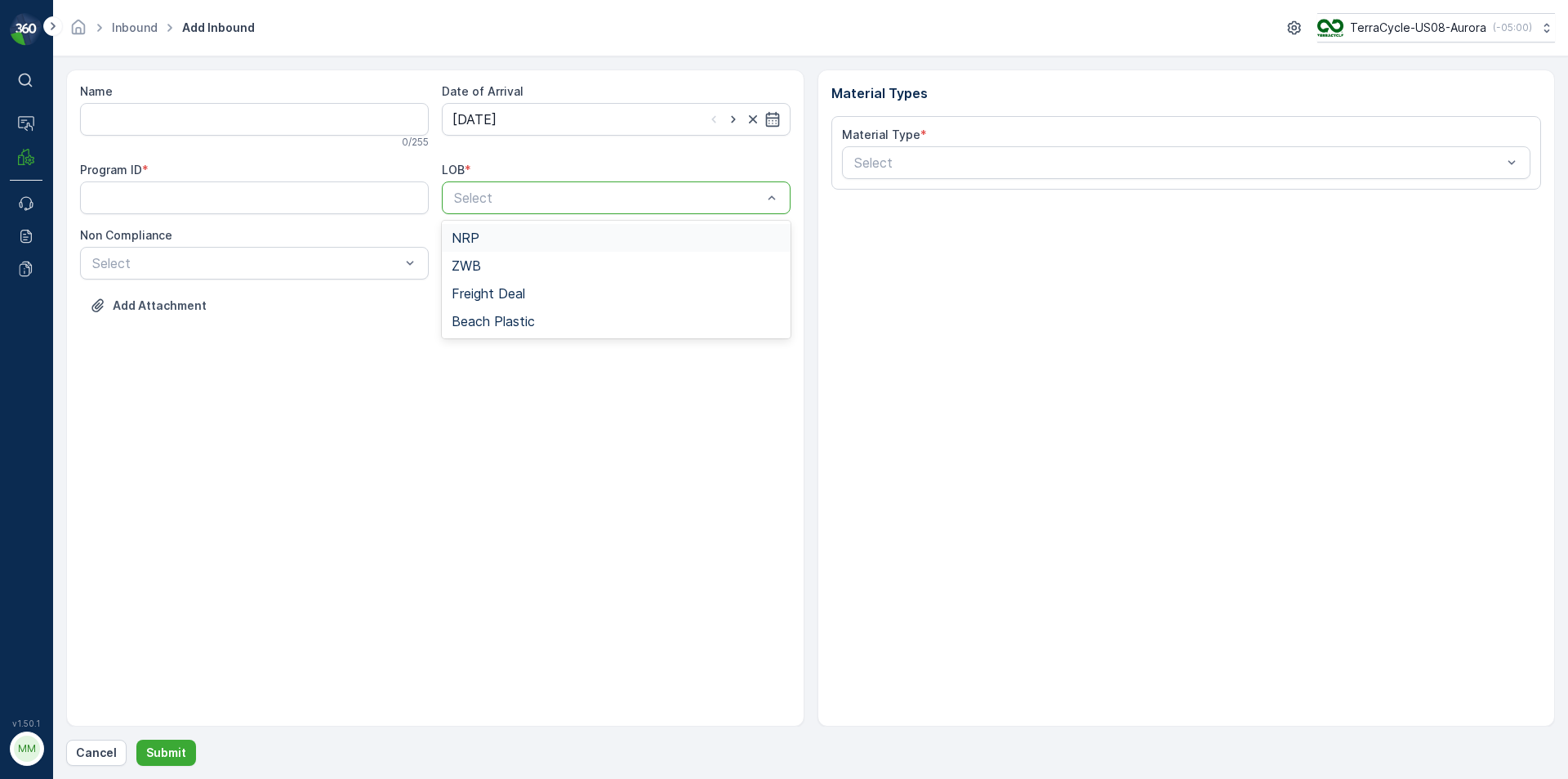
click at [531, 211] on div "Select" at bounding box center [616, 198] width 349 height 32
click at [486, 244] on div "NRP" at bounding box center [616, 237] width 329 height 14
click at [489, 246] on div "Note" at bounding box center [616, 254] width 349 height 52
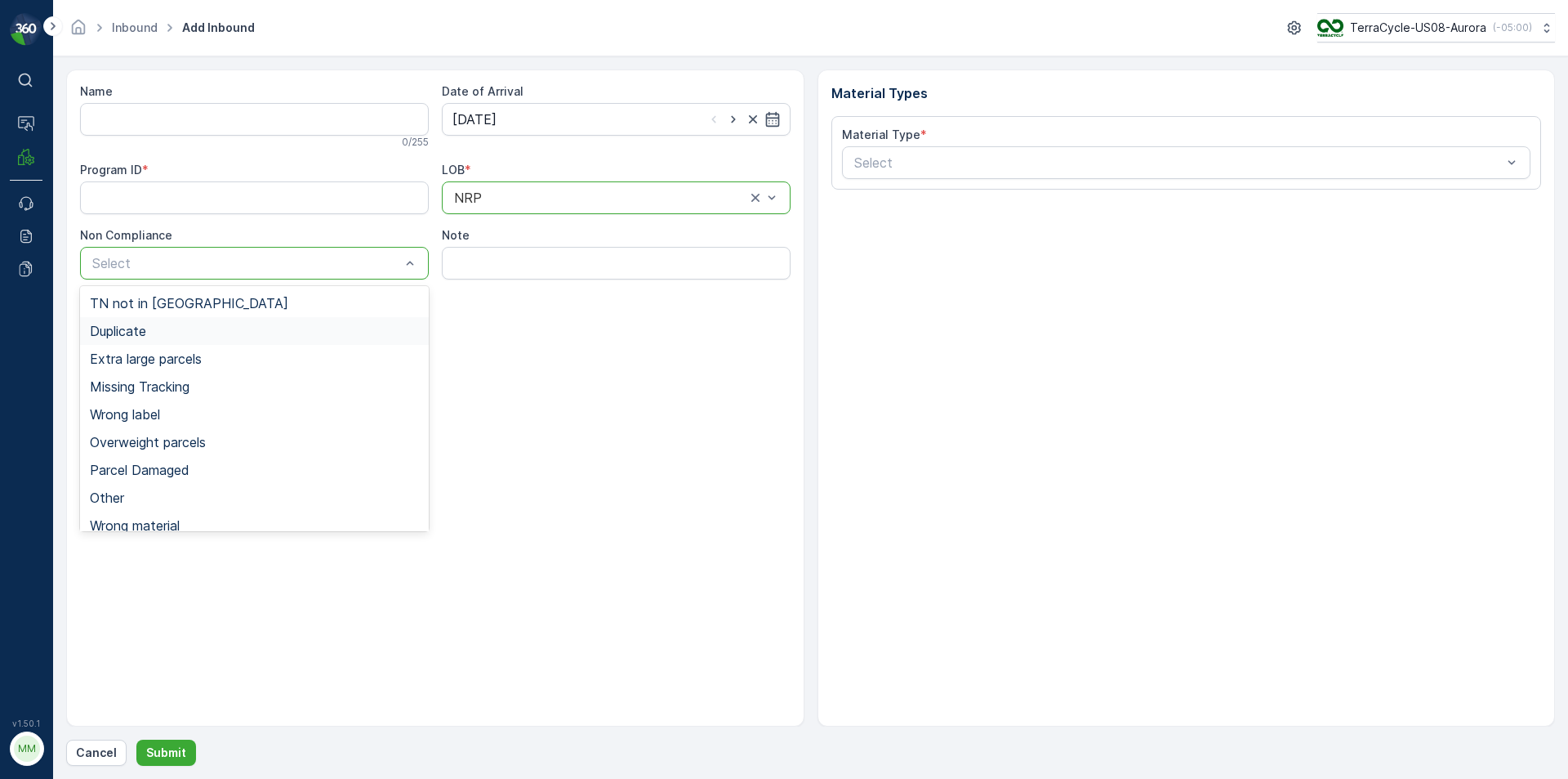
click at [193, 327] on div "Duplicate" at bounding box center [254, 331] width 329 height 14
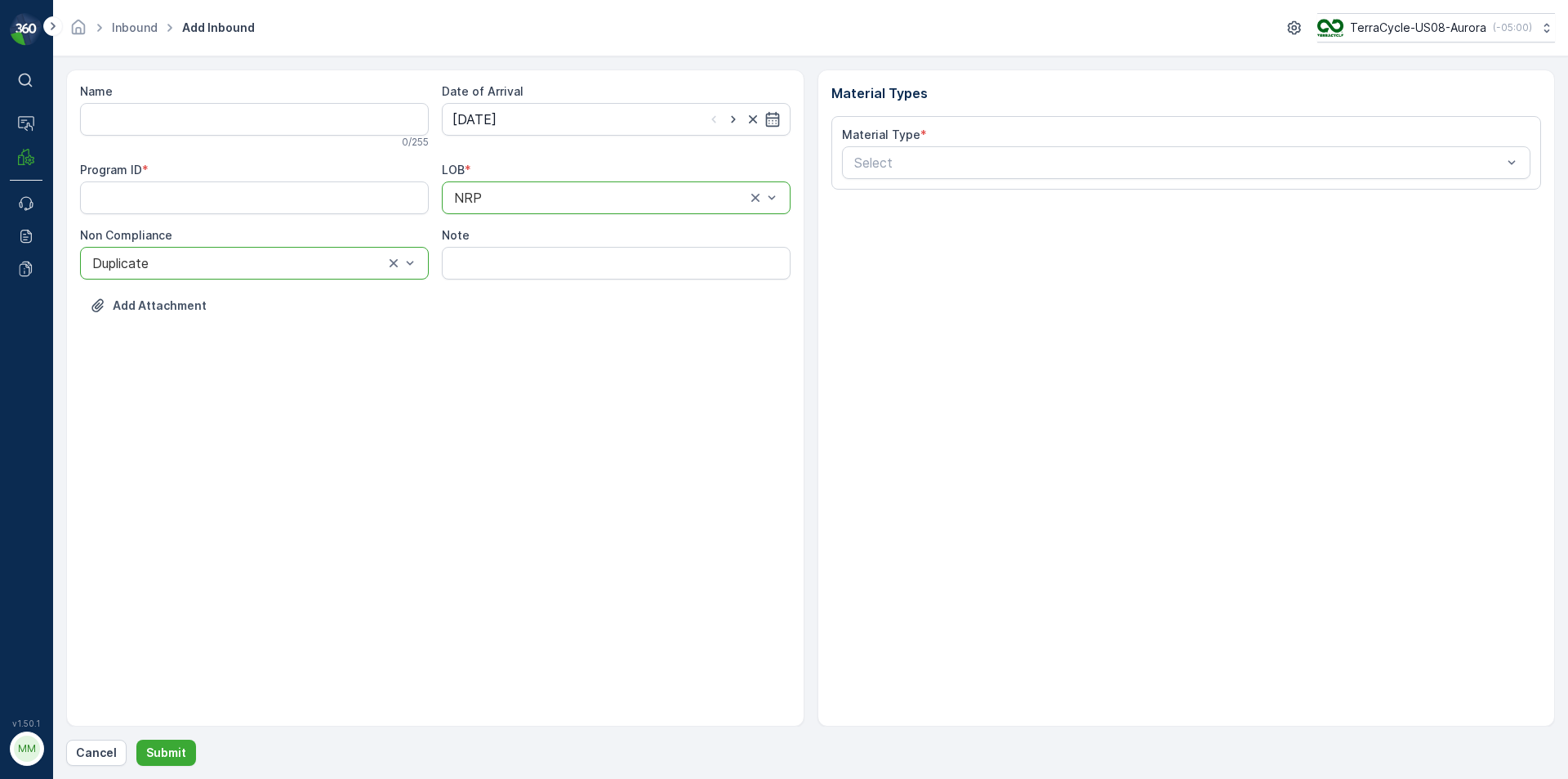
click at [289, 126] on input "Name" at bounding box center [254, 119] width 349 height 32
click at [136, 739] on button "Submit" at bounding box center [166, 752] width 60 height 26
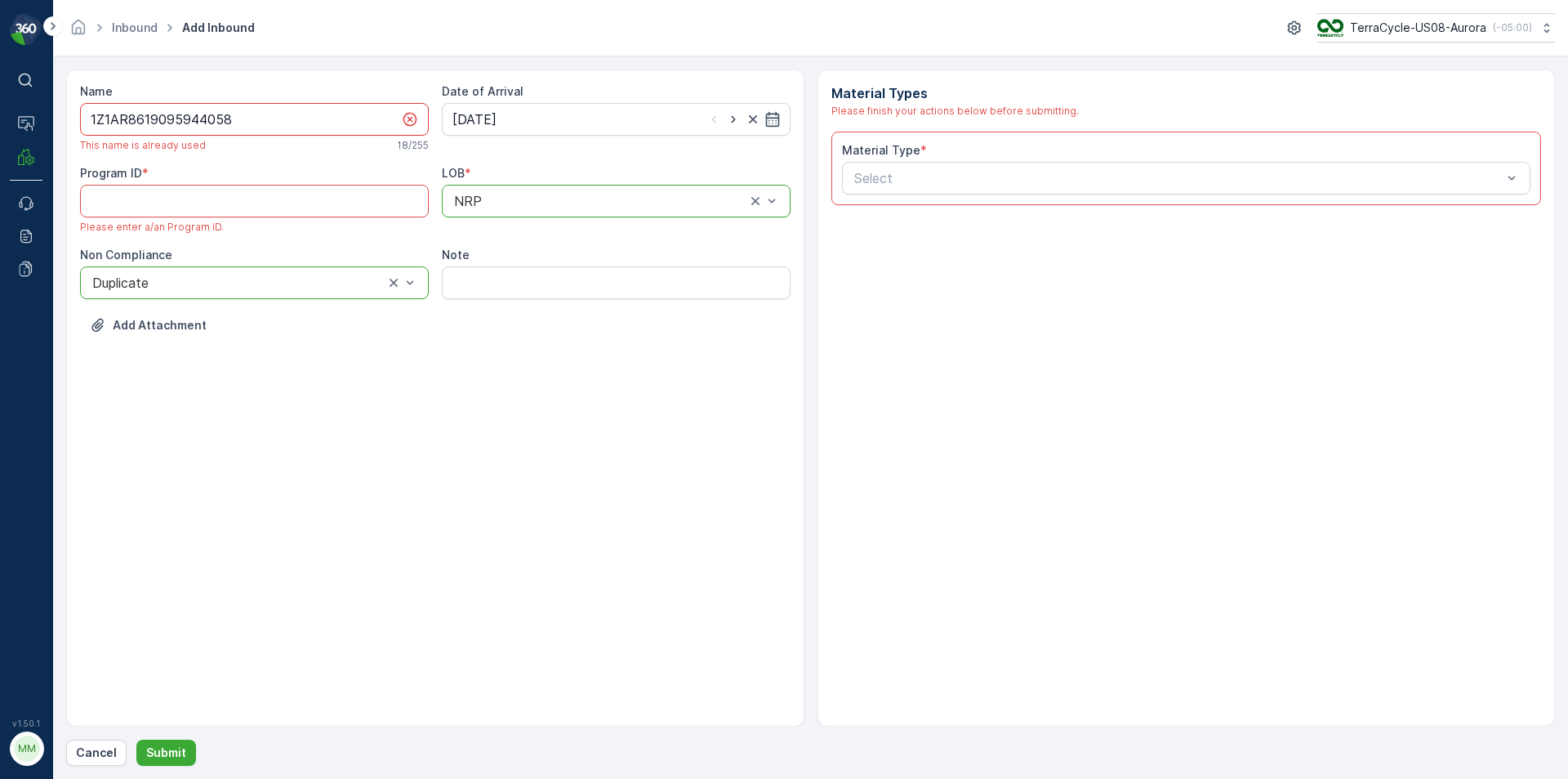
click at [291, 131] on input "1Z1AR8619095944058" at bounding box center [254, 119] width 349 height 32
type input "1Z1AR8619095944058A"
click at [180, 204] on ID "Program ID" at bounding box center [254, 201] width 349 height 32
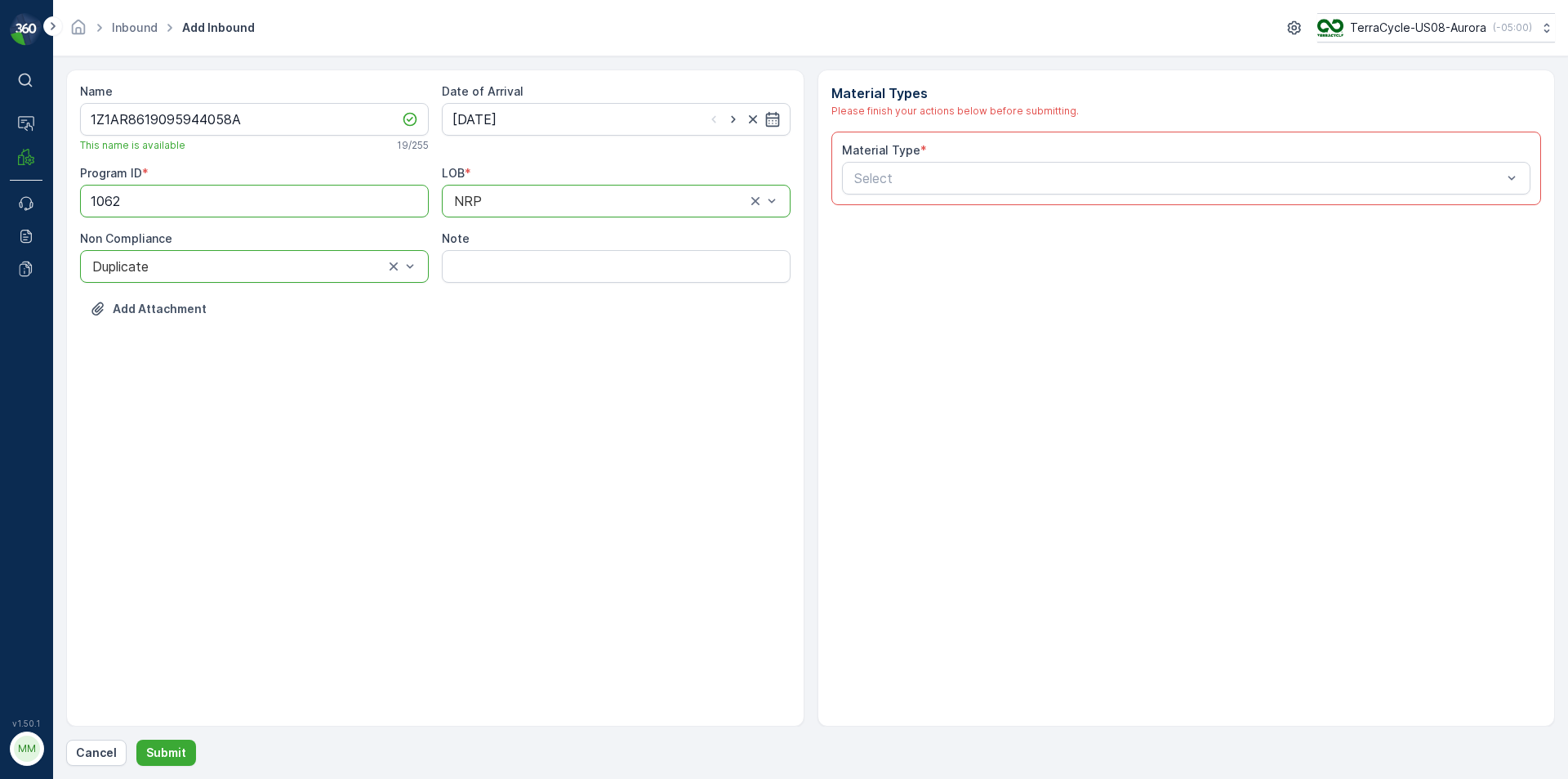
type ID "1062"
click at [232, 503] on div "Name 1Z1AR8619095944058A This name is available 19 / 255 Date of Arrival [DATE]…" at bounding box center [435, 398] width 738 height 657
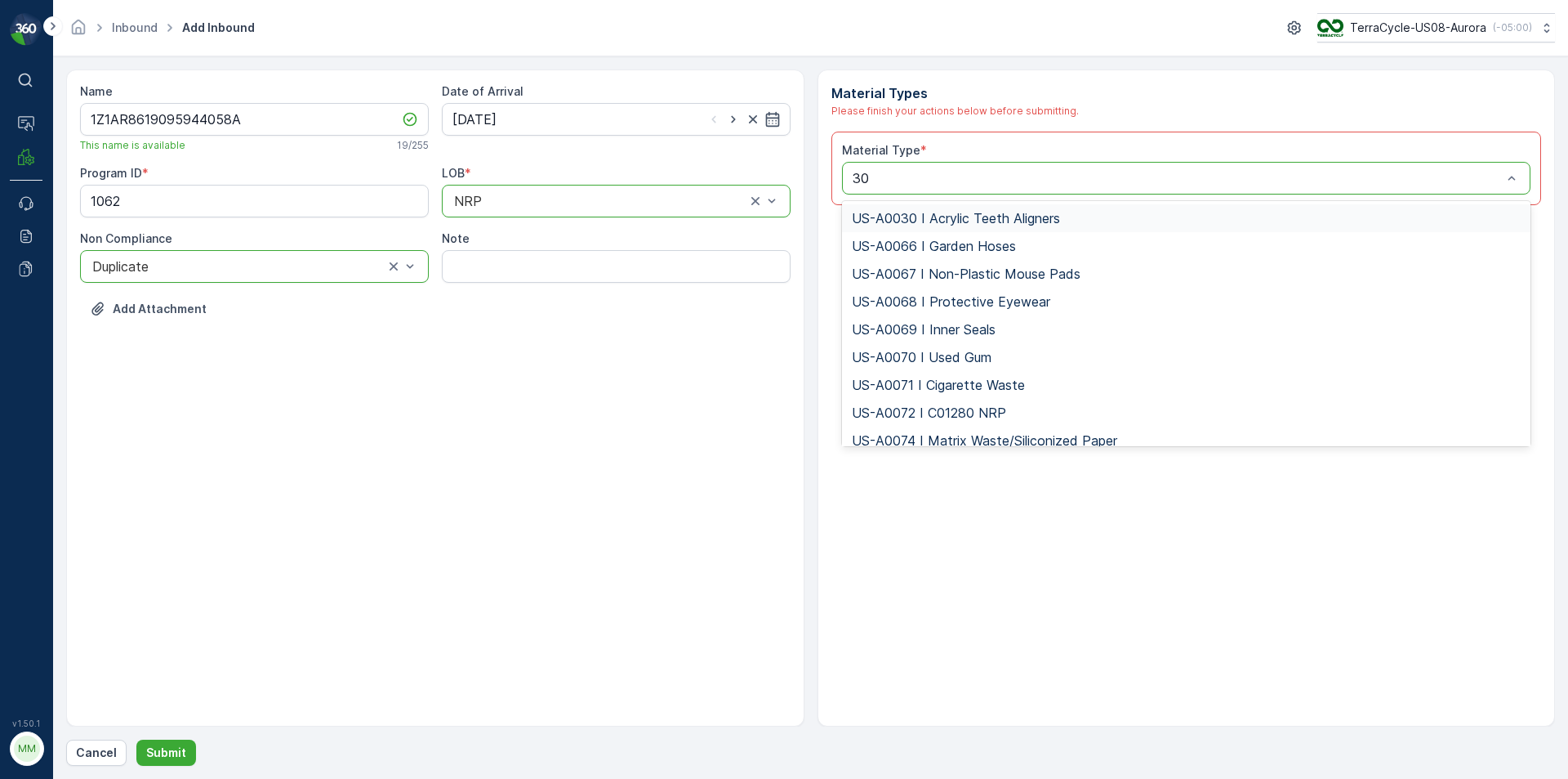
type input "306"
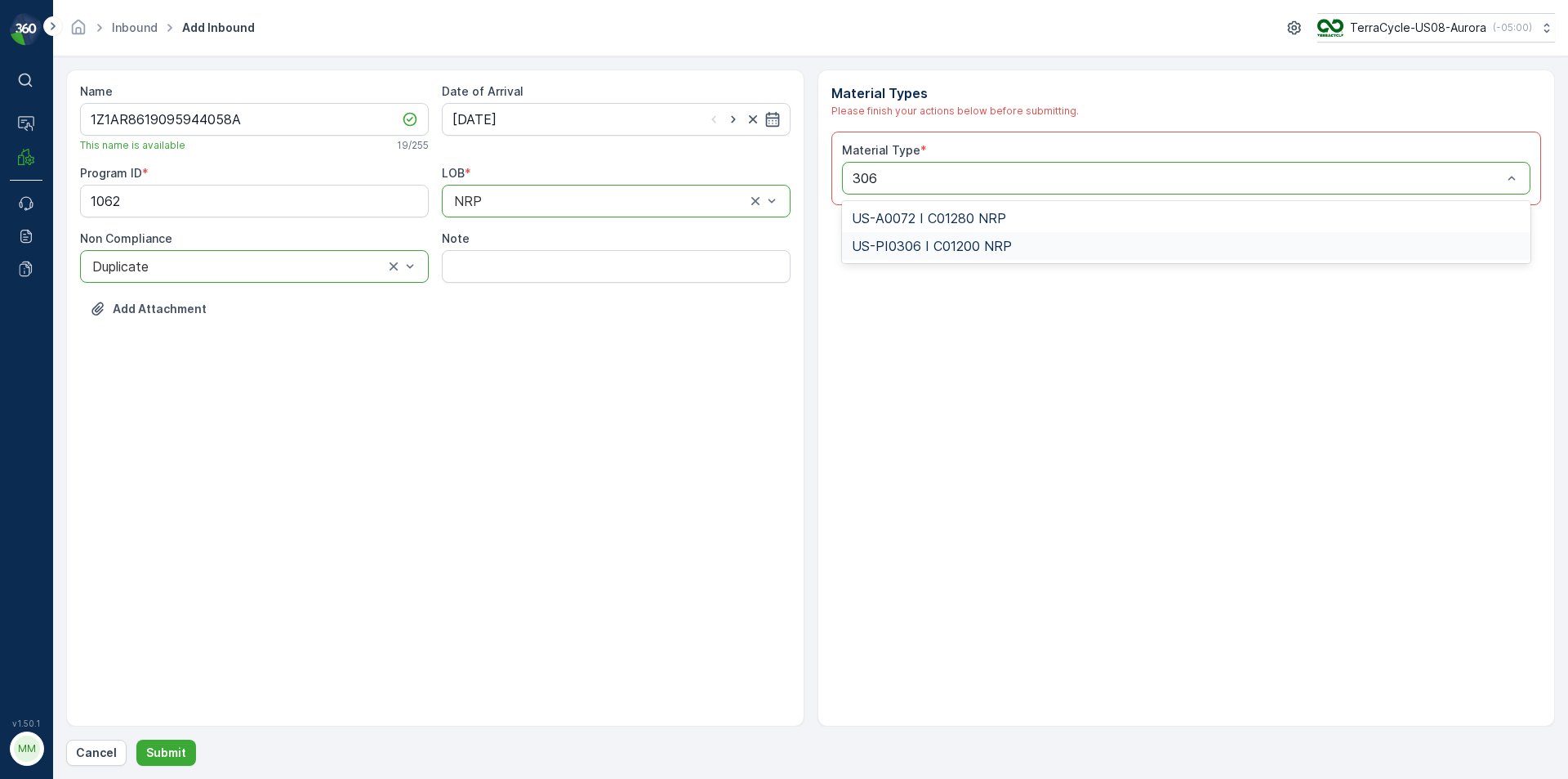
click at [917, 255] on div "US-PI0306 I C01200 NRP" at bounding box center [1186, 246] width 689 height 28
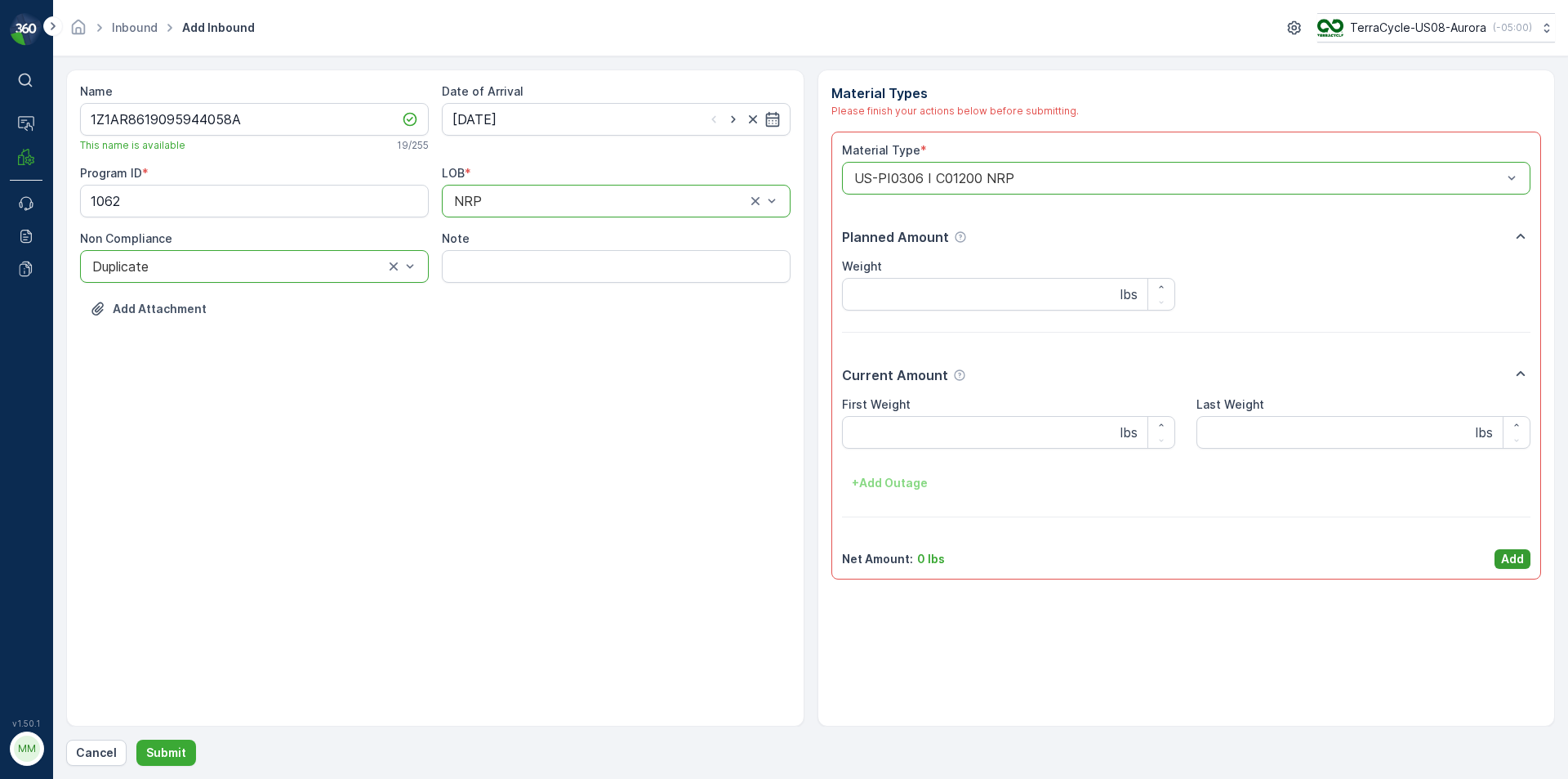
click at [1508, 558] on p "Add" at bounding box center [1512, 559] width 23 height 16
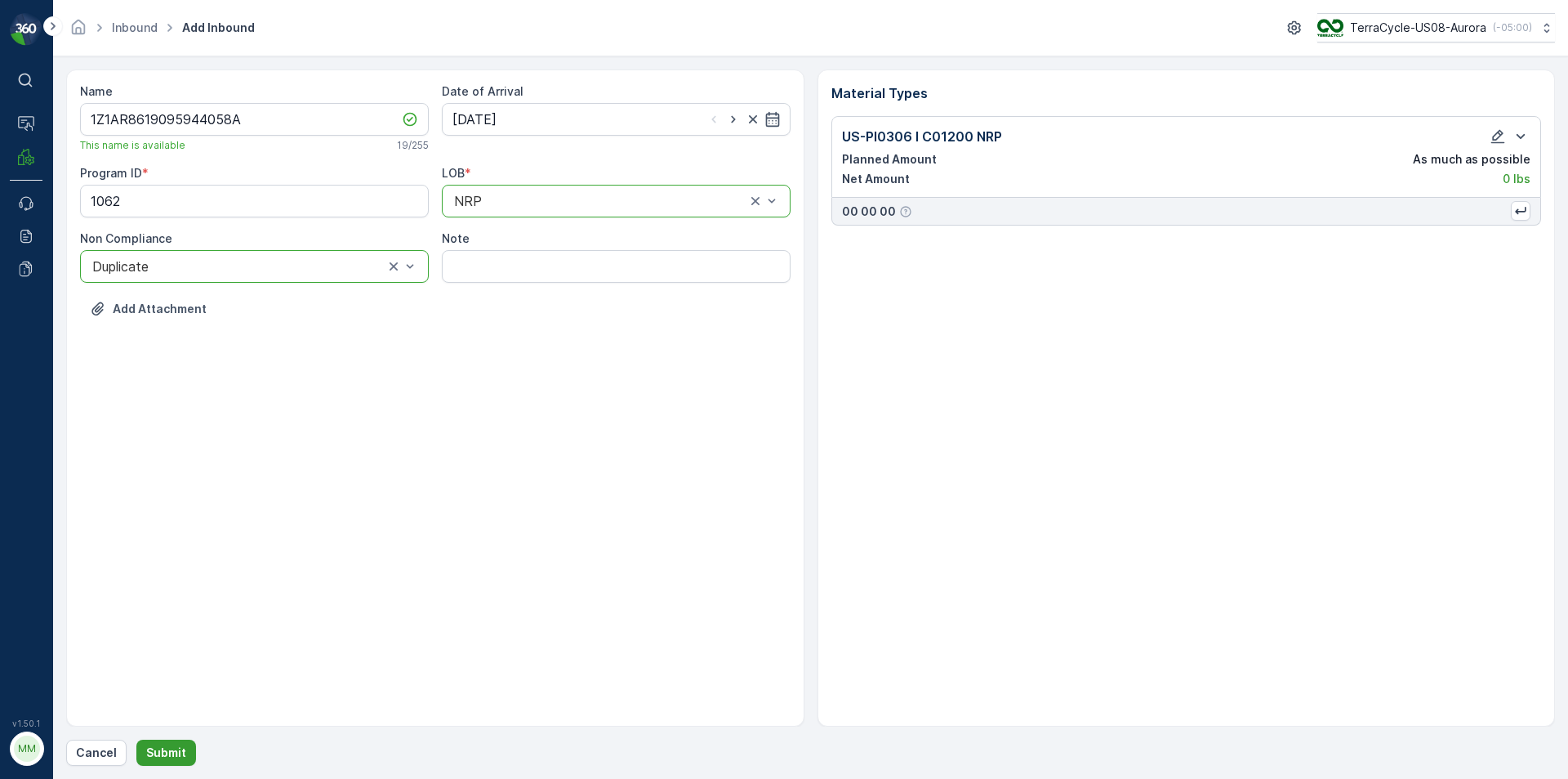
click at [154, 753] on p "Submit" at bounding box center [166, 753] width 40 height 16
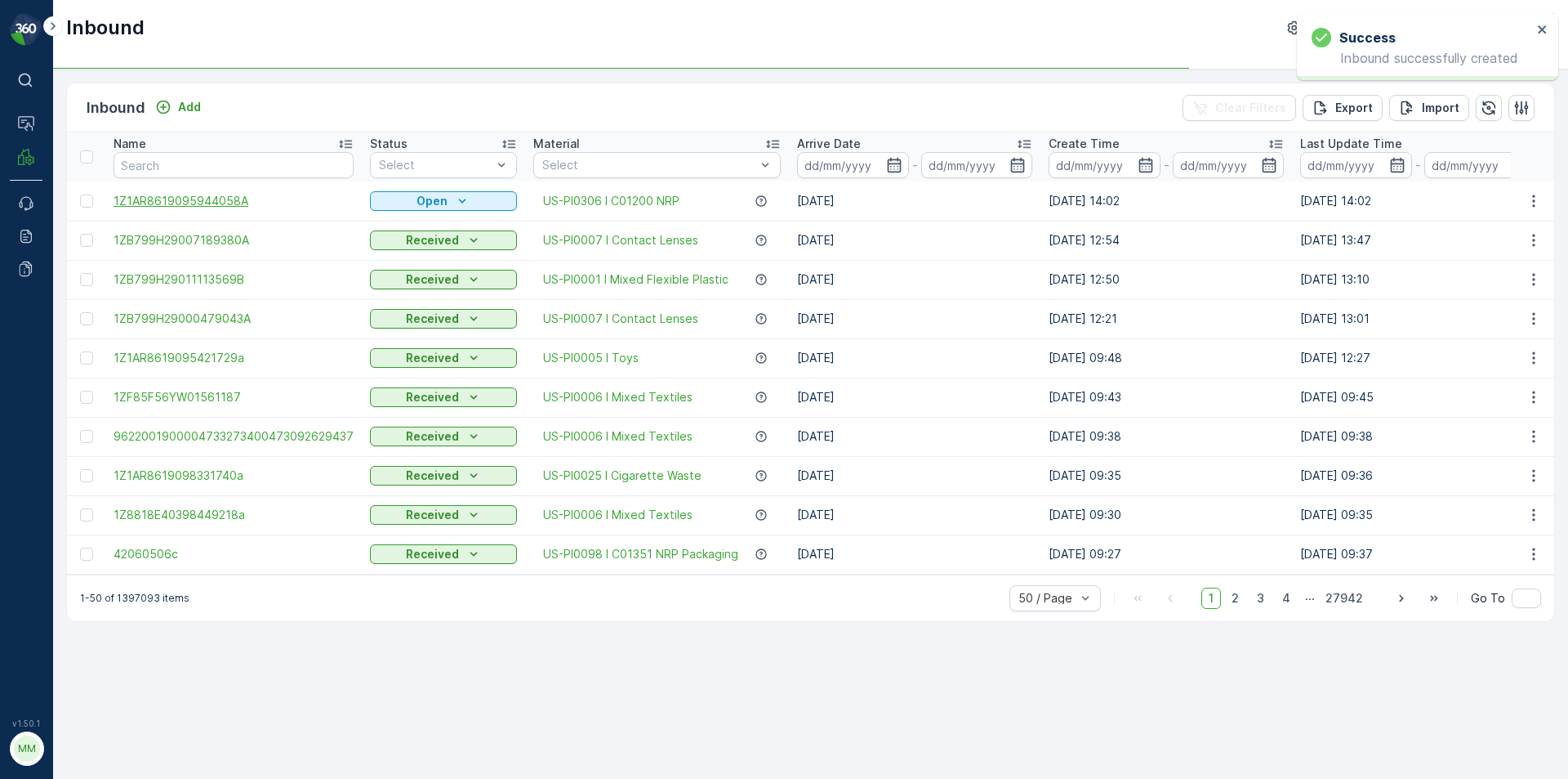
click at [92, 200] on div at bounding box center [87, 200] width 13 height 13
click at [80, 194] on input "checkbox" at bounding box center [80, 194] width 0 height 0
click at [1368, 112] on p "Print QR" at bounding box center [1380, 107] width 49 height 16
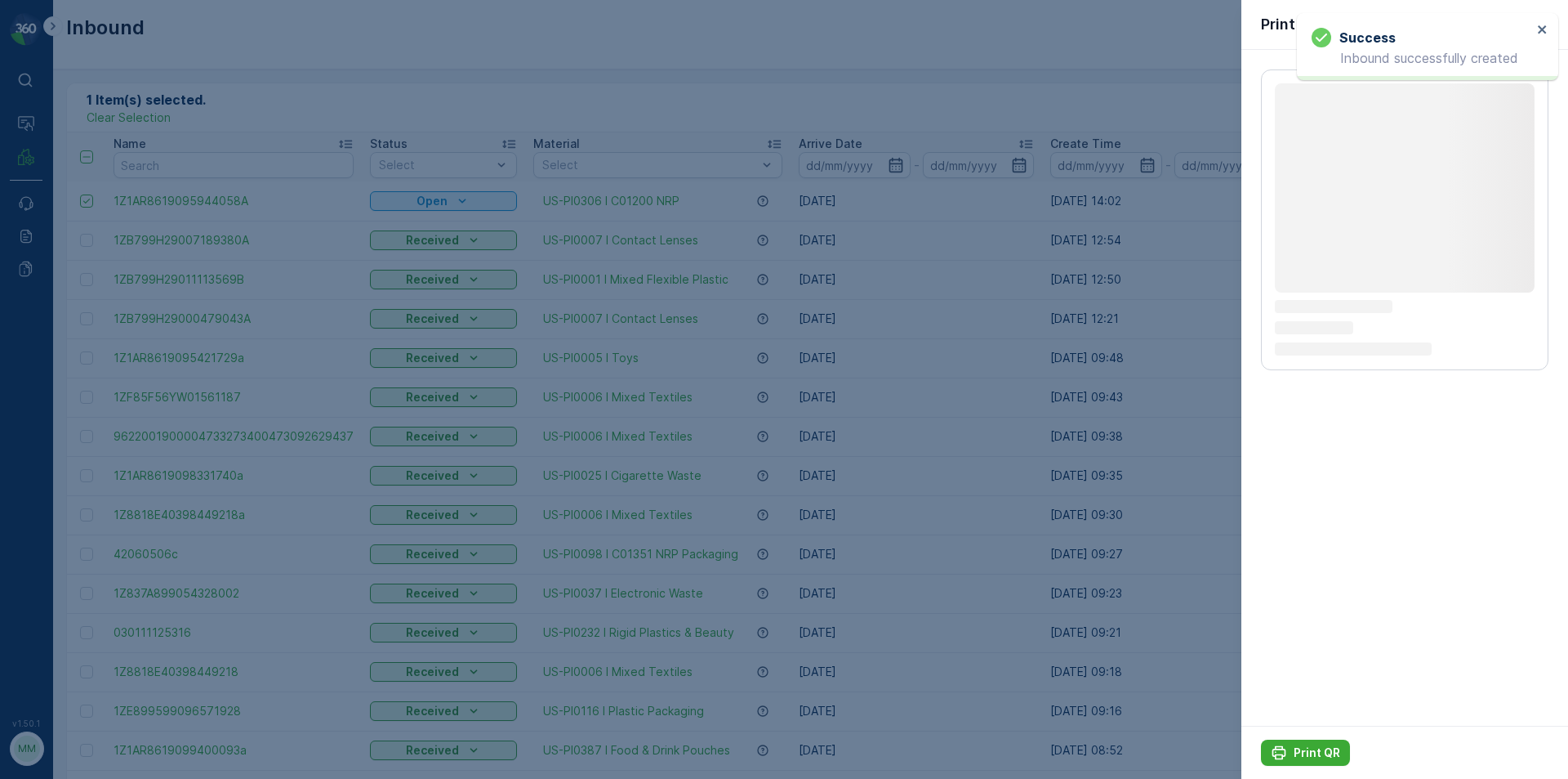
click at [1307, 744] on button "Print QR" at bounding box center [1305, 752] width 89 height 26
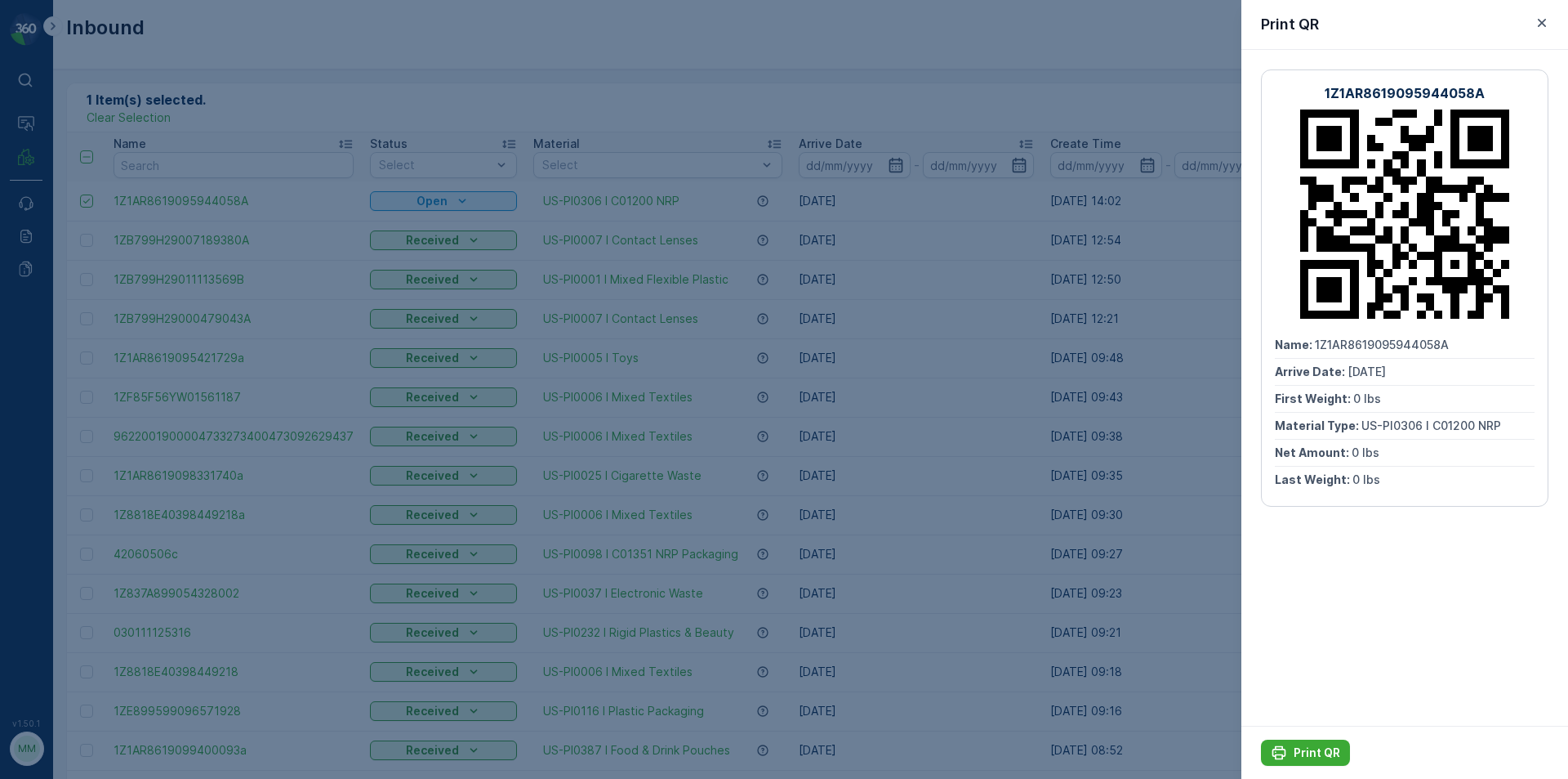
click at [1316, 737] on div "Print QR" at bounding box center [1405, 752] width 327 height 53
click at [1329, 765] on button "Print QR" at bounding box center [1305, 752] width 89 height 26
click at [1324, 761] on button "Print QR" at bounding box center [1305, 752] width 89 height 26
click at [1028, 345] on div at bounding box center [784, 389] width 1568 height 779
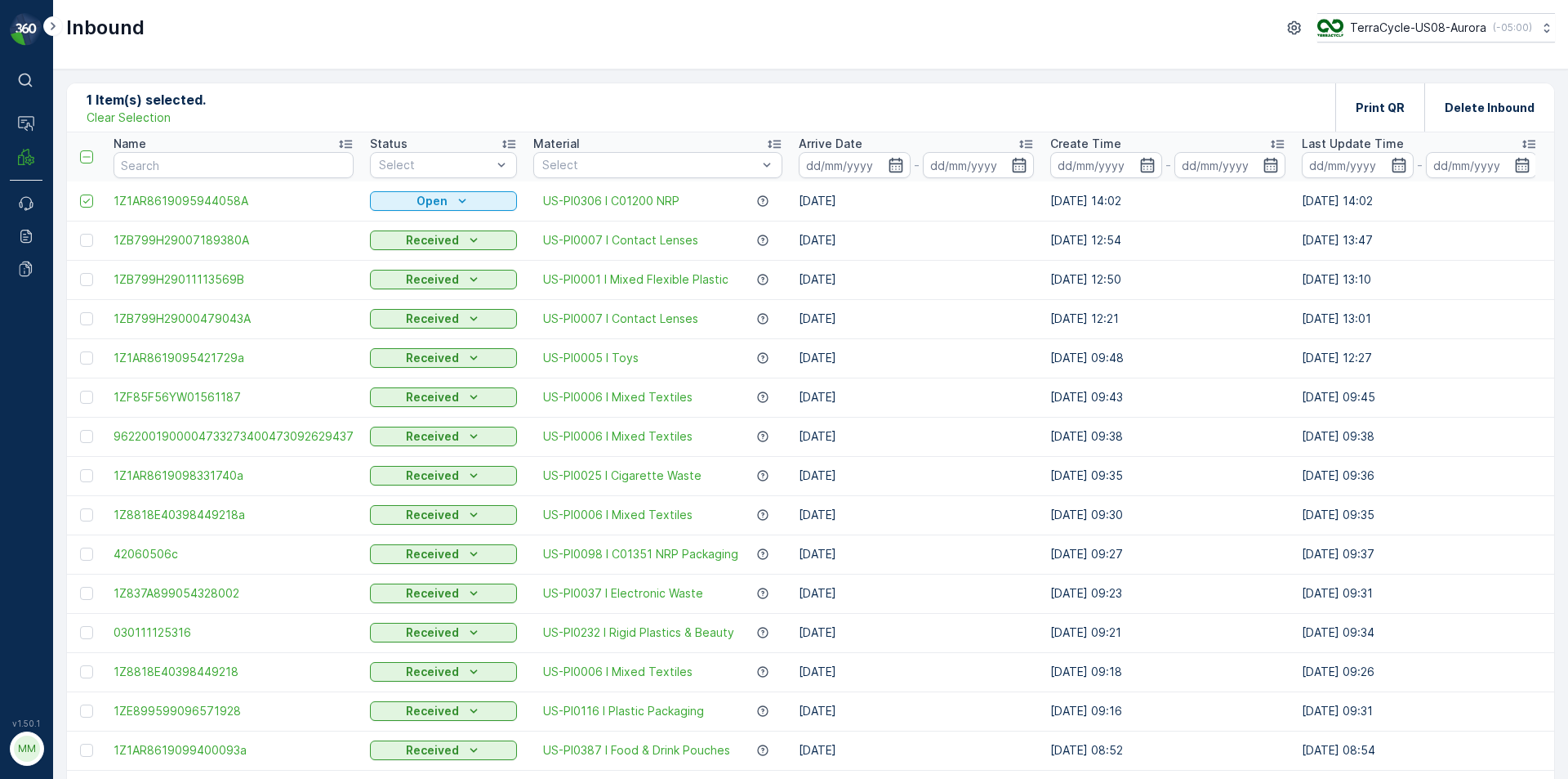
click at [139, 116] on p "Clear Selection" at bounding box center [128, 117] width 84 height 16
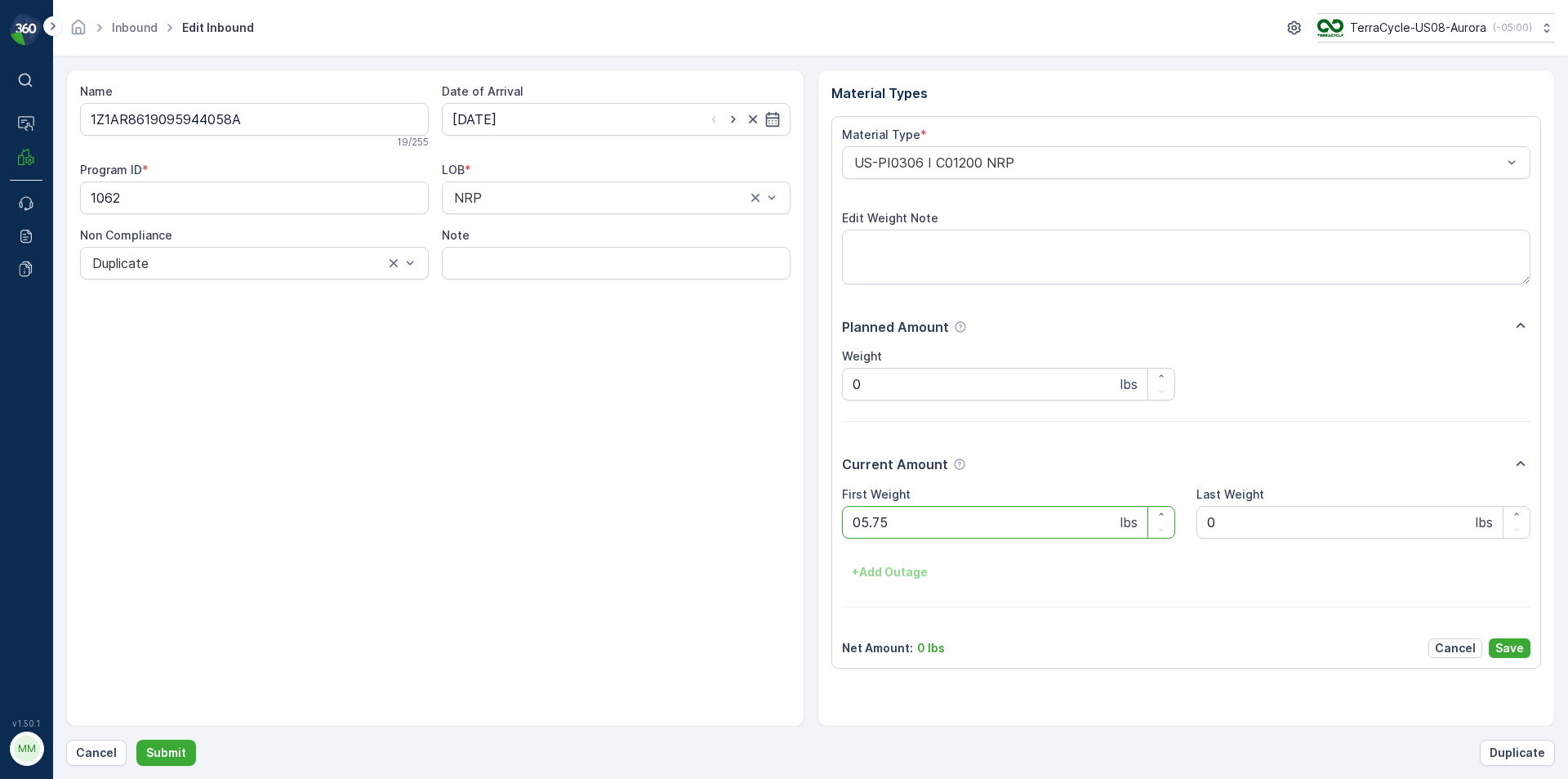
click at [136, 739] on button "Submit" at bounding box center [166, 752] width 60 height 26
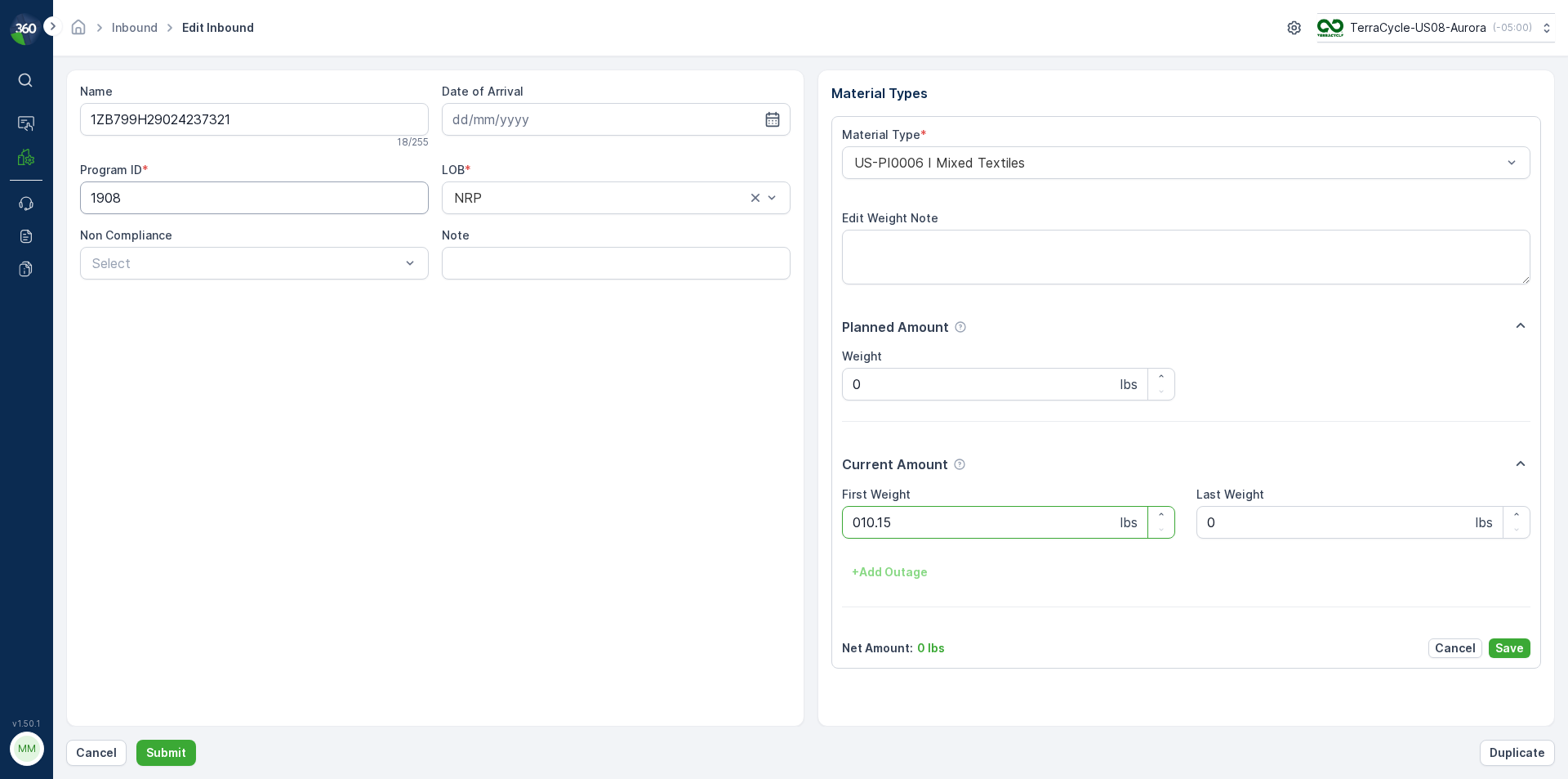
click at [136, 739] on button "Submit" at bounding box center [166, 752] width 60 height 26
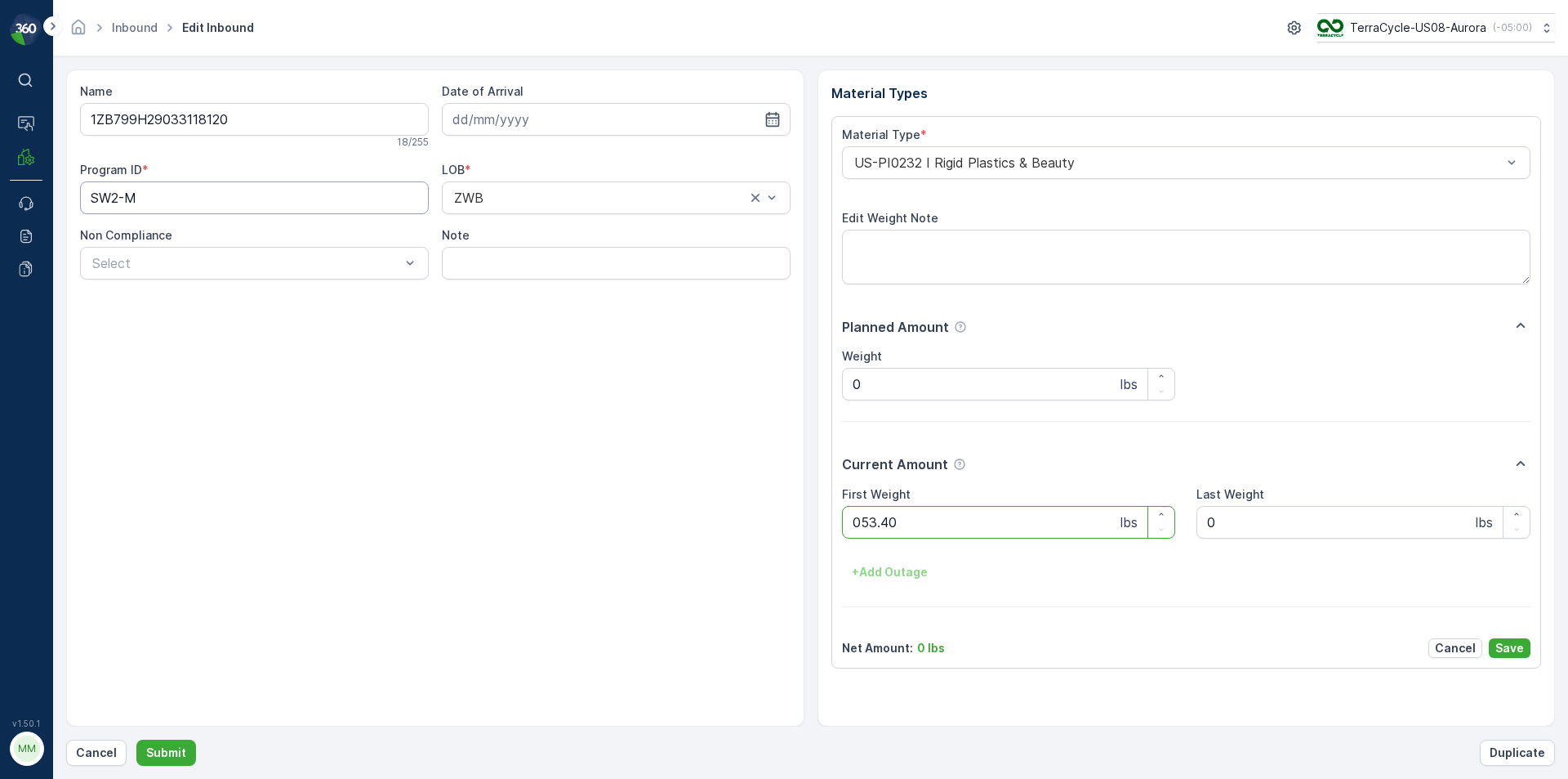
click at [136, 739] on button "Submit" at bounding box center [166, 752] width 60 height 26
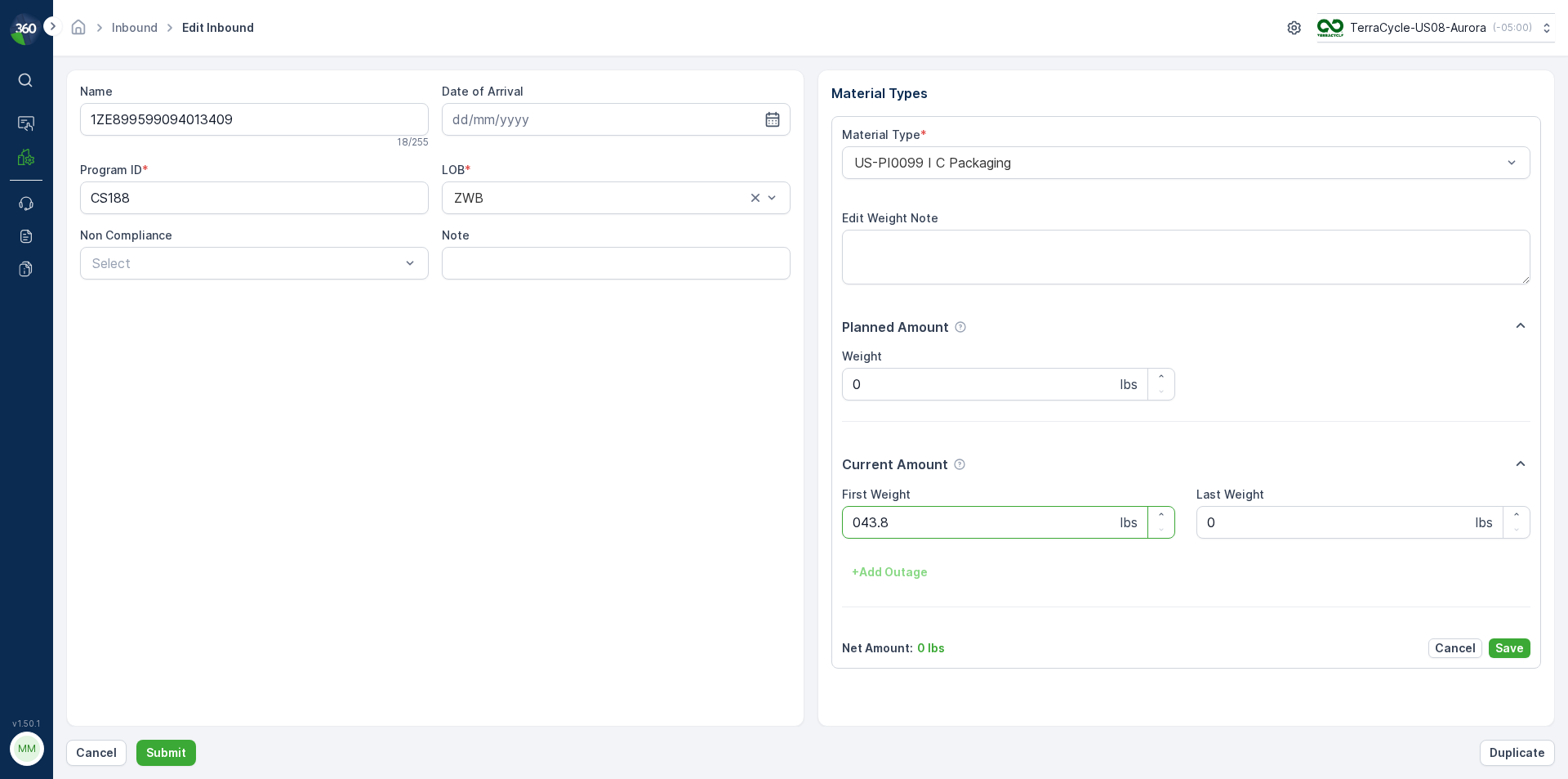
click at [136, 739] on button "Submit" at bounding box center [166, 752] width 60 height 26
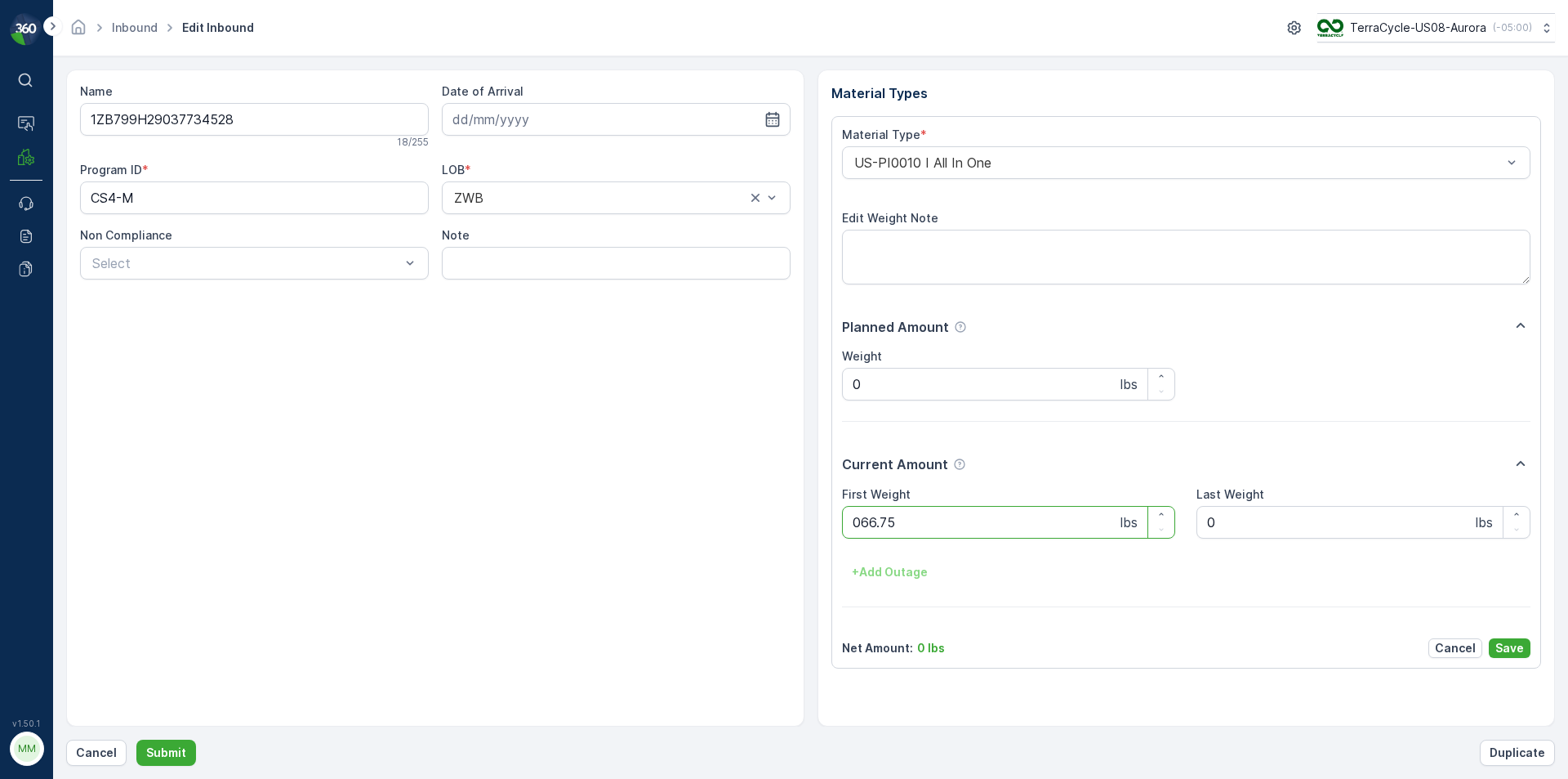
click at [136, 739] on button "Submit" at bounding box center [166, 752] width 60 height 26
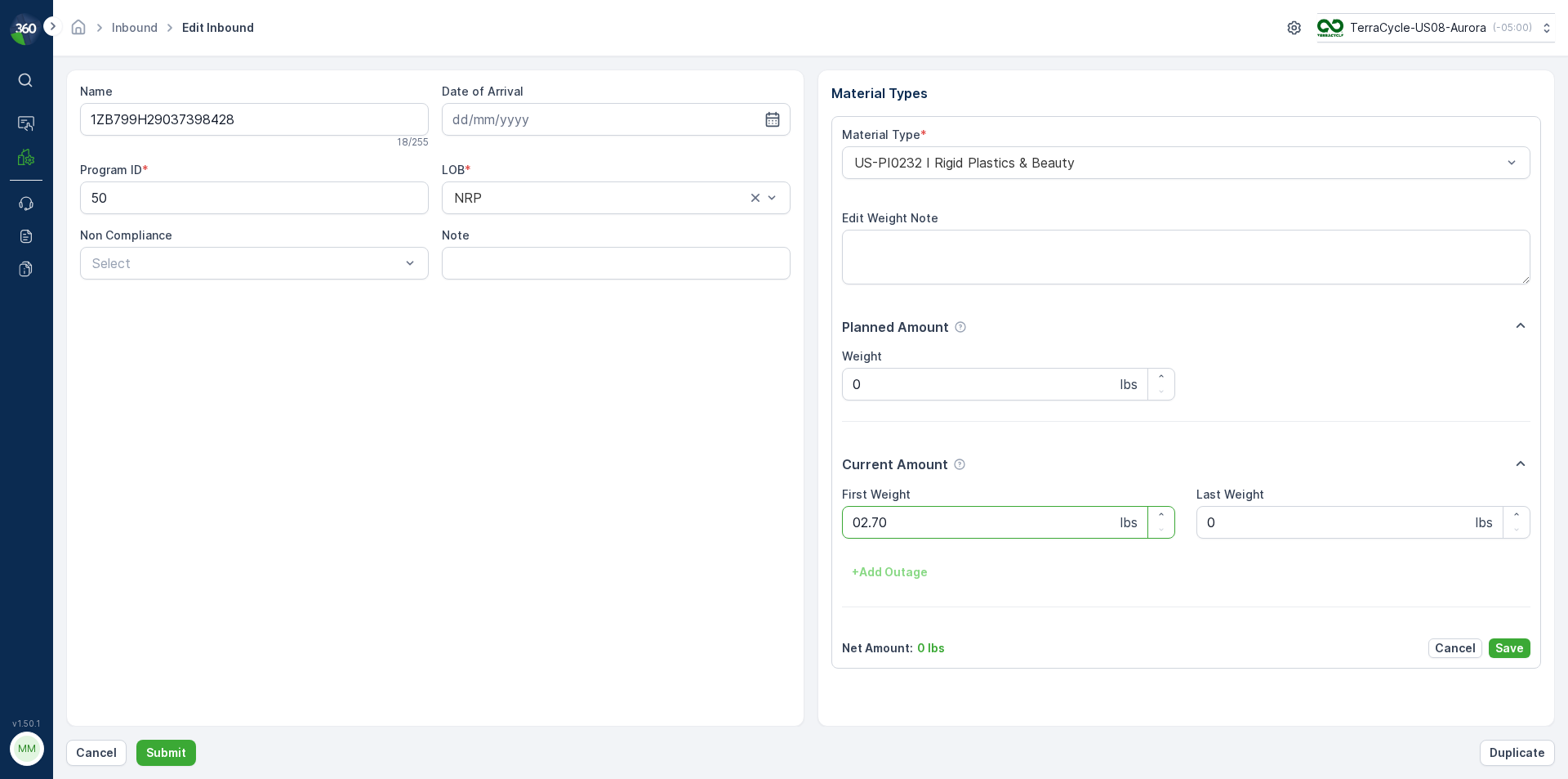
click at [136, 739] on button "Submit" at bounding box center [166, 752] width 60 height 26
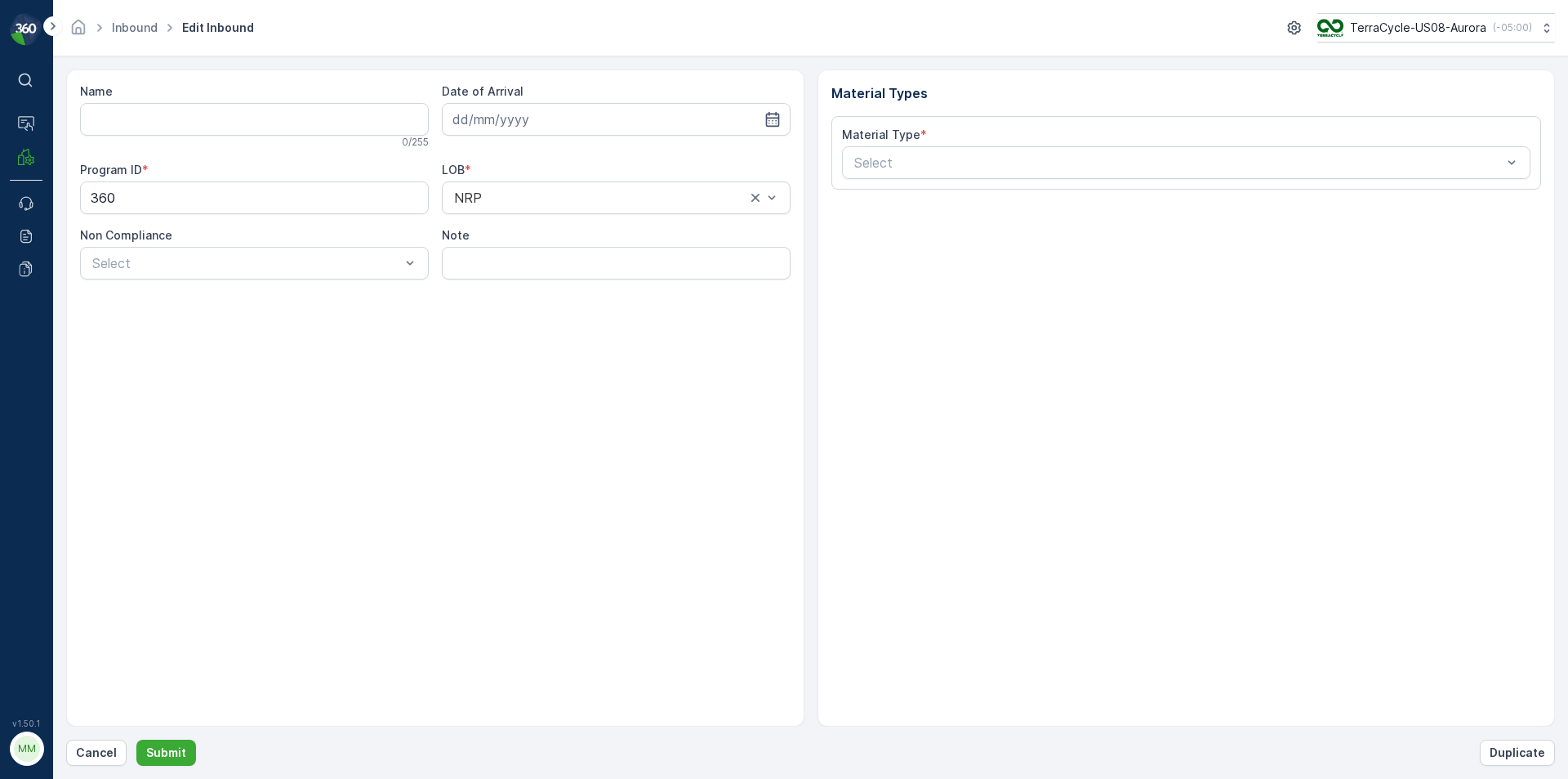
type input "1ZB799H29025676533"
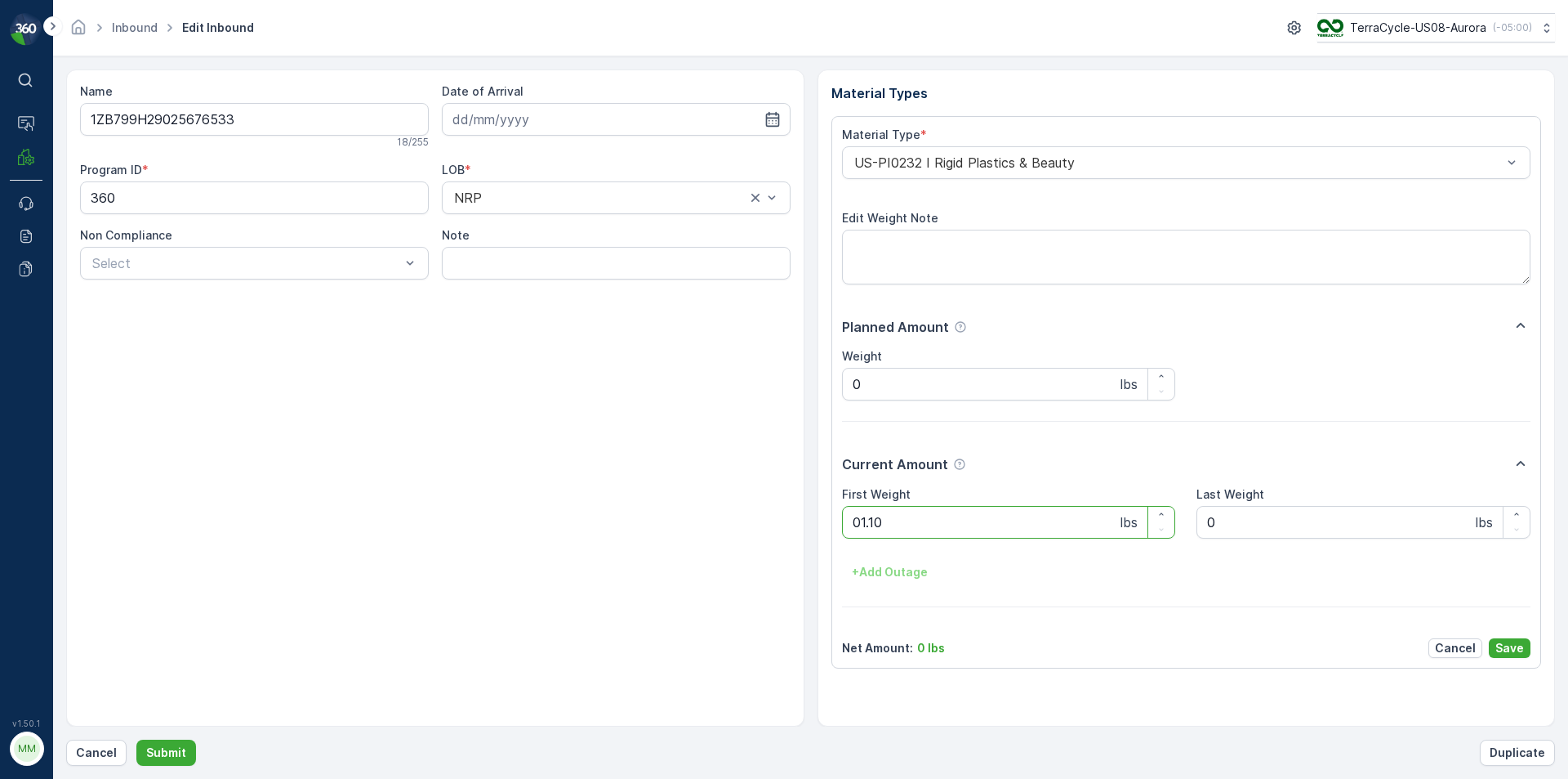
click at [136, 739] on button "Submit" at bounding box center [166, 752] width 60 height 26
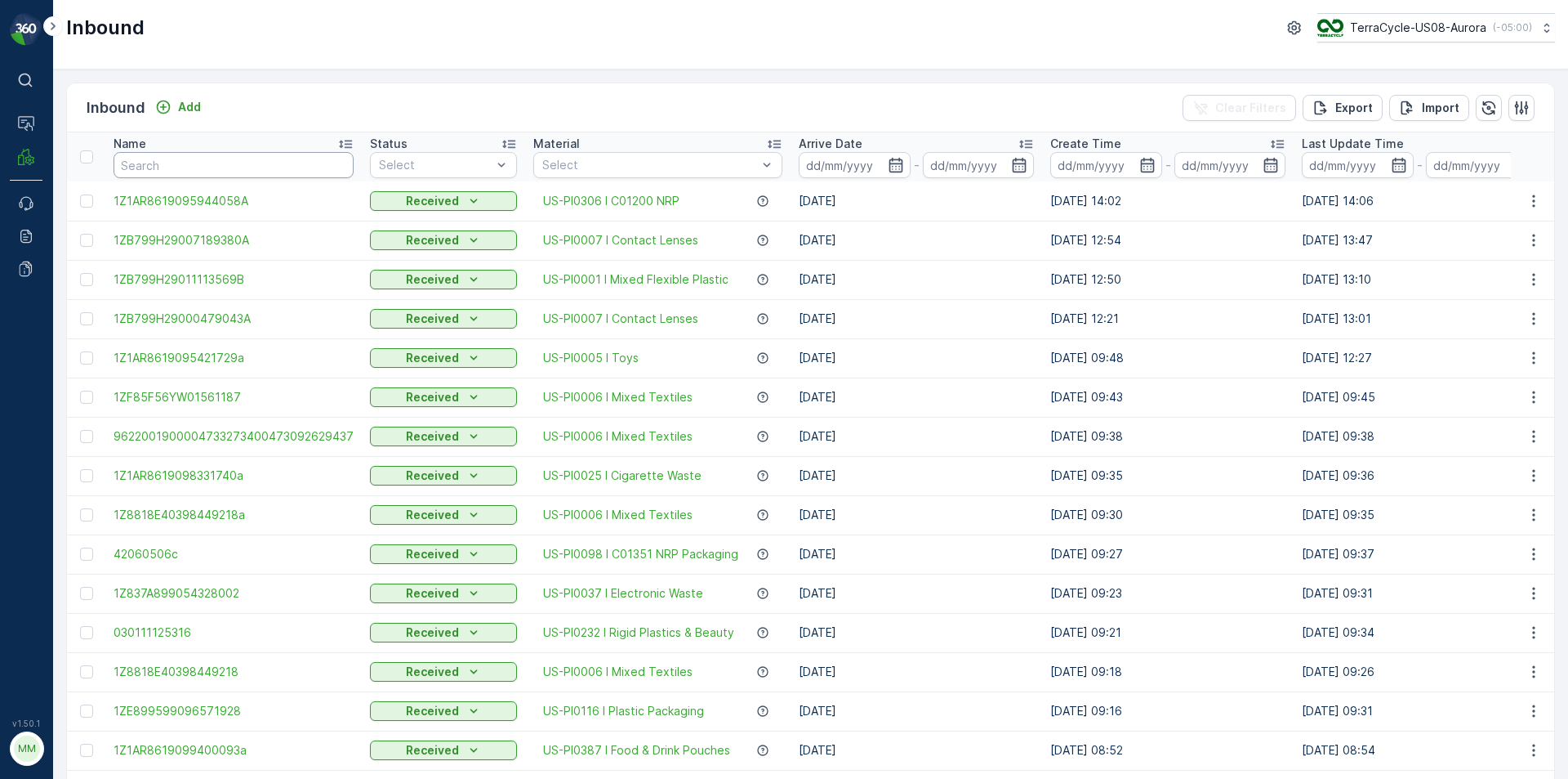
click at [238, 169] on input "text" at bounding box center [234, 164] width 240 height 26
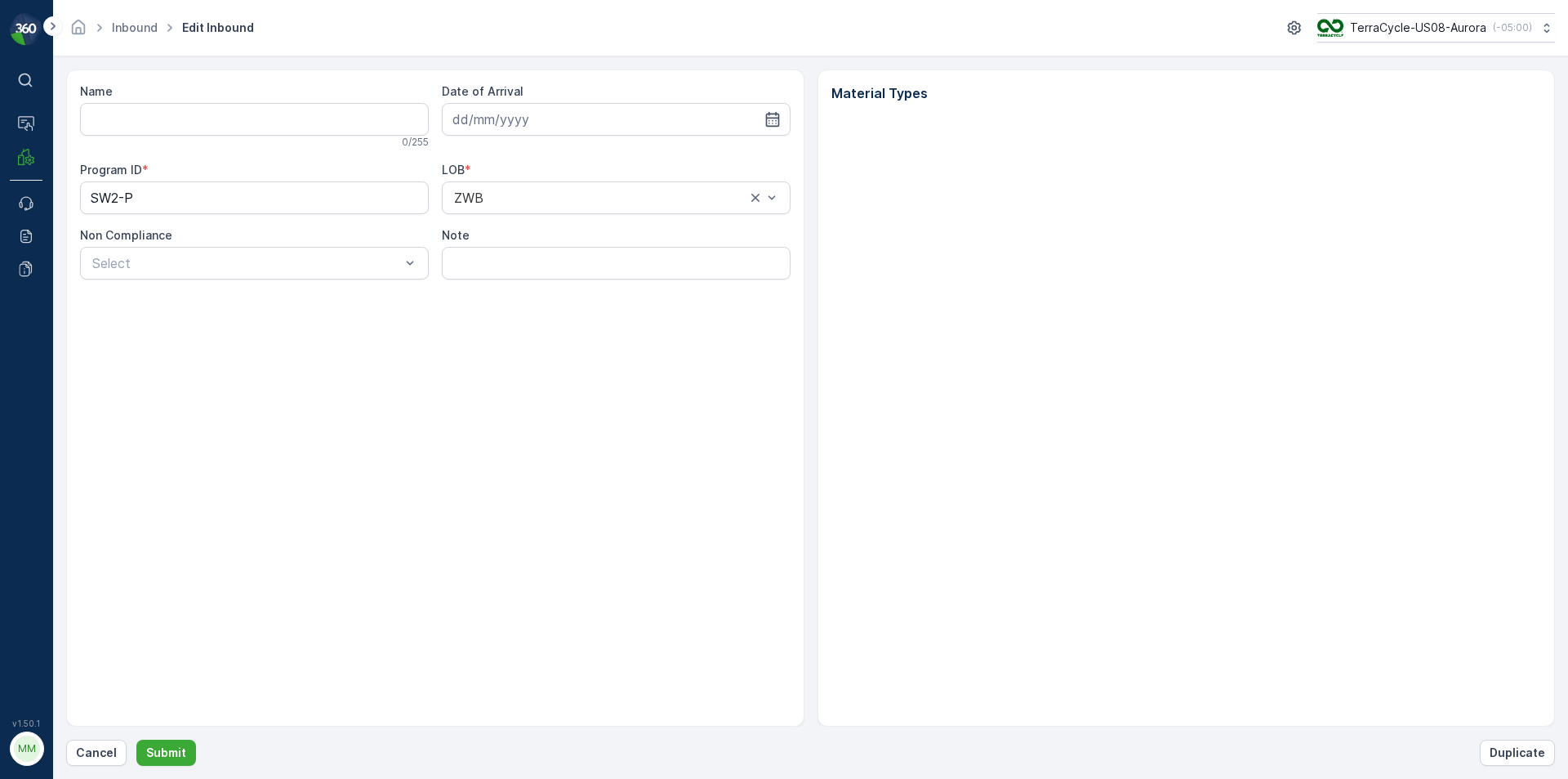
type input "4206050655809201990329596600212821"
type input "[DATE]"
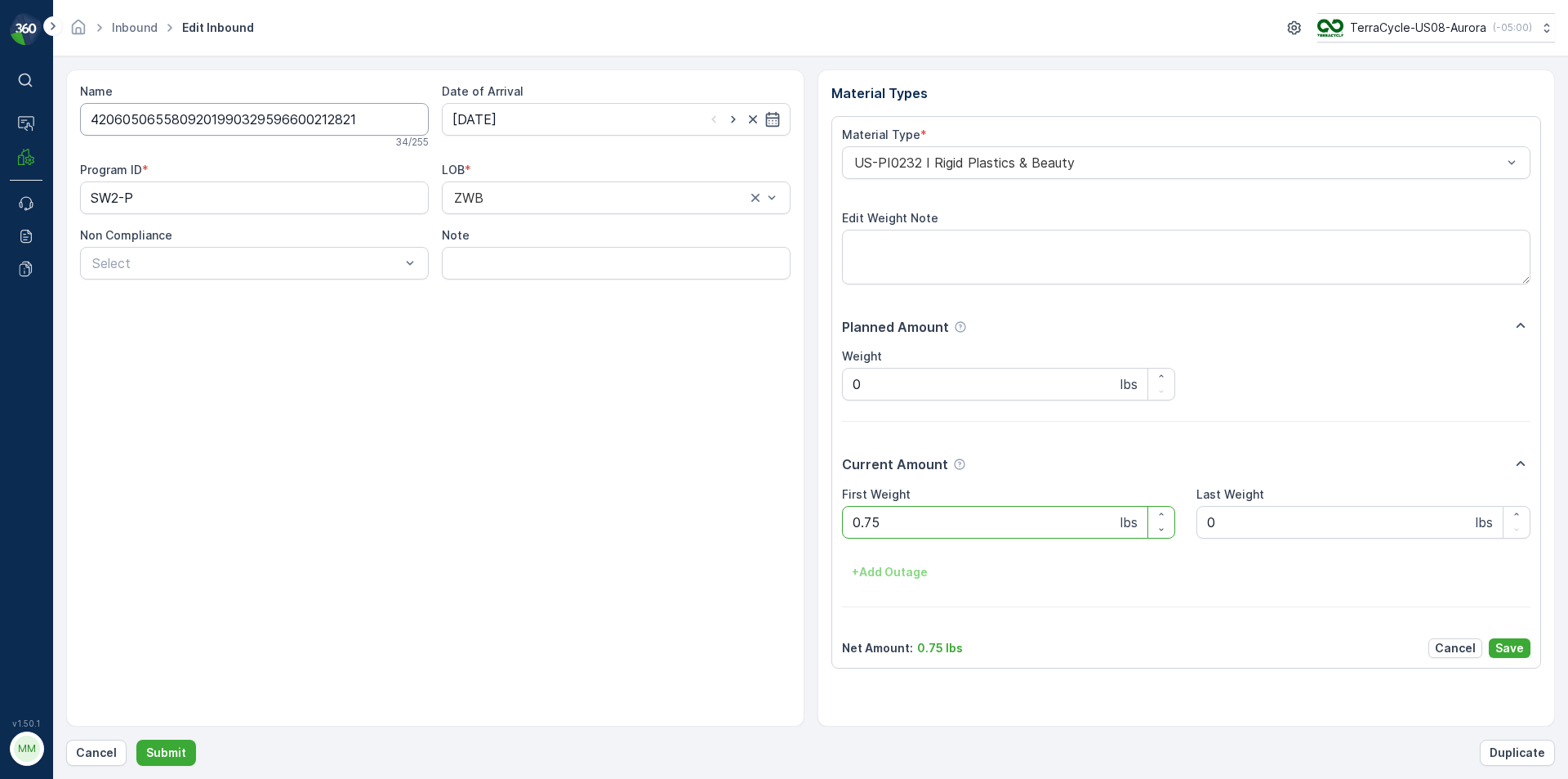
click at [375, 120] on input "4206050655809201990329596600212821" at bounding box center [254, 119] width 349 height 32
click at [375, 119] on input "4206050655809201990329596600212821" at bounding box center [254, 119] width 349 height 32
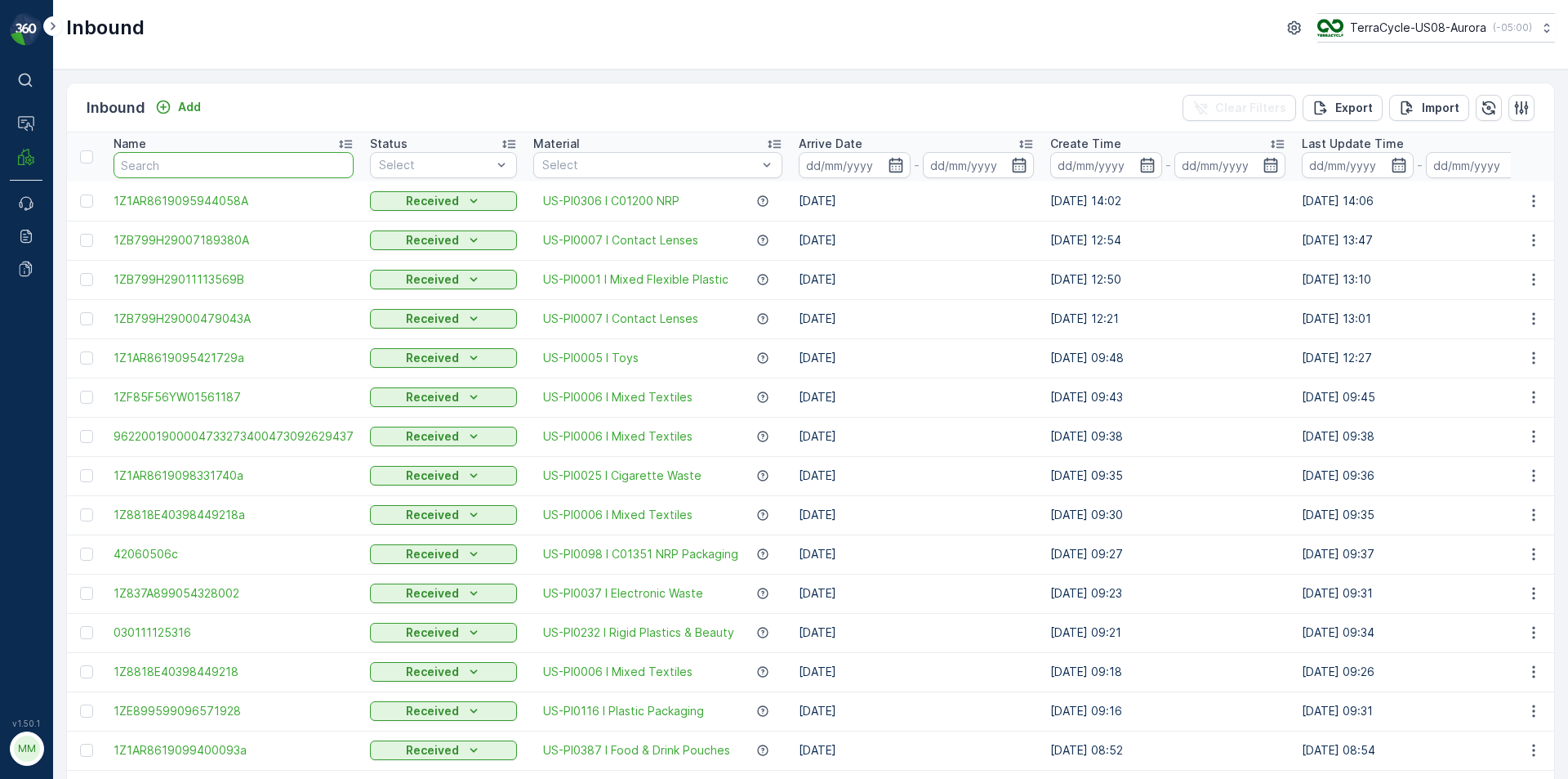
type input "4206050655809201990329596600212821"
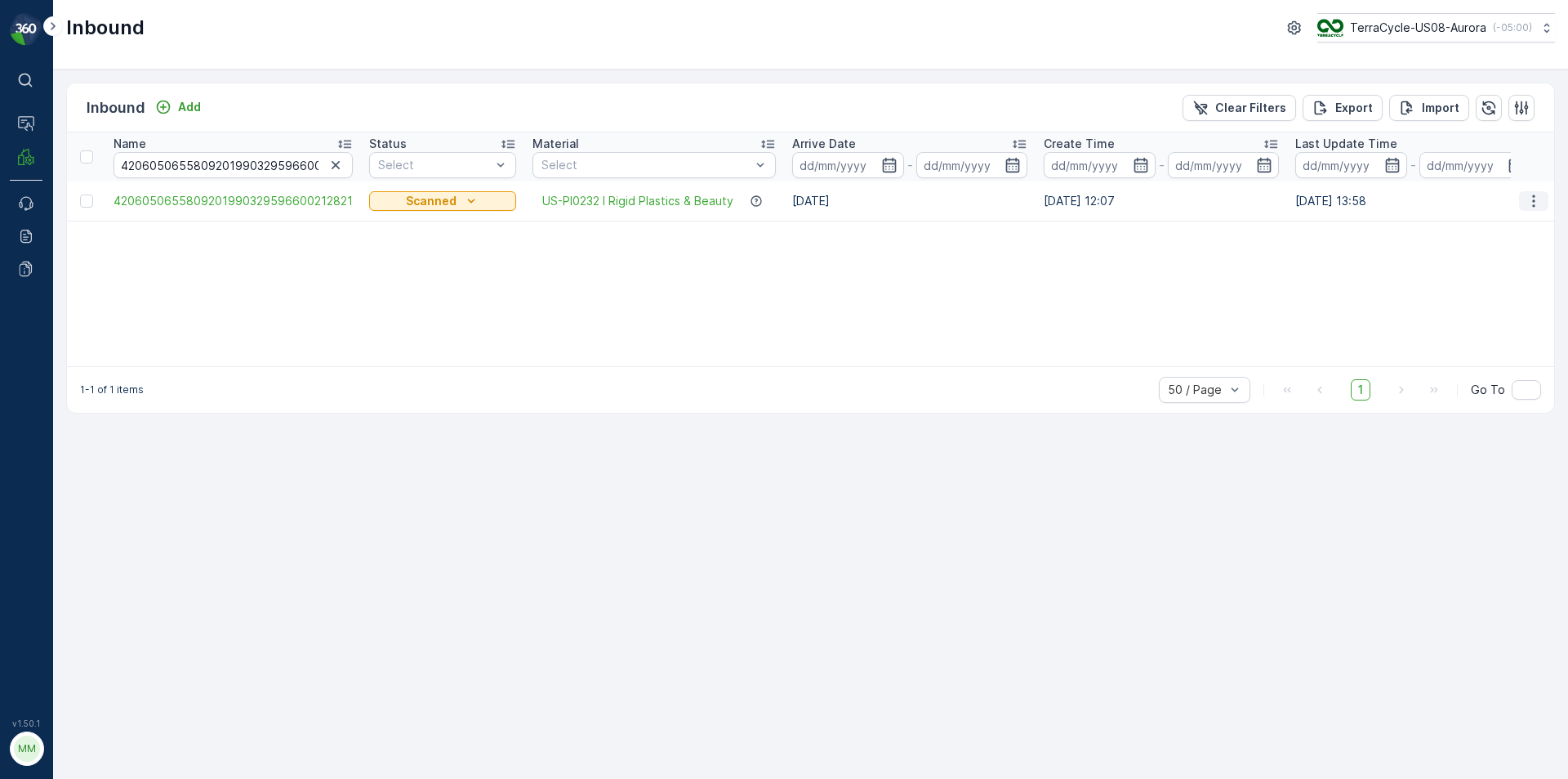
click at [1524, 200] on button "button" at bounding box center [1534, 201] width 30 height 20
click at [1489, 313] on span "Print QR" at bounding box center [1468, 317] width 45 height 16
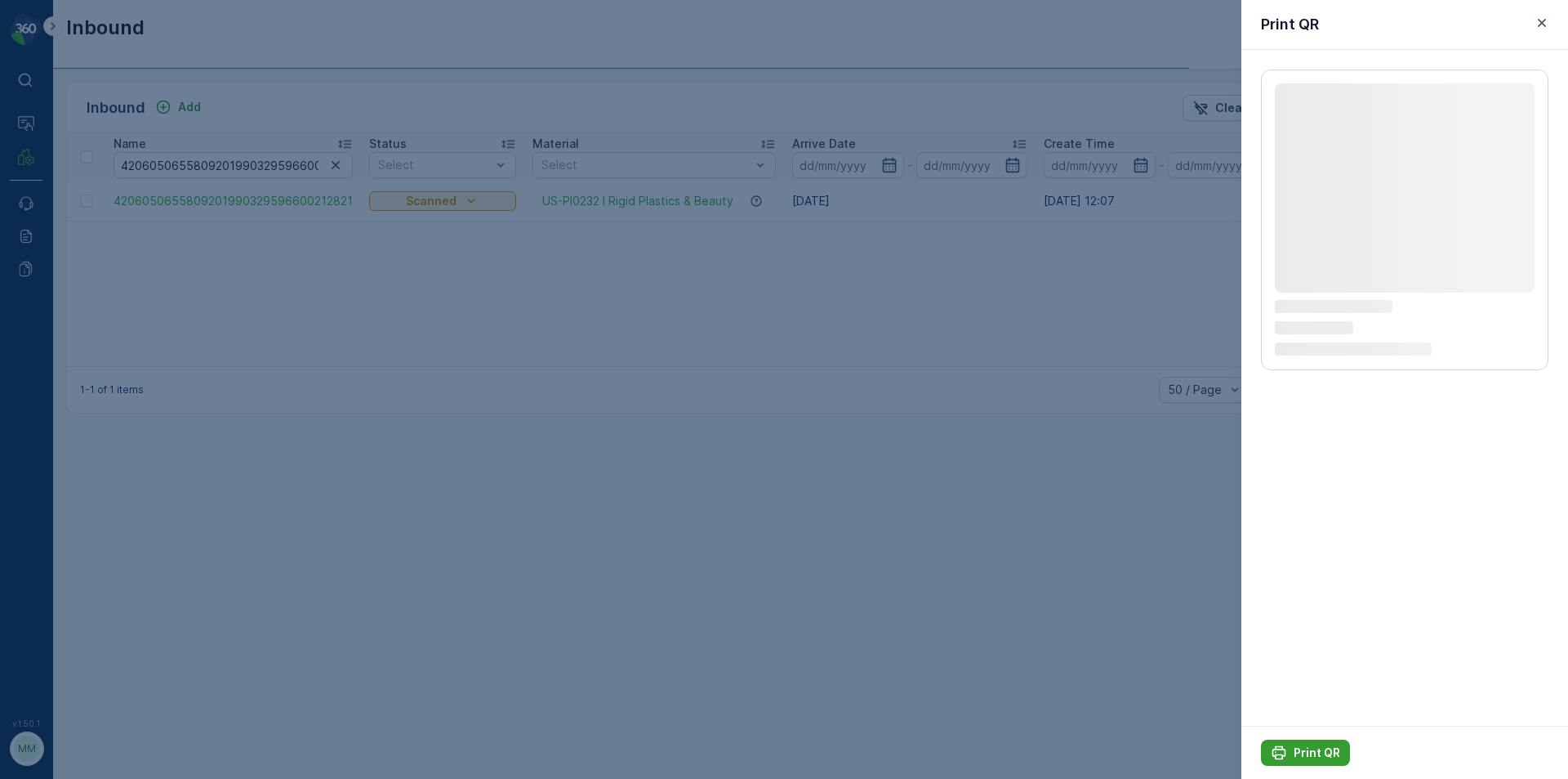
click at [1300, 747] on p "Print QR" at bounding box center [1317, 753] width 47 height 16
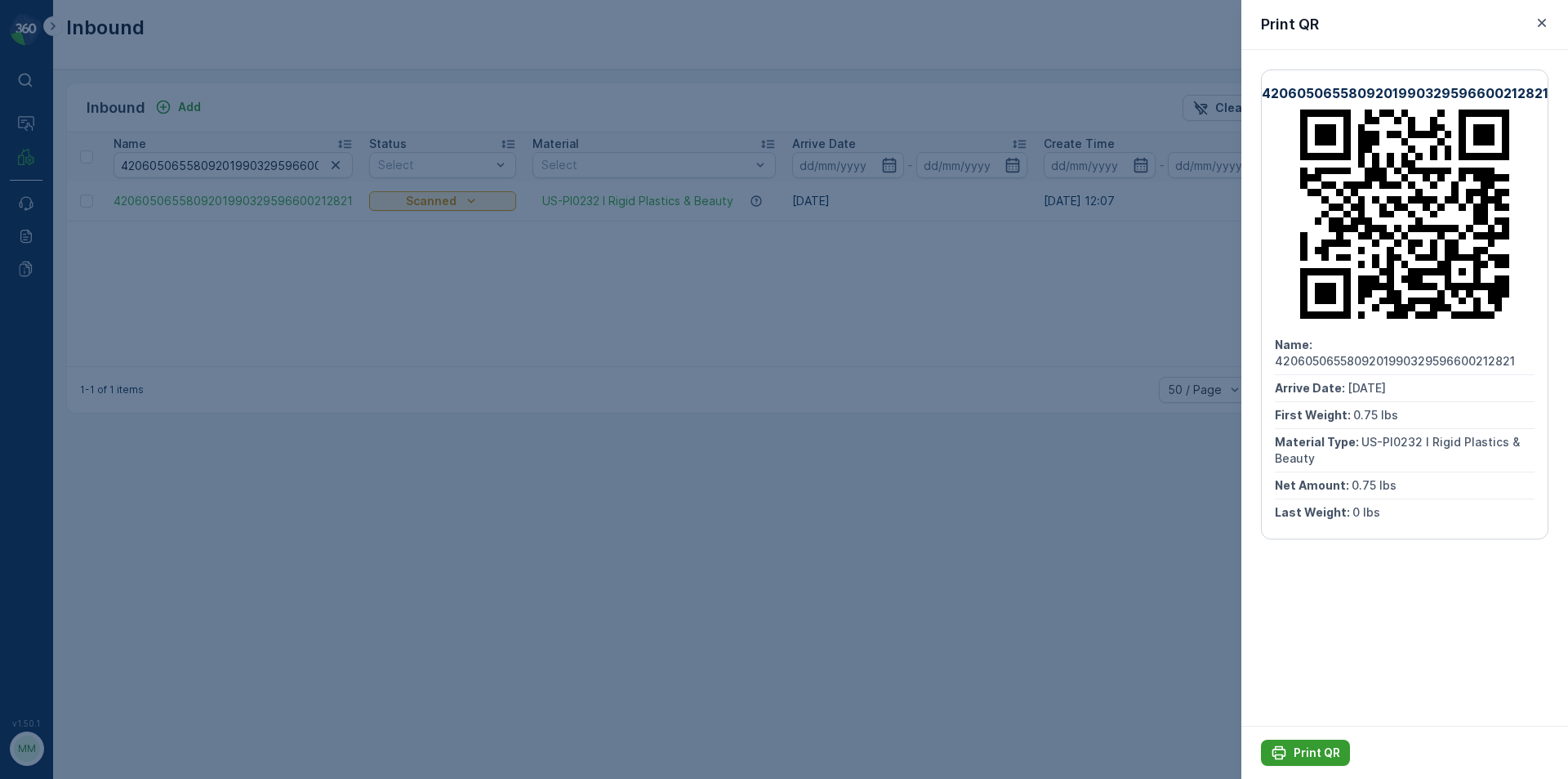
click at [1300, 747] on p "Print QR" at bounding box center [1317, 753] width 47 height 16
drag, startPoint x: 100, startPoint y: 706, endPoint x: 96, endPoint y: 571, distance: 135.1
click at [97, 679] on div at bounding box center [784, 389] width 1568 height 779
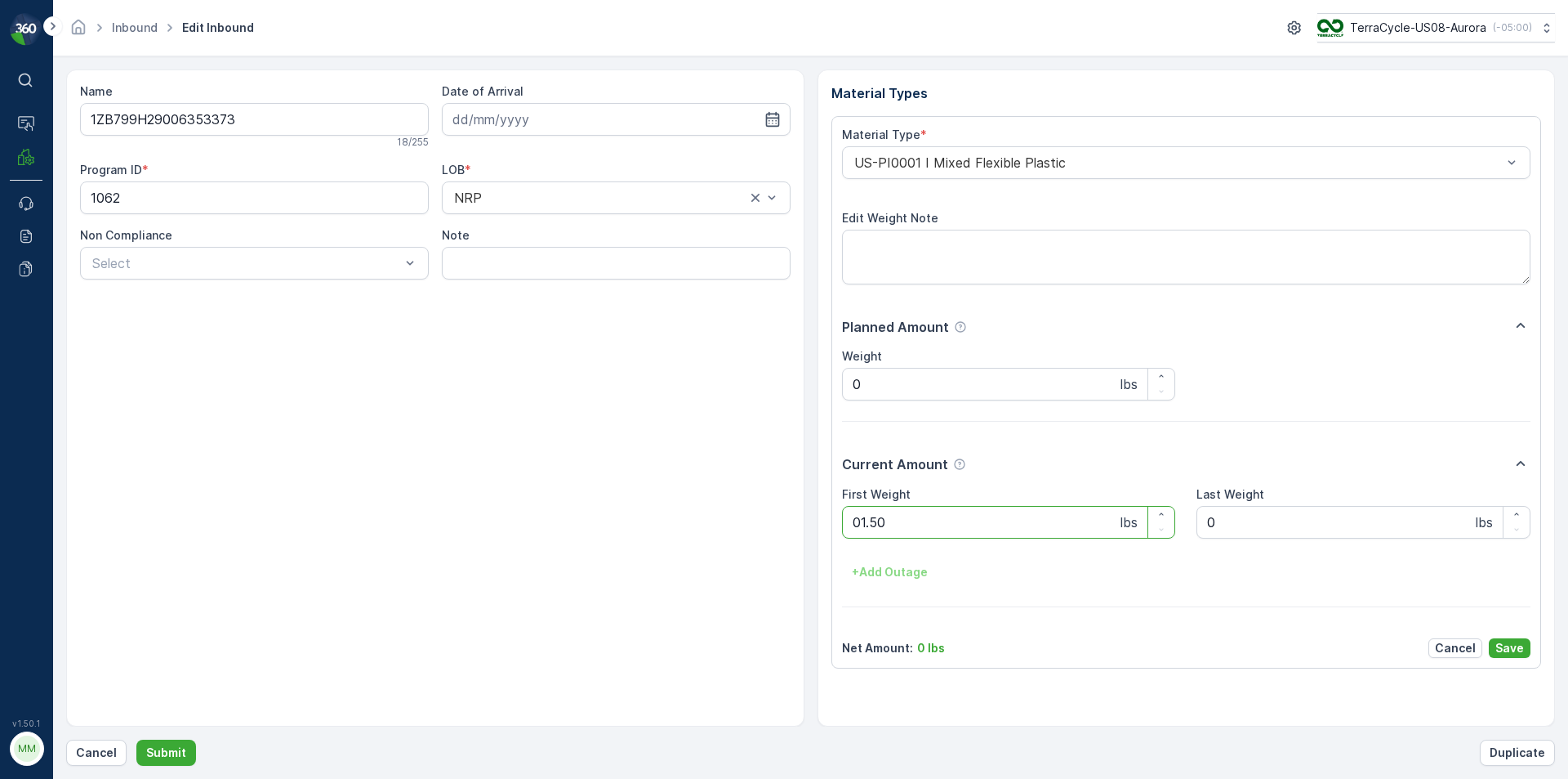
click at [136, 739] on button "Submit" at bounding box center [166, 752] width 60 height 26
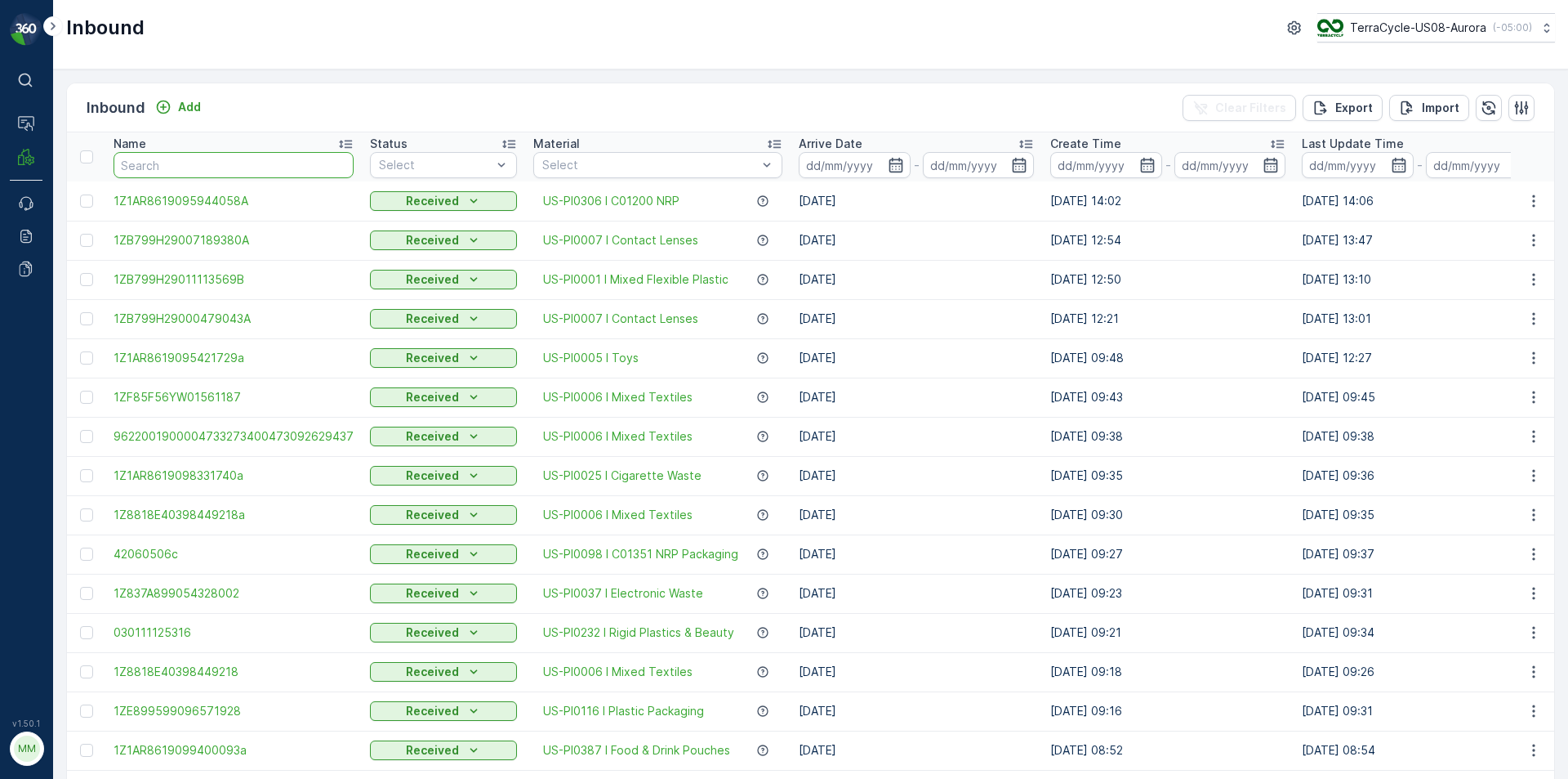
drag, startPoint x: 199, startPoint y: 169, endPoint x: 203, endPoint y: 158, distance: 11.7
click at [199, 169] on input "text" at bounding box center [234, 164] width 240 height 26
type input "08433096"
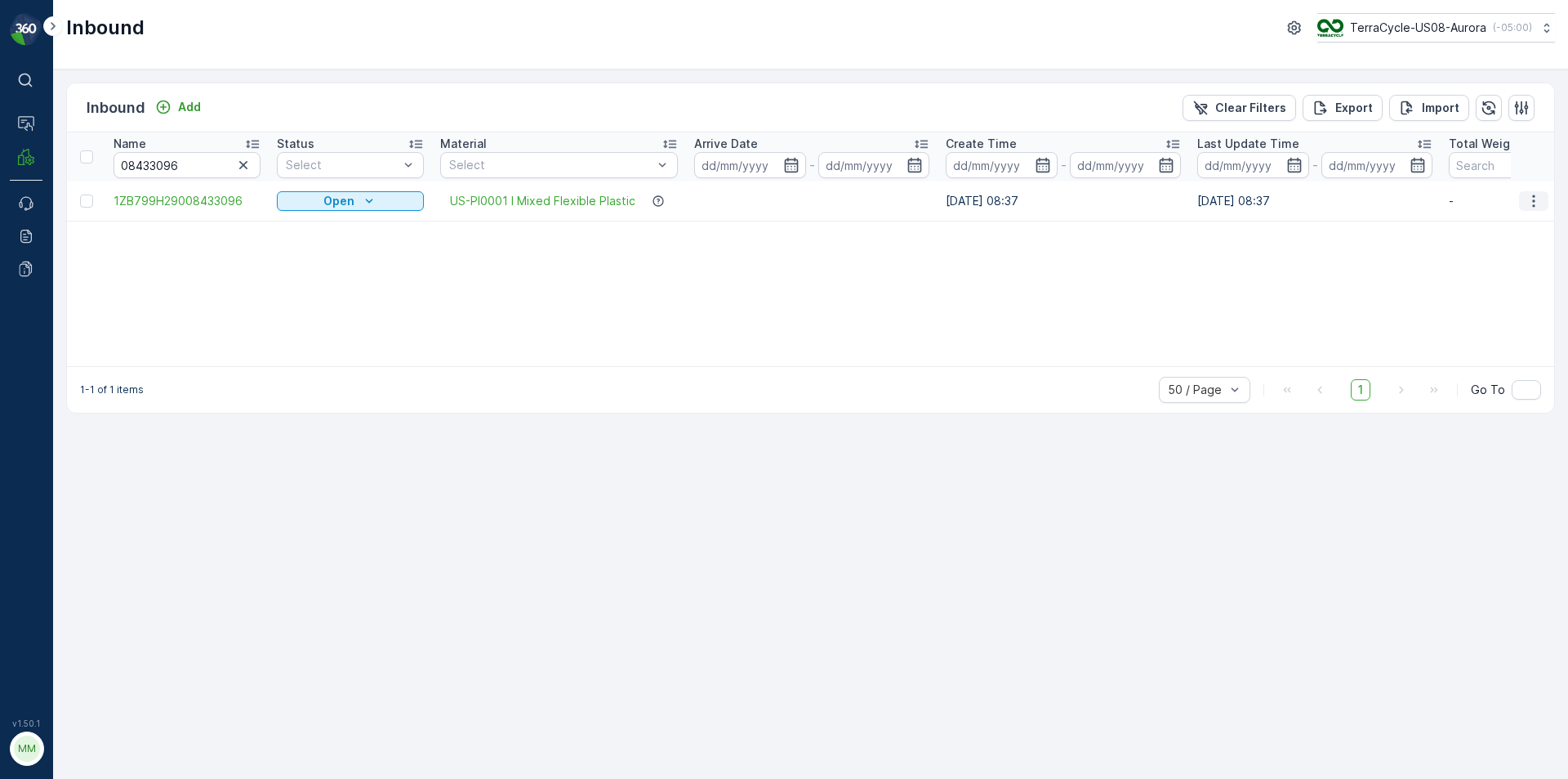
click at [1539, 193] on icon "button" at bounding box center [1534, 201] width 16 height 16
click at [1480, 319] on span "Print QR" at bounding box center [1468, 317] width 45 height 16
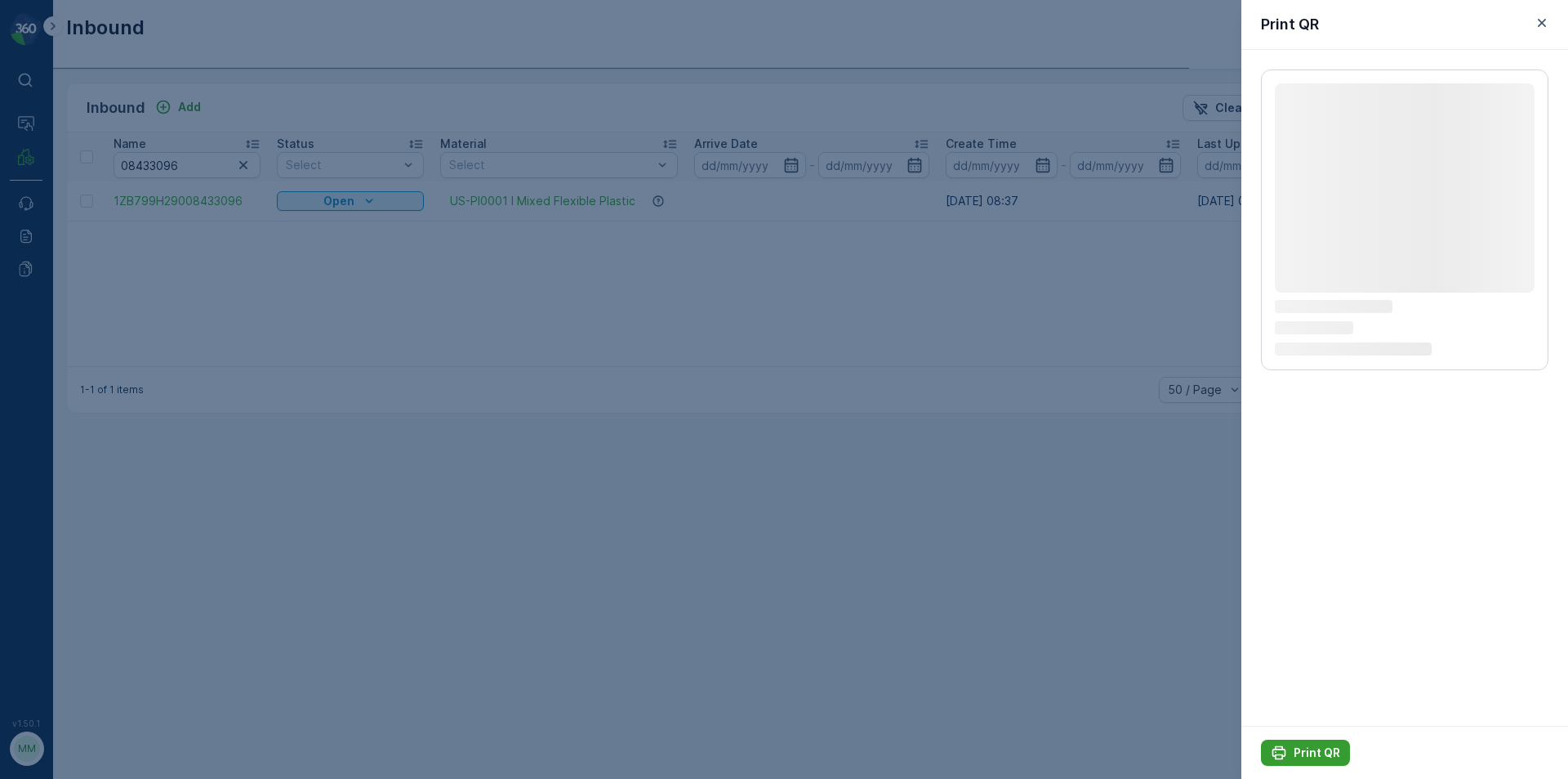
click at [1307, 749] on p "Print QR" at bounding box center [1317, 753] width 47 height 16
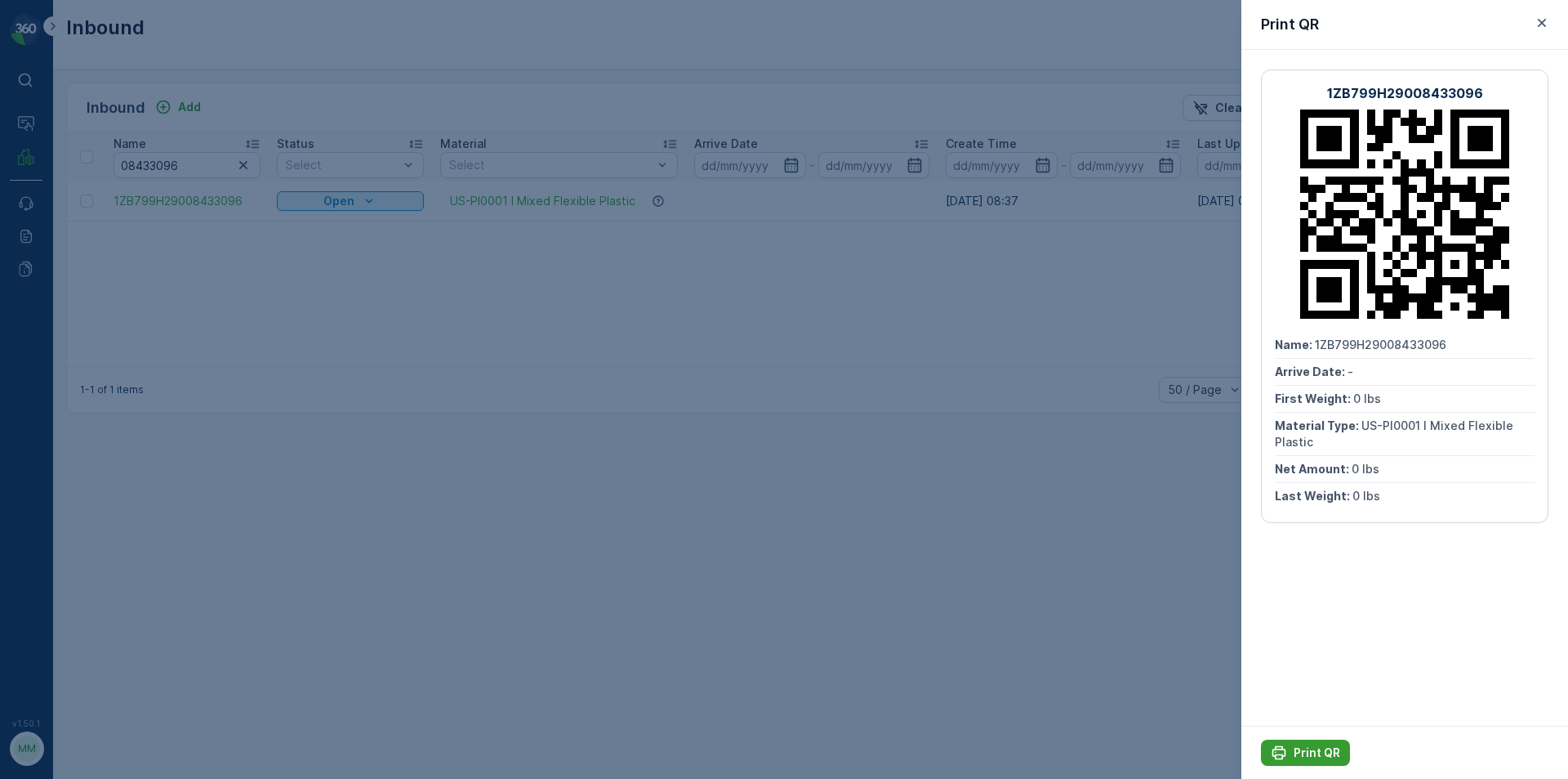
click at [1307, 749] on p "Print QR" at bounding box center [1317, 753] width 47 height 16
click at [270, 220] on div at bounding box center [784, 389] width 1568 height 779
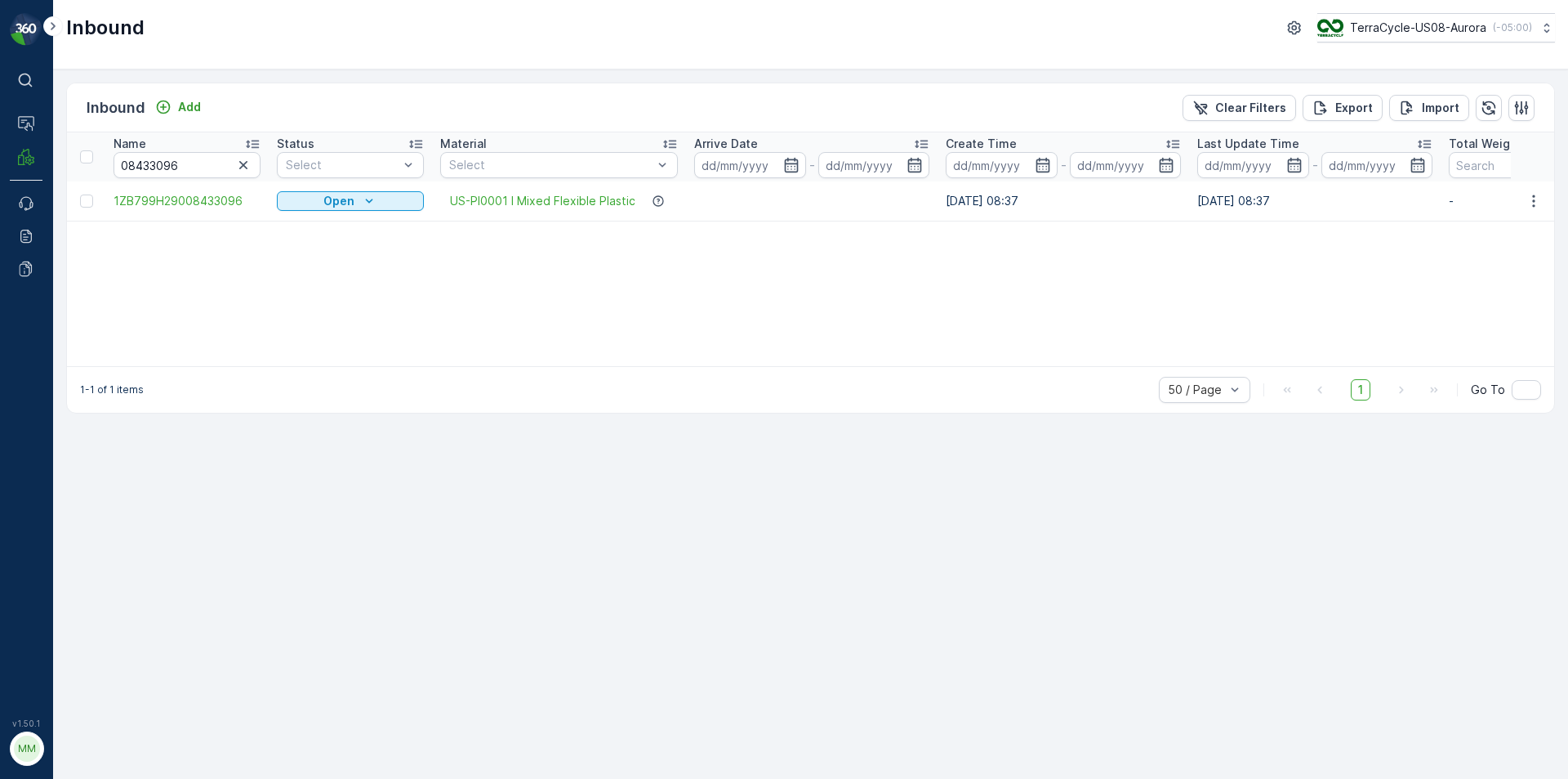
click at [263, 167] on th "Name 08433096" at bounding box center [187, 157] width 163 height 49
click at [244, 160] on icon "button" at bounding box center [244, 165] width 16 height 16
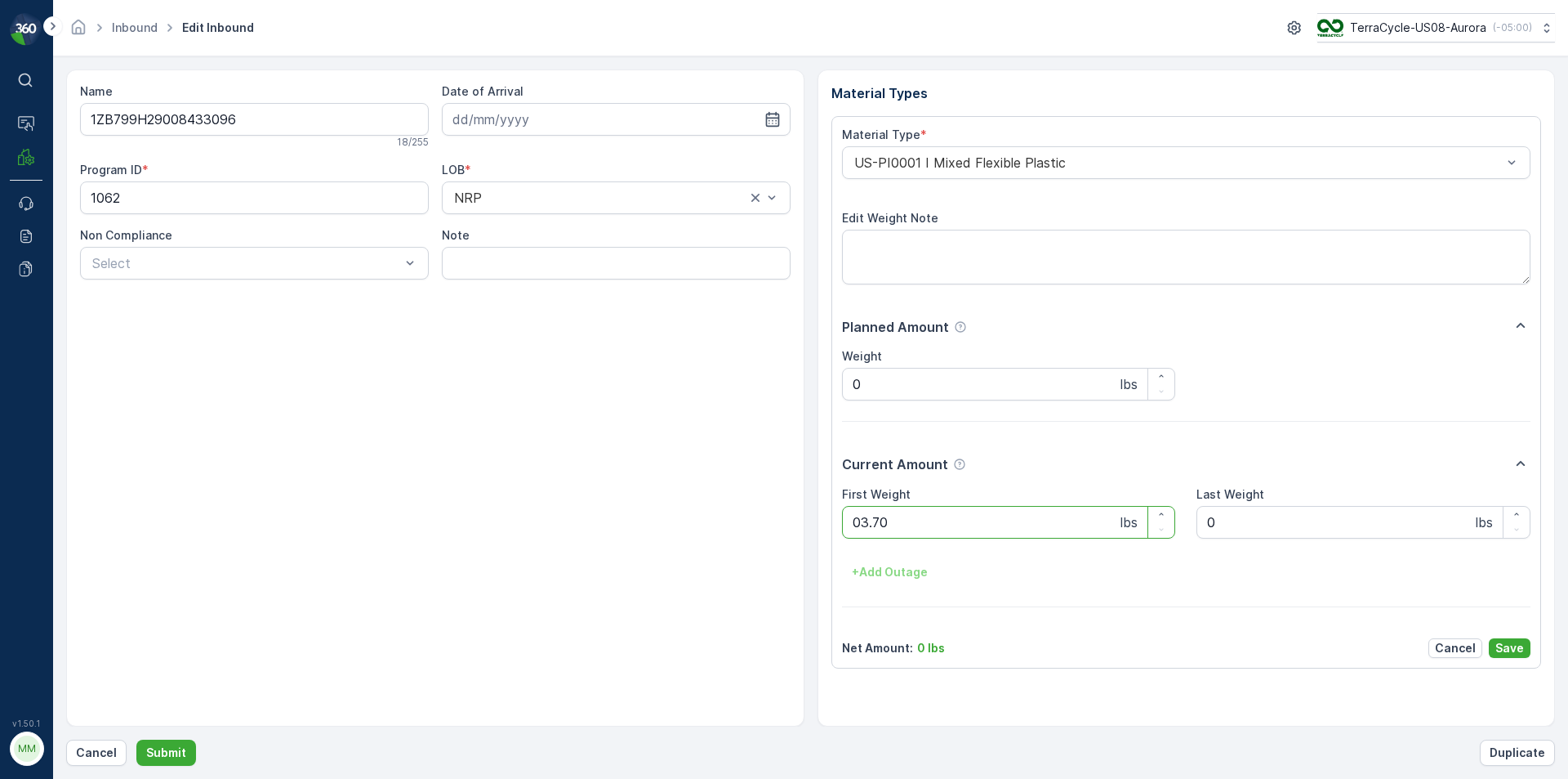
click at [136, 739] on button "Submit" at bounding box center [166, 752] width 60 height 26
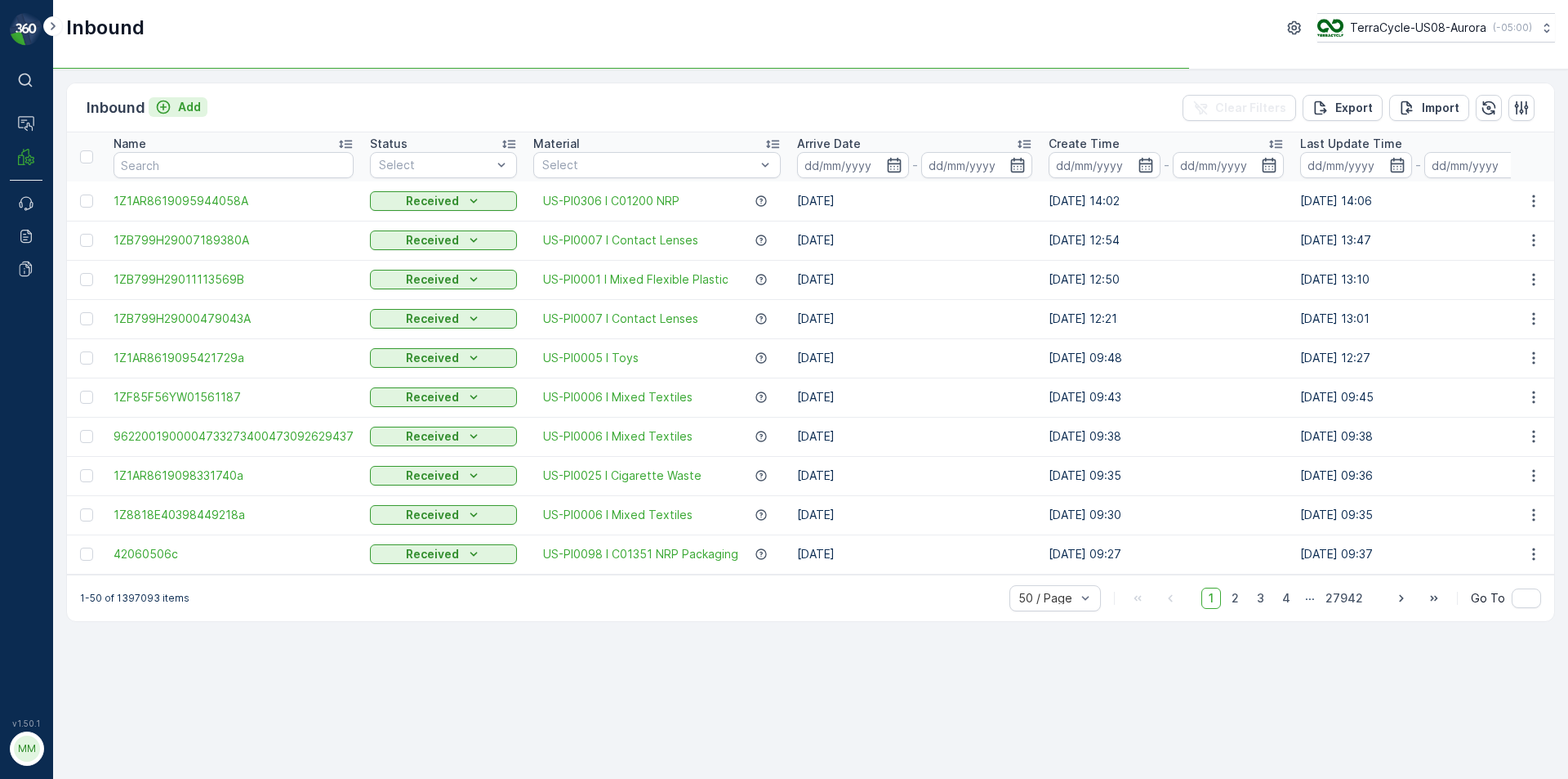
click at [181, 111] on p "Add" at bounding box center [189, 107] width 23 height 16
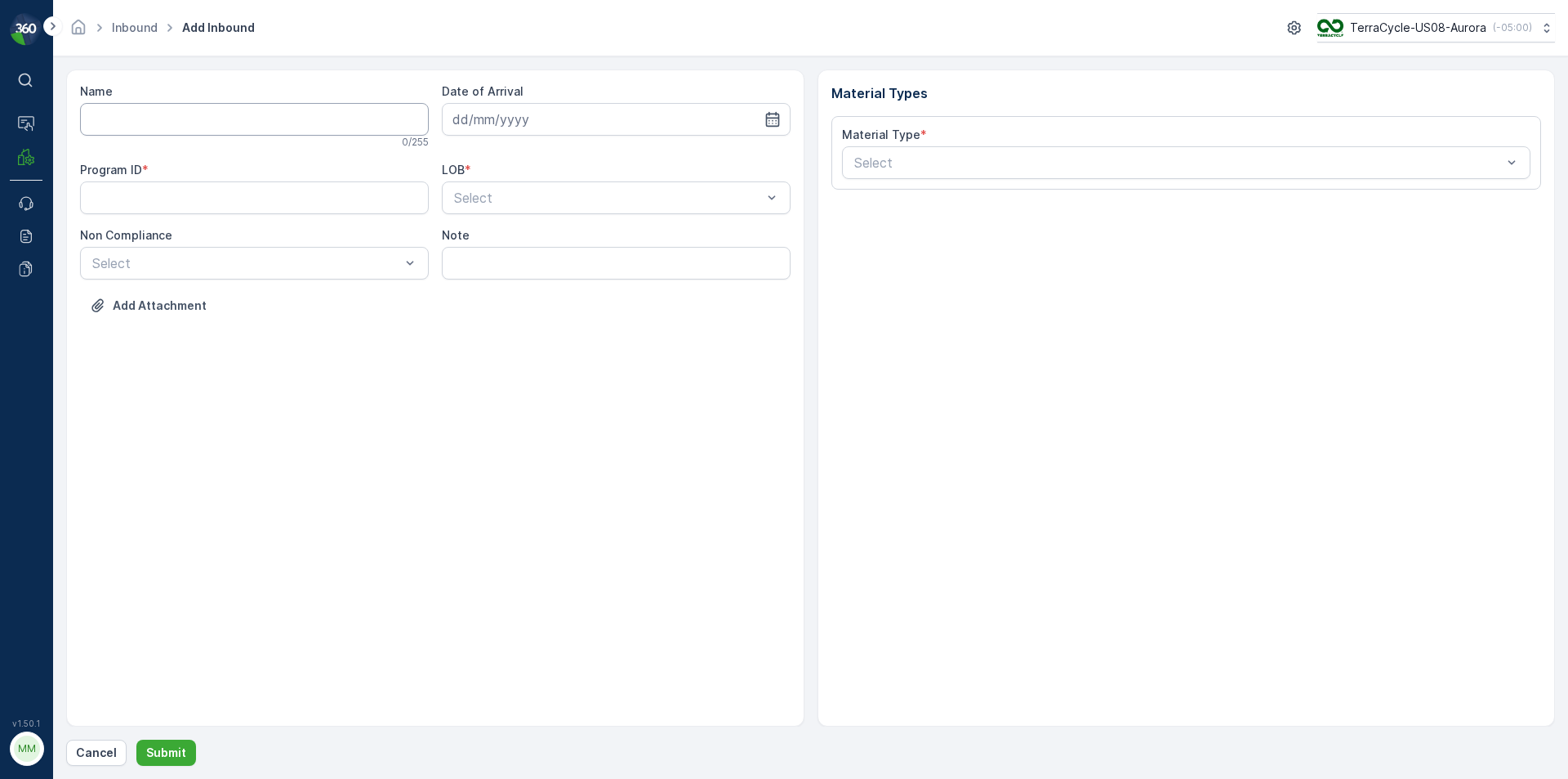
click at [142, 119] on input "Name" at bounding box center [254, 119] width 349 height 32
click at [136, 739] on button "Submit" at bounding box center [166, 752] width 60 height 26
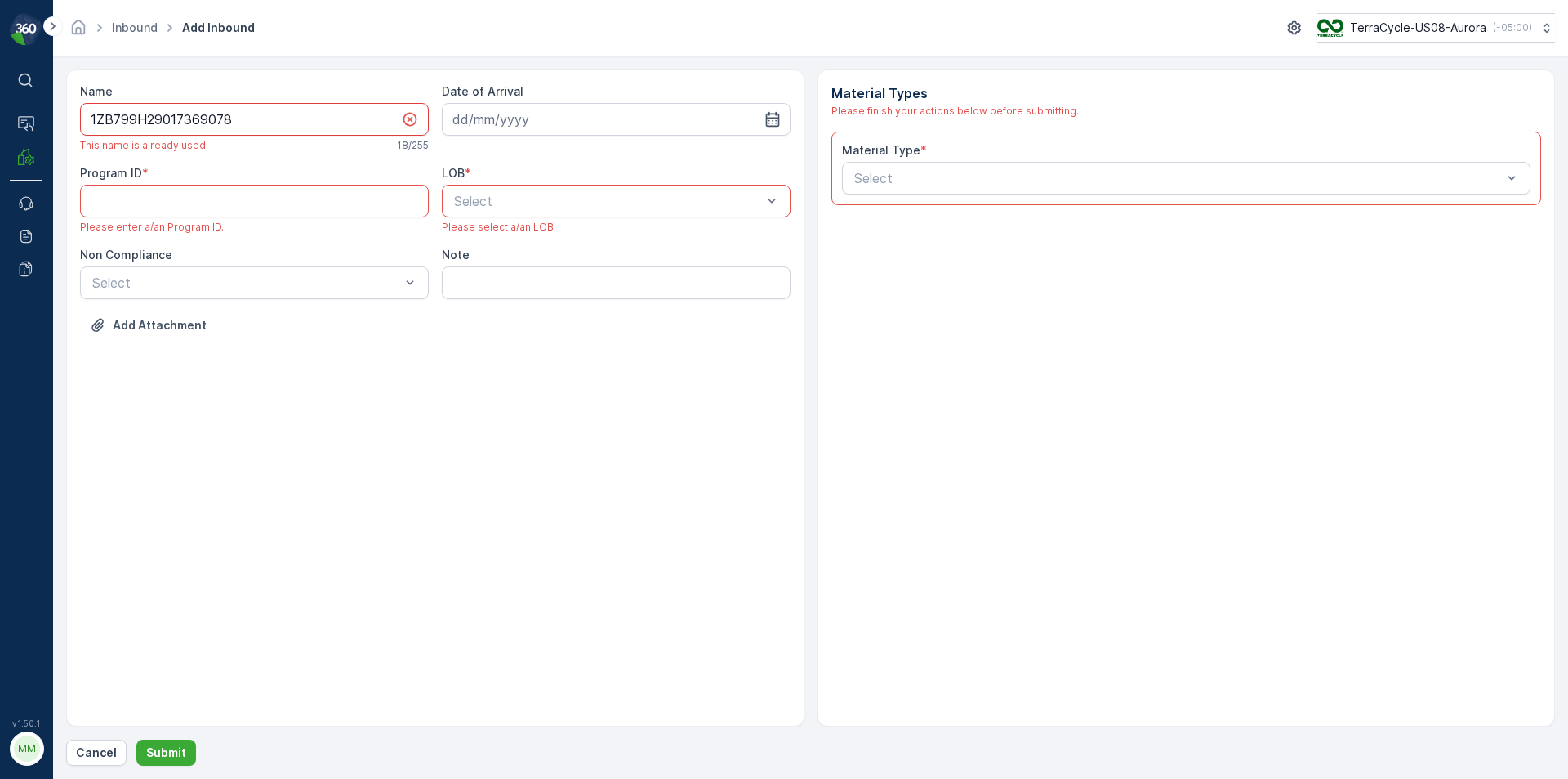
click at [235, 115] on input "1ZB799H29017369078" at bounding box center [254, 119] width 349 height 32
type input "1ZB799H29017369078A"
click at [270, 197] on ID "Program ID" at bounding box center [254, 201] width 349 height 32
click at [402, 393] on div "Name 1ZB799H29017369078A This name is available 19 / 255 Date of Arrival Progra…" at bounding box center [435, 398] width 738 height 657
click at [540, 111] on input at bounding box center [616, 119] width 349 height 32
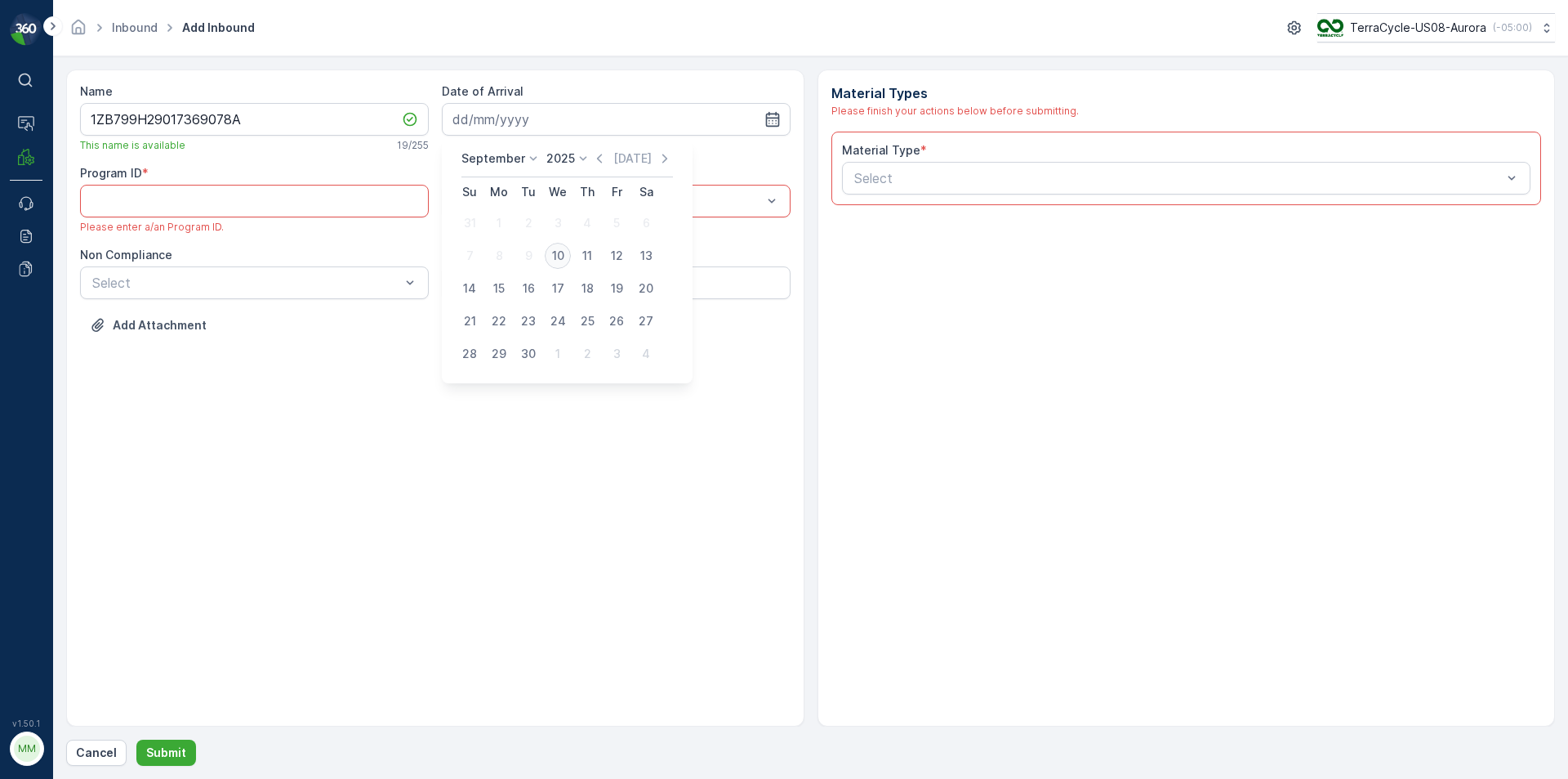
click at [554, 255] on div "10" at bounding box center [558, 255] width 26 height 26
type input "[DATE]"
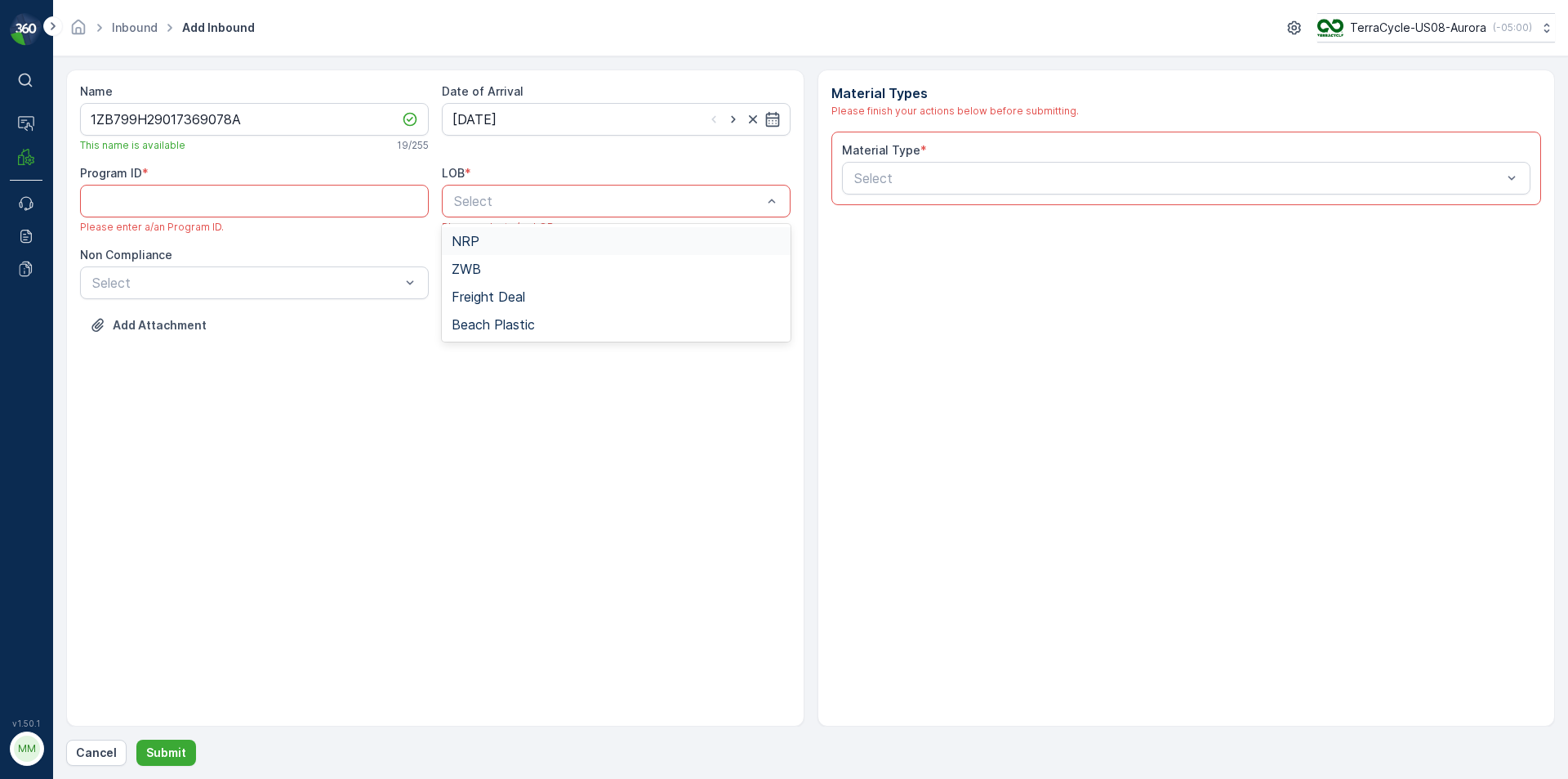
click at [467, 242] on span "NRP" at bounding box center [466, 241] width 28 height 14
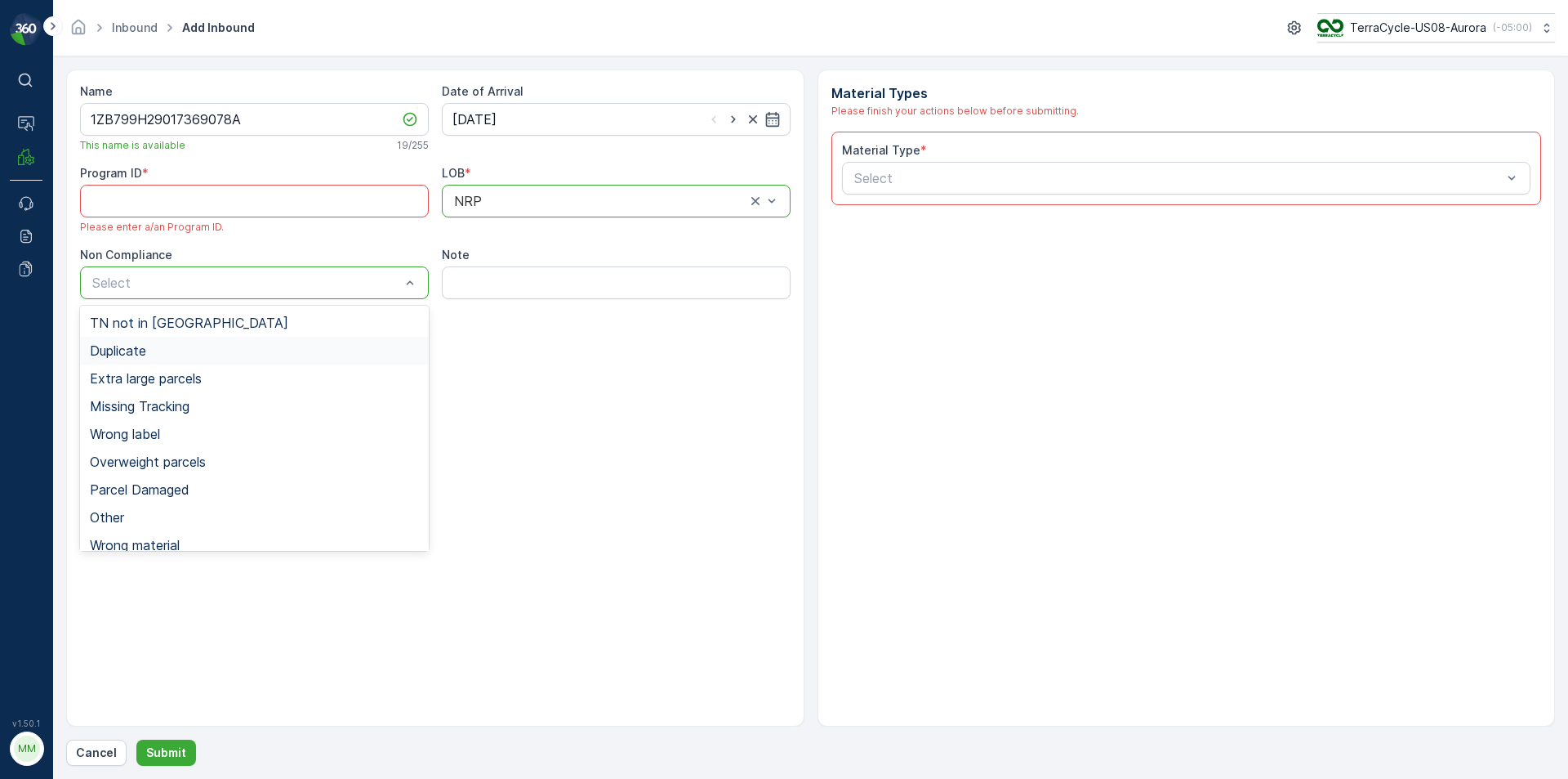
click at [146, 345] on span "Duplicate" at bounding box center [118, 350] width 56 height 14
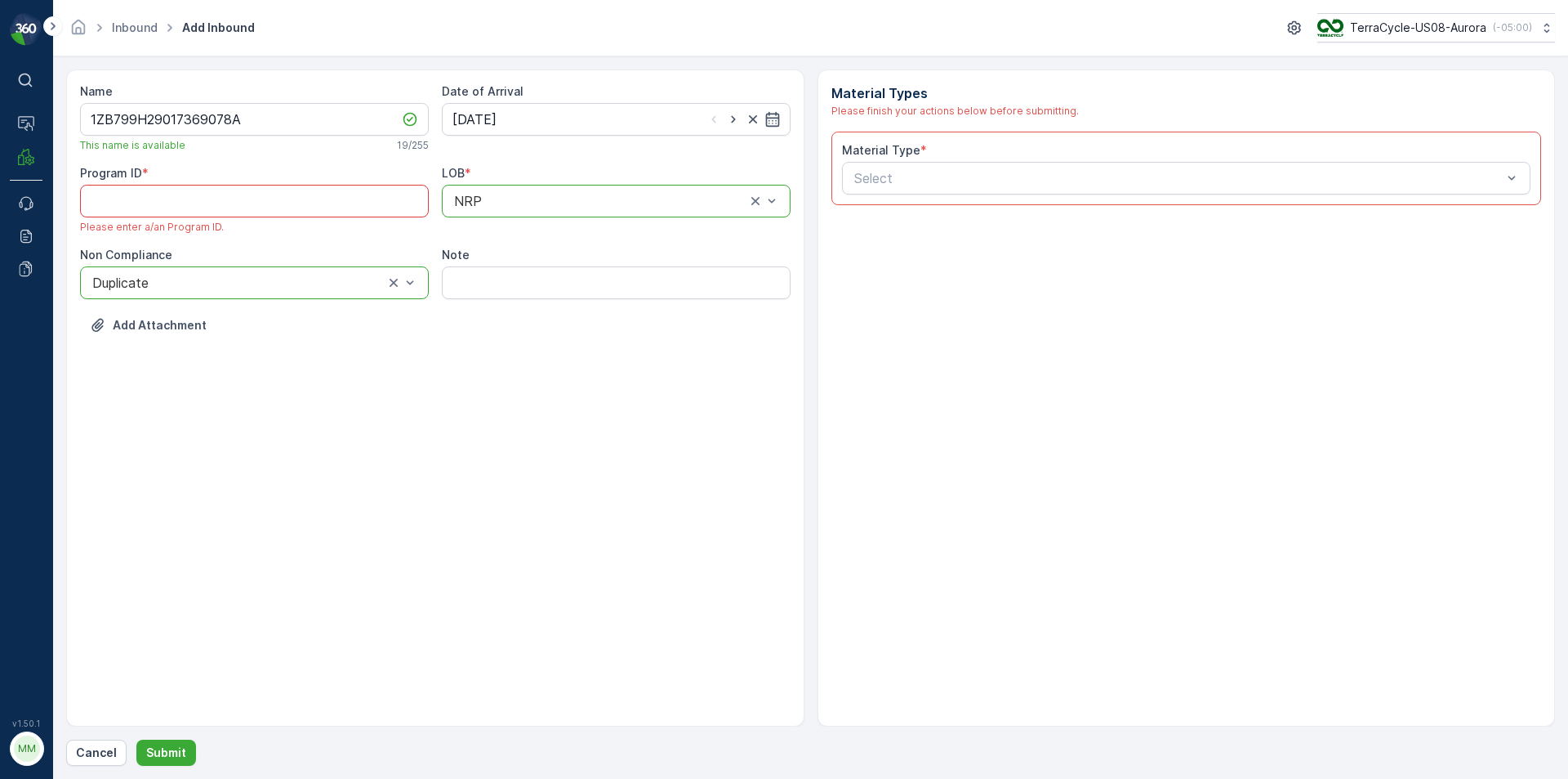
click at [212, 211] on ID "Program ID" at bounding box center [254, 201] width 349 height 32
type ID "233"
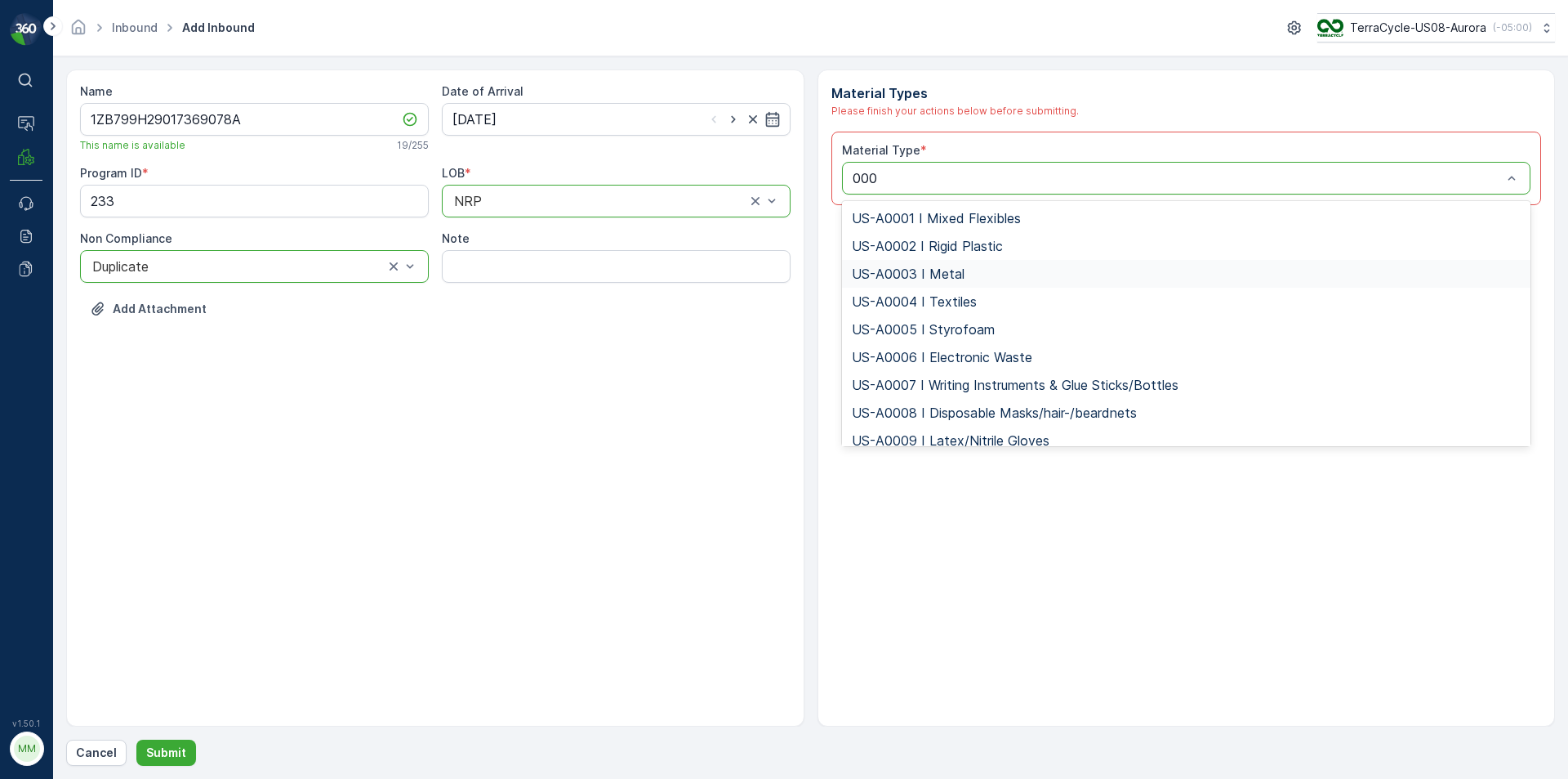
type input "0007"
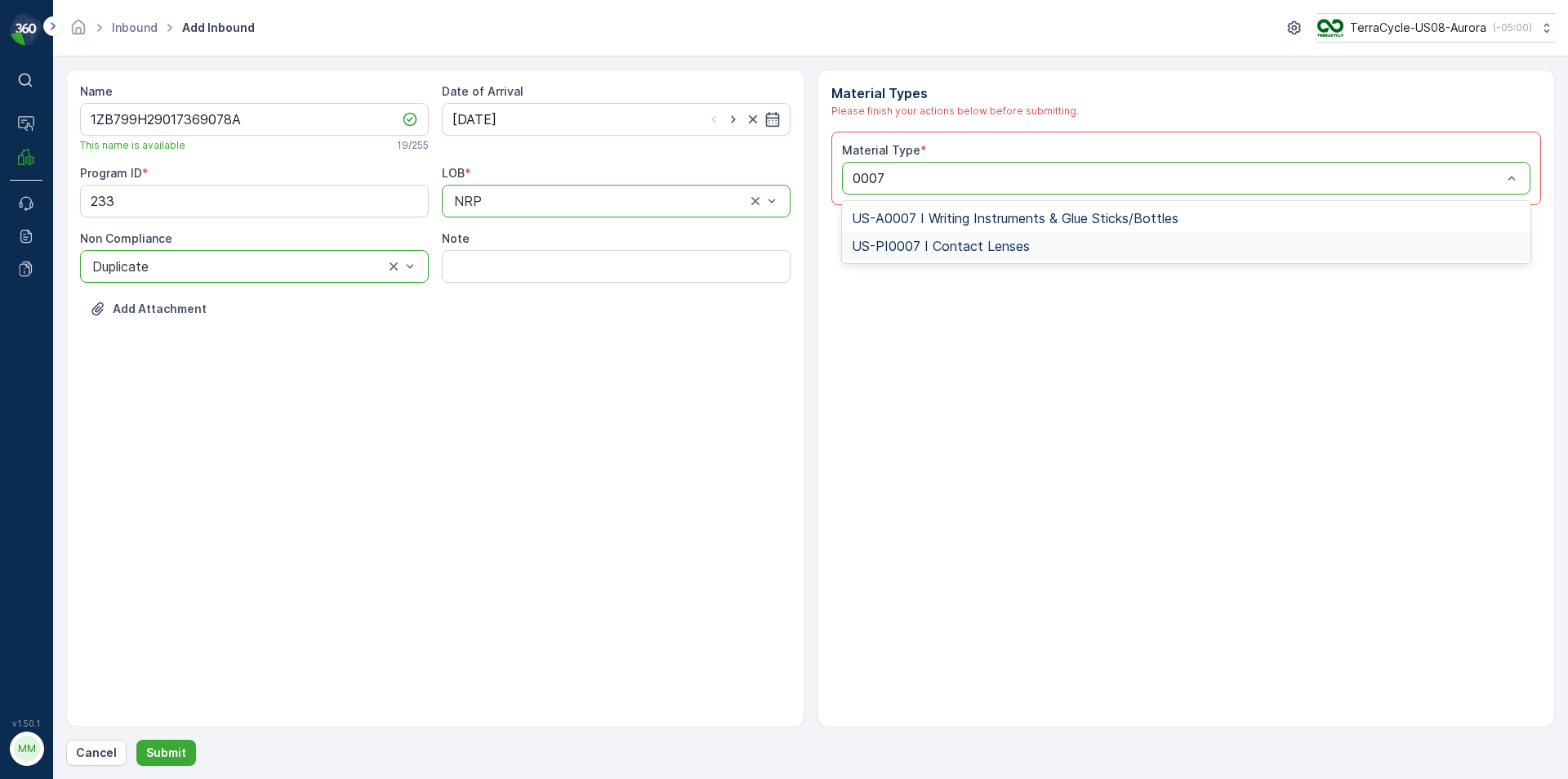
click at [910, 253] on span "US-PI0007 I Contact Lenses" at bounding box center [940, 246] width 178 height 14
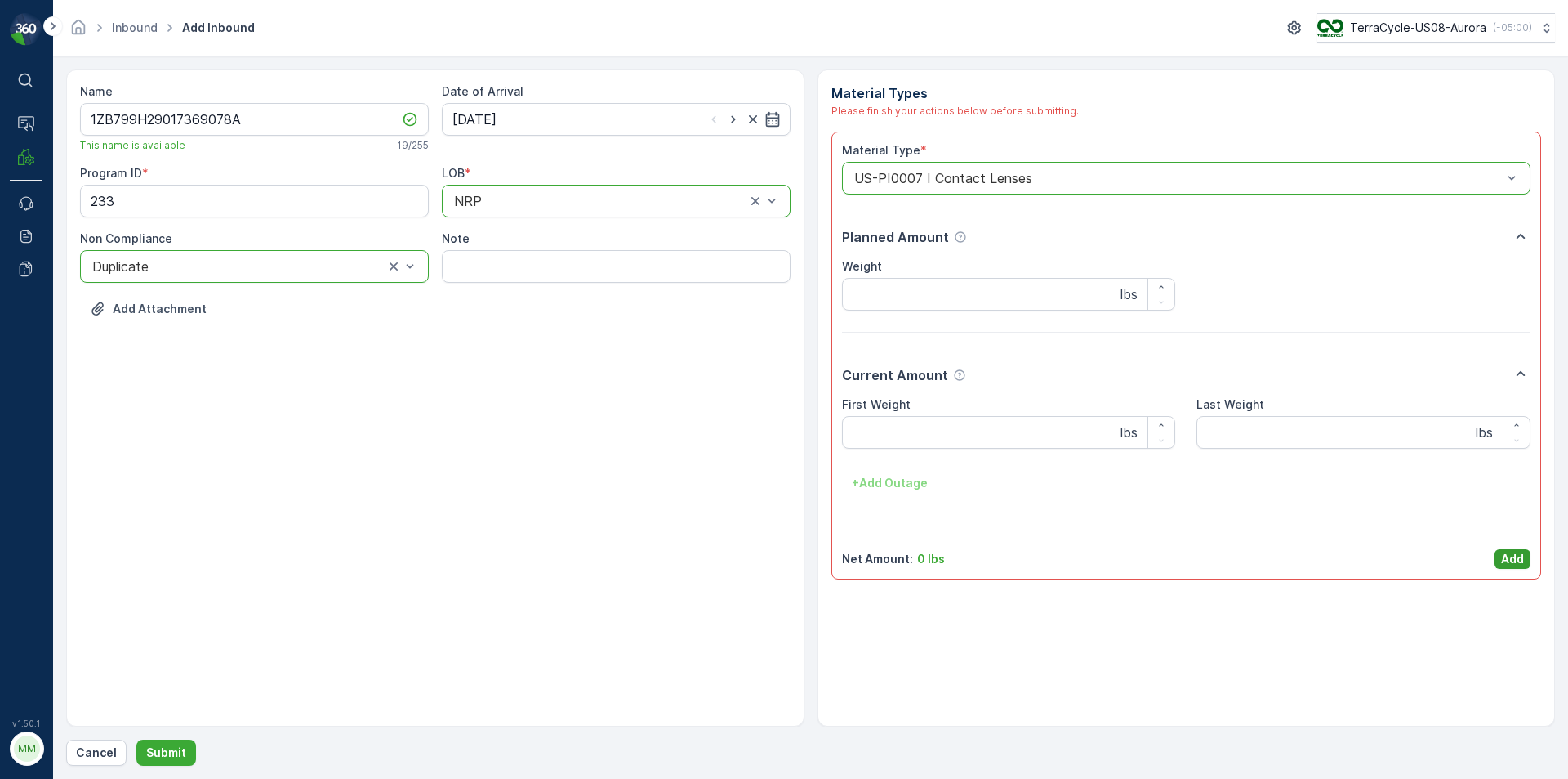
click at [1513, 554] on p "Add" at bounding box center [1512, 559] width 23 height 16
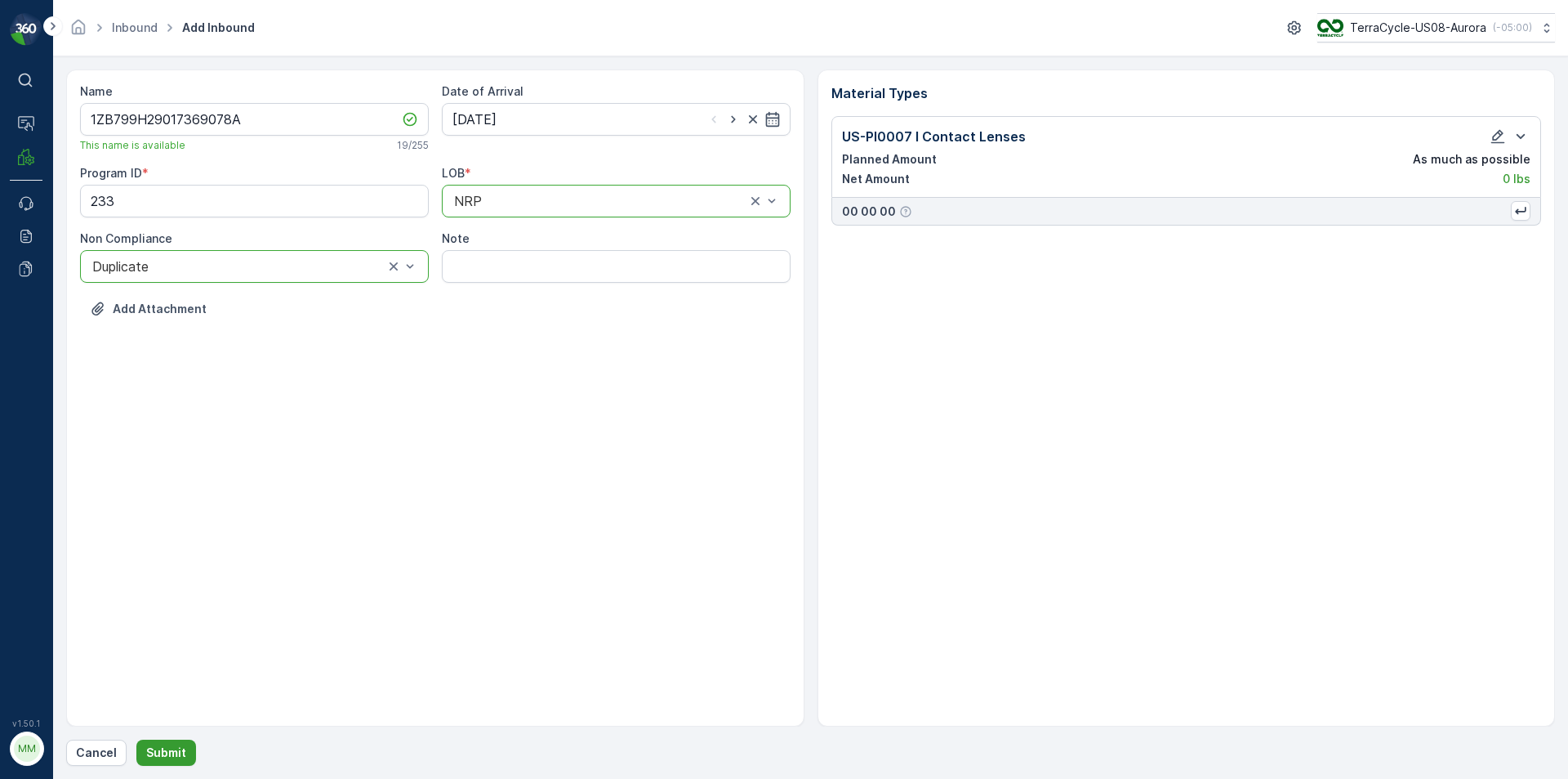
click at [183, 747] on button "Submit" at bounding box center [166, 752] width 60 height 26
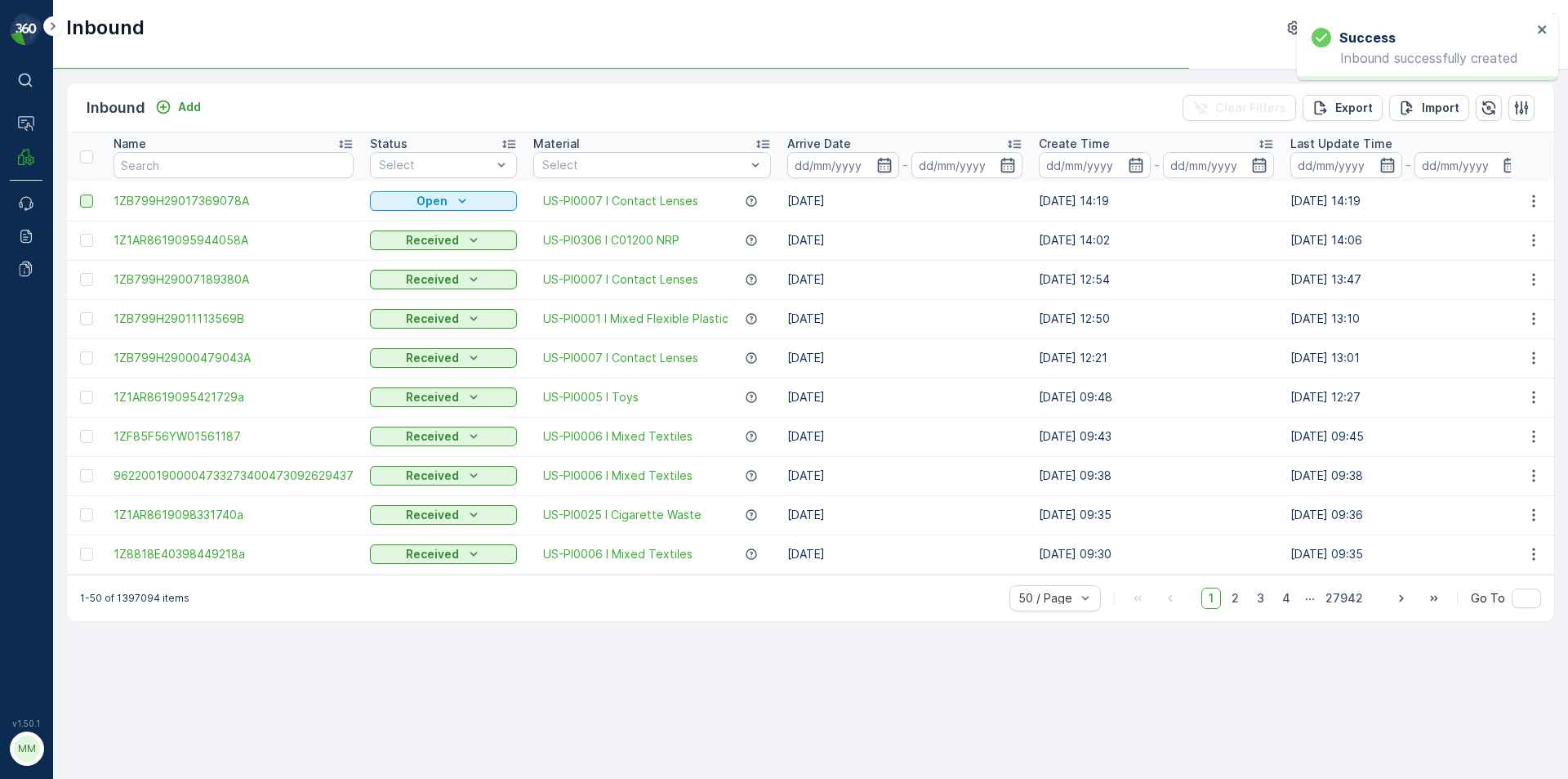
click at [90, 203] on div at bounding box center [87, 200] width 13 height 13
click at [80, 194] on input "checkbox" at bounding box center [80, 194] width 0 height 0
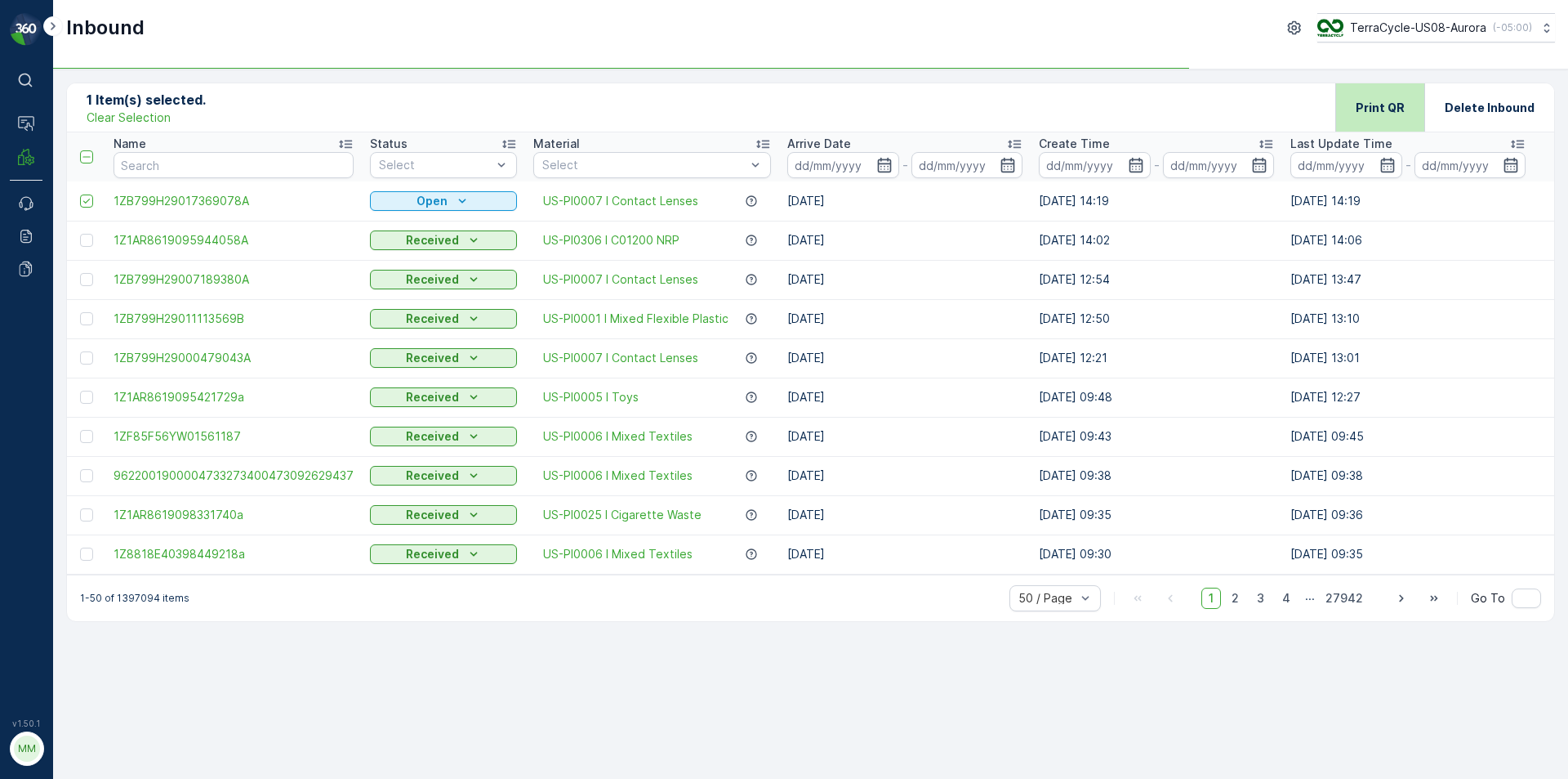
click at [1370, 107] on p "Print QR" at bounding box center [1380, 107] width 49 height 16
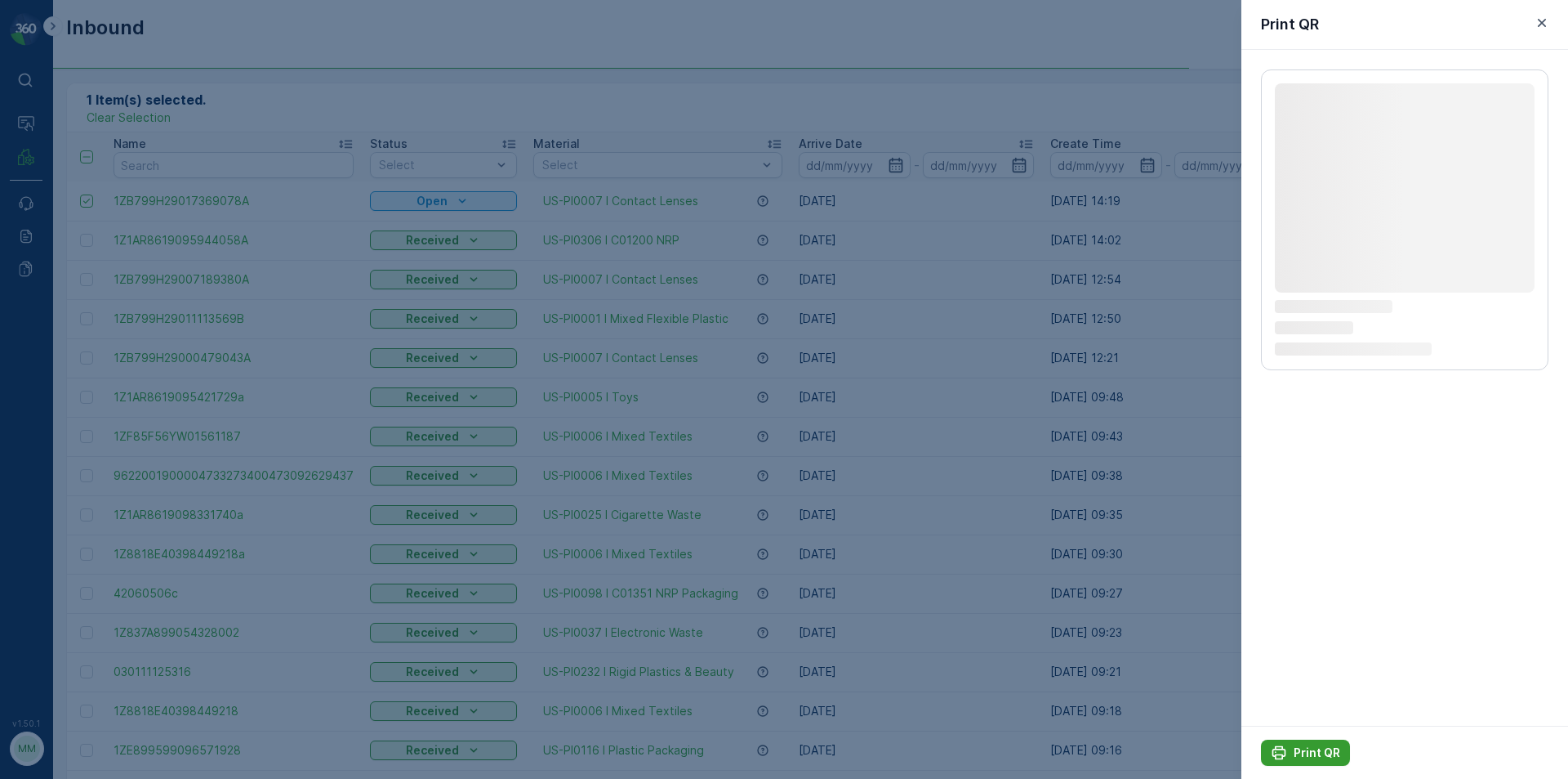
click at [1306, 740] on button "Print QR" at bounding box center [1305, 752] width 89 height 26
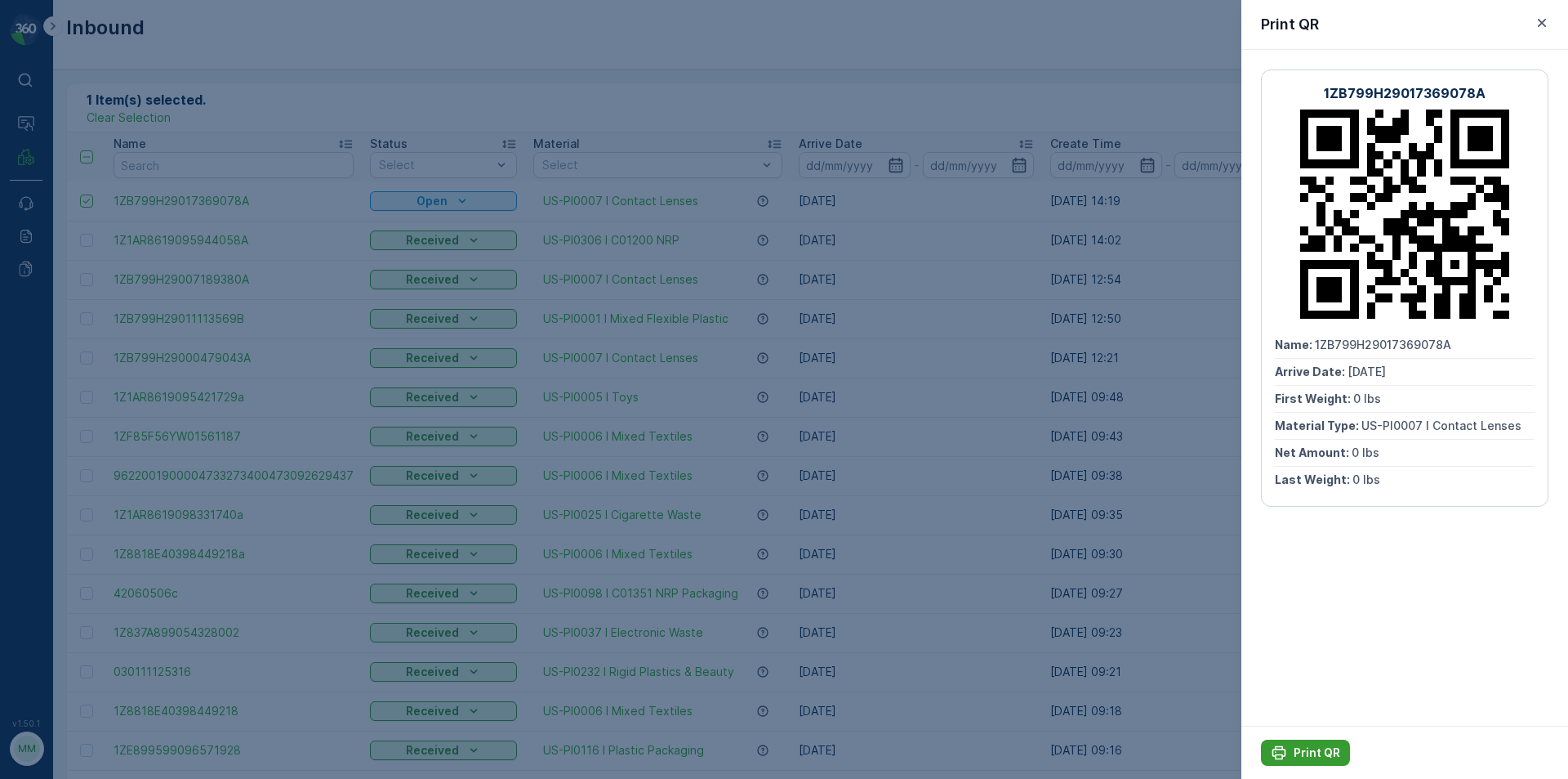
click at [1300, 739] on button "Print QR" at bounding box center [1305, 752] width 89 height 26
click at [1070, 583] on div at bounding box center [784, 389] width 1568 height 779
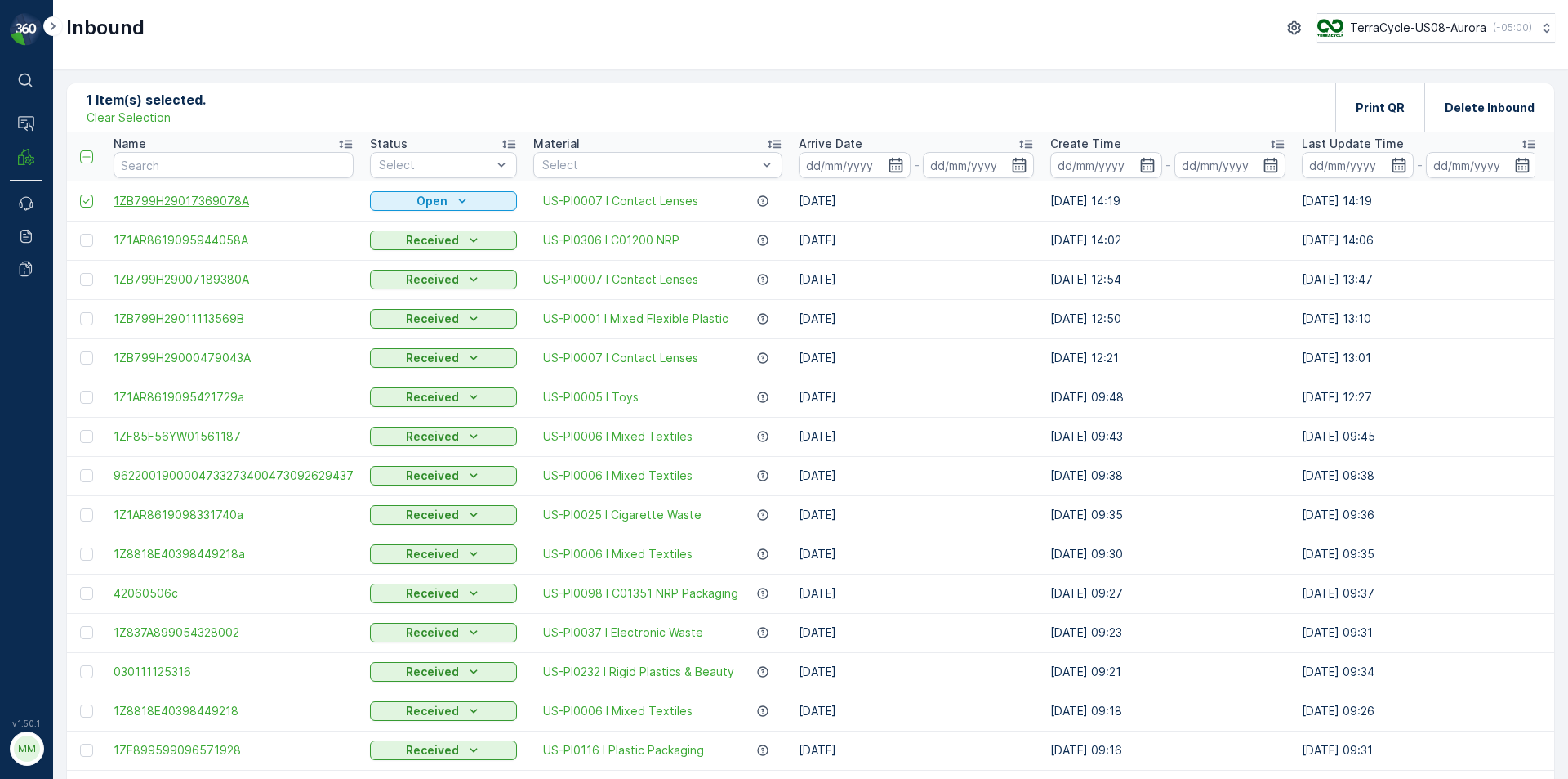
click at [120, 115] on p "Clear Selection" at bounding box center [128, 117] width 84 height 16
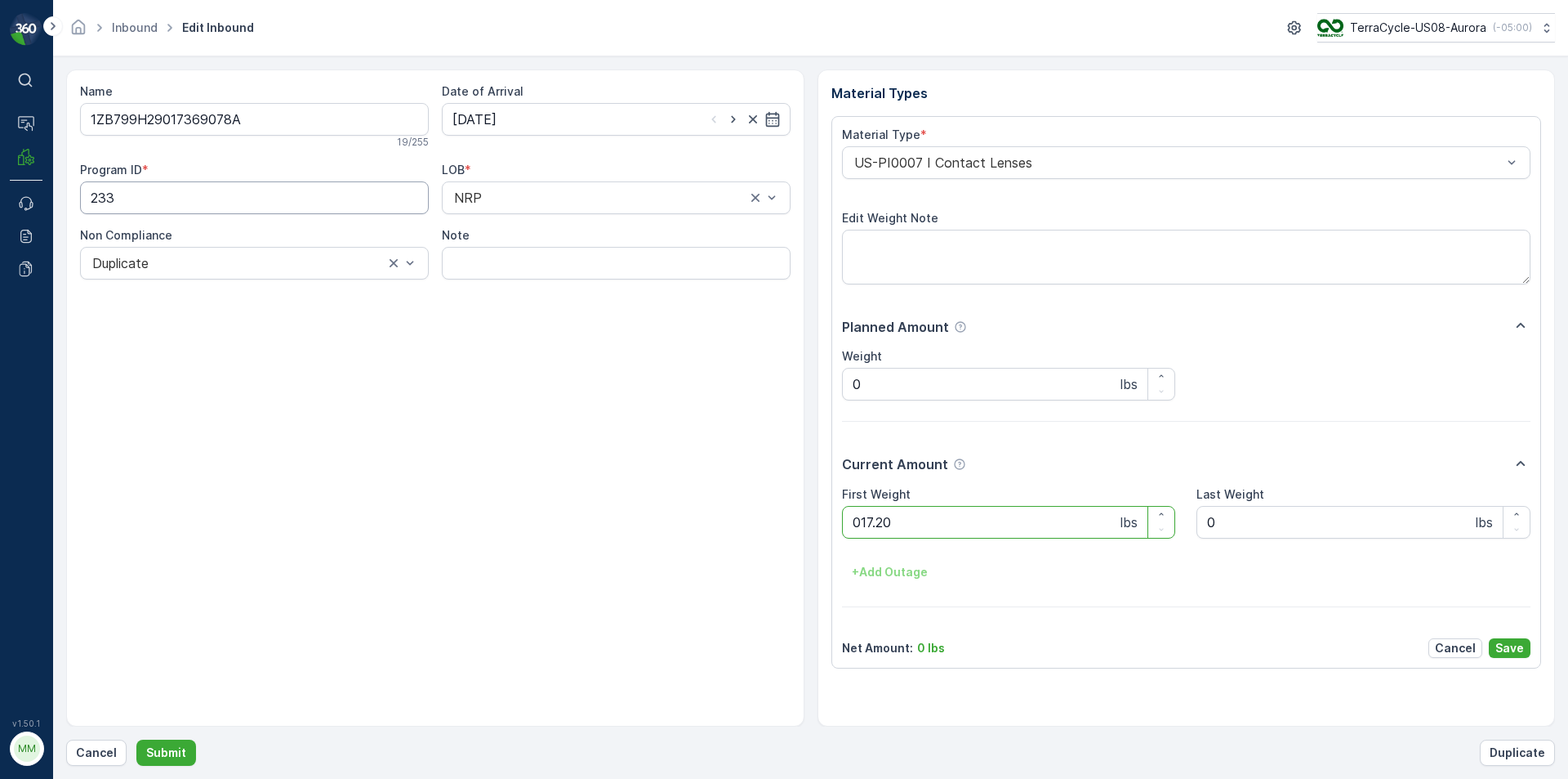
click at [136, 739] on button "Submit" at bounding box center [166, 752] width 60 height 26
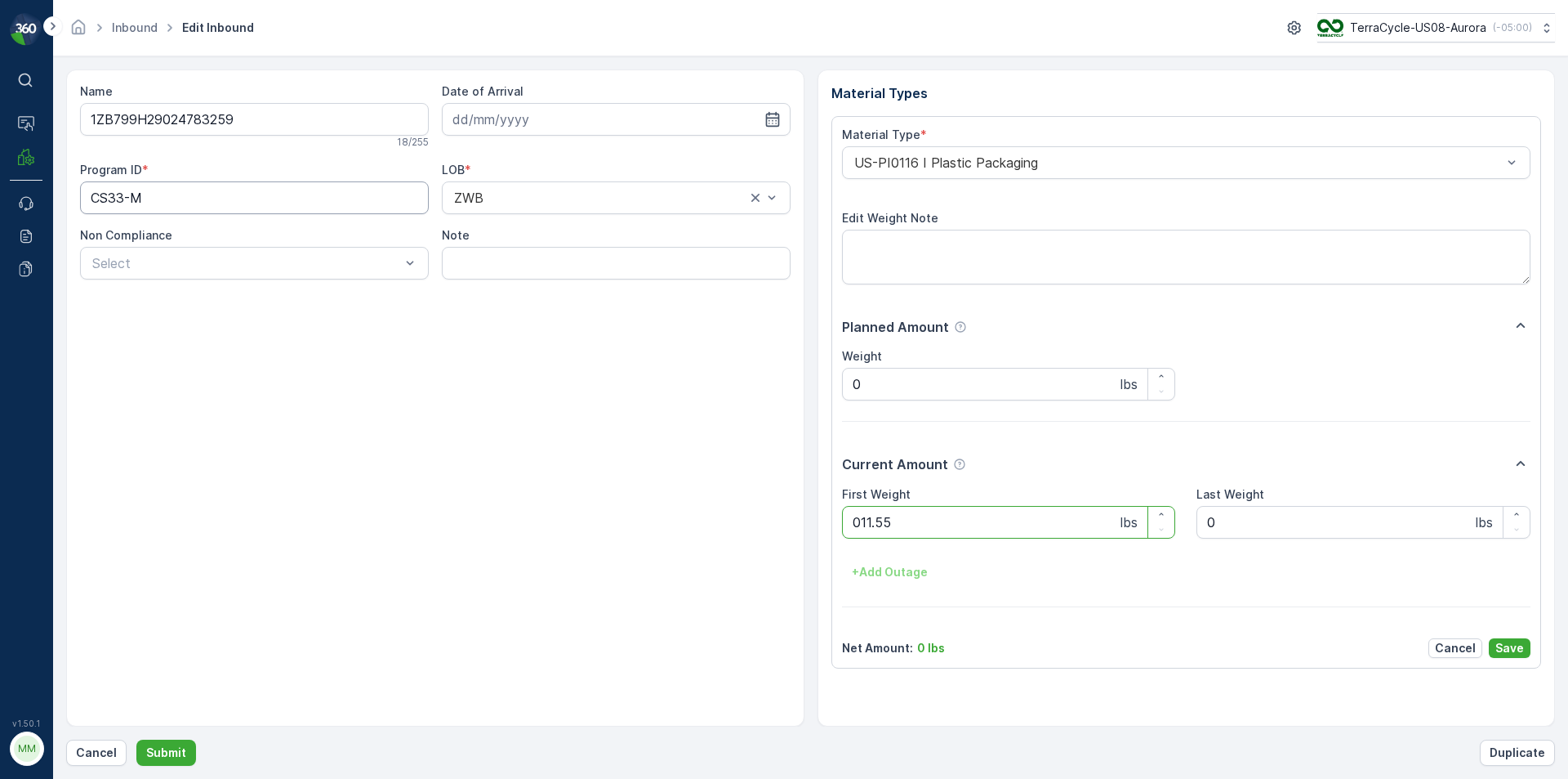
click at [136, 739] on button "Submit" at bounding box center [166, 752] width 60 height 26
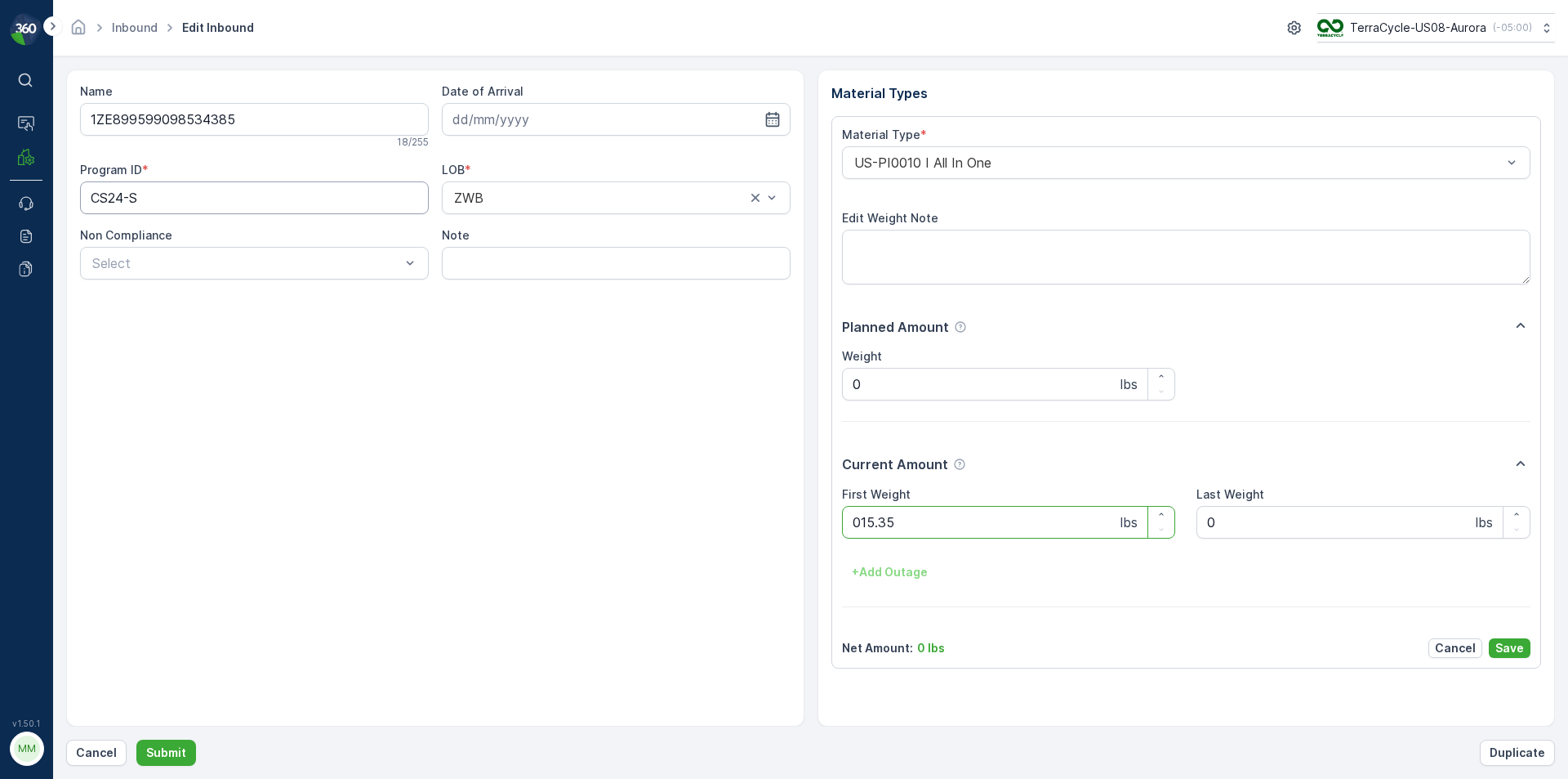
click at [136, 739] on button "Submit" at bounding box center [166, 752] width 60 height 26
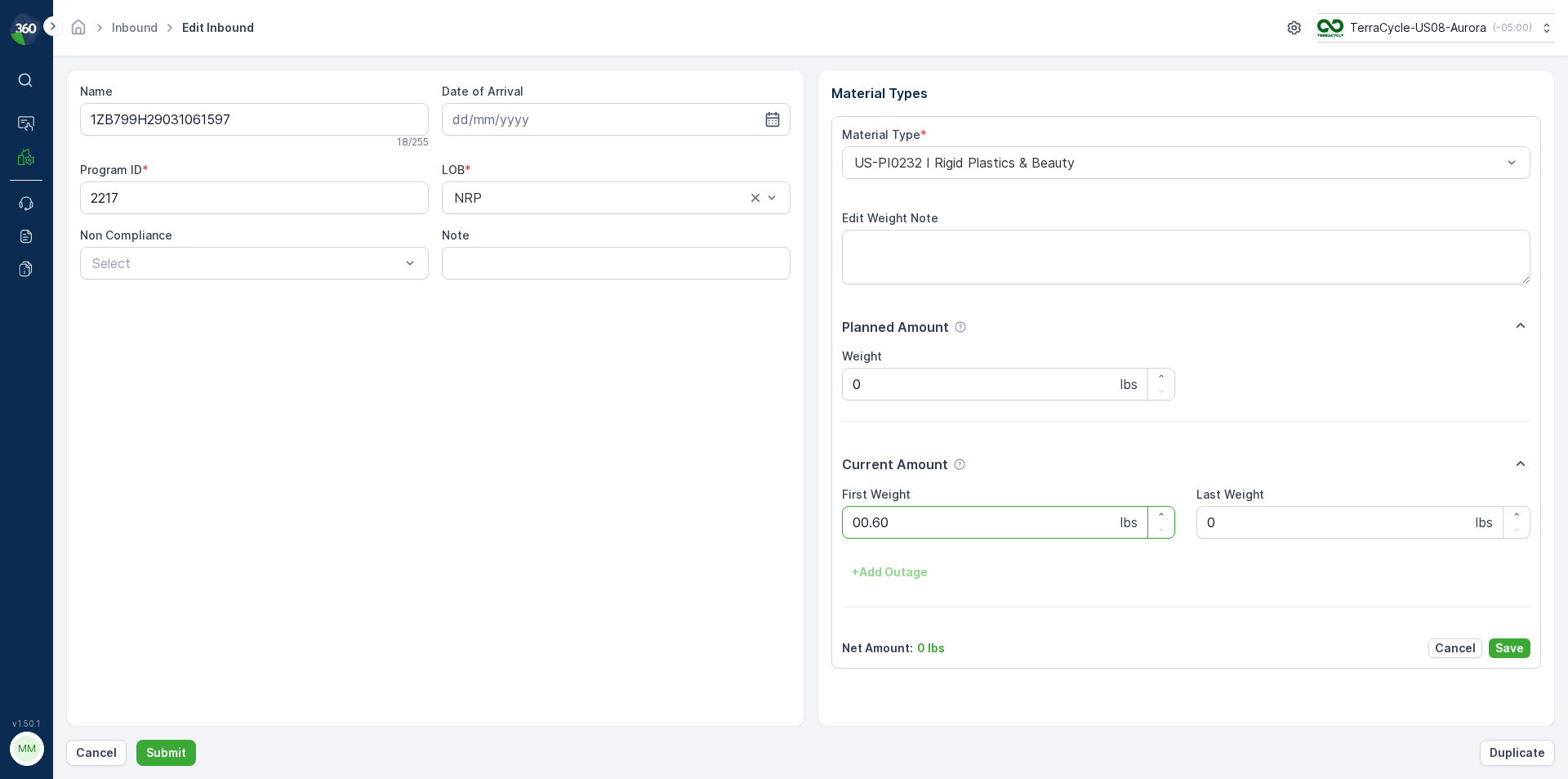
click at [136, 739] on button "Submit" at bounding box center [166, 752] width 60 height 26
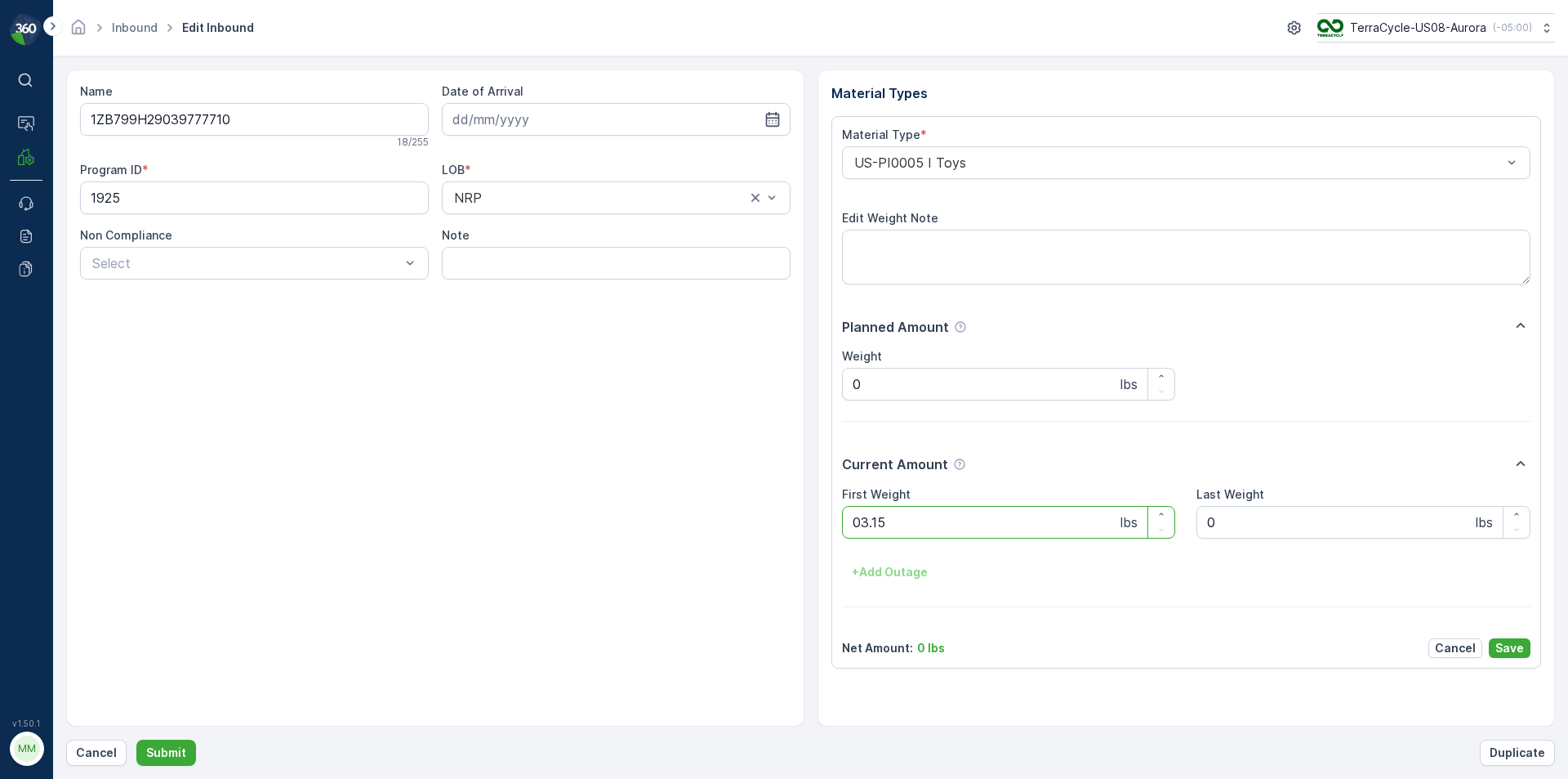
click at [136, 739] on button "Submit" at bounding box center [166, 752] width 60 height 26
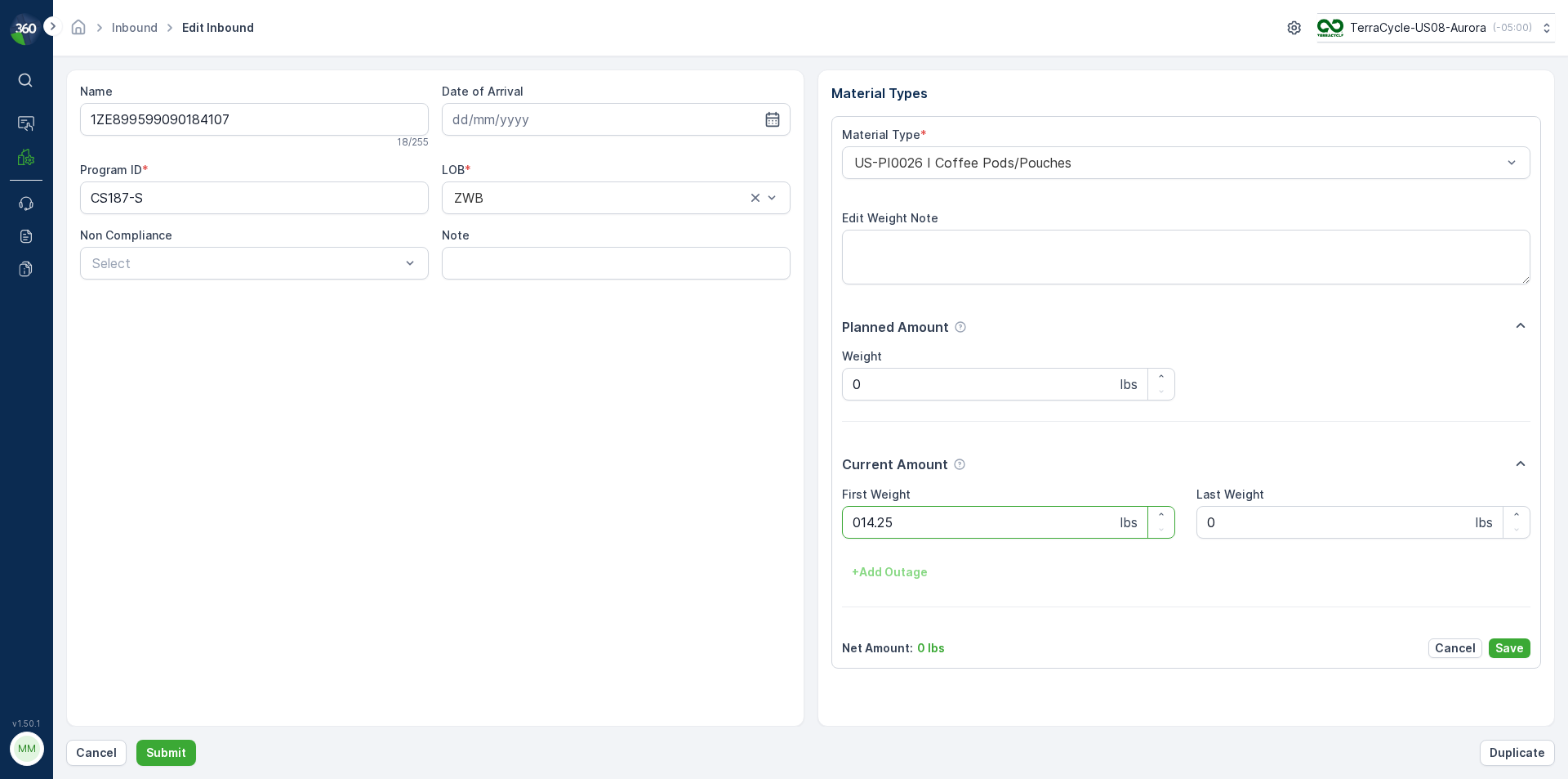
click at [136, 739] on button "Submit" at bounding box center [166, 752] width 60 height 26
